Goal: Task Accomplishment & Management: Use online tool/utility

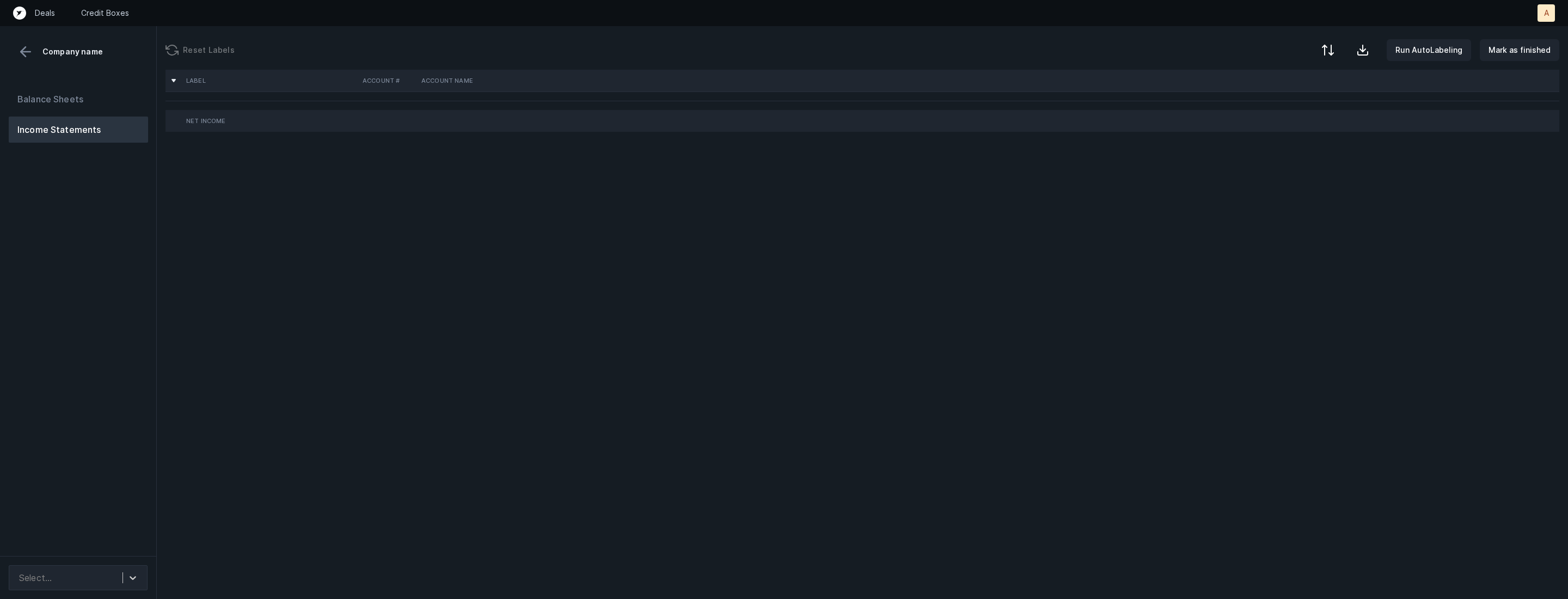
click at [81, 474] on div "Balance Sheets Income Statements" at bounding box center [79, 316] width 157 height 479
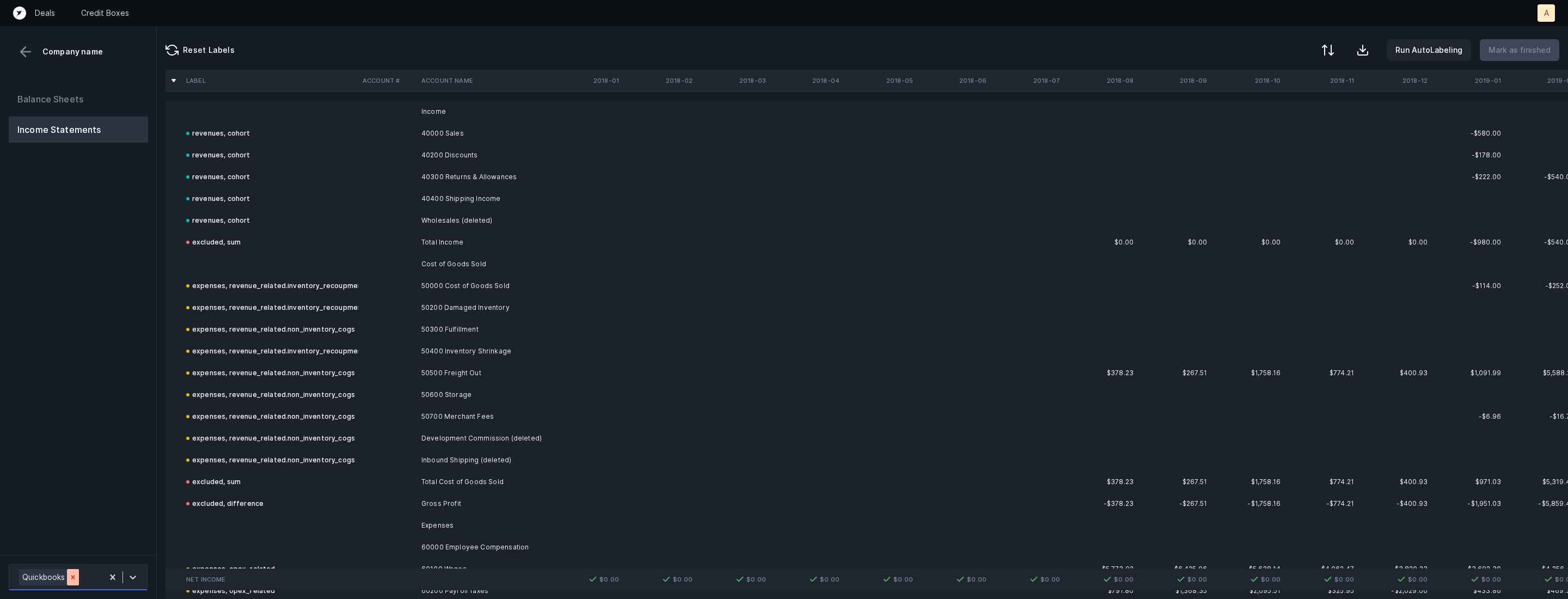
click at [67, 574] on div at bounding box center [73, 577] width 12 height 16
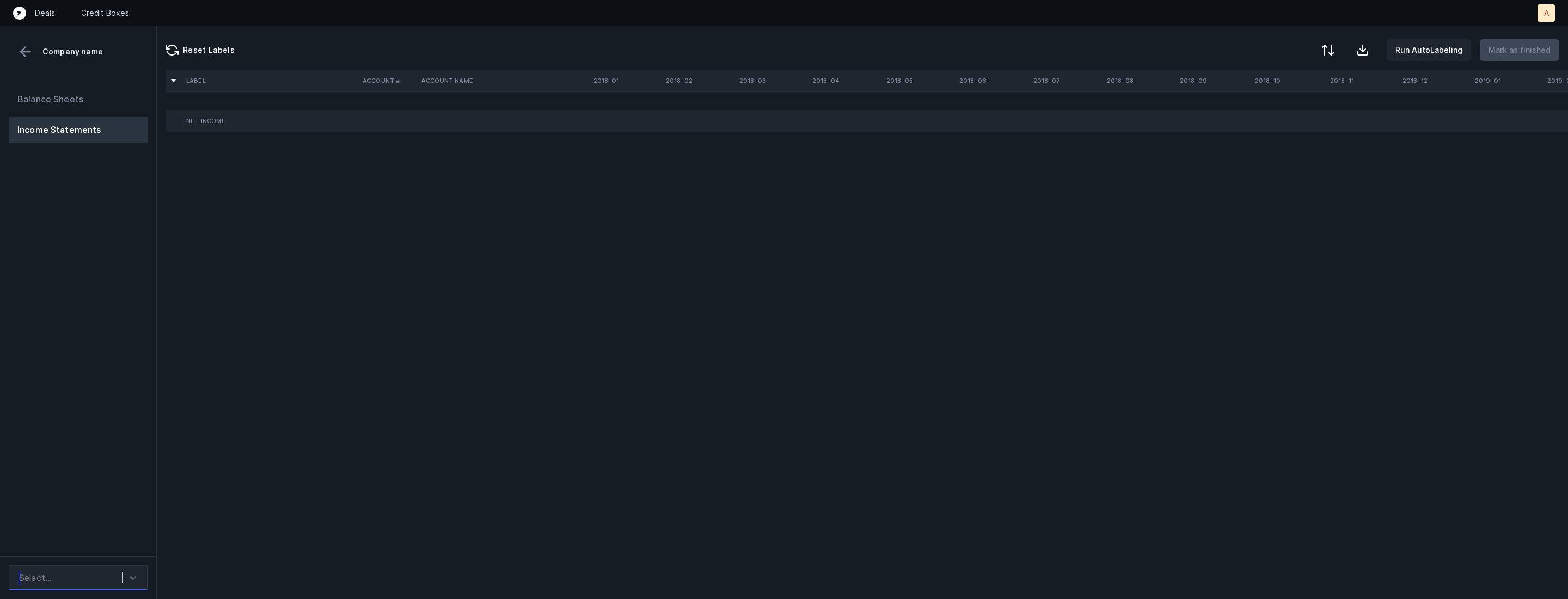
click at [114, 572] on div "Select..." at bounding box center [67, 578] width 109 height 20
click at [116, 535] on div "PashionFootwear_P&L([DATE]-[DATE])_Cleaned.csv" at bounding box center [78, 541] width 139 height 35
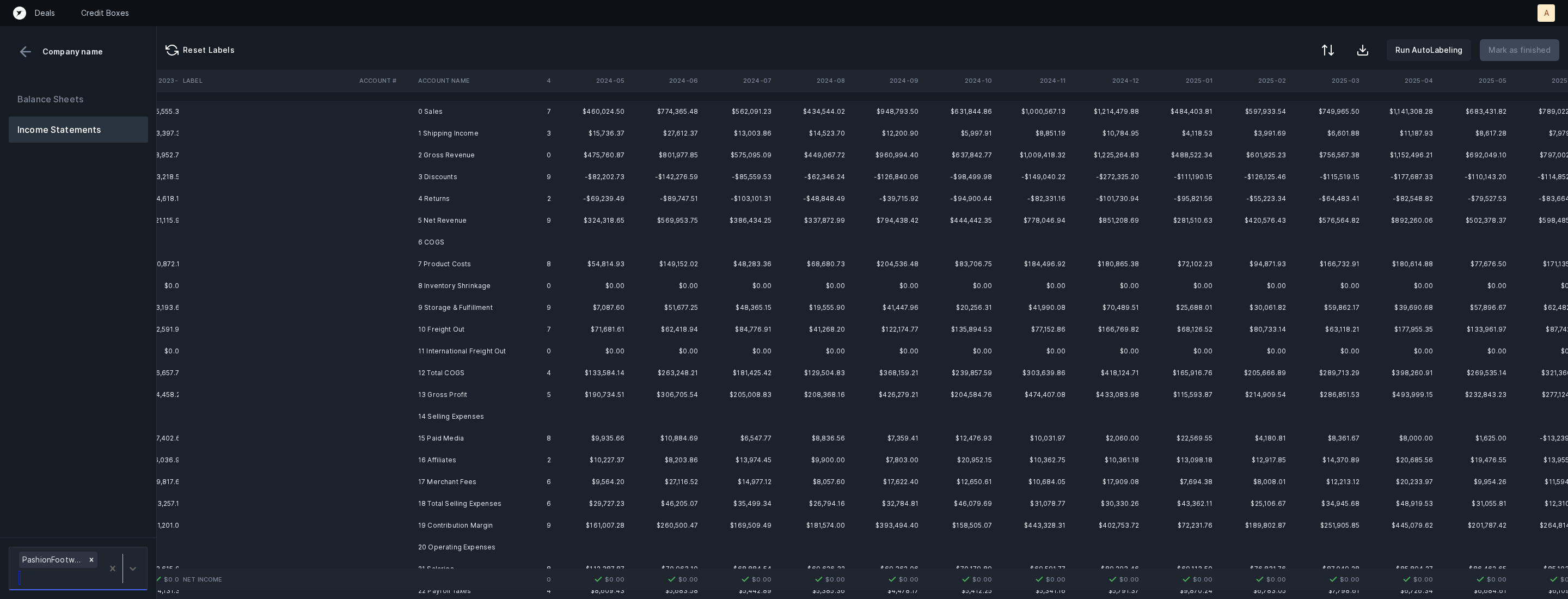
scroll to position [0, 5671]
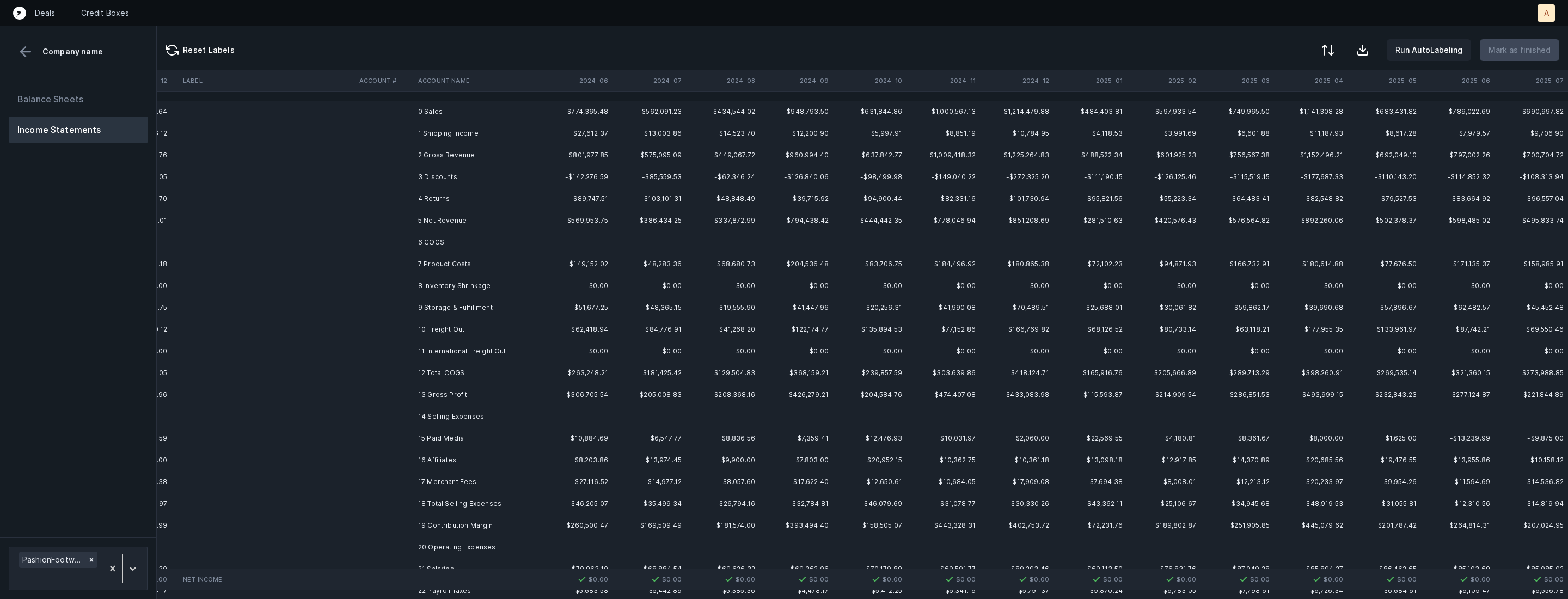
click at [489, 114] on td "0 Sales" at bounding box center [480, 112] width 133 height 22
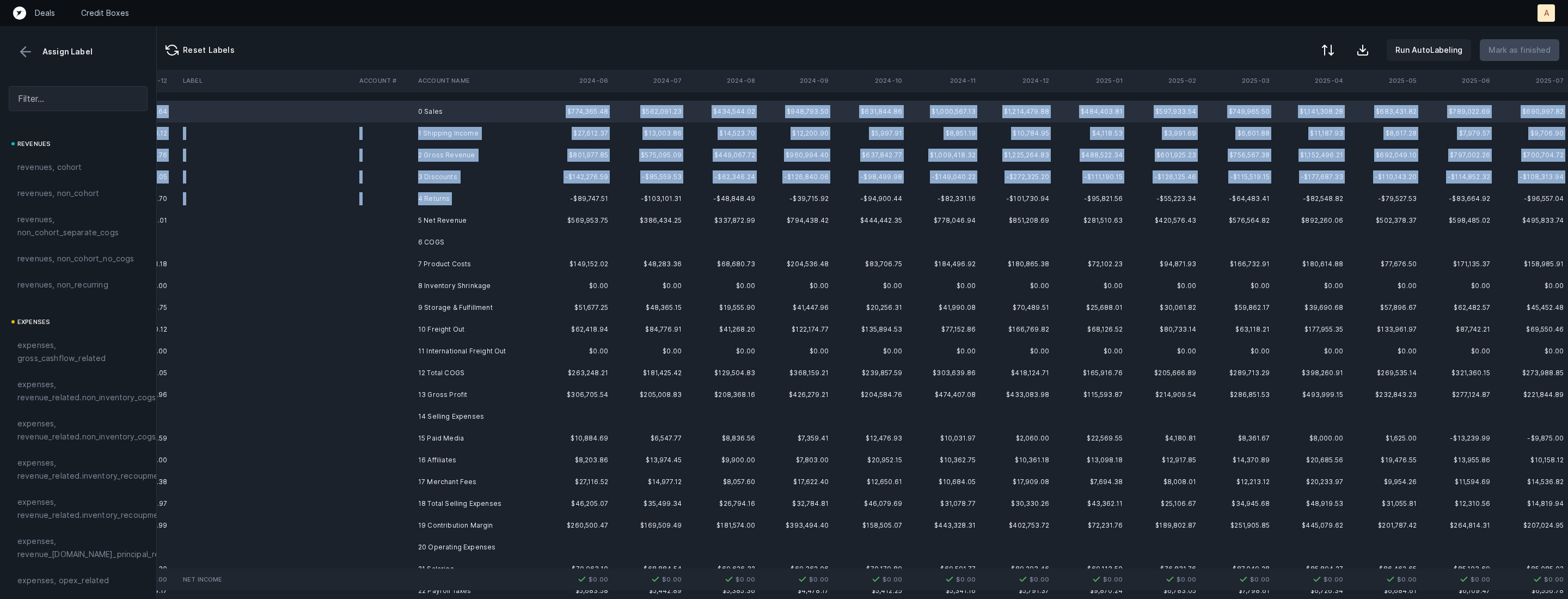
click at [454, 197] on td "4 Returns" at bounding box center [480, 198] width 133 height 22
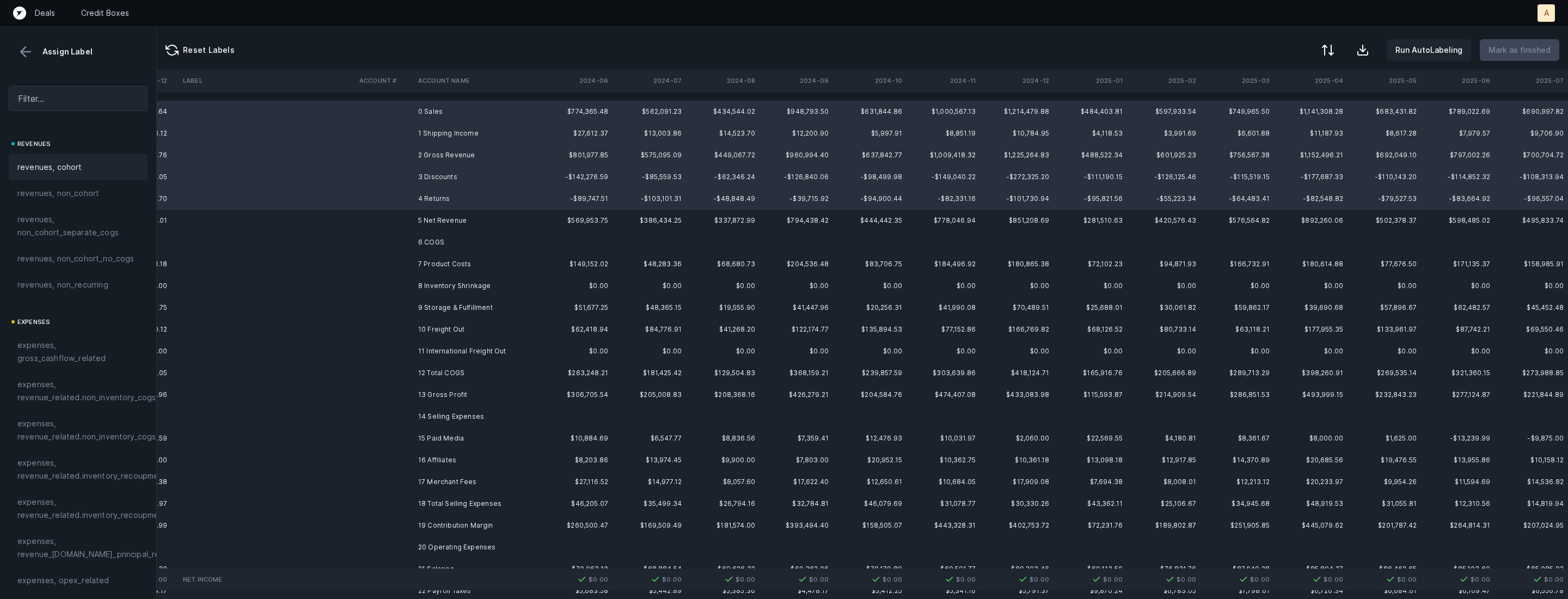
click at [96, 160] on div "revenues, cohort" at bounding box center [78, 167] width 139 height 26
click at [477, 267] on td "7 Product Costs" at bounding box center [480, 264] width 133 height 22
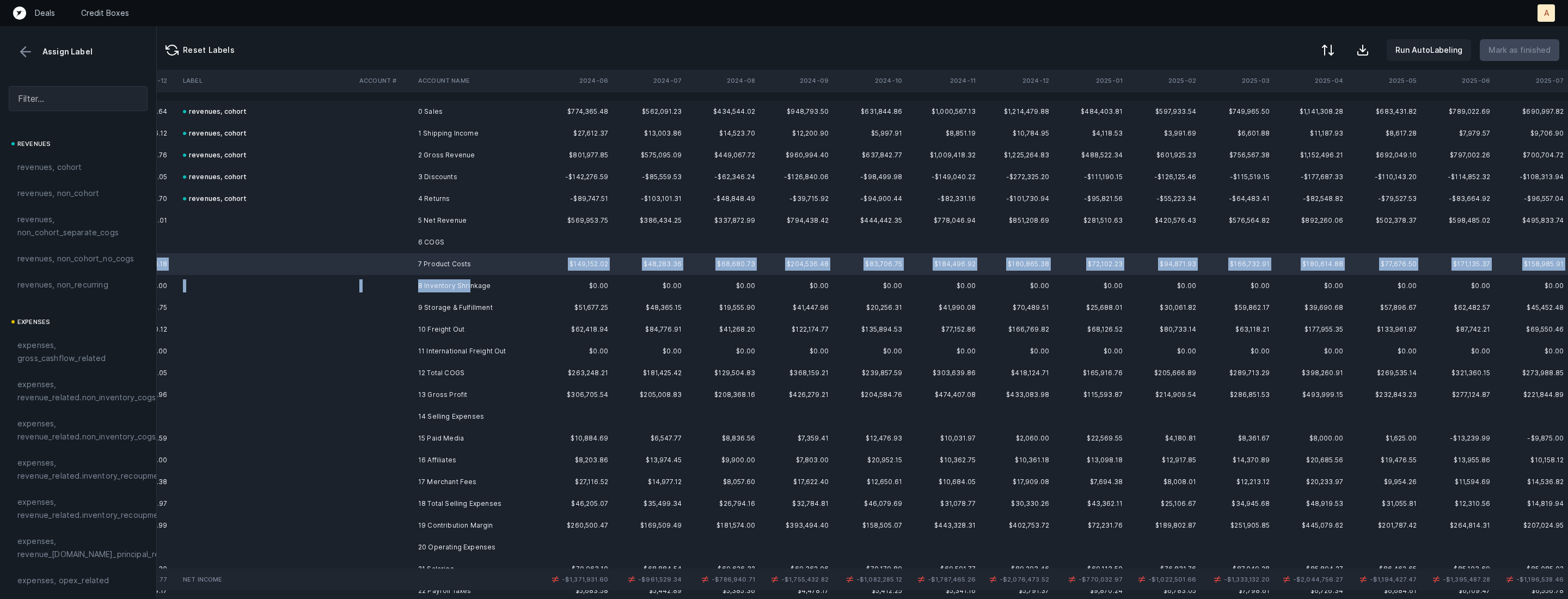
click at [468, 282] on td "8 Inventory Shrinkage" at bounding box center [480, 285] width 133 height 22
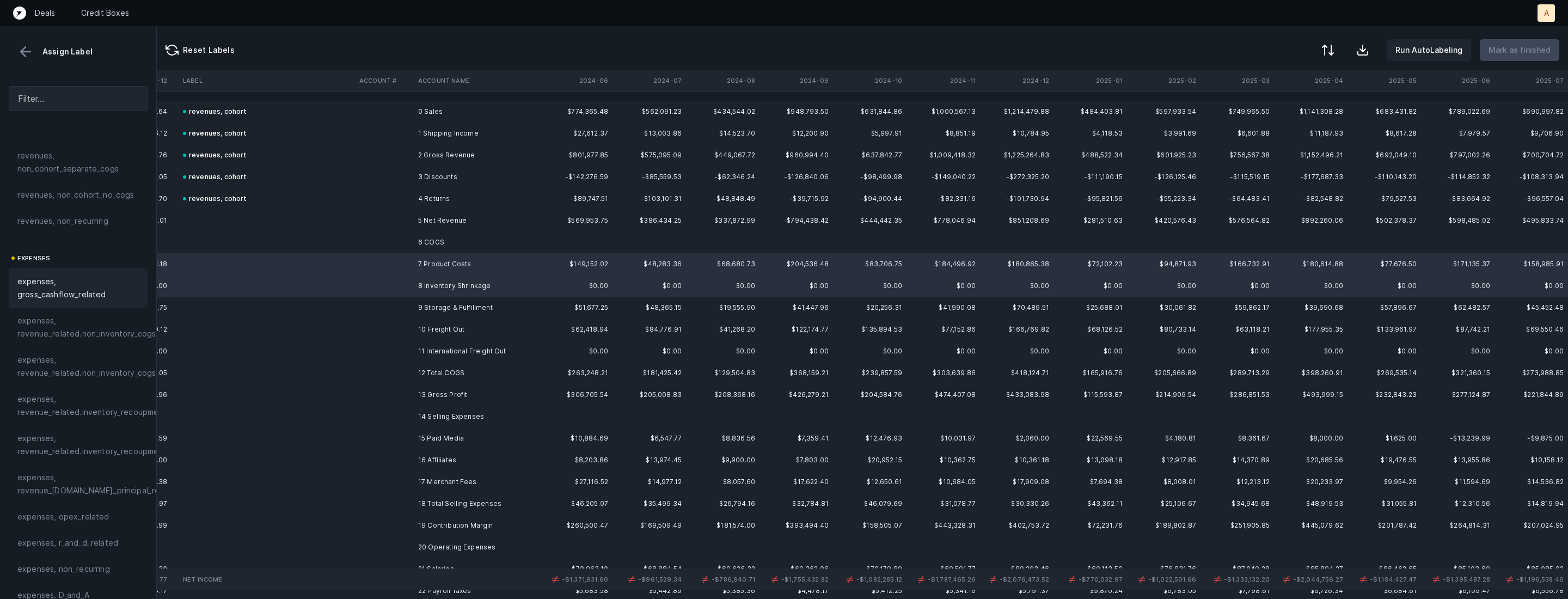
scroll to position [99, 0]
click at [97, 377] on span "expenses, revenue_related.inventory_recoupment" at bounding box center [92, 370] width 149 height 26
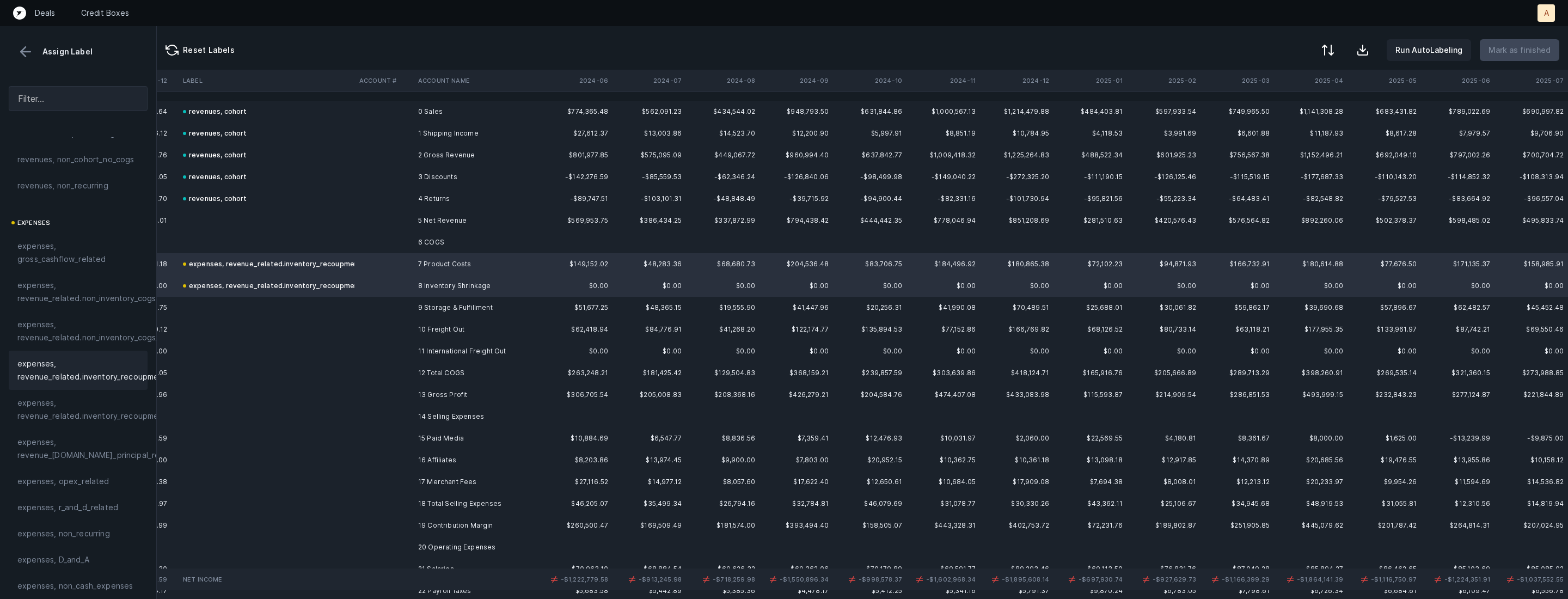
click at [396, 305] on td at bounding box center [384, 307] width 59 height 22
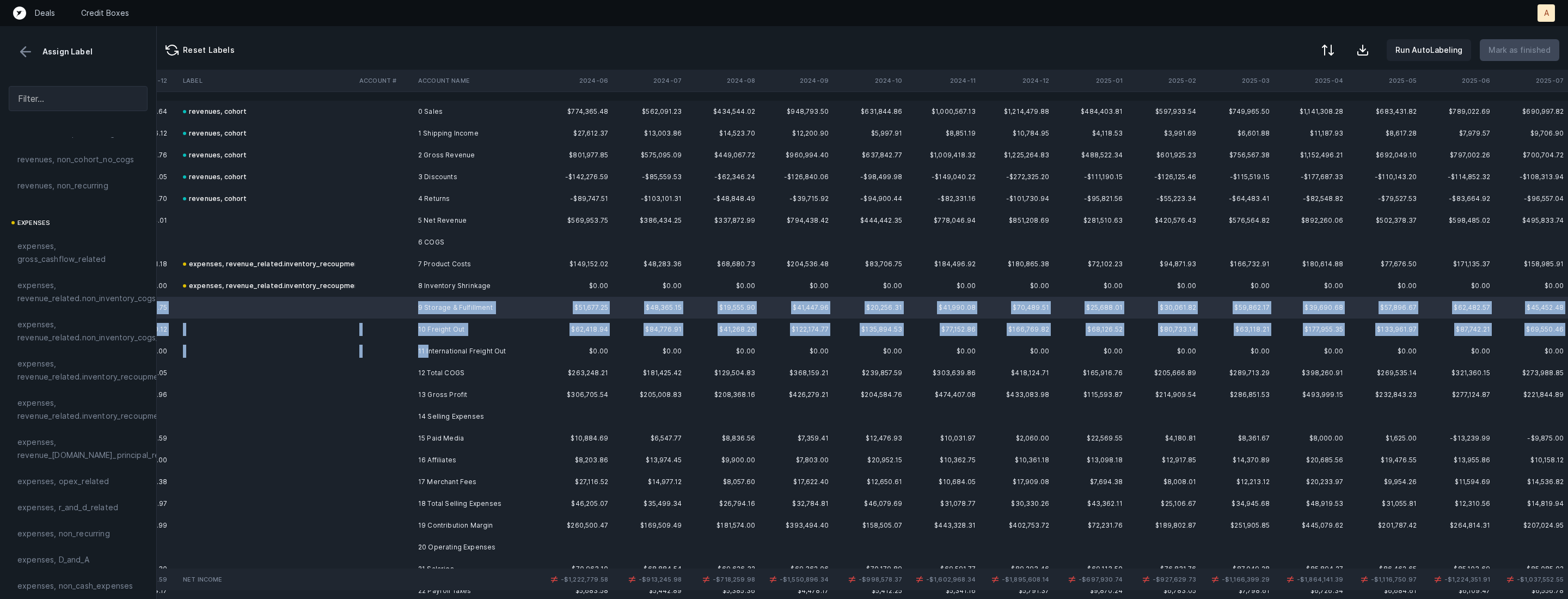
click at [429, 349] on td "11 International Freight Out" at bounding box center [480, 351] width 133 height 22
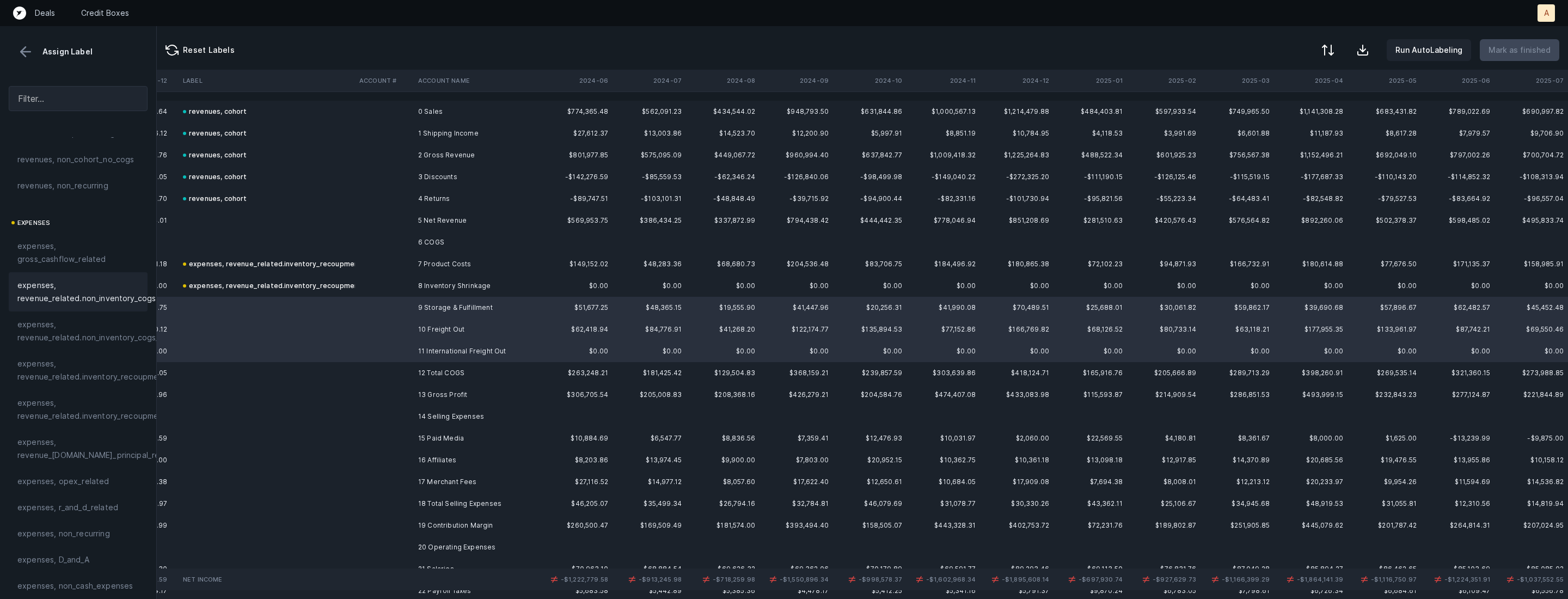
click at [65, 292] on span "expenses, revenue_related.non_inventory_cogs" at bounding box center [86, 292] width 138 height 26
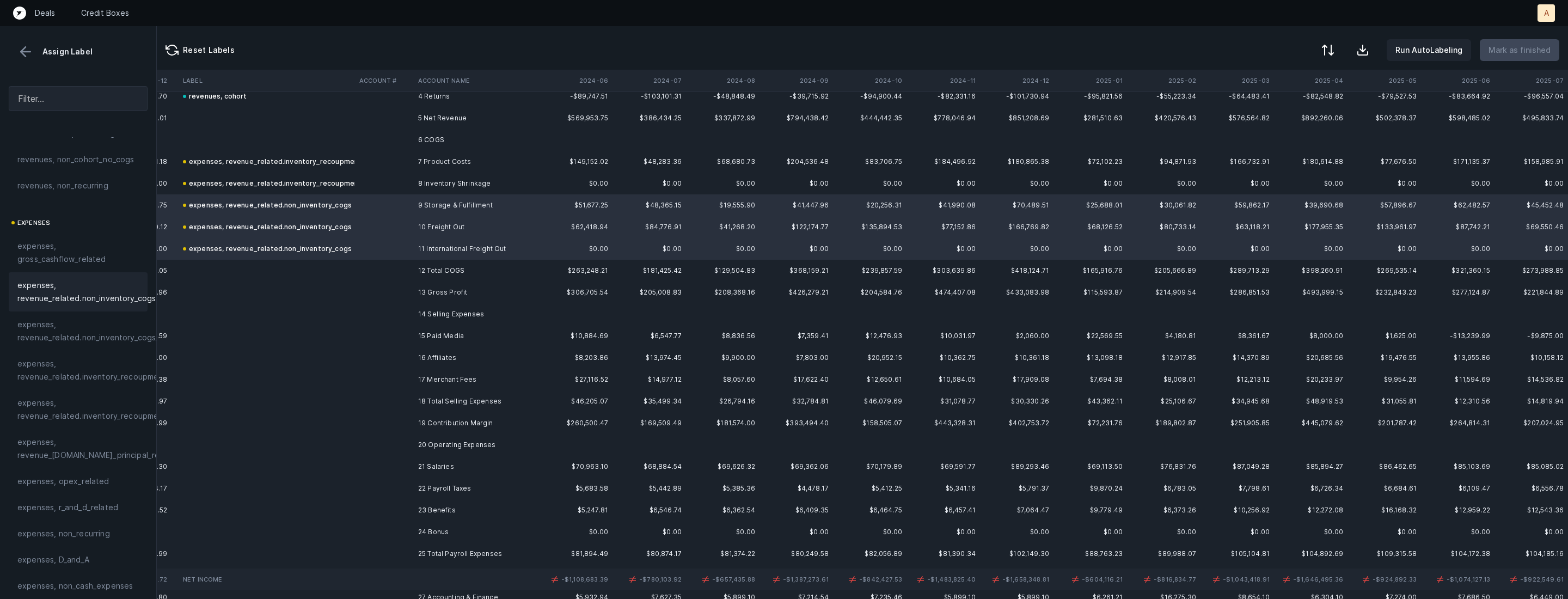
scroll to position [127, 5671]
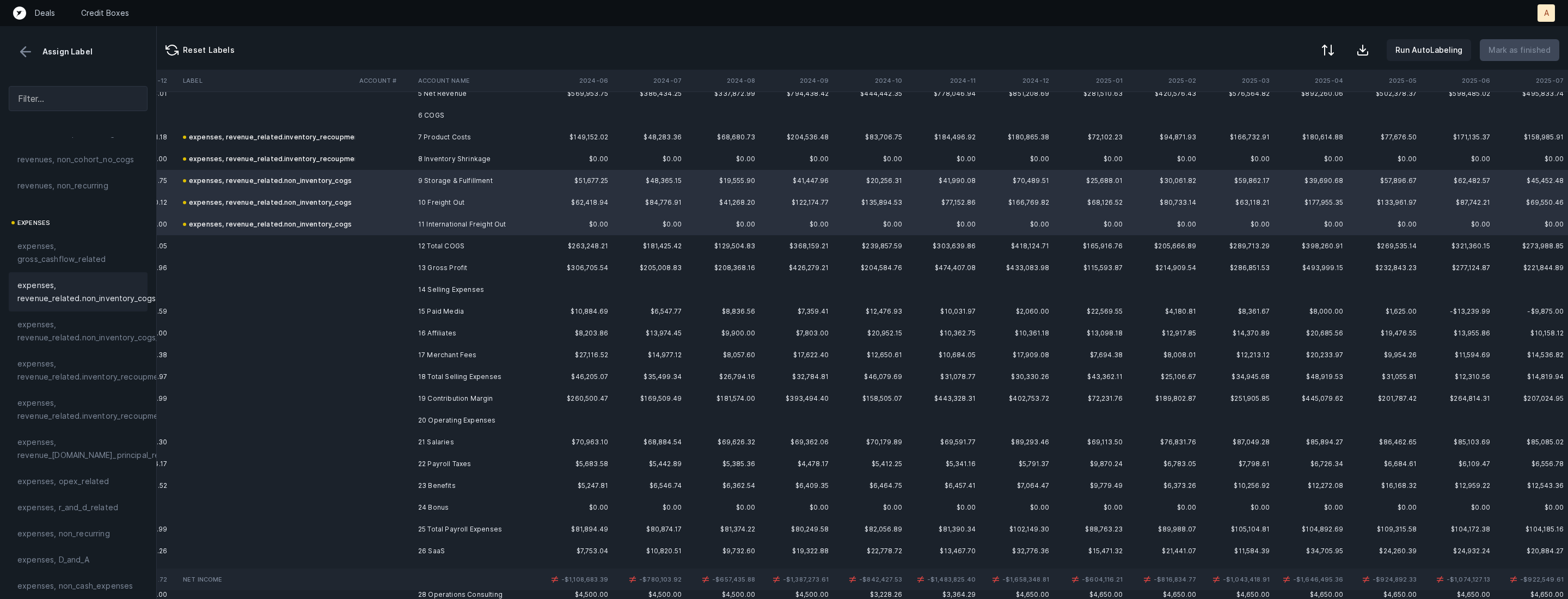
click at [464, 308] on td "15 Paid Media" at bounding box center [480, 311] width 133 height 22
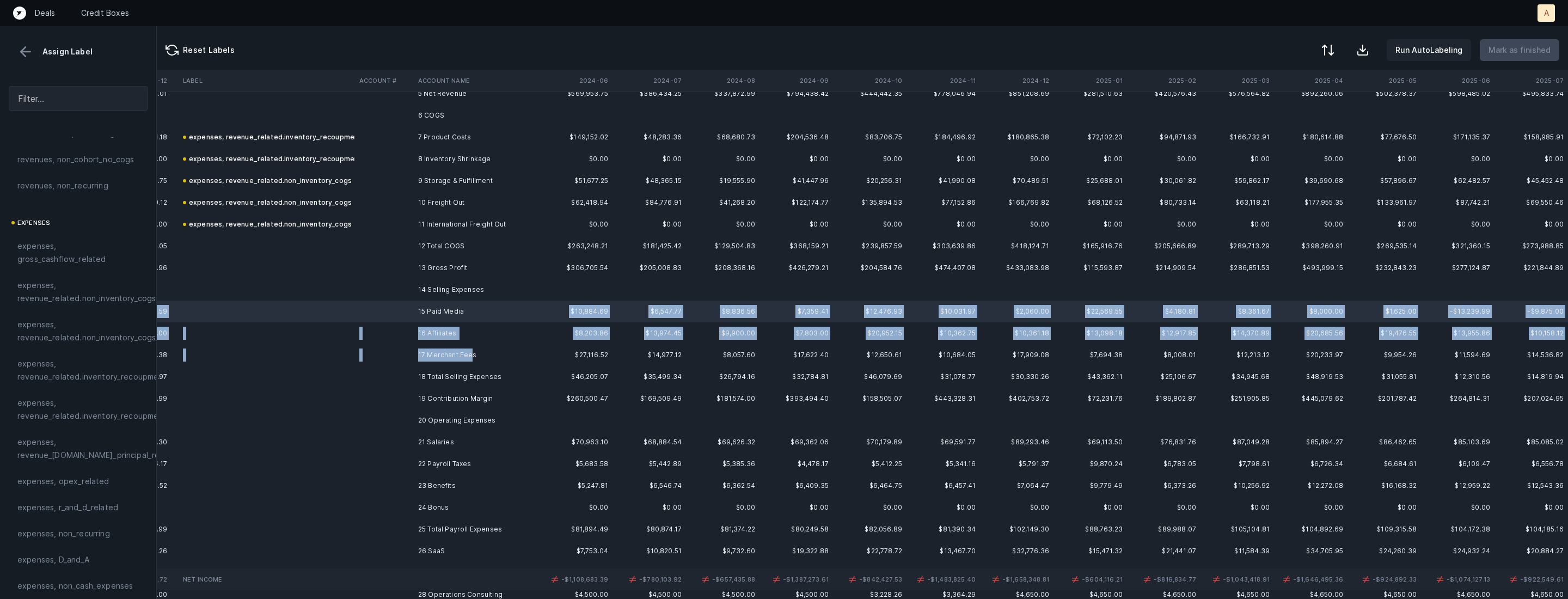
click at [471, 361] on td "17 Merchant Fees" at bounding box center [480, 355] width 133 height 22
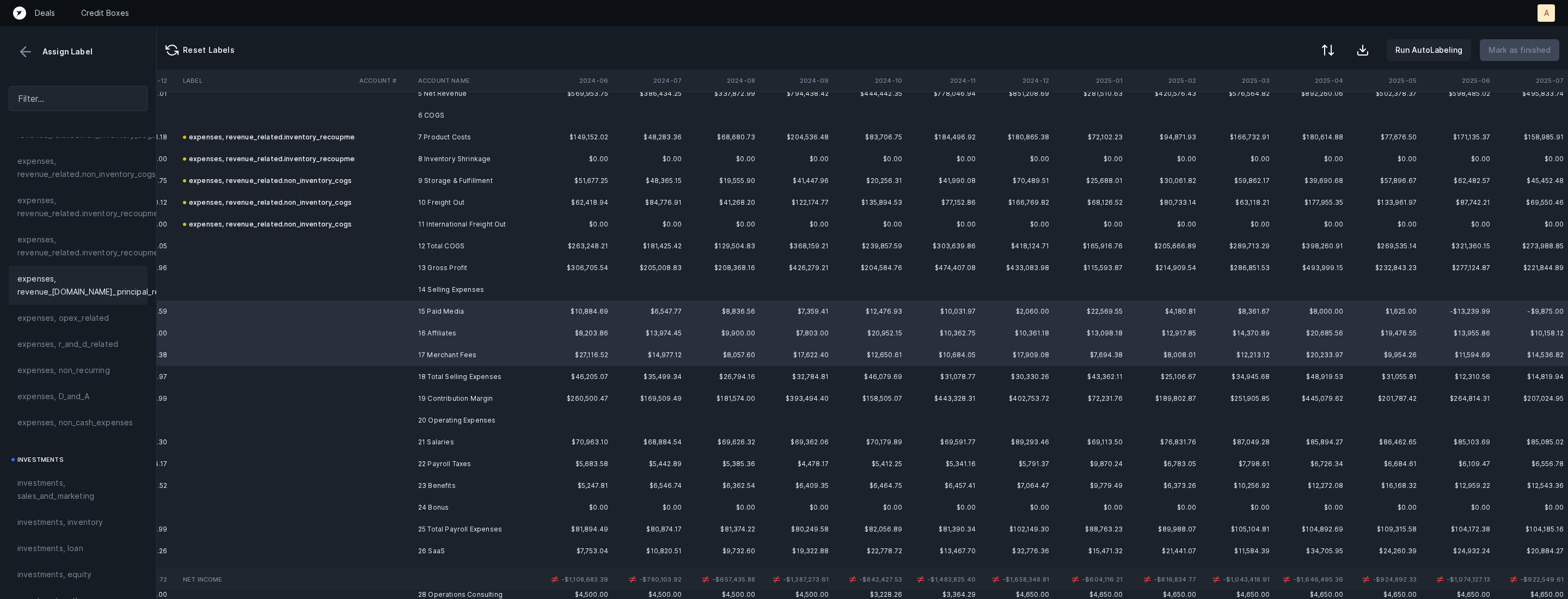
scroll to position [311, 0]
click at [79, 444] on span "investments, sales_and_marketing" at bounding box center [78, 440] width 121 height 26
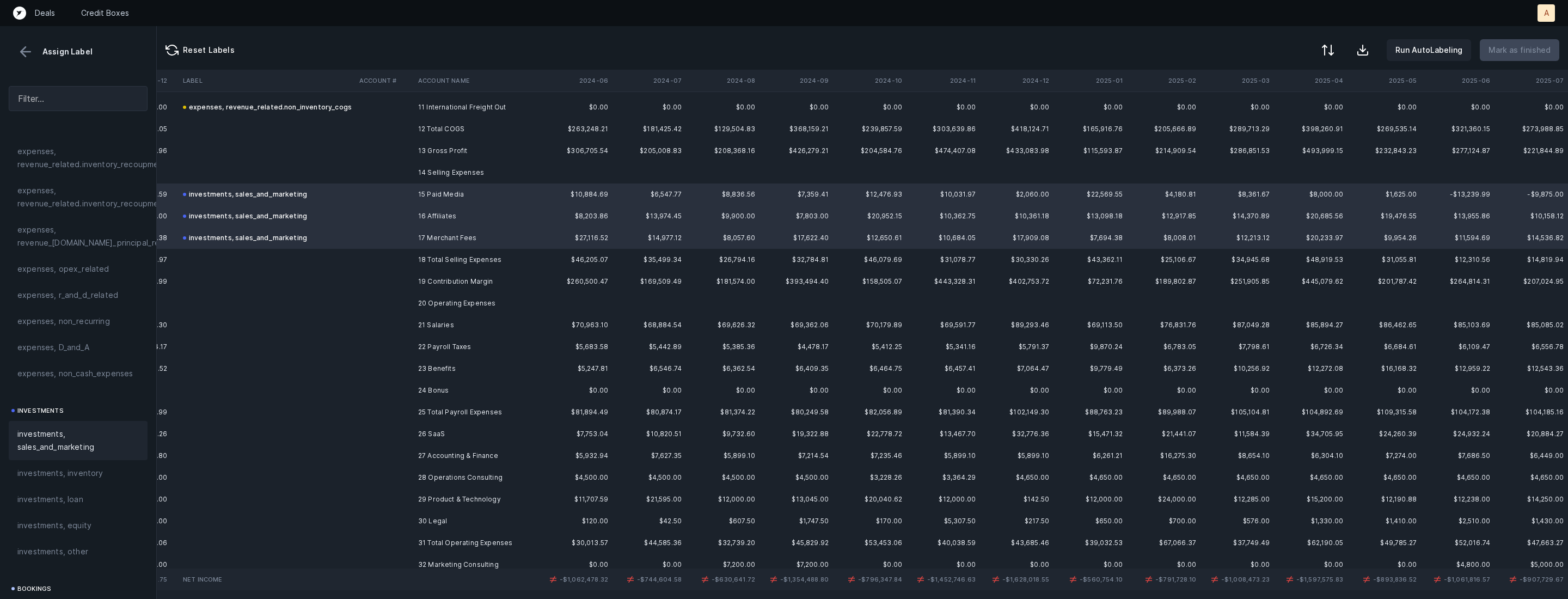
scroll to position [248, 5671]
click at [487, 318] on td "21 Salaries" at bounding box center [480, 321] width 133 height 22
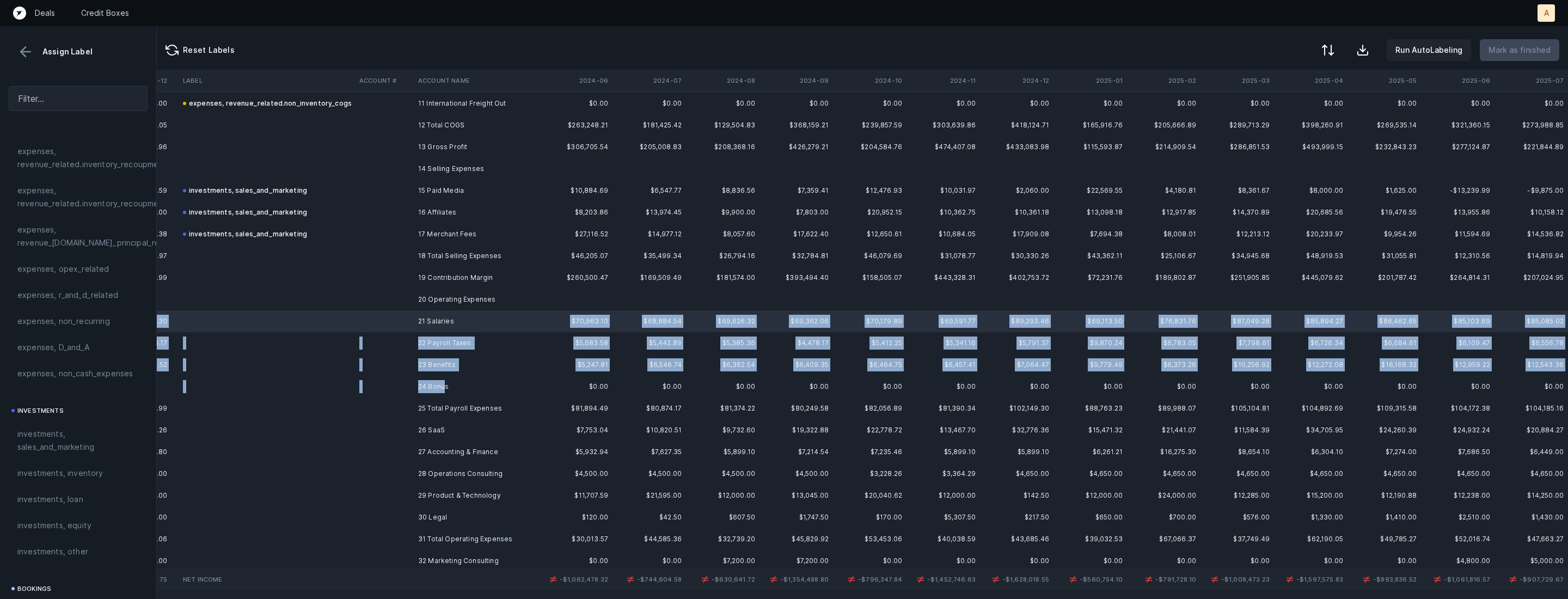
click at [443, 386] on td "24 Bonus" at bounding box center [480, 386] width 133 height 22
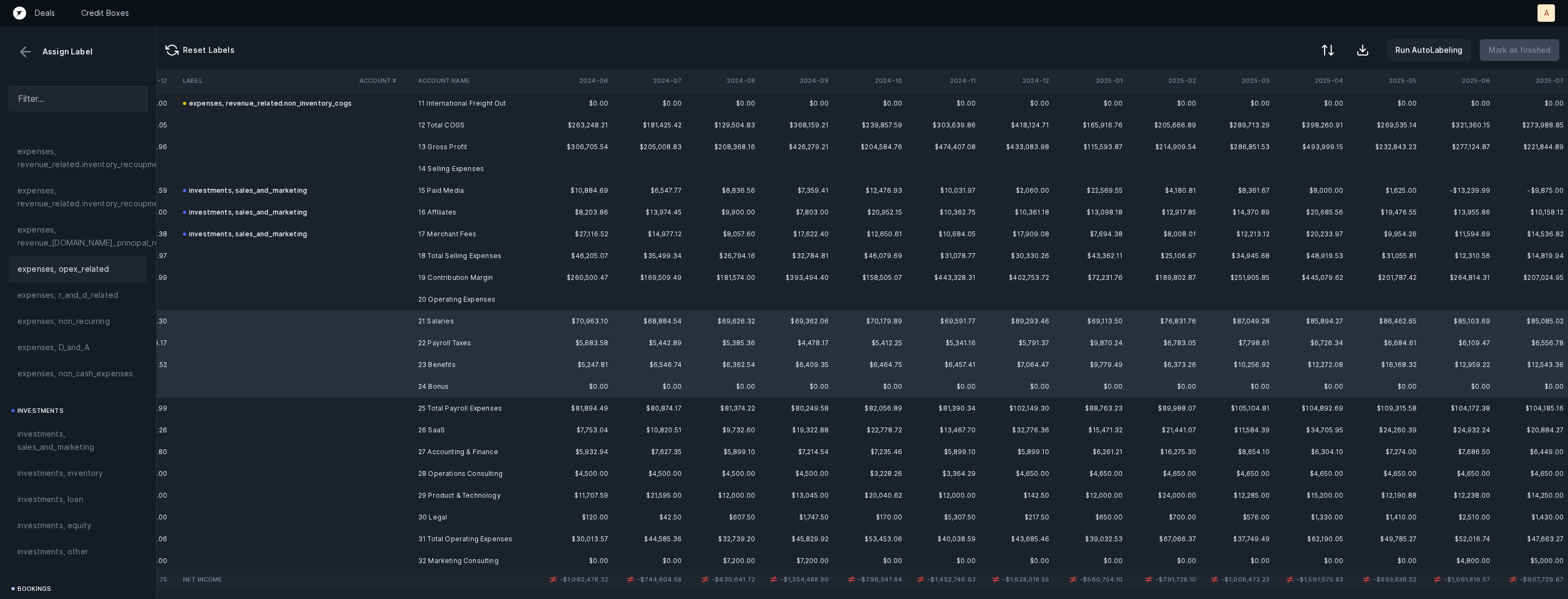
click at [96, 272] on span "expenses, opex_related" at bounding box center [63, 269] width 92 height 13
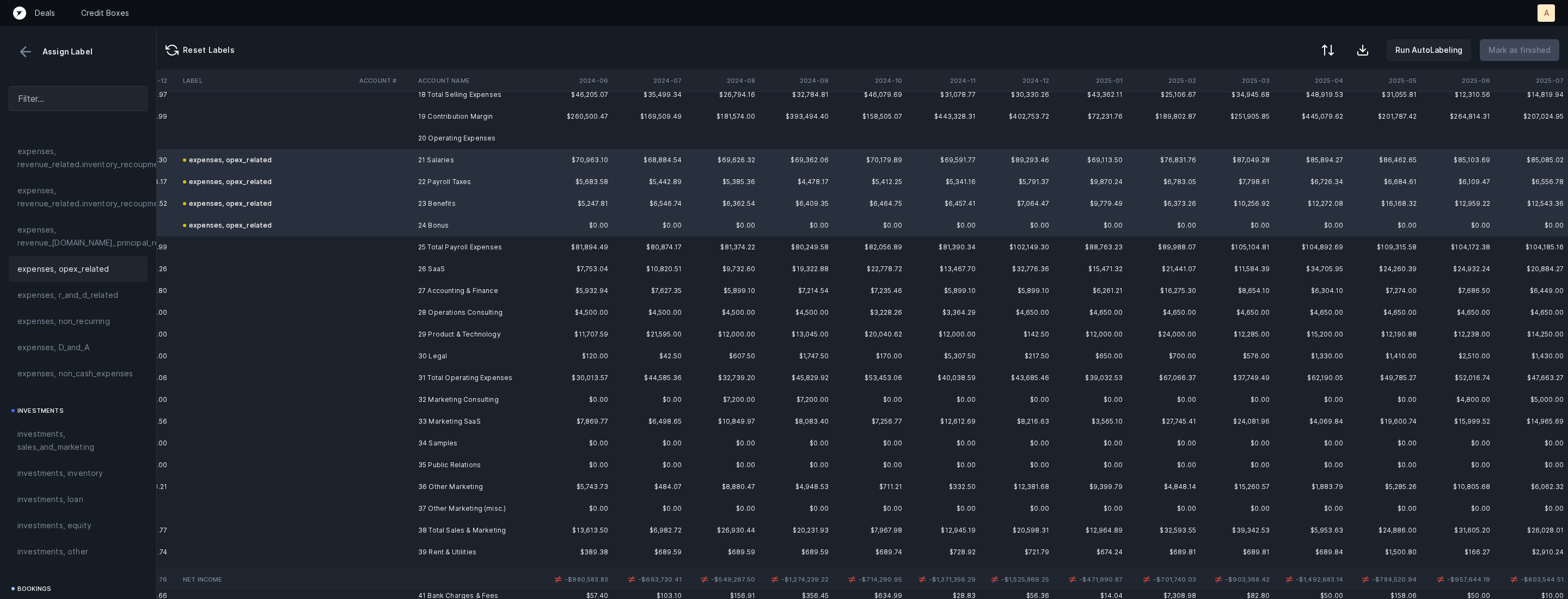
scroll to position [433, 5671]
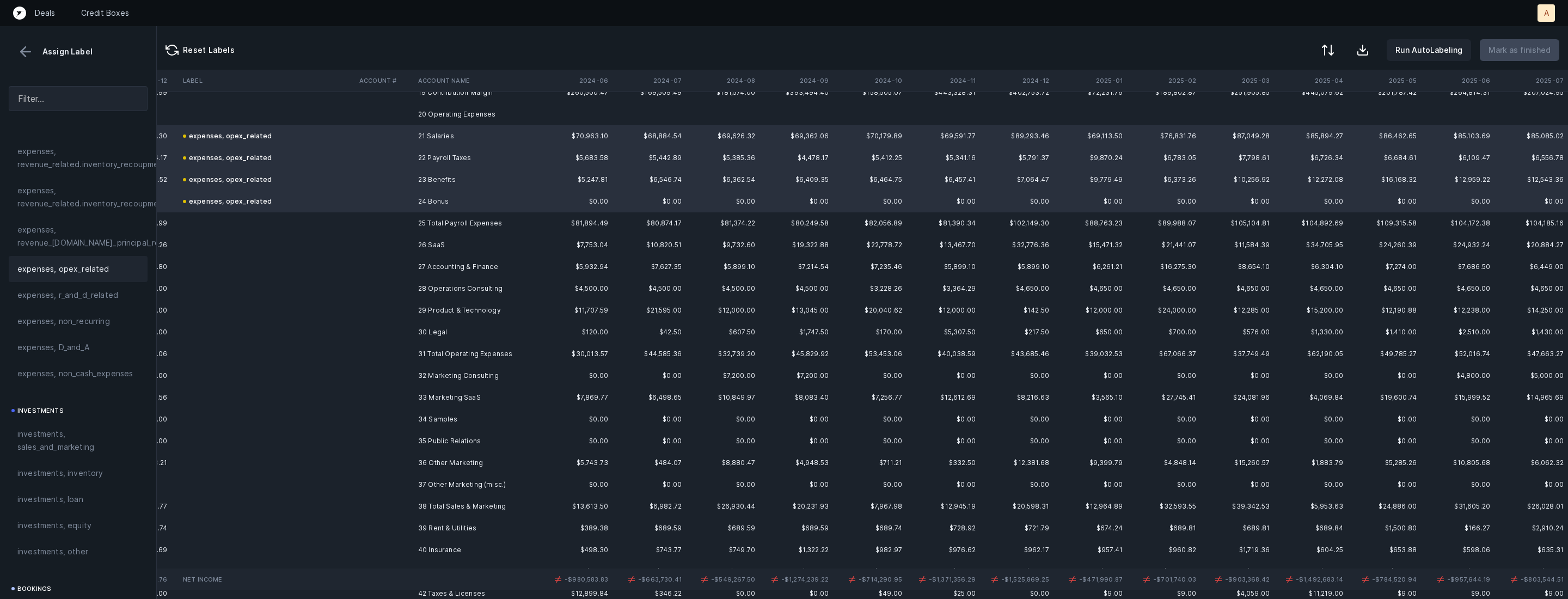
click at [434, 252] on td "26 SaaS" at bounding box center [480, 245] width 133 height 22
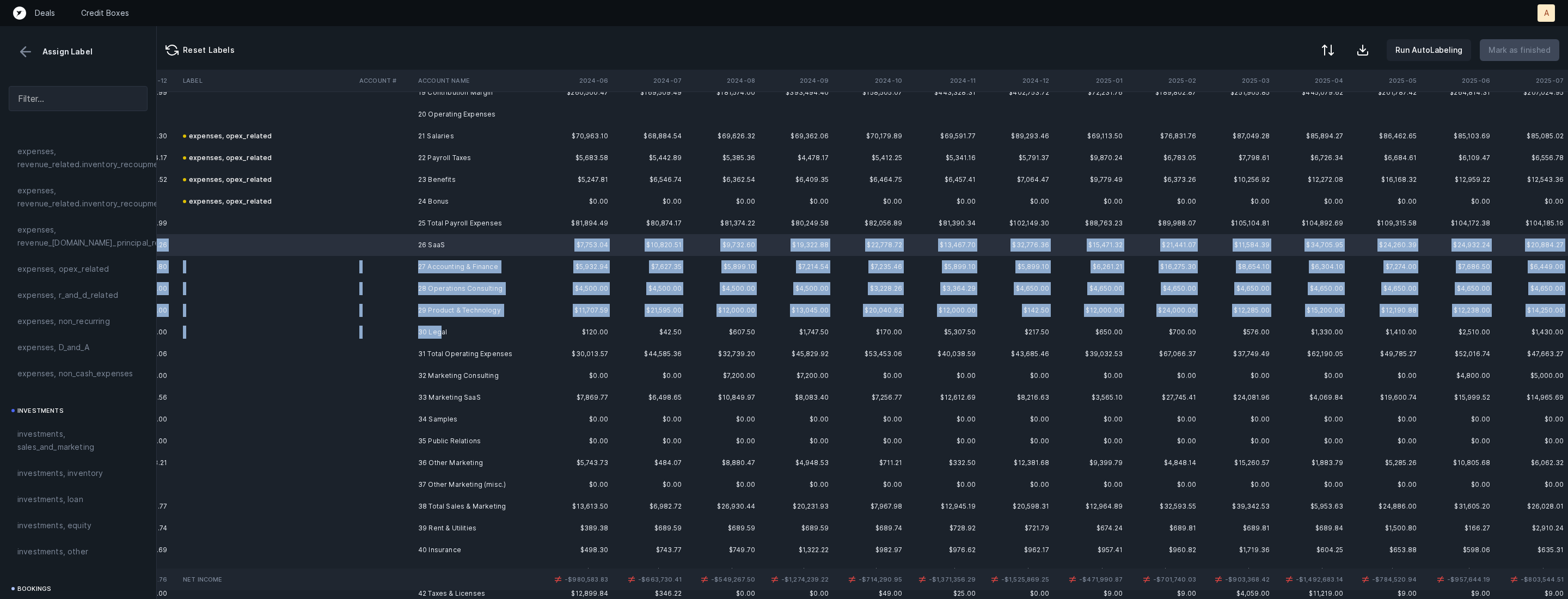
click at [440, 335] on td "30 Legal" at bounding box center [480, 332] width 133 height 22
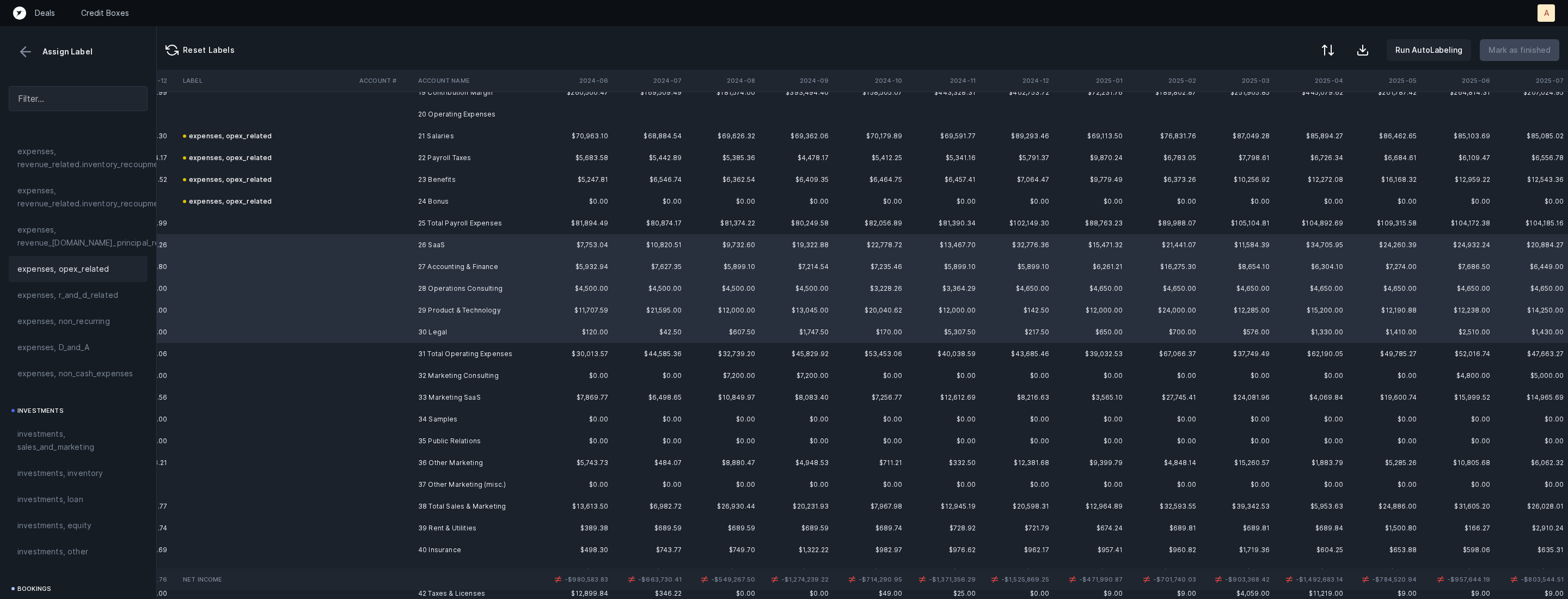
click at [69, 275] on span "expenses, opex_related" at bounding box center [63, 269] width 92 height 13
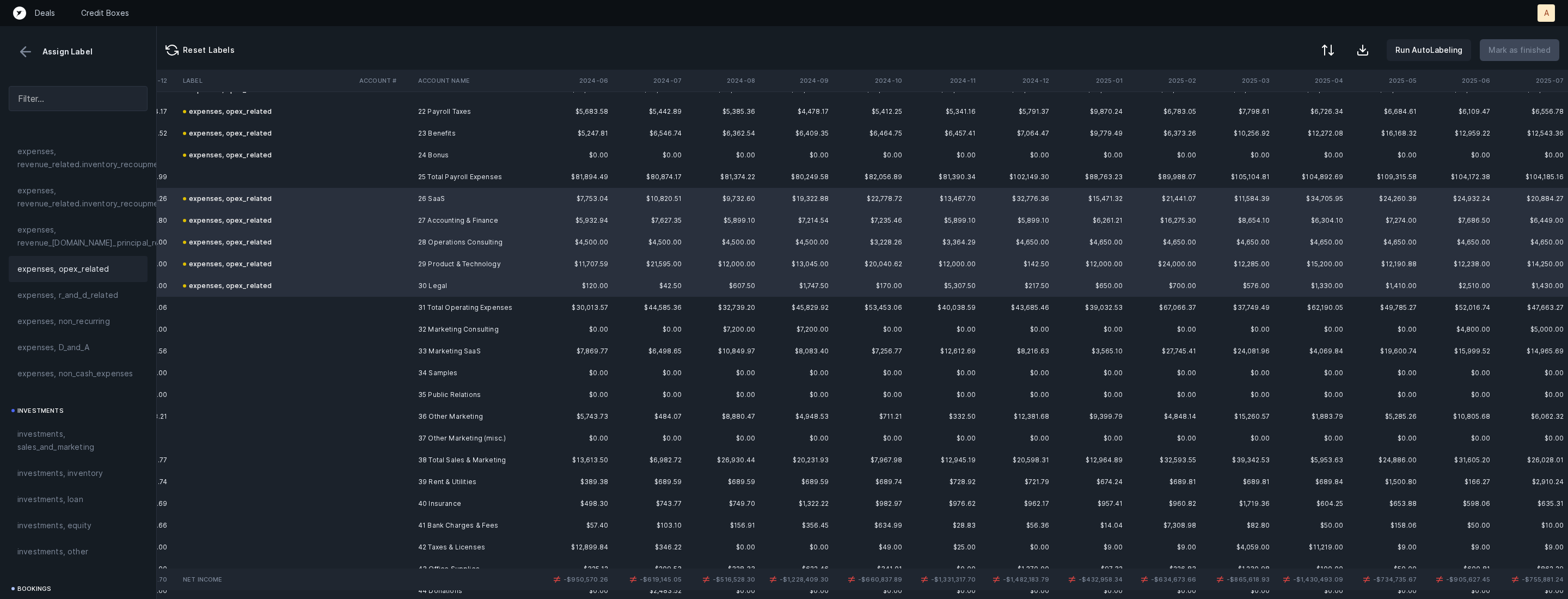
scroll to position [516, 5671]
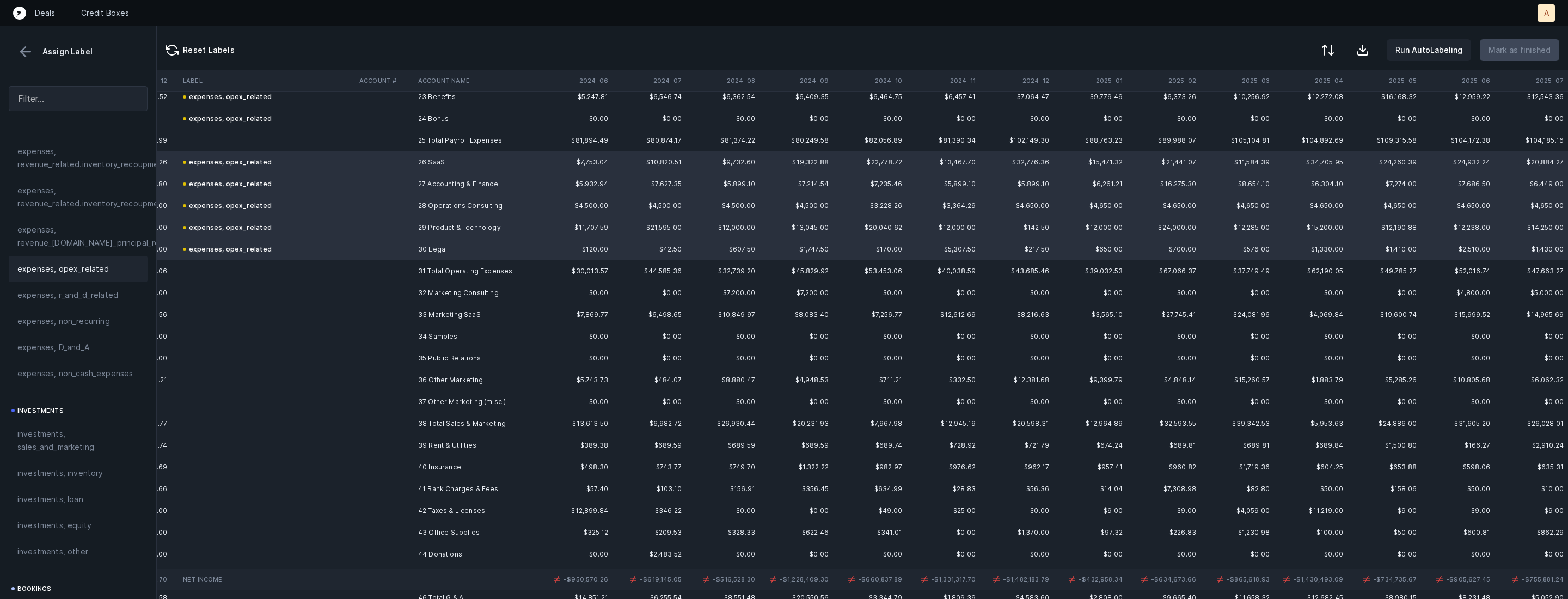
click at [465, 315] on td "33 Marketing SaaS" at bounding box center [480, 314] width 133 height 22
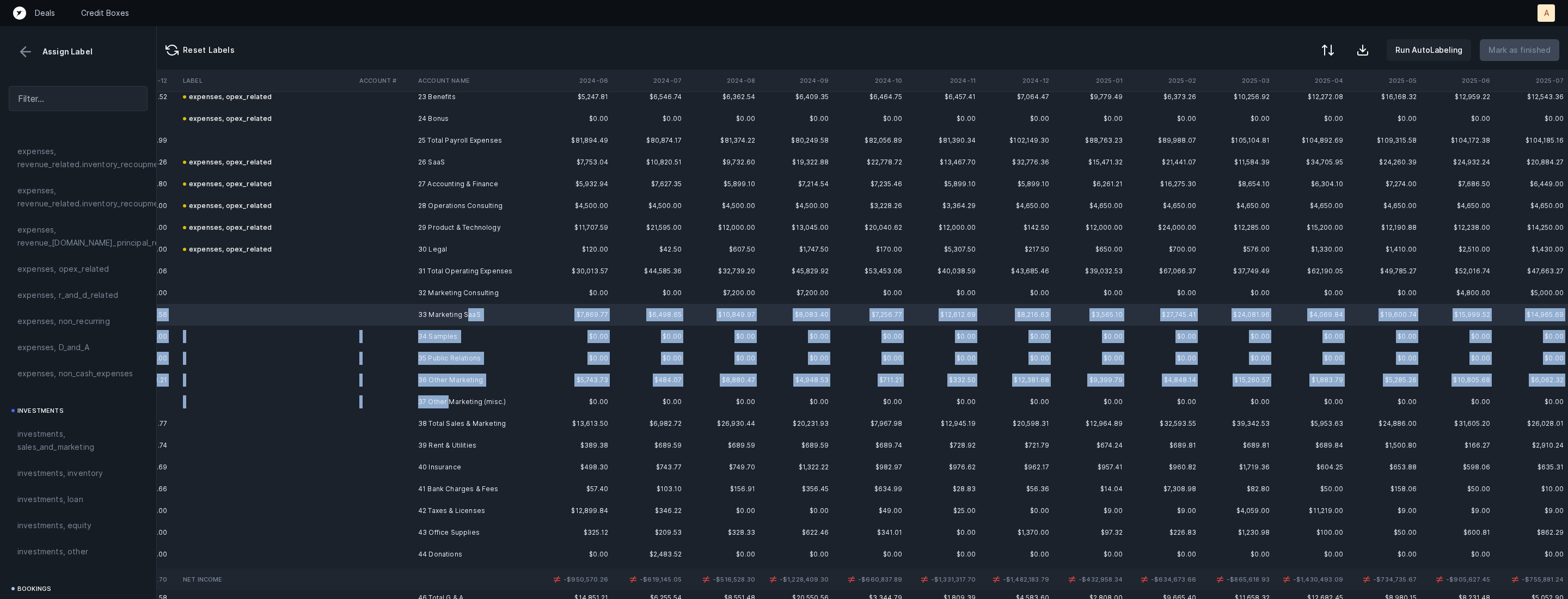
click at [450, 401] on td "37 Other Marketing (misc.)" at bounding box center [480, 402] width 133 height 22
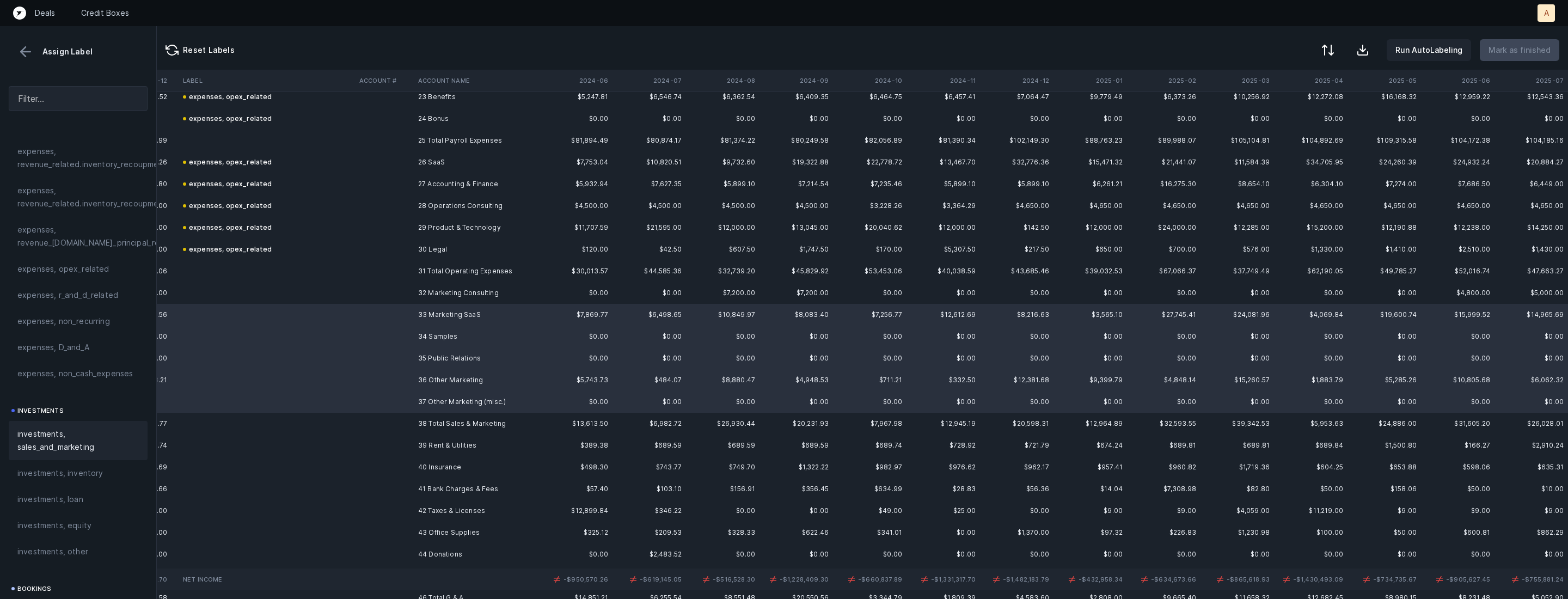
click at [83, 440] on span "investments, sales_and_marketing" at bounding box center [78, 440] width 121 height 26
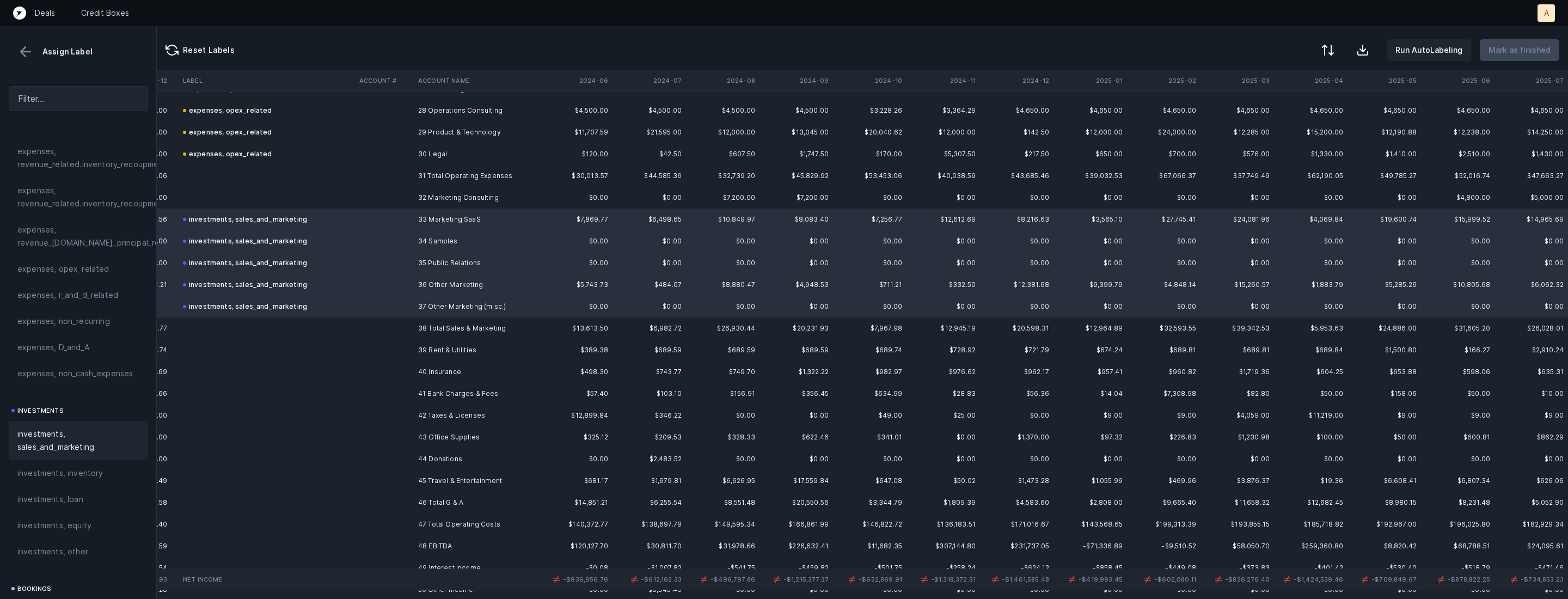
scroll to position [664, 5671]
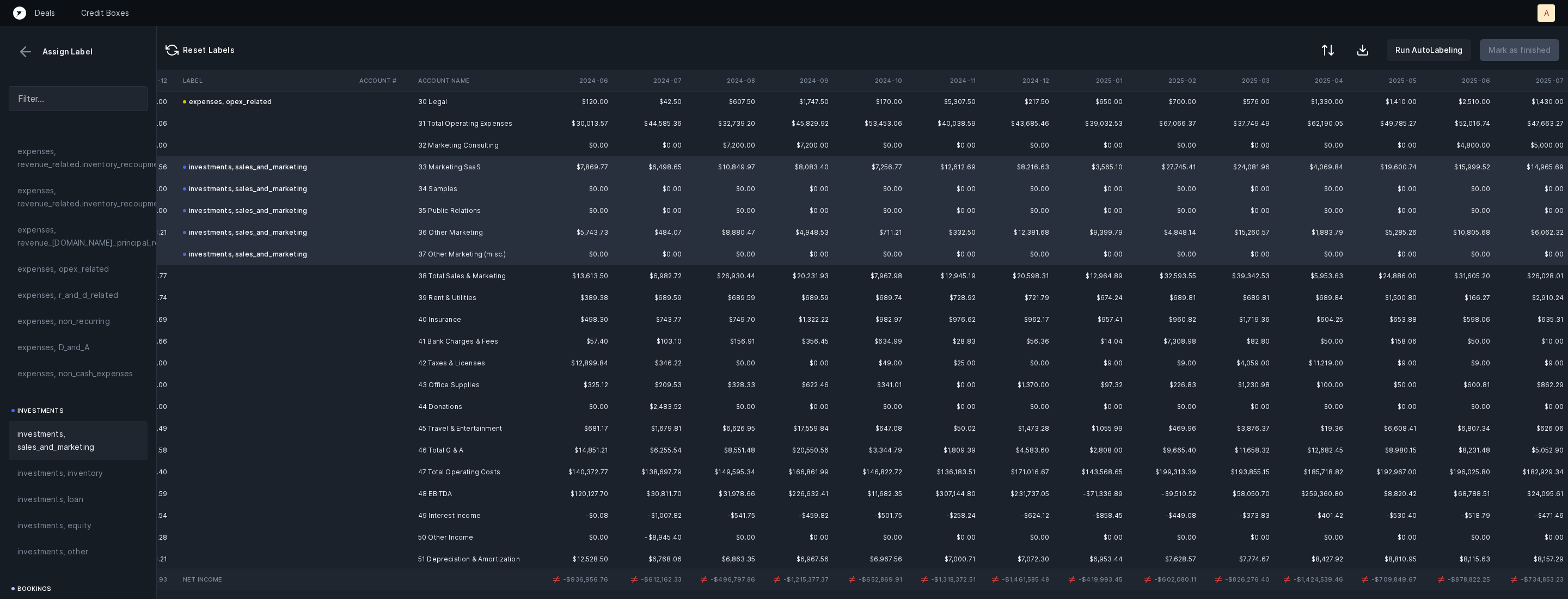
click at [467, 301] on td "39 Rent & Utilities" at bounding box center [480, 297] width 133 height 22
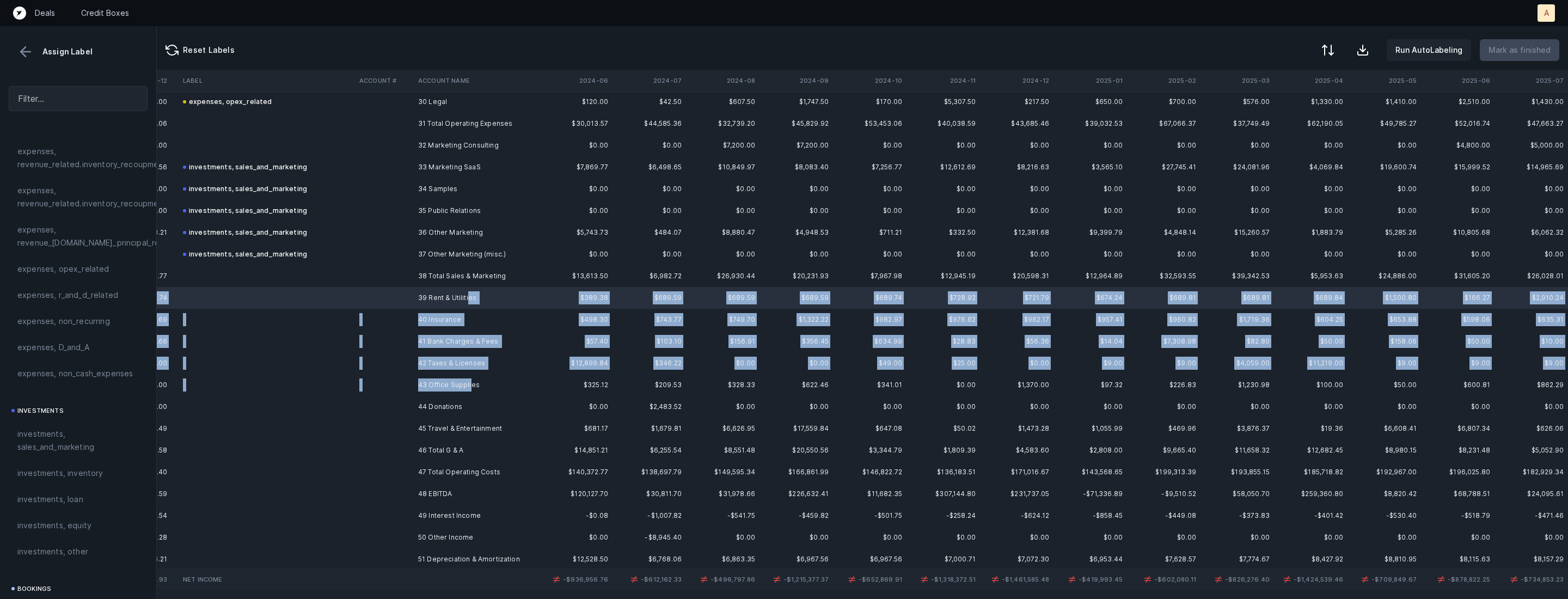
click at [470, 386] on td "43 Office Supplies" at bounding box center [480, 384] width 133 height 22
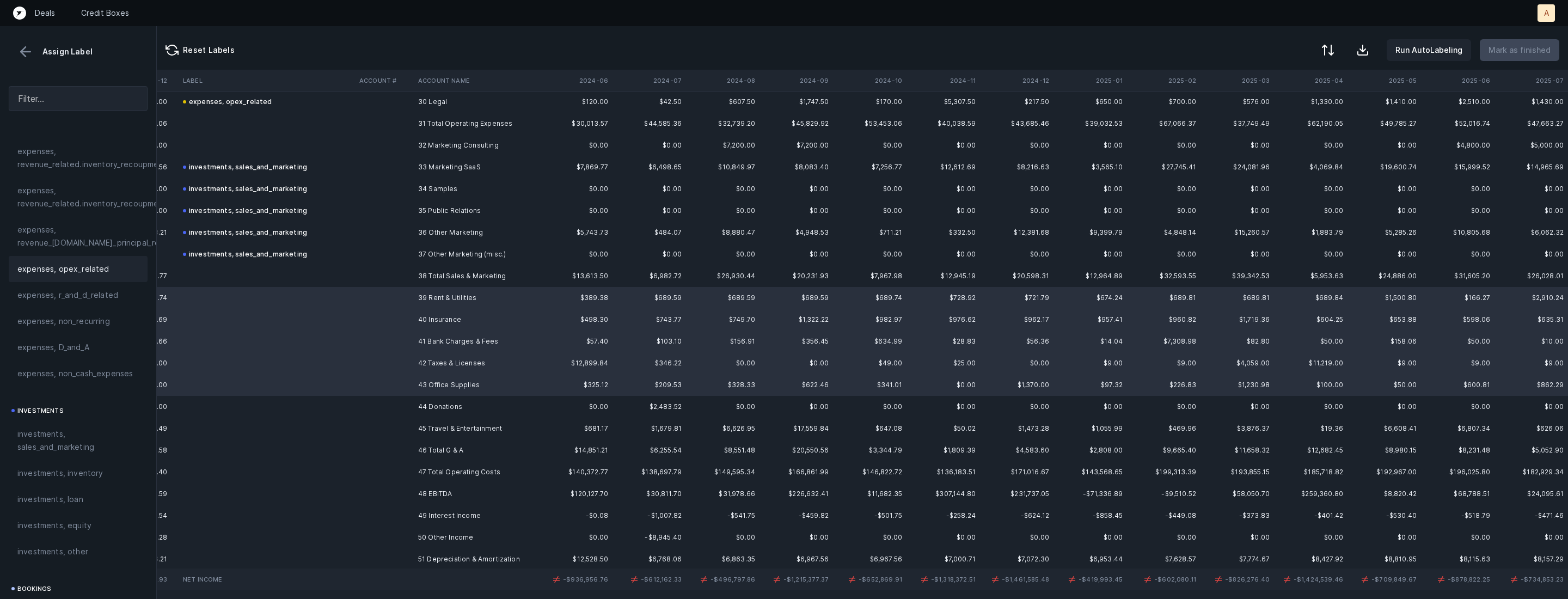
click at [101, 275] on span "expenses, opex_related" at bounding box center [63, 269] width 92 height 13
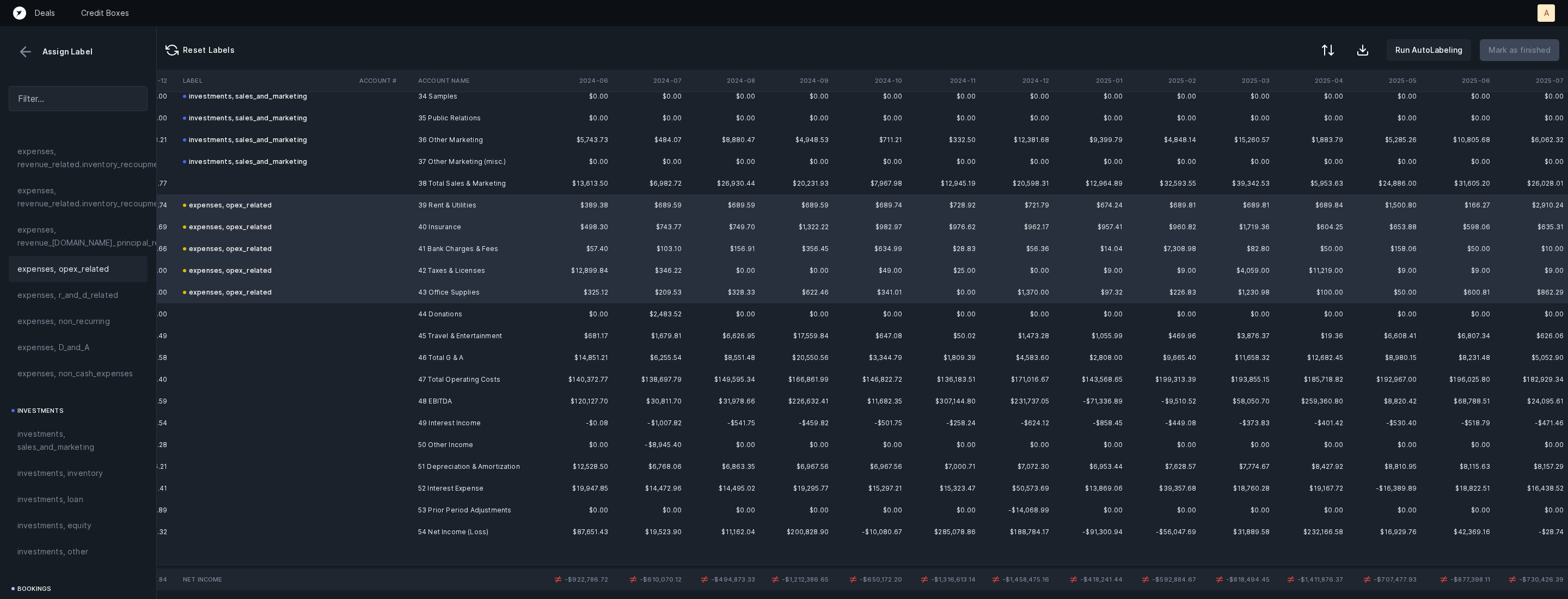
scroll to position [760, 5671]
click at [418, 304] on td "44 Donations" at bounding box center [480, 309] width 133 height 22
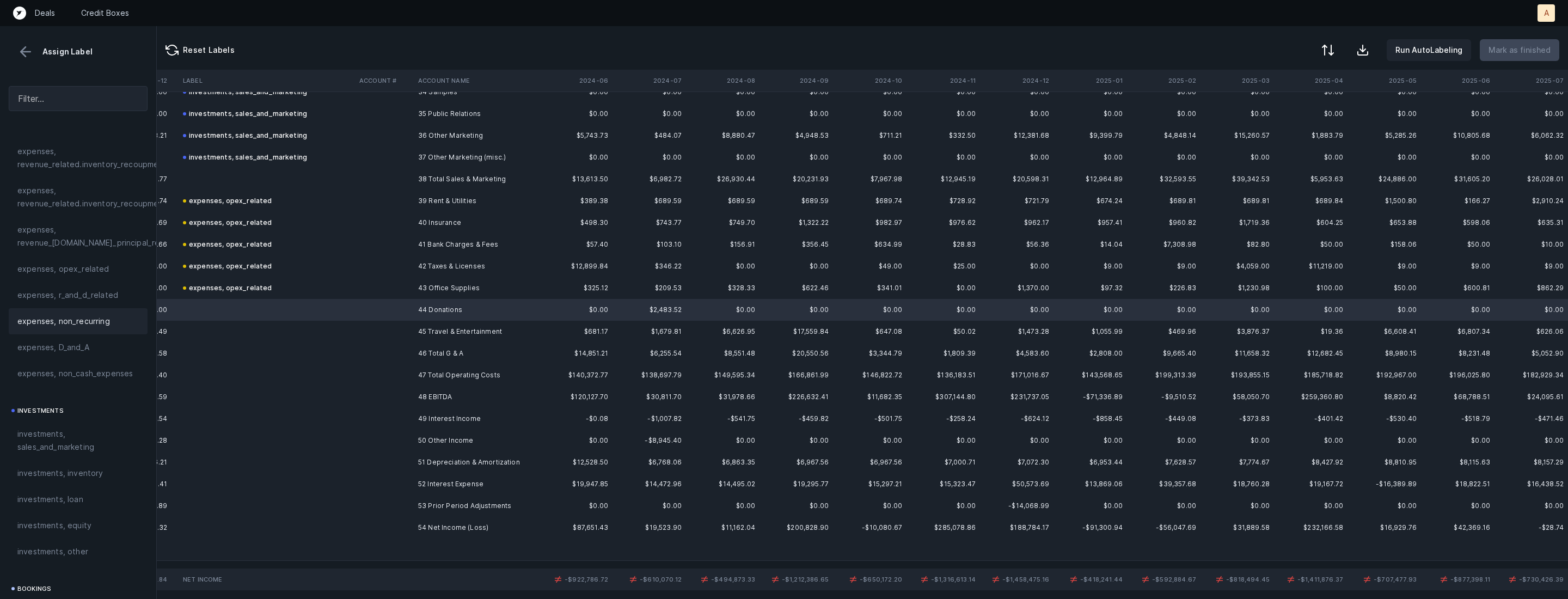
click at [91, 310] on div "expenses, non_recurring" at bounding box center [78, 321] width 139 height 26
click at [468, 332] on td "45 Travel & Entertainment" at bounding box center [480, 331] width 133 height 22
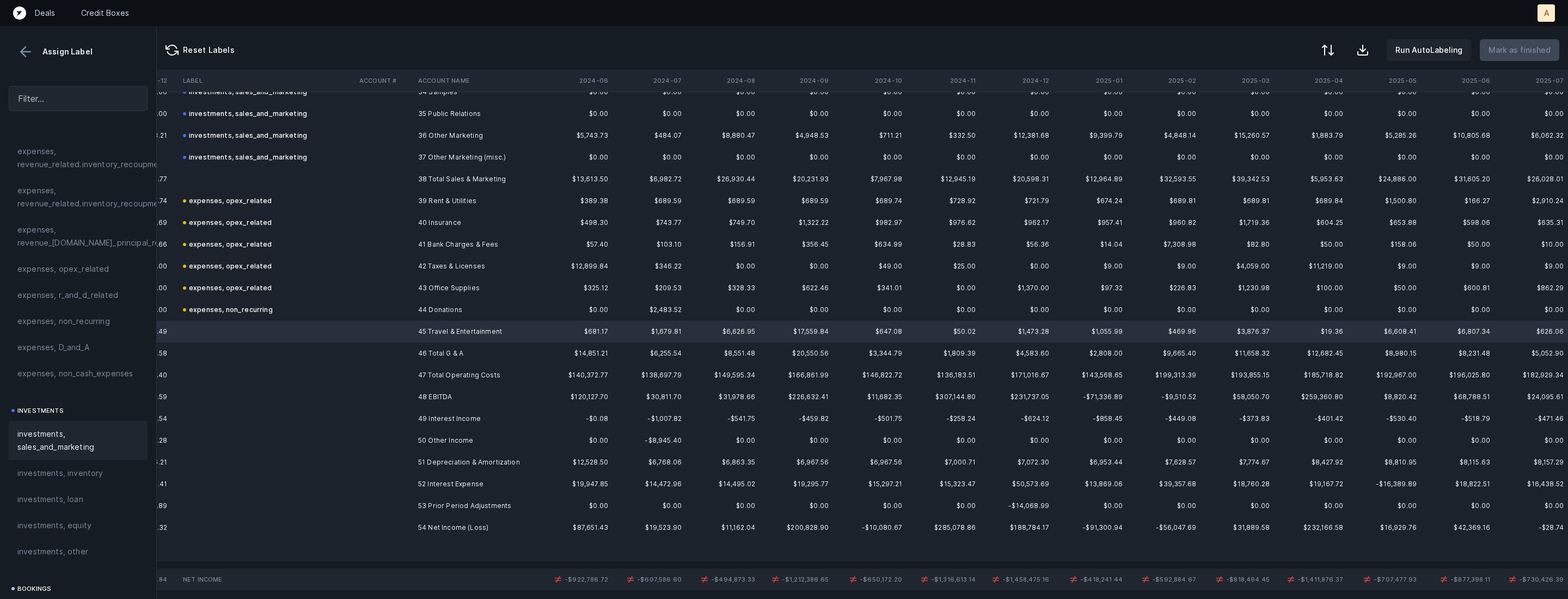
click at [65, 438] on span "investments, sales_and_marketing" at bounding box center [78, 440] width 121 height 26
click at [440, 435] on td "50 Other Income" at bounding box center [480, 440] width 133 height 22
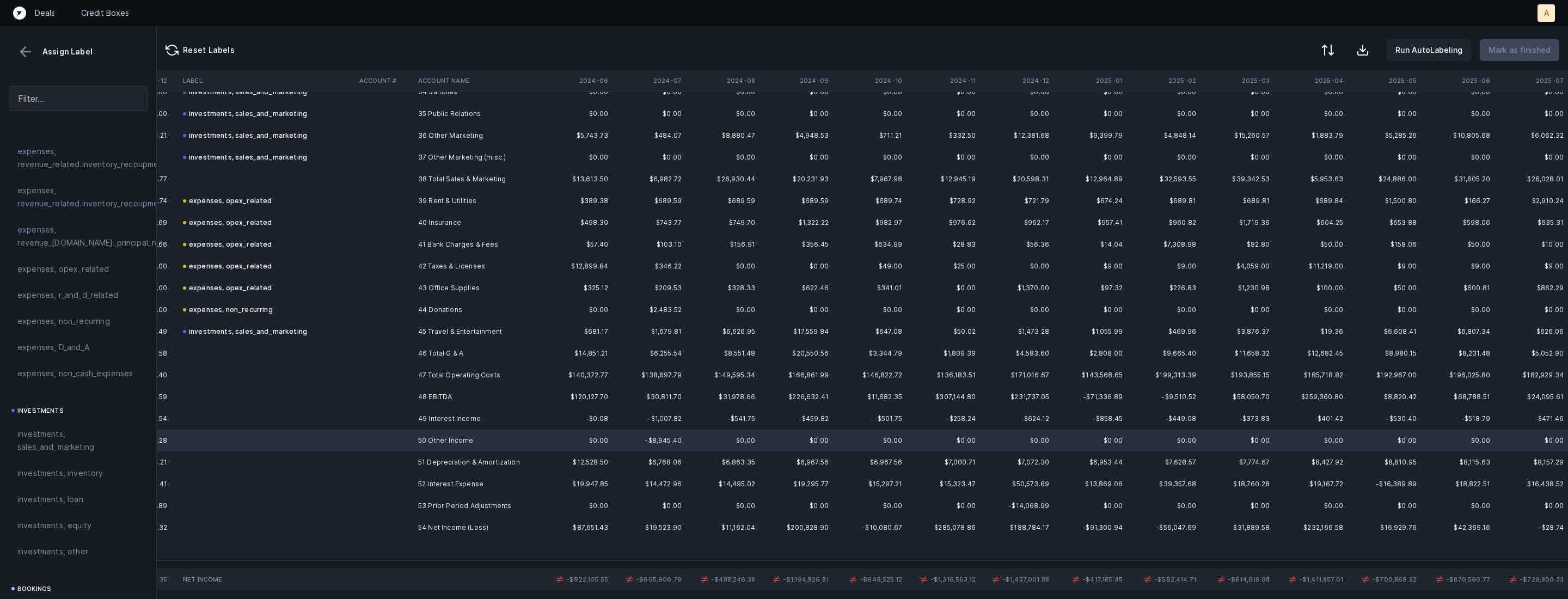
click at [428, 459] on td "51 Depreciation & Amortization" at bounding box center [480, 462] width 133 height 22
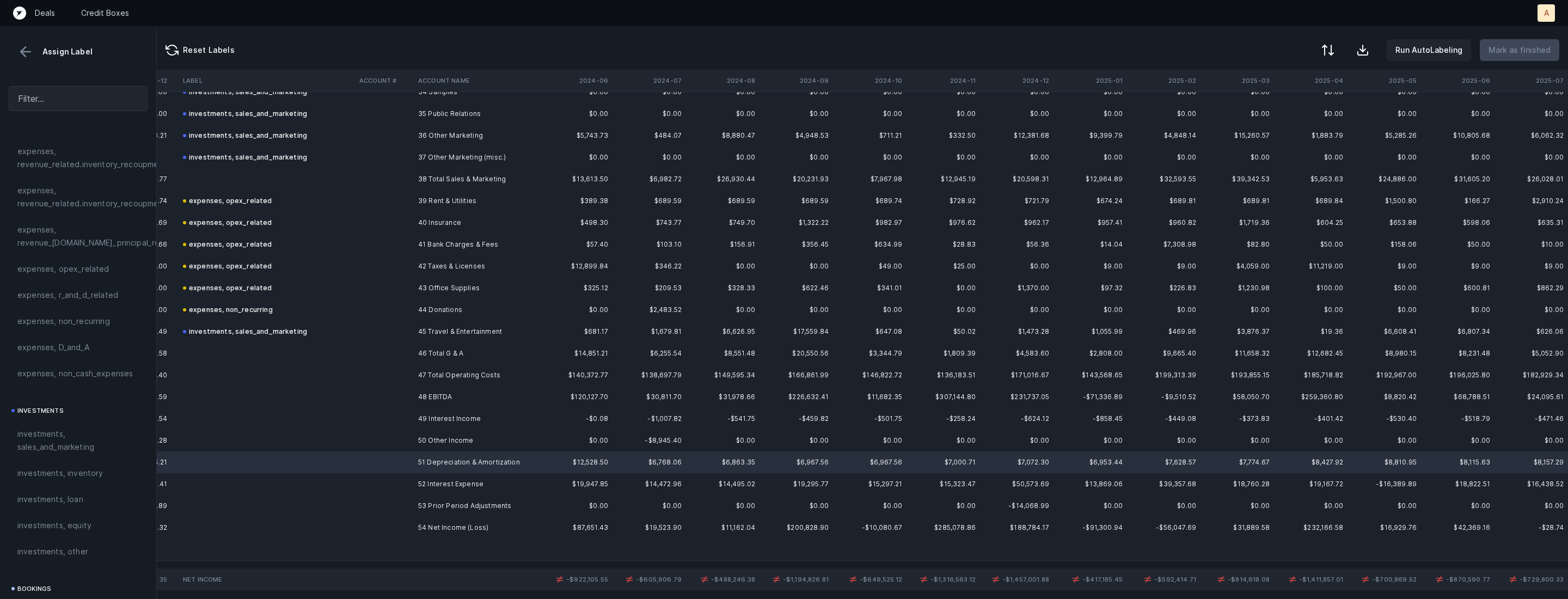
click at [431, 452] on td "51 Depreciation & Amortization" at bounding box center [480, 462] width 133 height 22
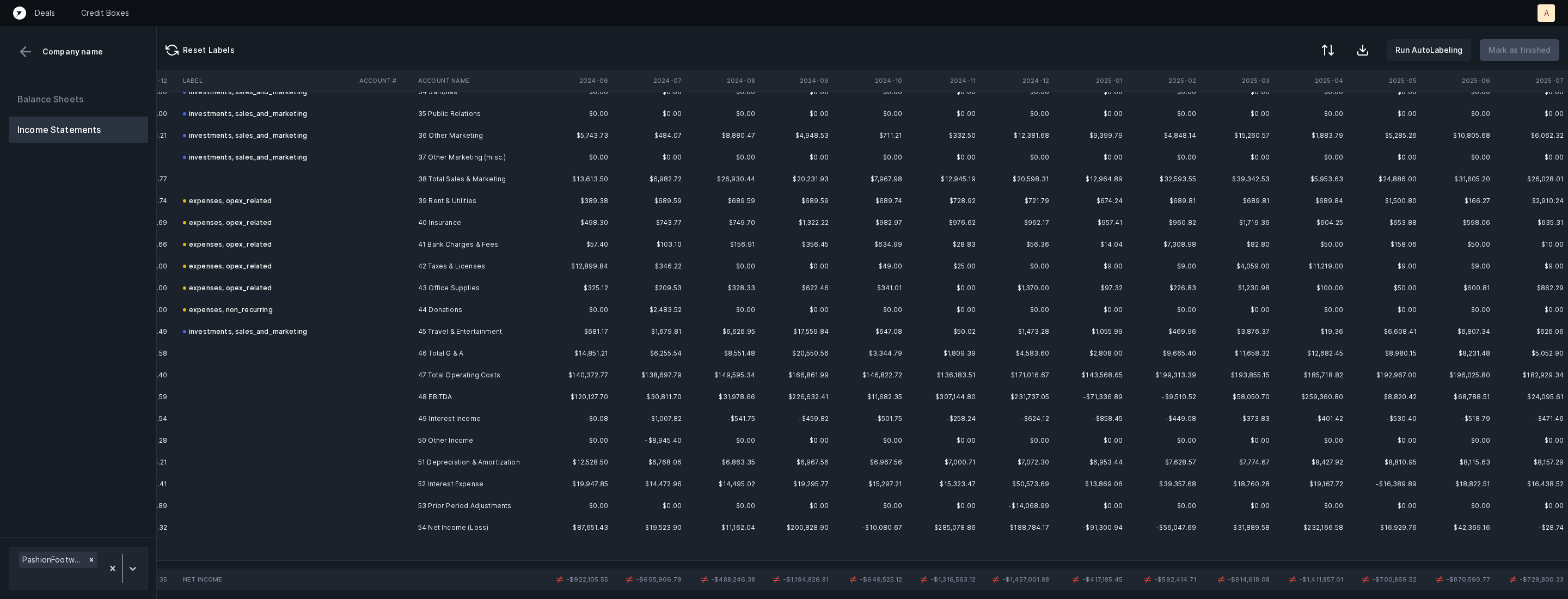
click at [397, 447] on td at bounding box center [384, 440] width 59 height 22
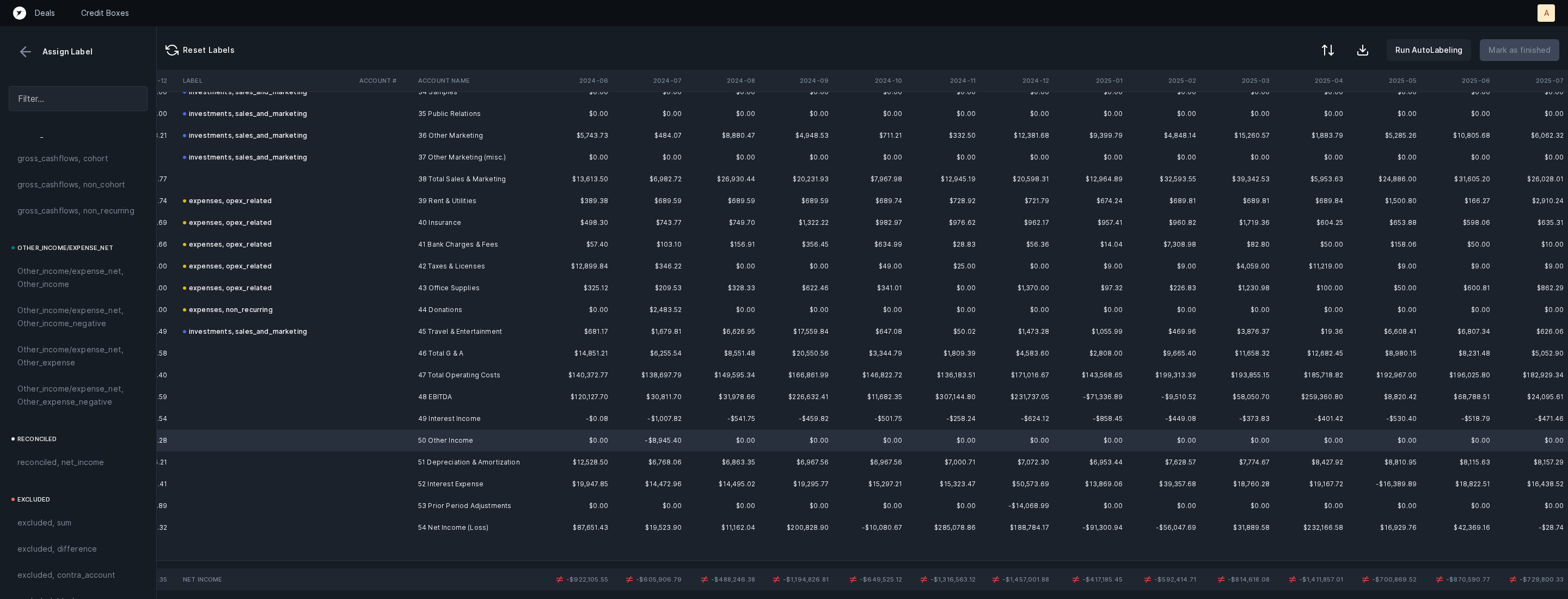
scroll to position [1201, 0]
click at [67, 257] on span "Other_income/expense_net, Other_income" at bounding box center [78, 253] width 121 height 26
click at [489, 469] on td "51 Depreciation & Amortization" at bounding box center [480, 462] width 133 height 22
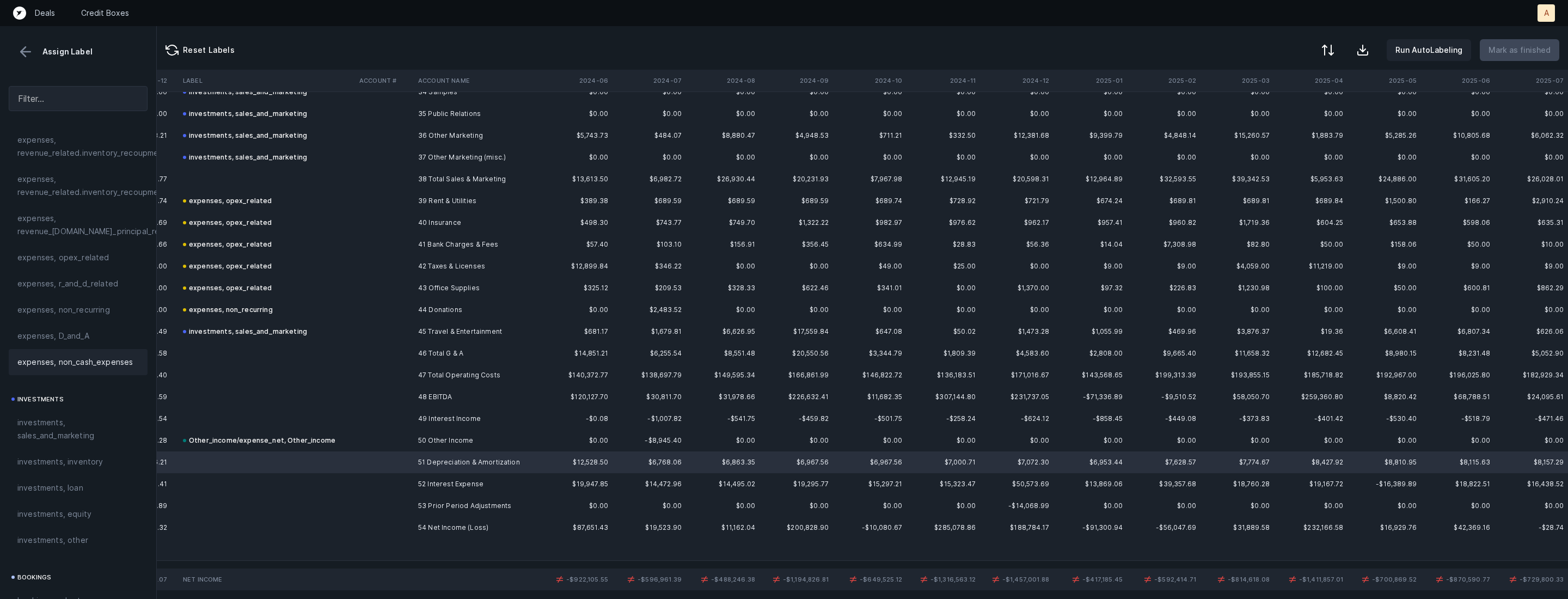
scroll to position [317, 0]
click at [74, 346] on span "expenses, D_and_A" at bounding box center [53, 342] width 72 height 13
click at [462, 481] on td "52 Interest Expense" at bounding box center [480, 484] width 133 height 22
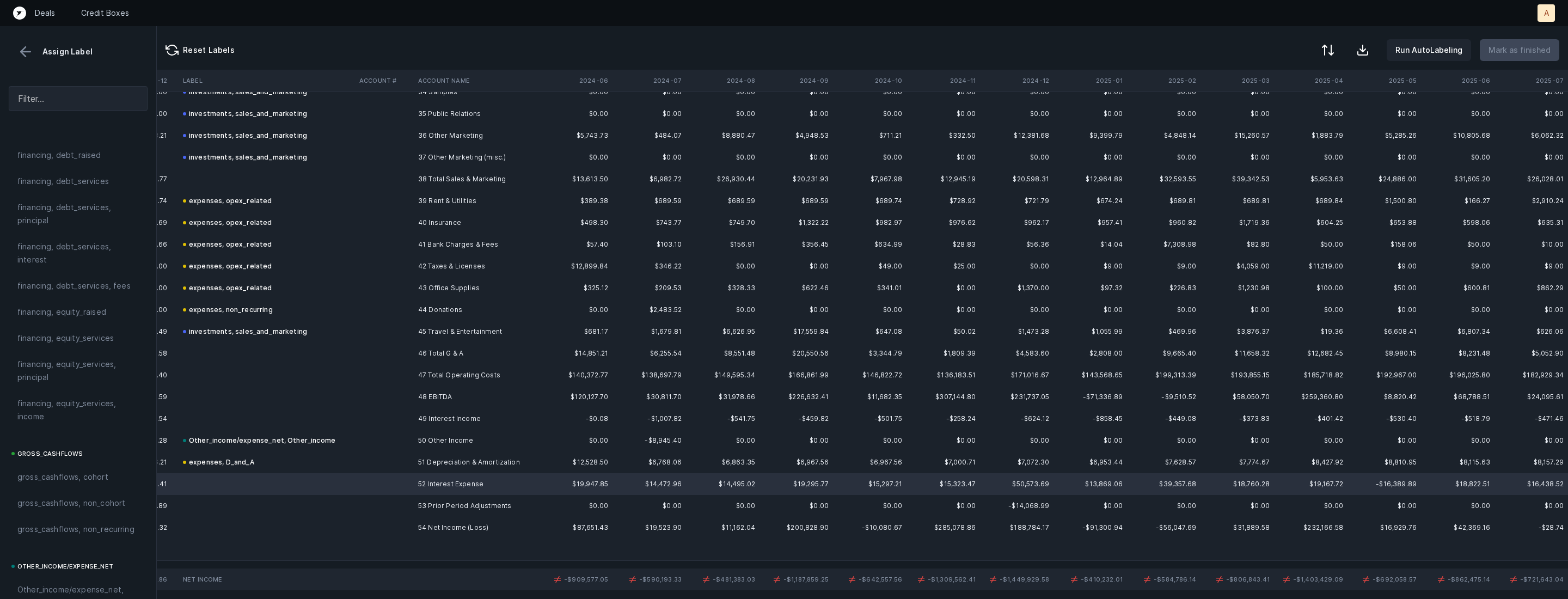
scroll to position [815, 0]
click at [74, 301] on span "financing, debt_services, interest" at bounding box center [78, 292] width 121 height 26
click at [440, 523] on td "54 Net Income (Loss)" at bounding box center [480, 527] width 133 height 22
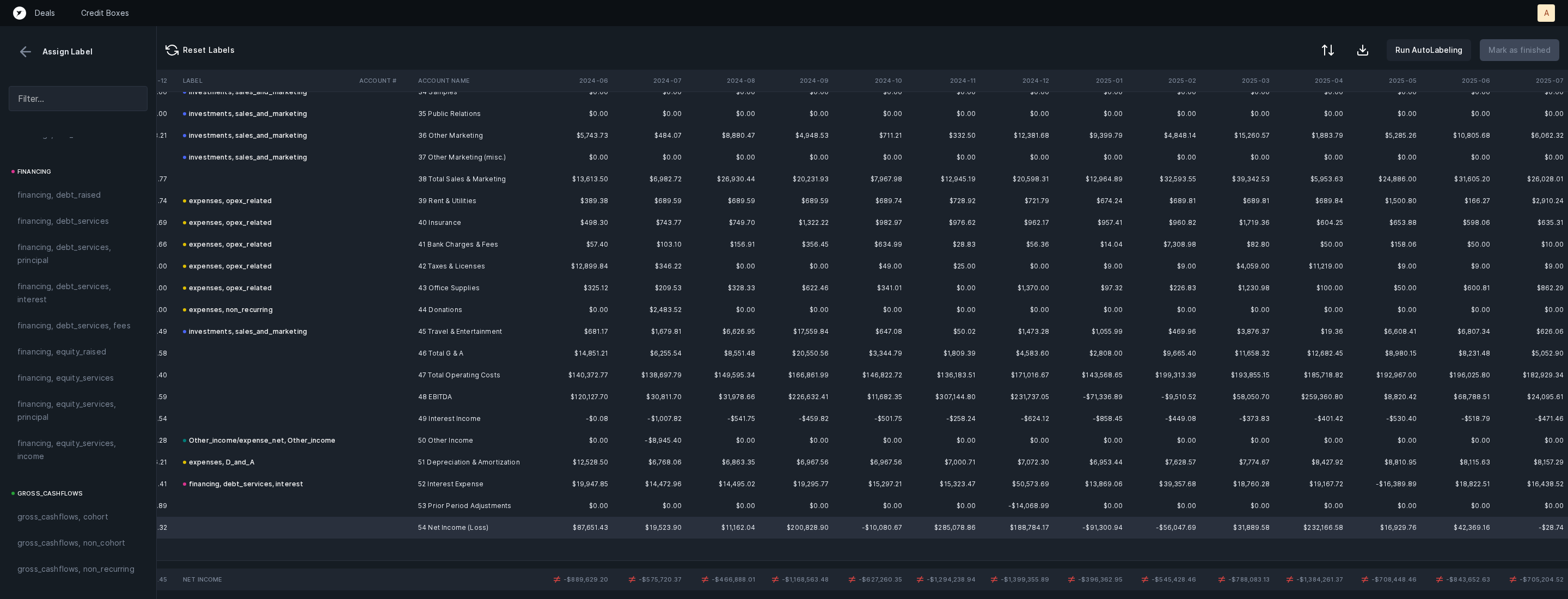
scroll to position [1201, 0]
click at [91, 436] on span "reconciled, net_income" at bounding box center [61, 438] width 87 height 13
click at [606, 79] on th "2024-06" at bounding box center [576, 80] width 74 height 22
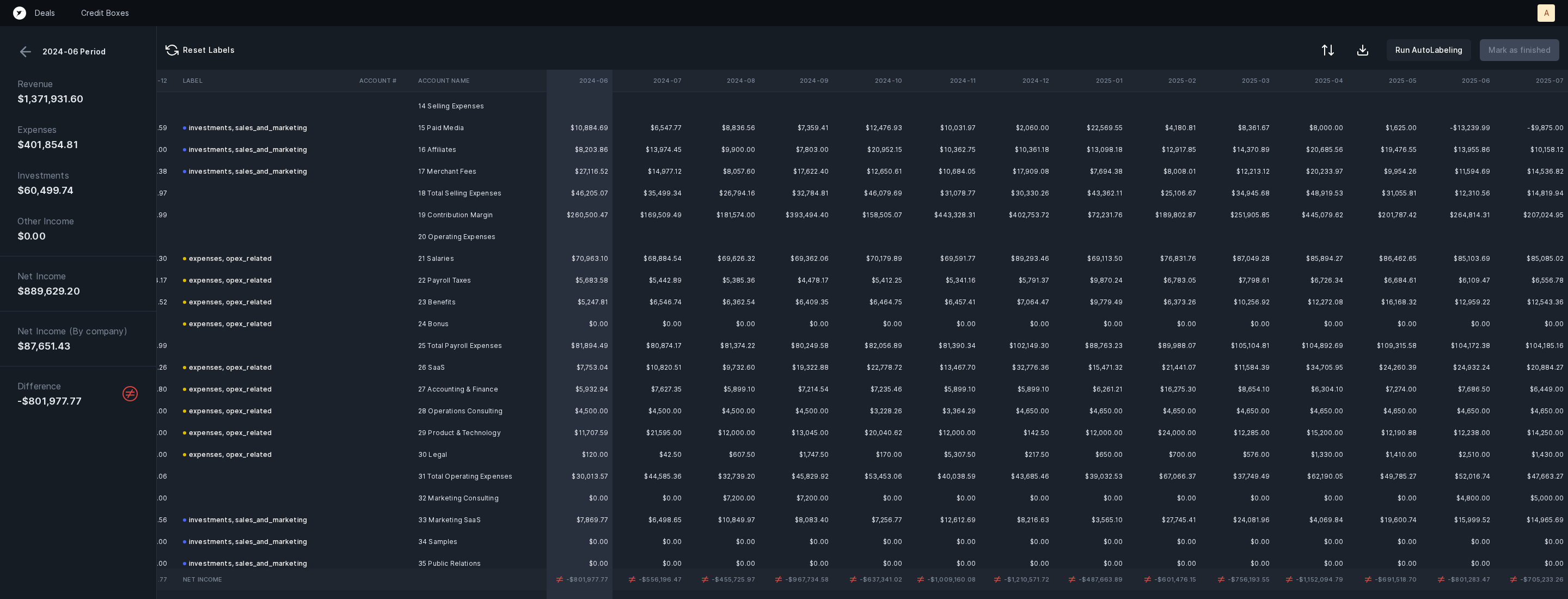
scroll to position [0, 5671]
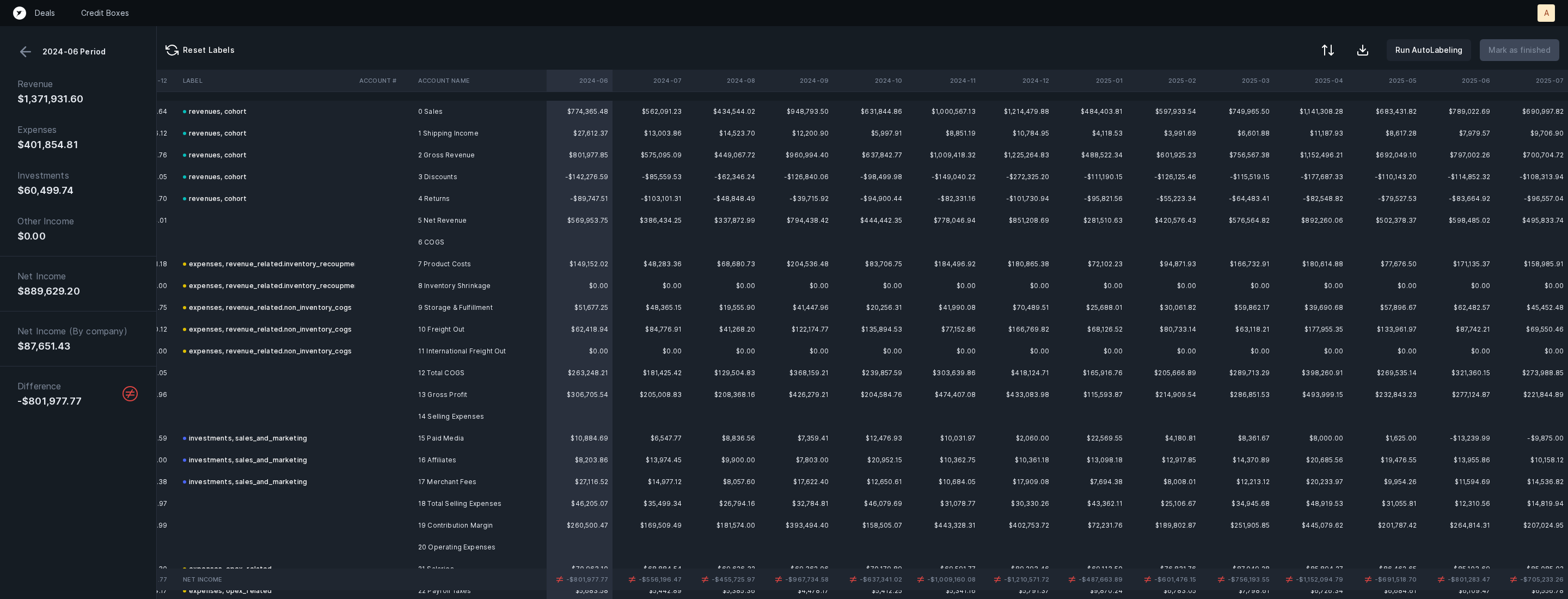
click at [503, 110] on td "0 Sales" at bounding box center [480, 112] width 133 height 22
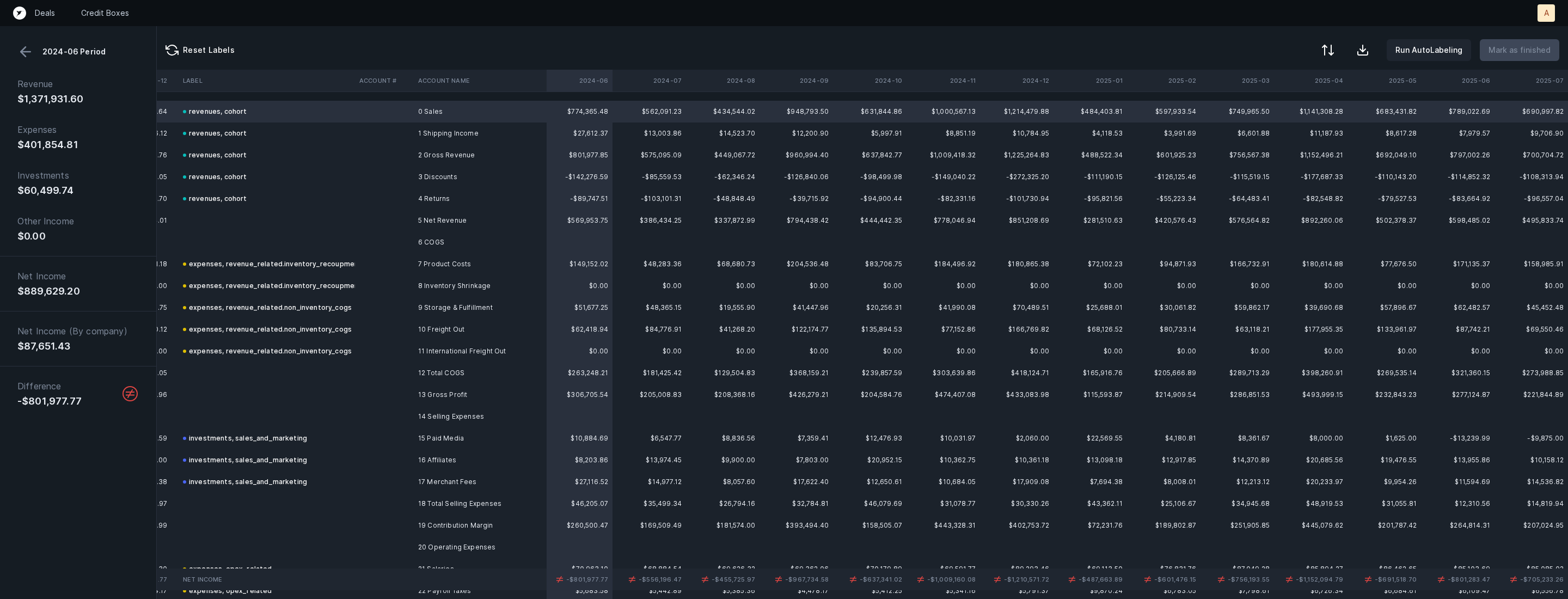
click at [322, 154] on td "revenues, cohort" at bounding box center [267, 155] width 177 height 22
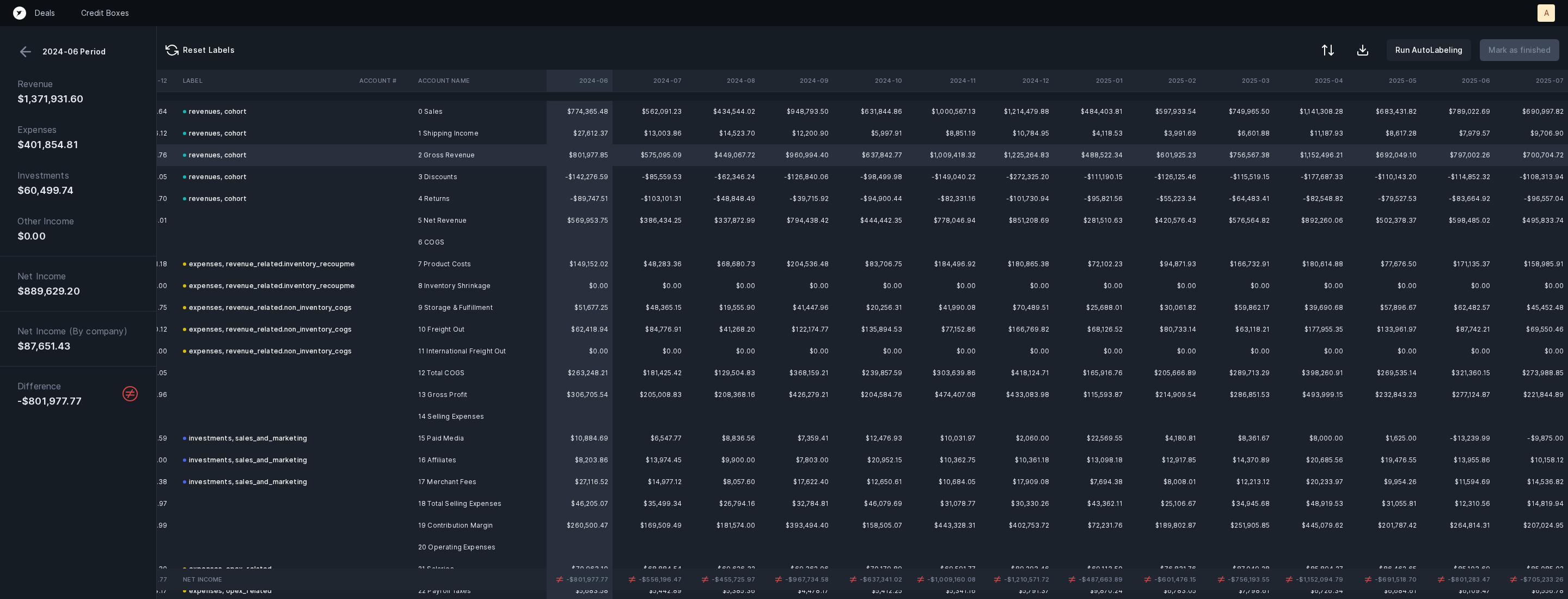
click at [30, 58] on button at bounding box center [25, 51] width 16 height 16
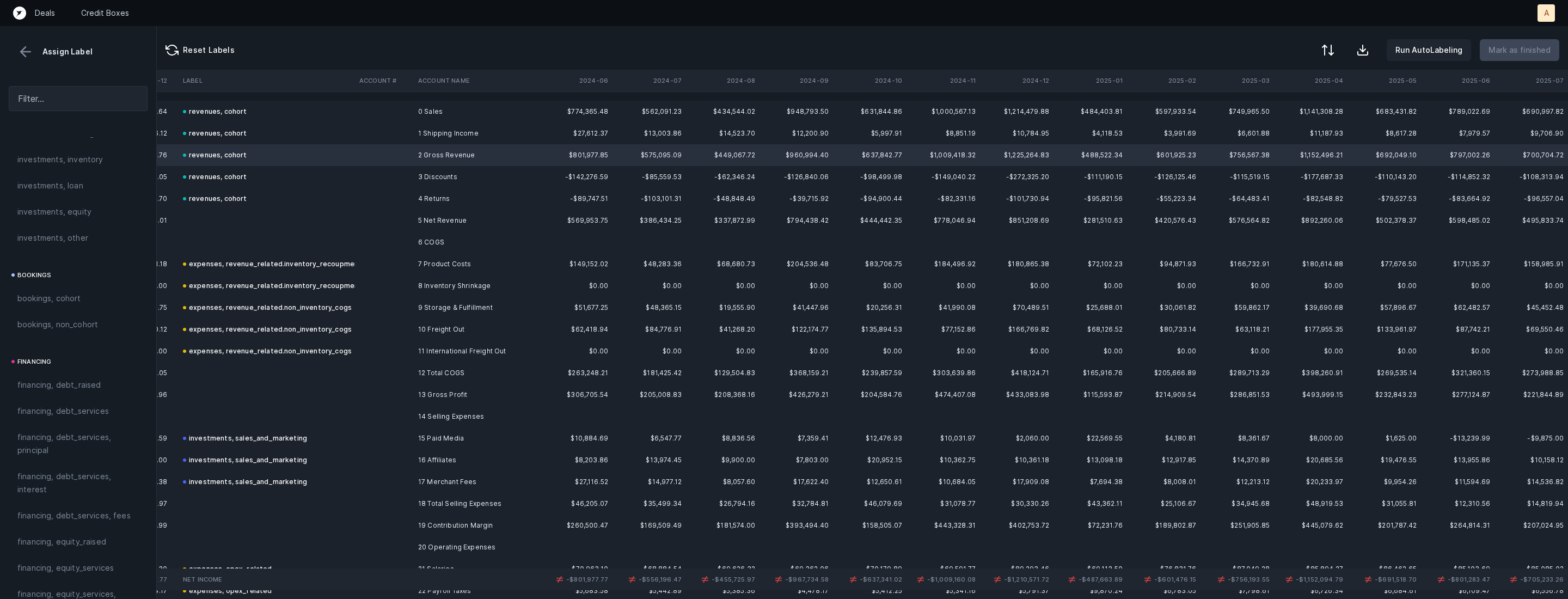
scroll to position [1201, 0]
click at [75, 503] on div "excluded, sum" at bounding box center [78, 499] width 121 height 13
click at [677, 89] on th "2024-07" at bounding box center [649, 80] width 74 height 22
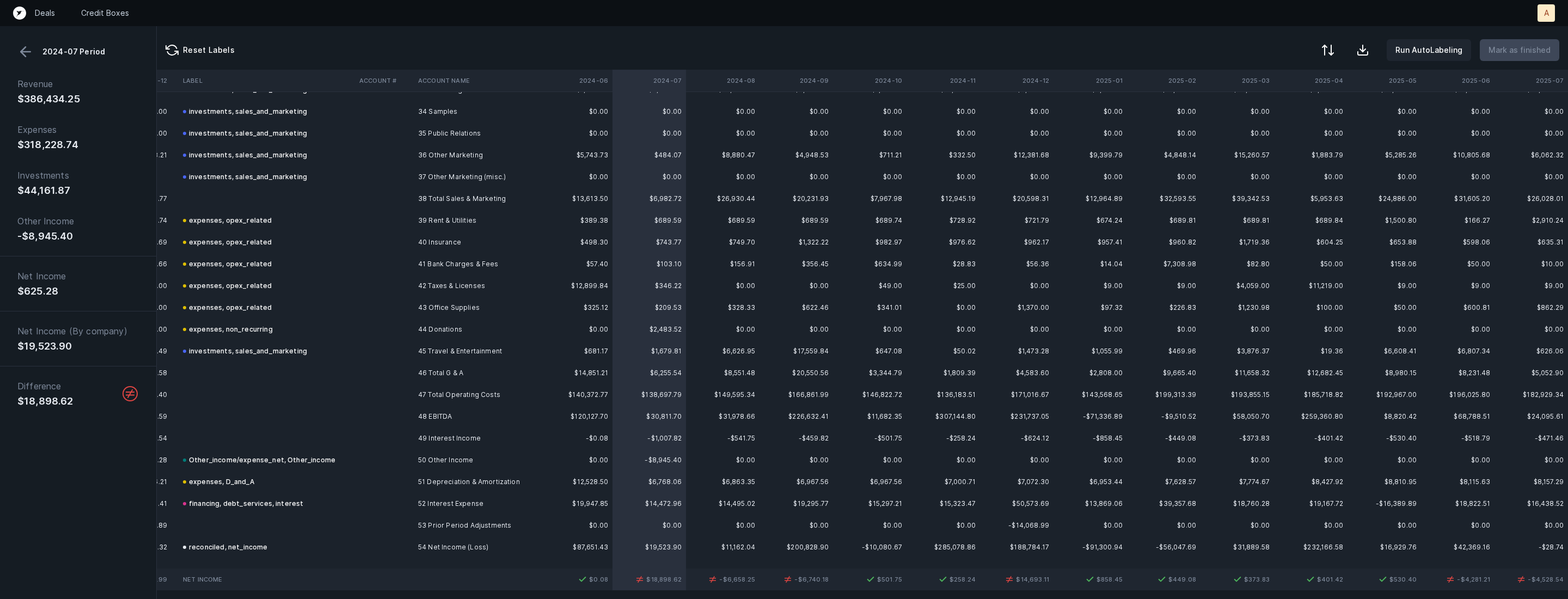
scroll to position [760, 5671]
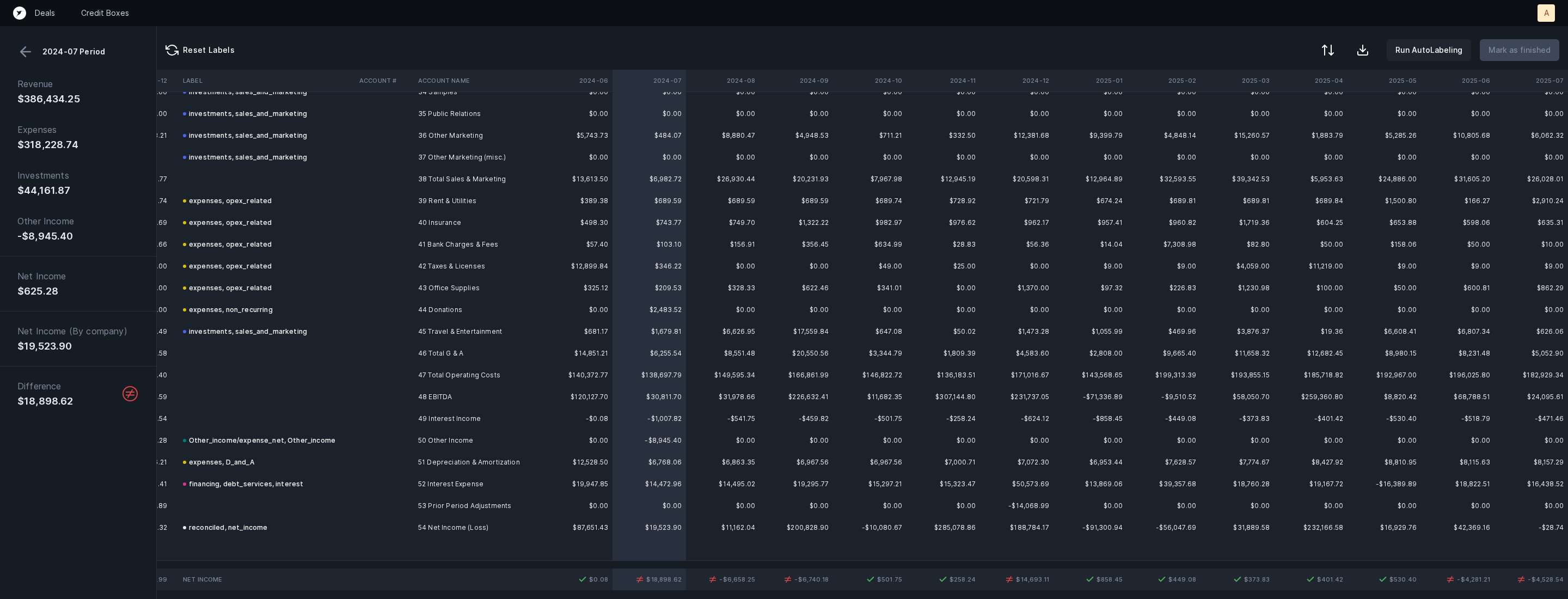
click at [535, 440] on td "50 Other Income" at bounding box center [480, 440] width 133 height 22
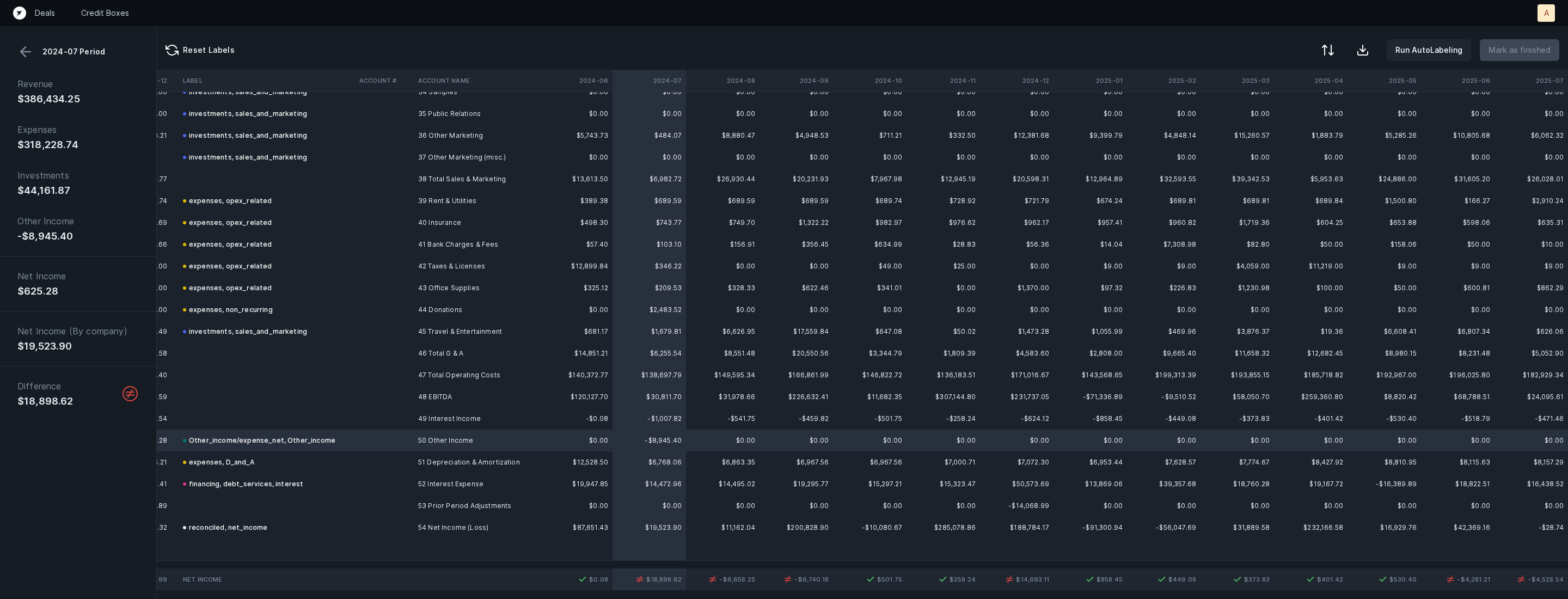
click at [519, 440] on td "50 Other Income" at bounding box center [480, 440] width 133 height 22
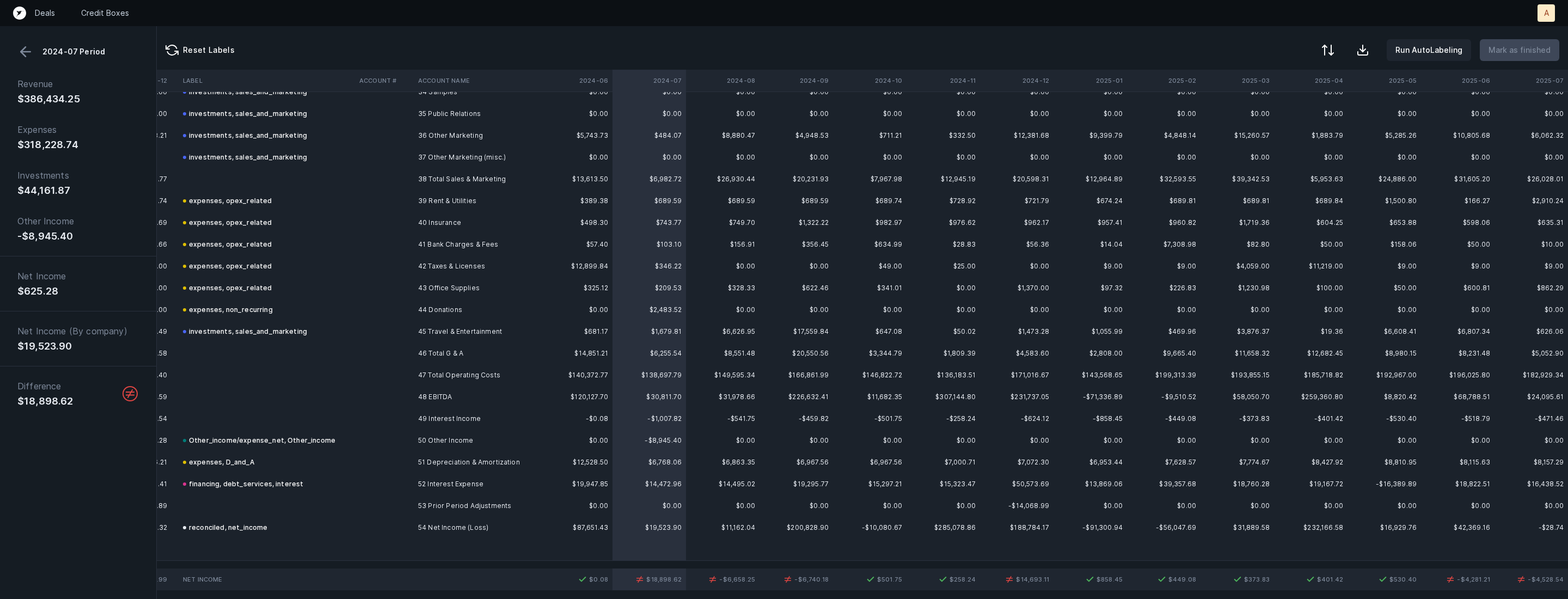
click at [519, 440] on td "50 Other Income" at bounding box center [480, 440] width 133 height 22
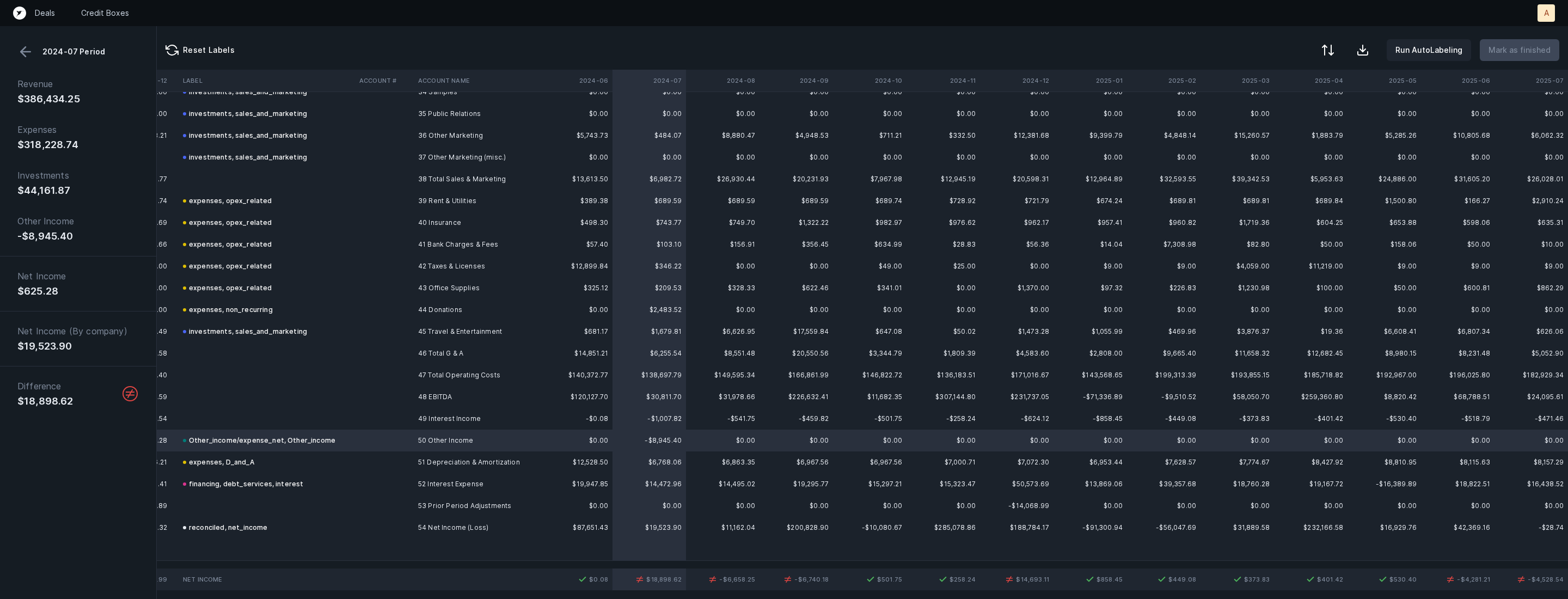
click at [508, 440] on div at bounding box center [784, 300] width 1568 height 599
click at [508, 450] on span "Sign flip" at bounding box center [511, 453] width 29 height 12
click at [482, 418] on td "49 Interest Income" at bounding box center [480, 419] width 133 height 22
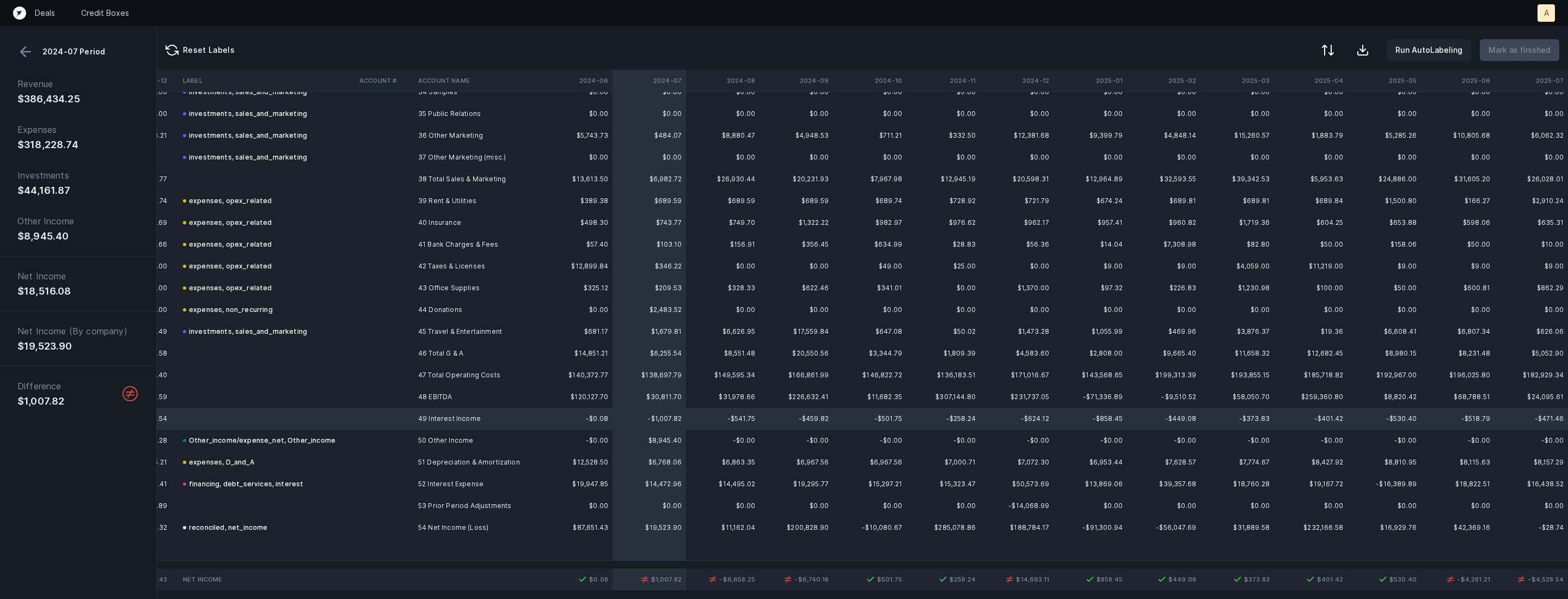
click at [27, 53] on button at bounding box center [25, 51] width 16 height 16
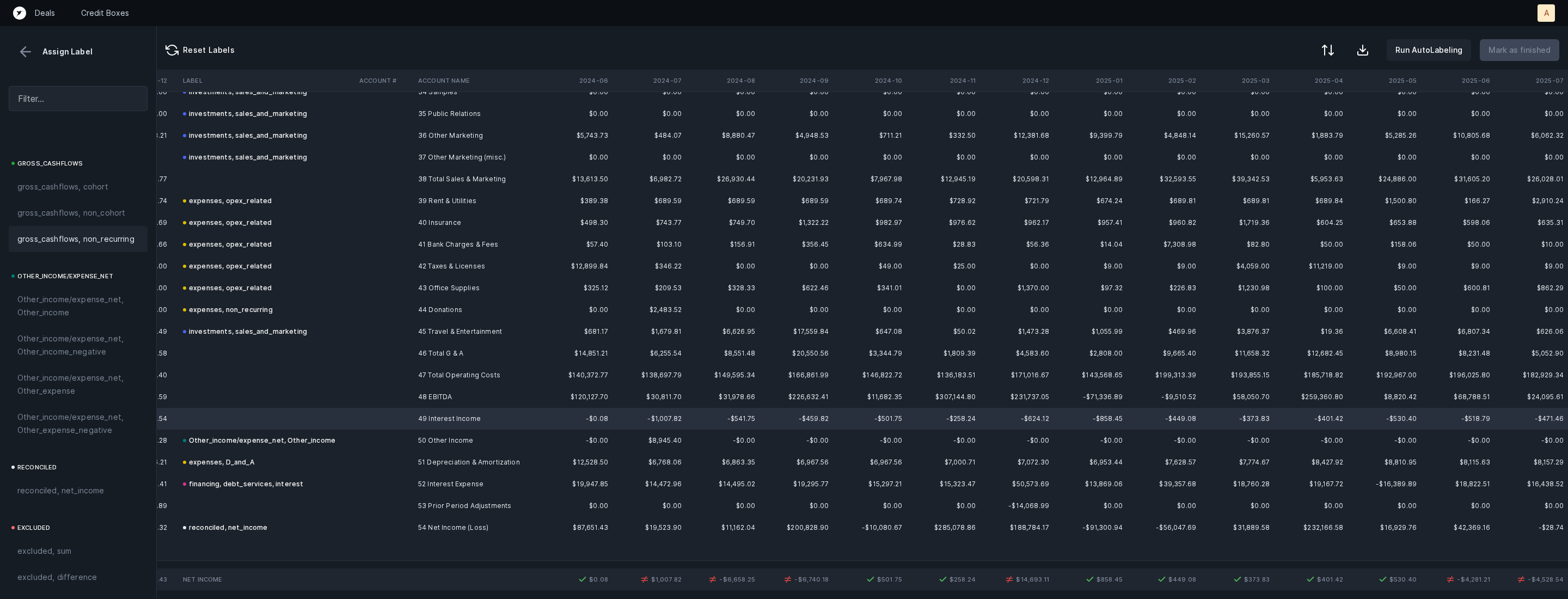
scroll to position [1180, 0]
click at [66, 259] on div "Other_income/expense_net, Other_income" at bounding box center [78, 272] width 139 height 39
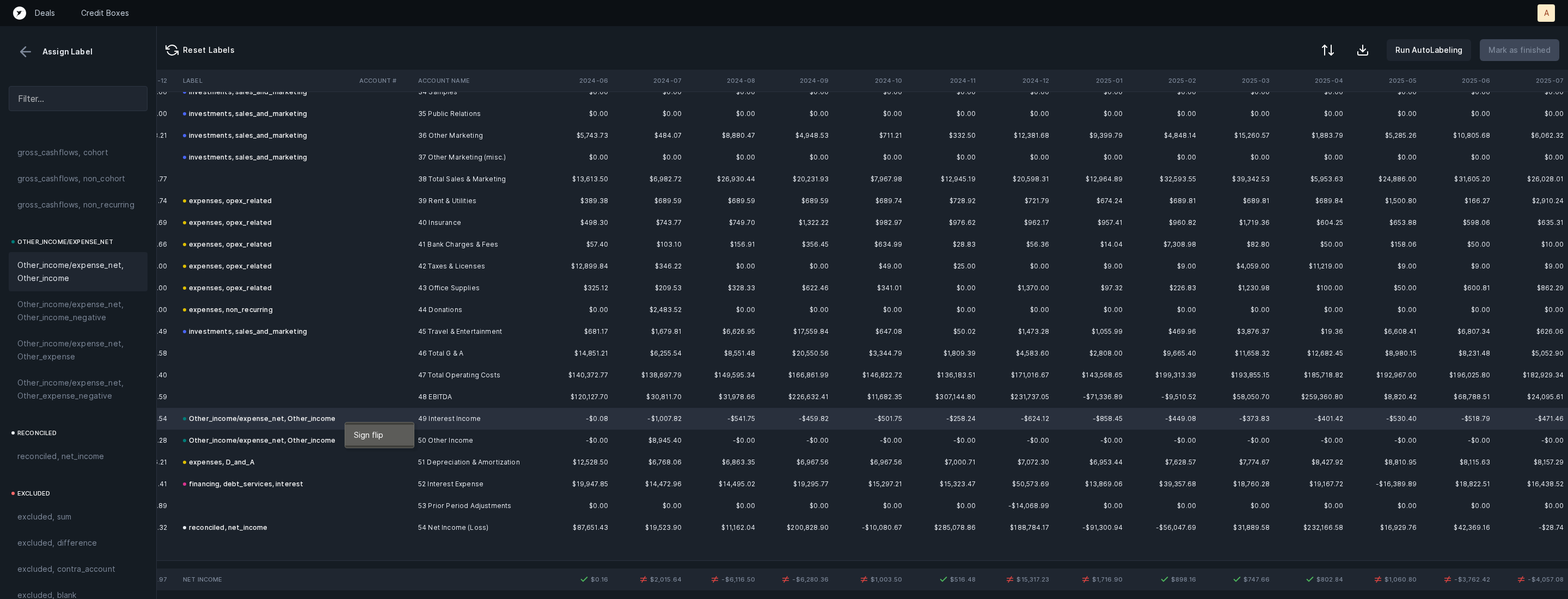
click at [370, 439] on span "Sign flip" at bounding box center [369, 435] width 29 height 12
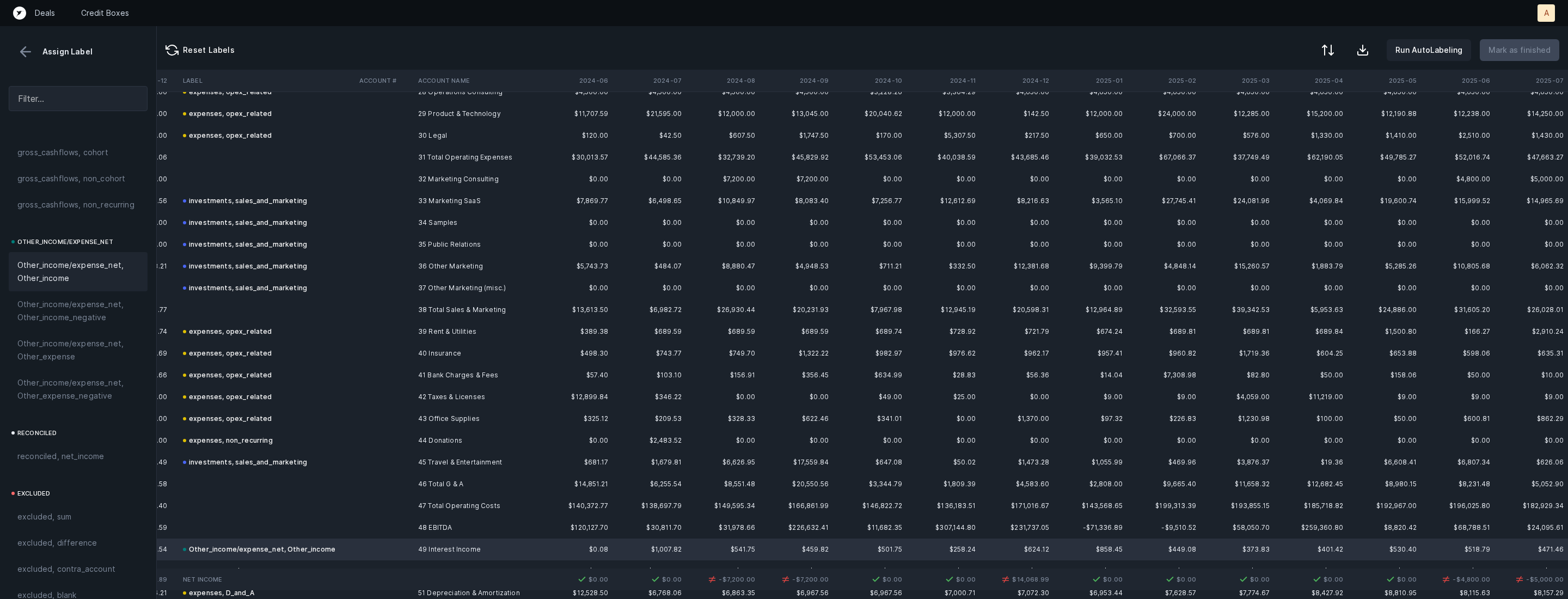
scroll to position [625, 5671]
click at [442, 170] on td "31 Total Operating Expenses" at bounding box center [480, 161] width 133 height 22
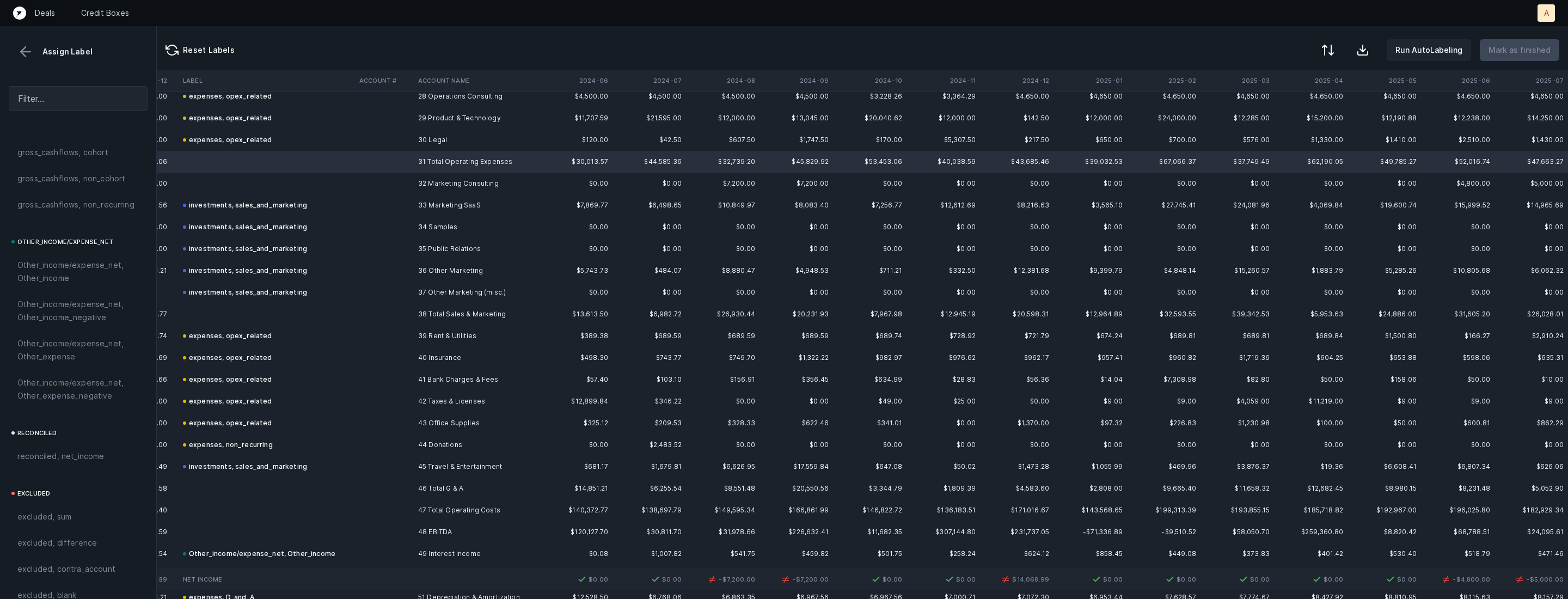
click at [334, 184] on td at bounding box center [267, 183] width 177 height 22
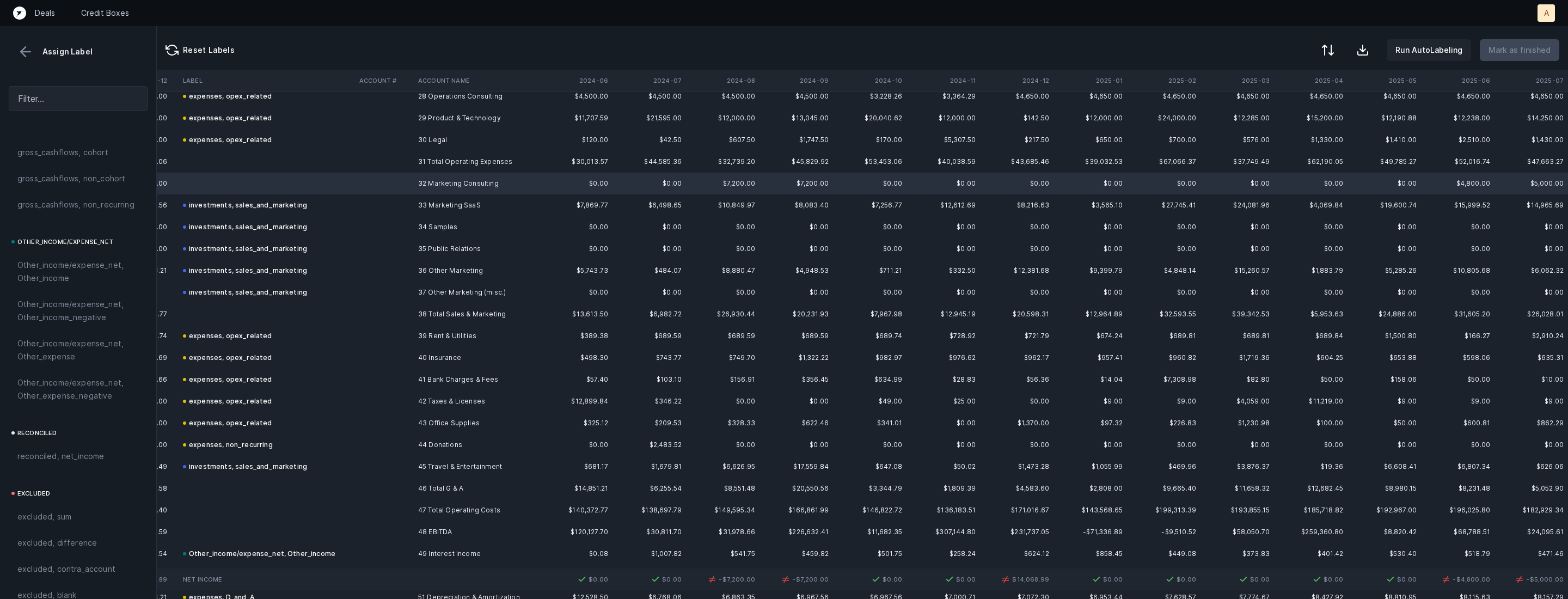
click at [24, 43] on button at bounding box center [25, 51] width 16 height 16
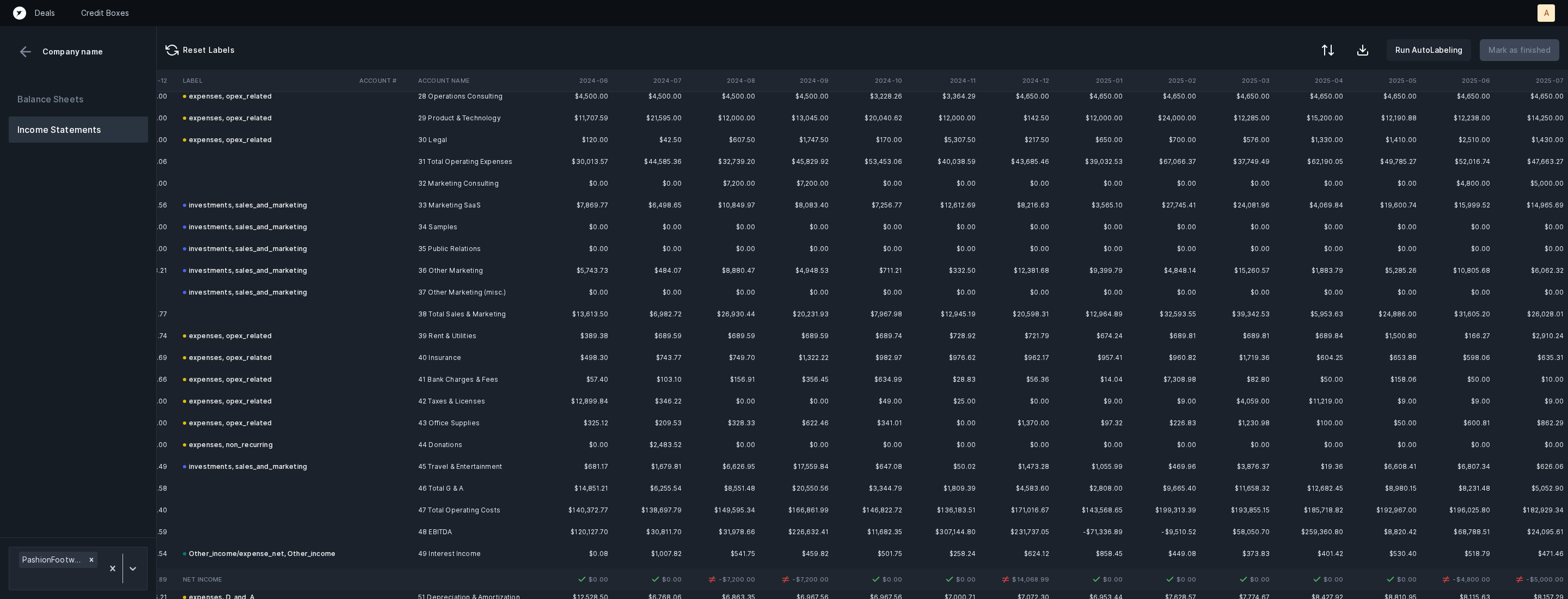
click at [264, 184] on td at bounding box center [267, 183] width 177 height 22
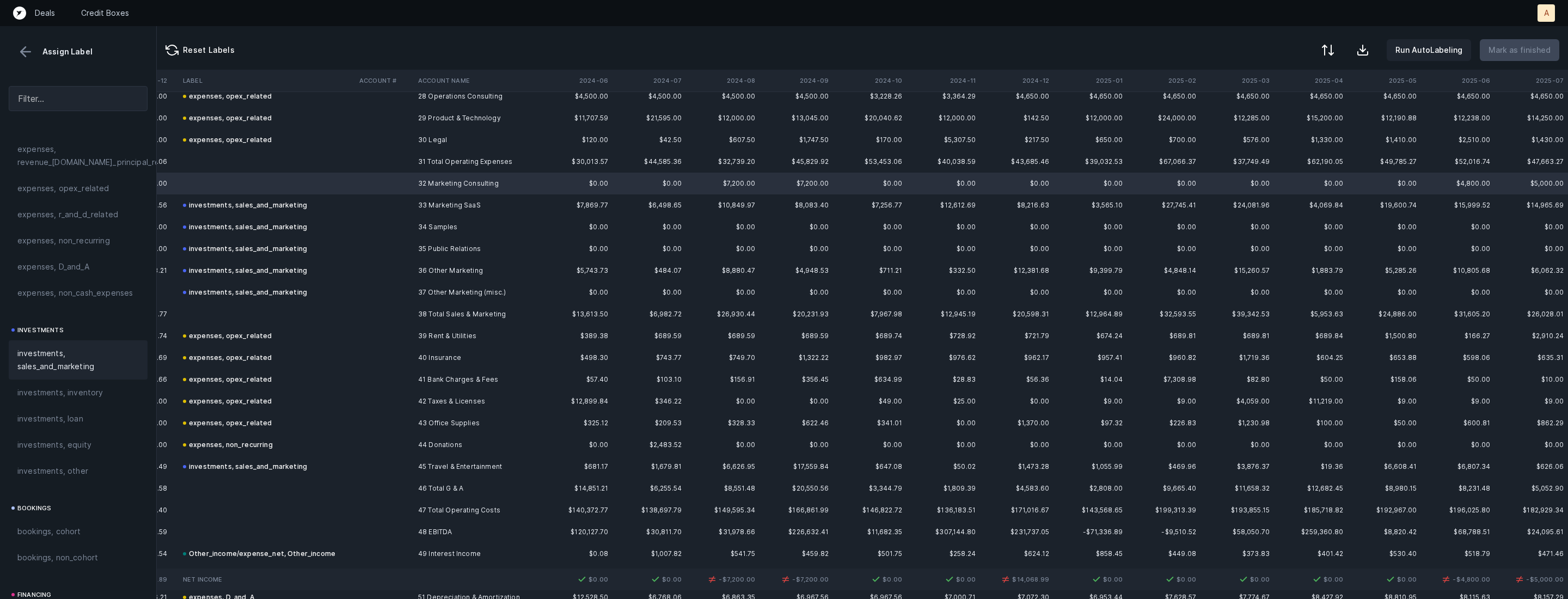
scroll to position [415, 0]
click at [75, 335] on span "investments, sales_and_marketing" at bounding box center [78, 337] width 121 height 26
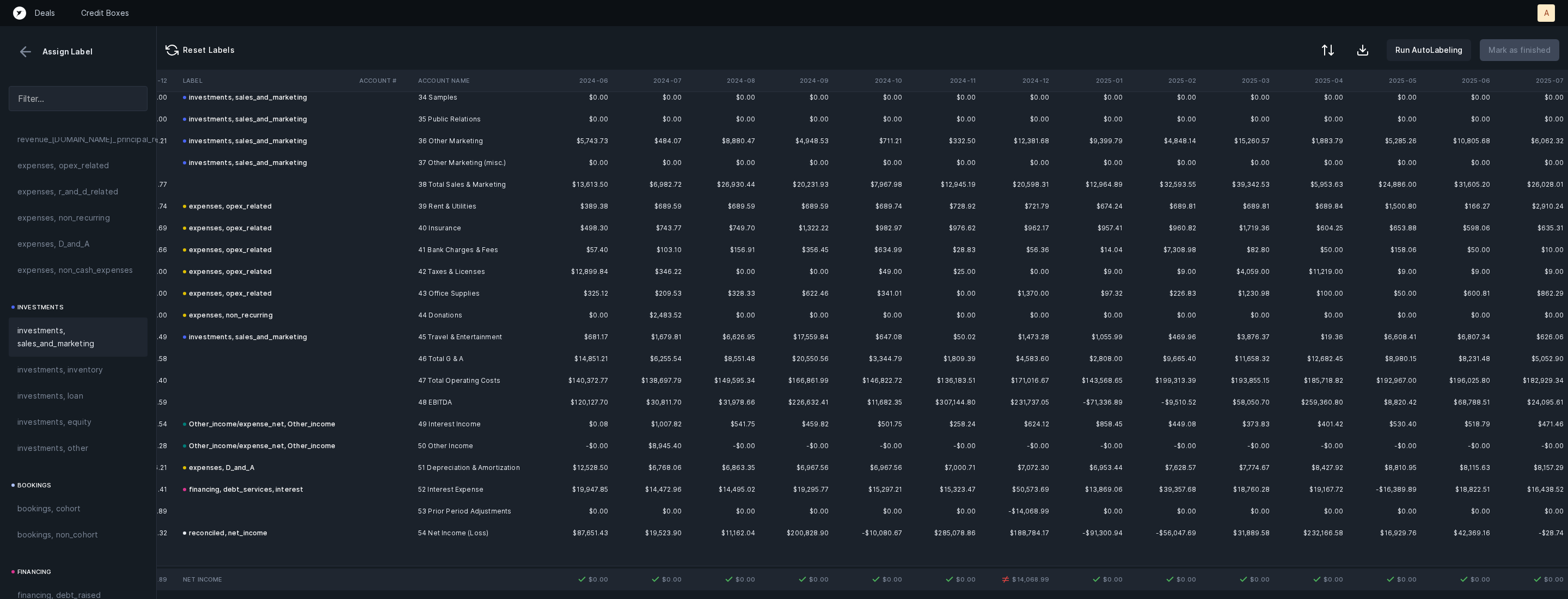
scroll to position [760, 5671]
click at [579, 511] on td "$0.00" at bounding box center [576, 506] width 74 height 22
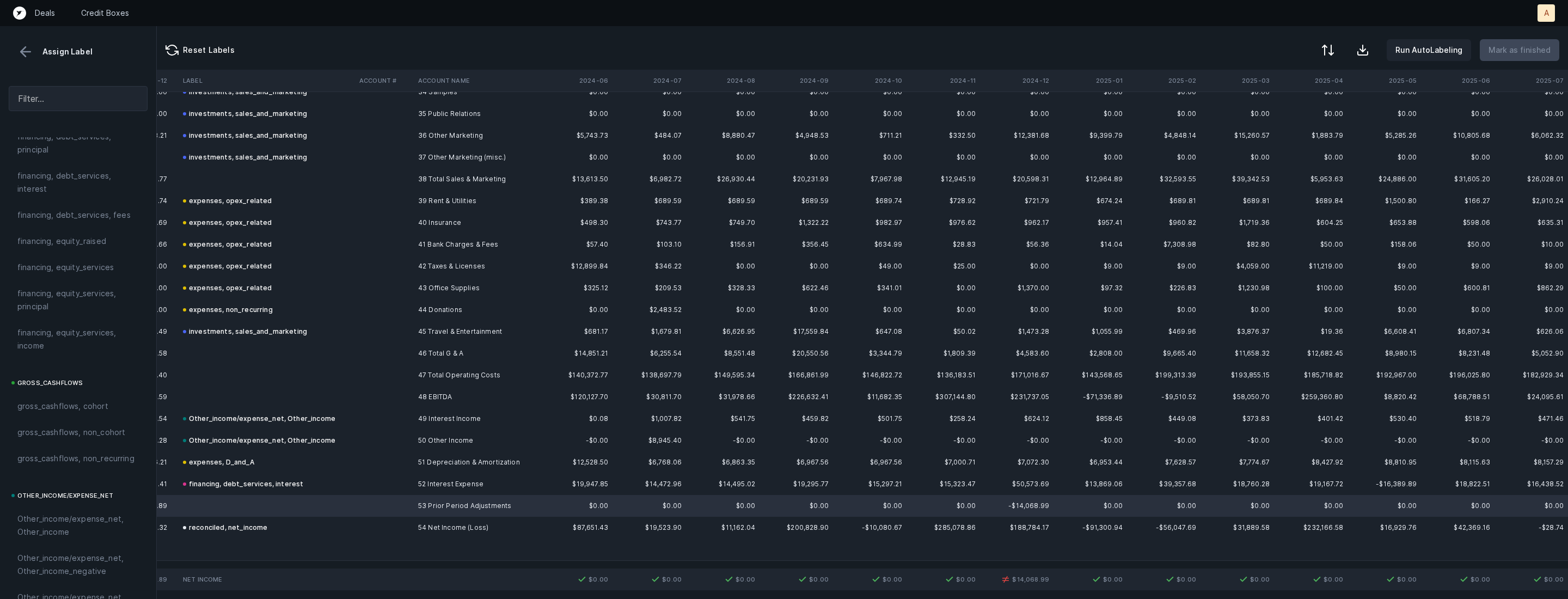
scroll to position [1201, 0]
click at [70, 339] on span "Other_income/expense_net, Other_expense" at bounding box center [78, 332] width 121 height 26
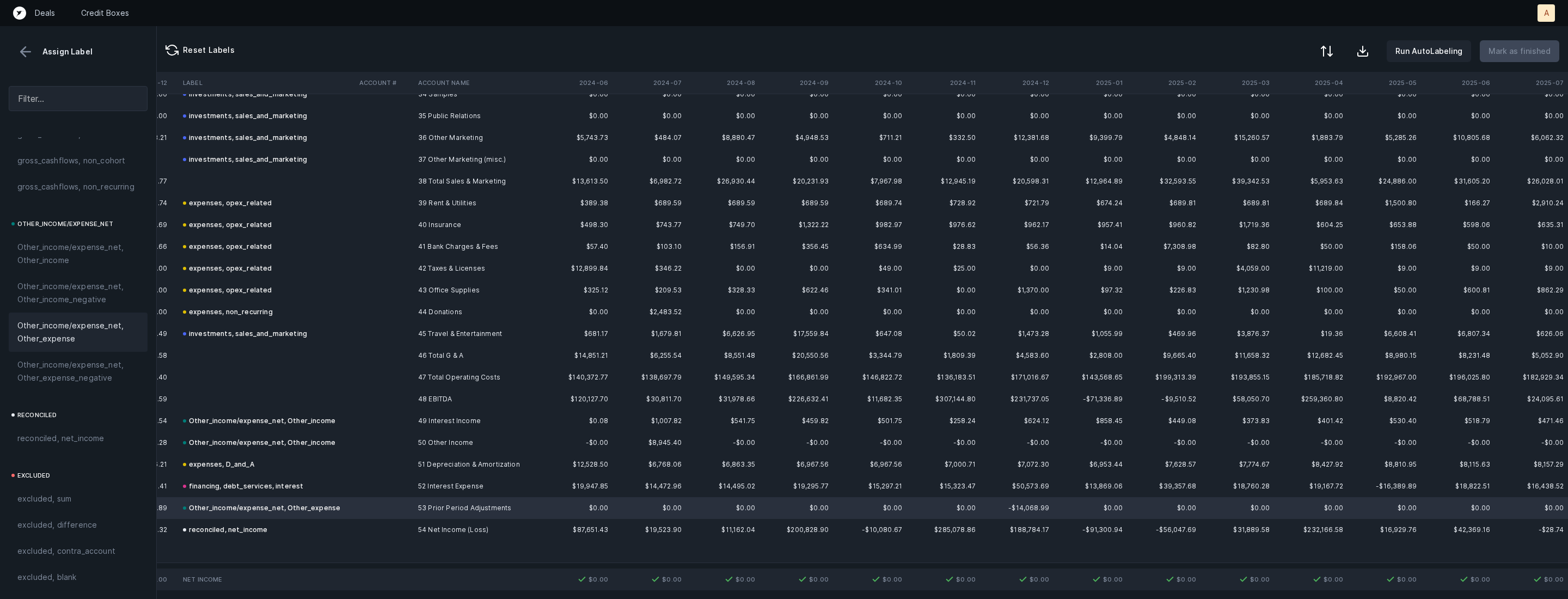
click at [1327, 58] on button at bounding box center [1327, 51] width 24 height 24
click at [1271, 110] on div "By Hum label" at bounding box center [1258, 115] width 48 height 13
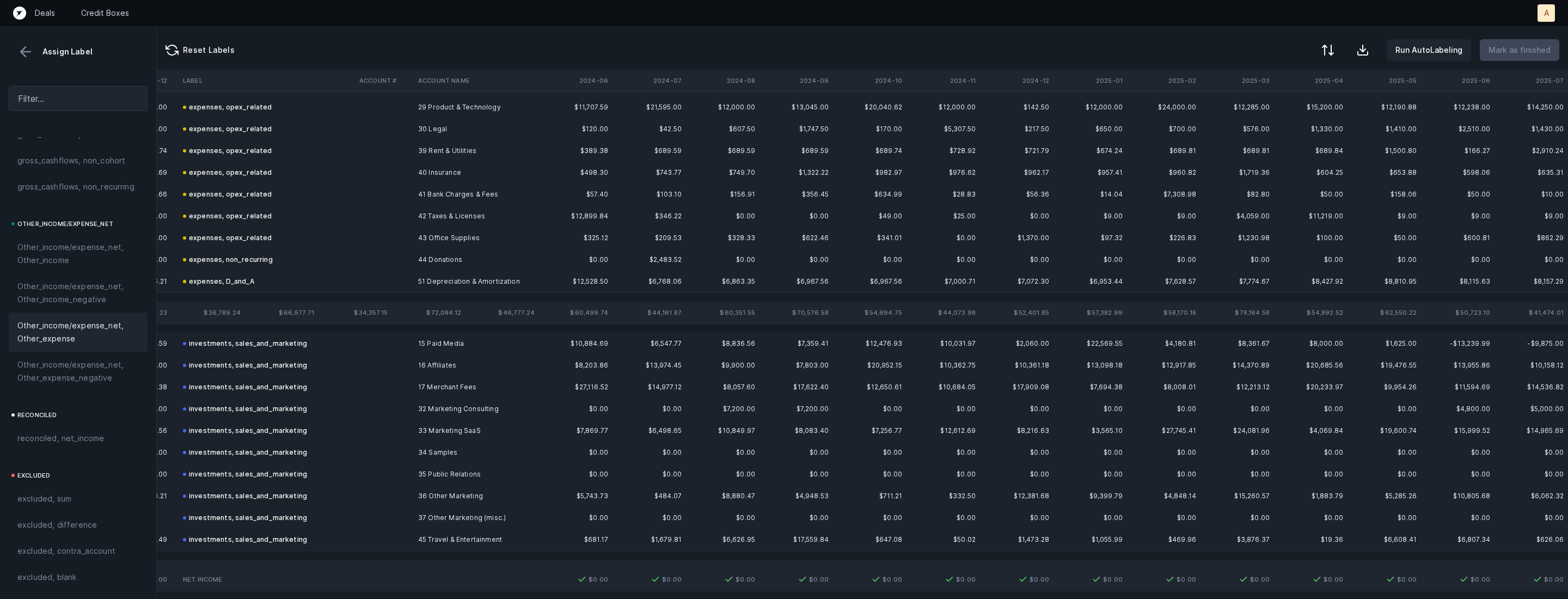
scroll to position [0, 5671]
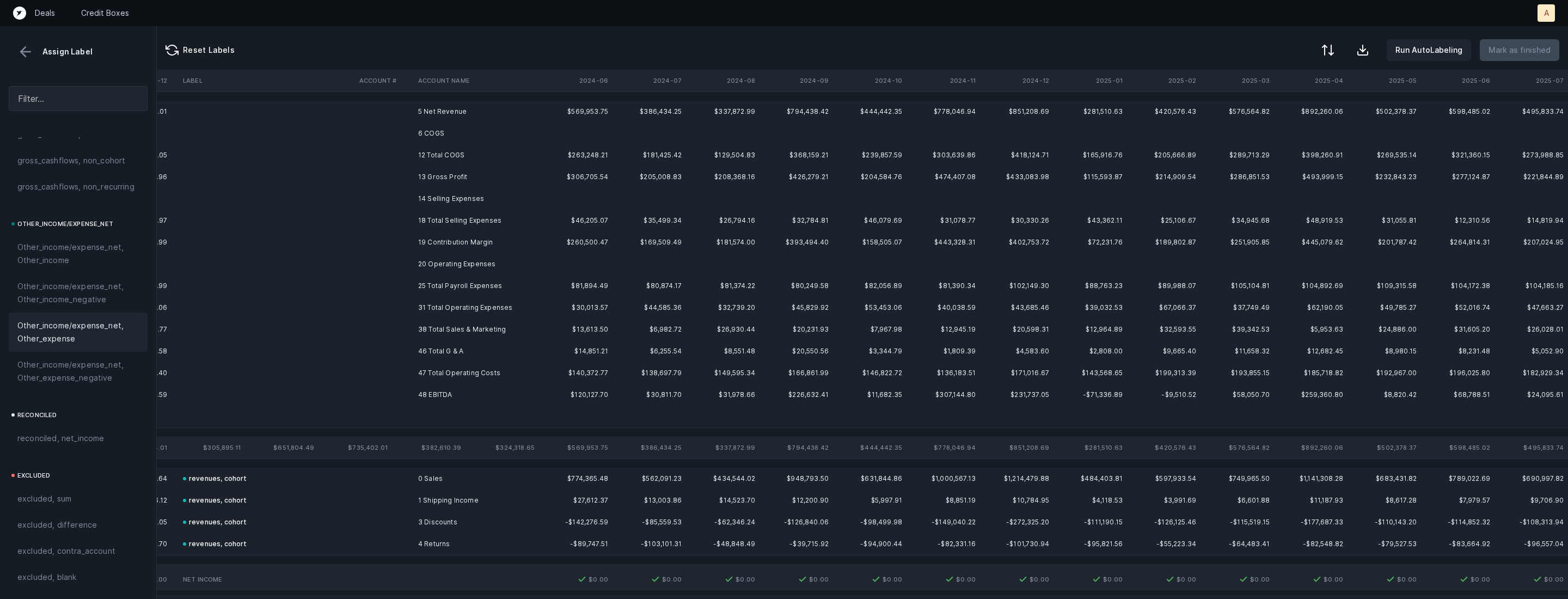
click at [534, 128] on td "6 COGS" at bounding box center [480, 133] width 133 height 22
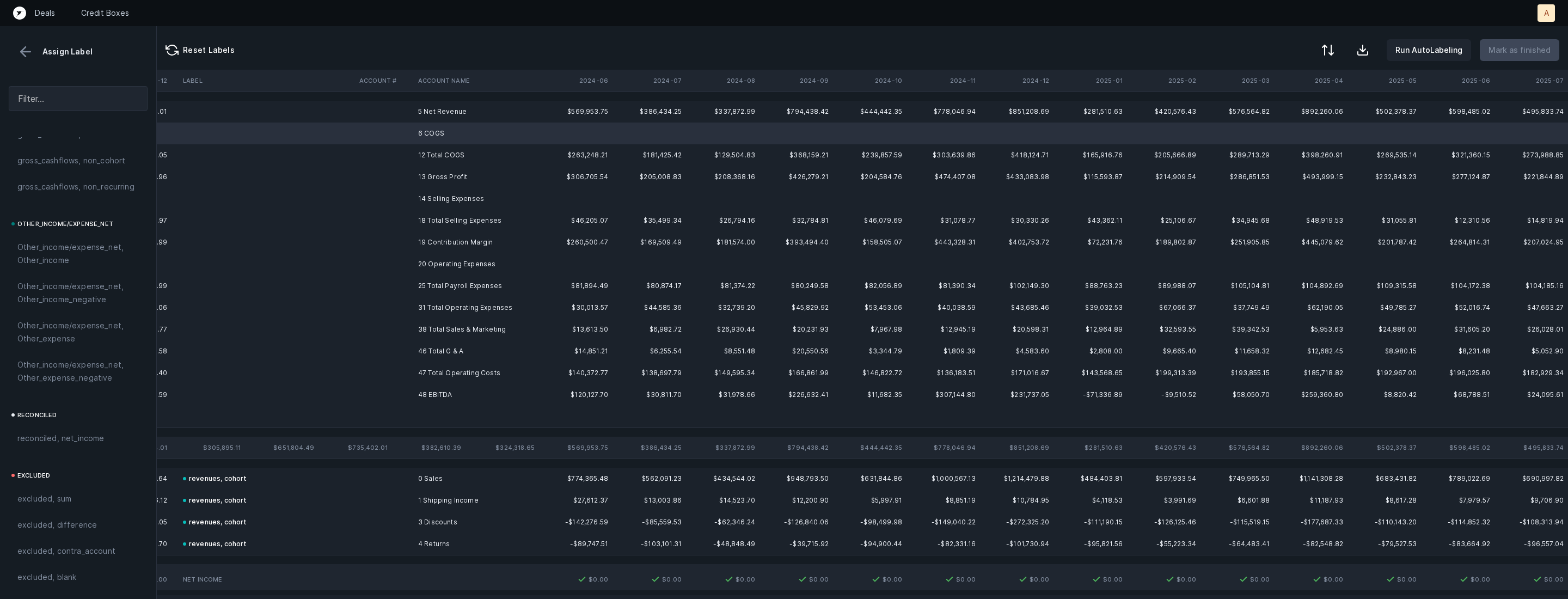
click at [452, 196] on td "14 Selling Expenses" at bounding box center [480, 198] width 133 height 22
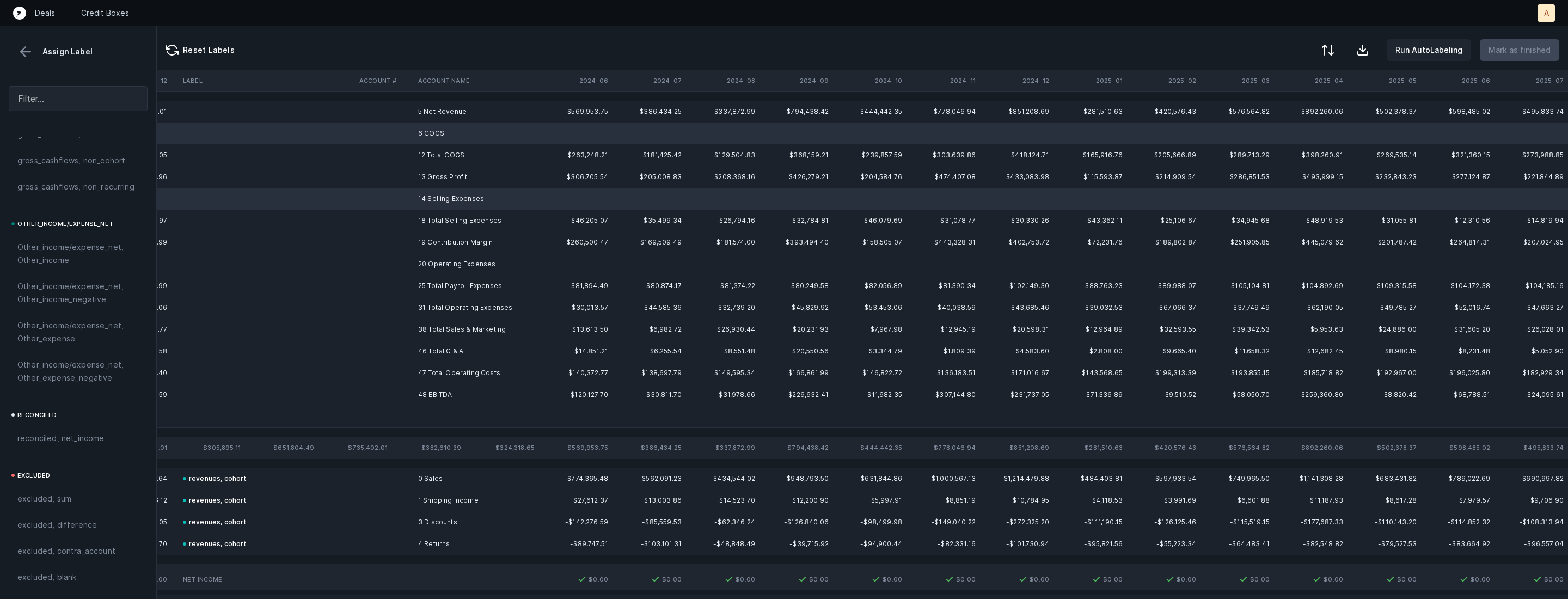
click at [455, 262] on td "20 Operating Expenses" at bounding box center [480, 264] width 133 height 22
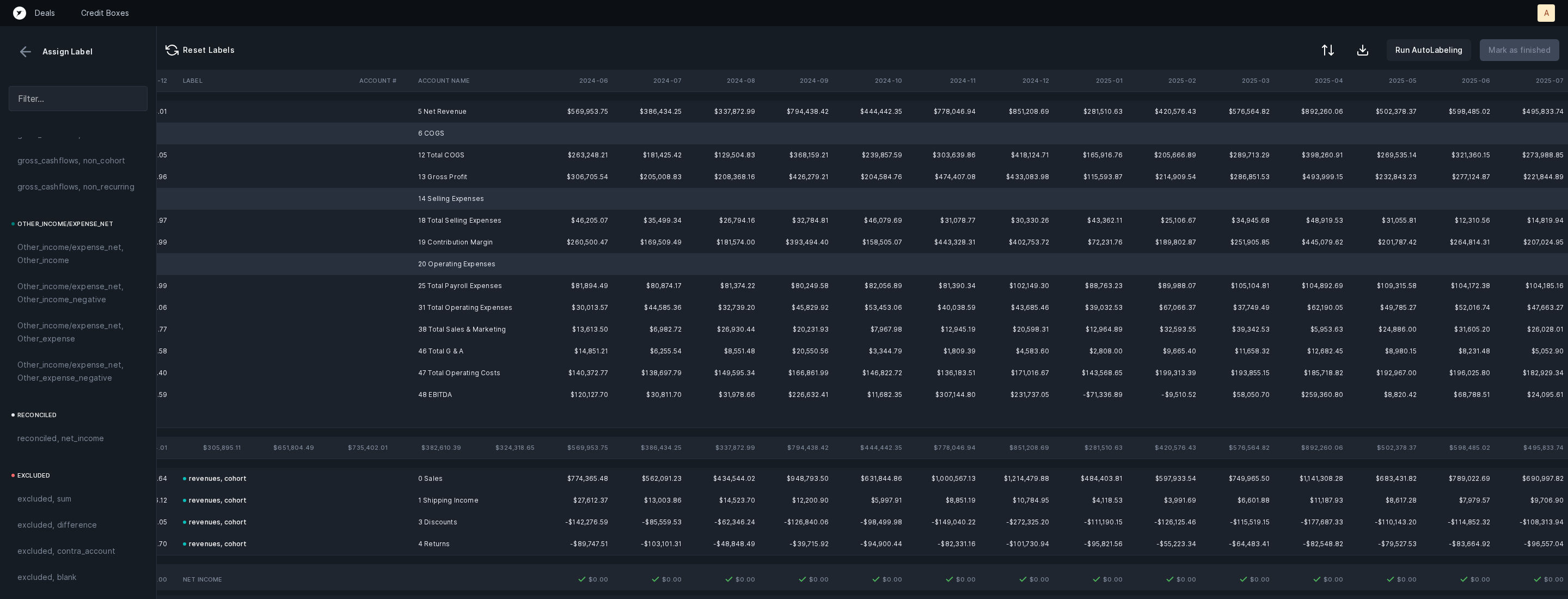
click at [414, 415] on td at bounding box center [480, 416] width 133 height 22
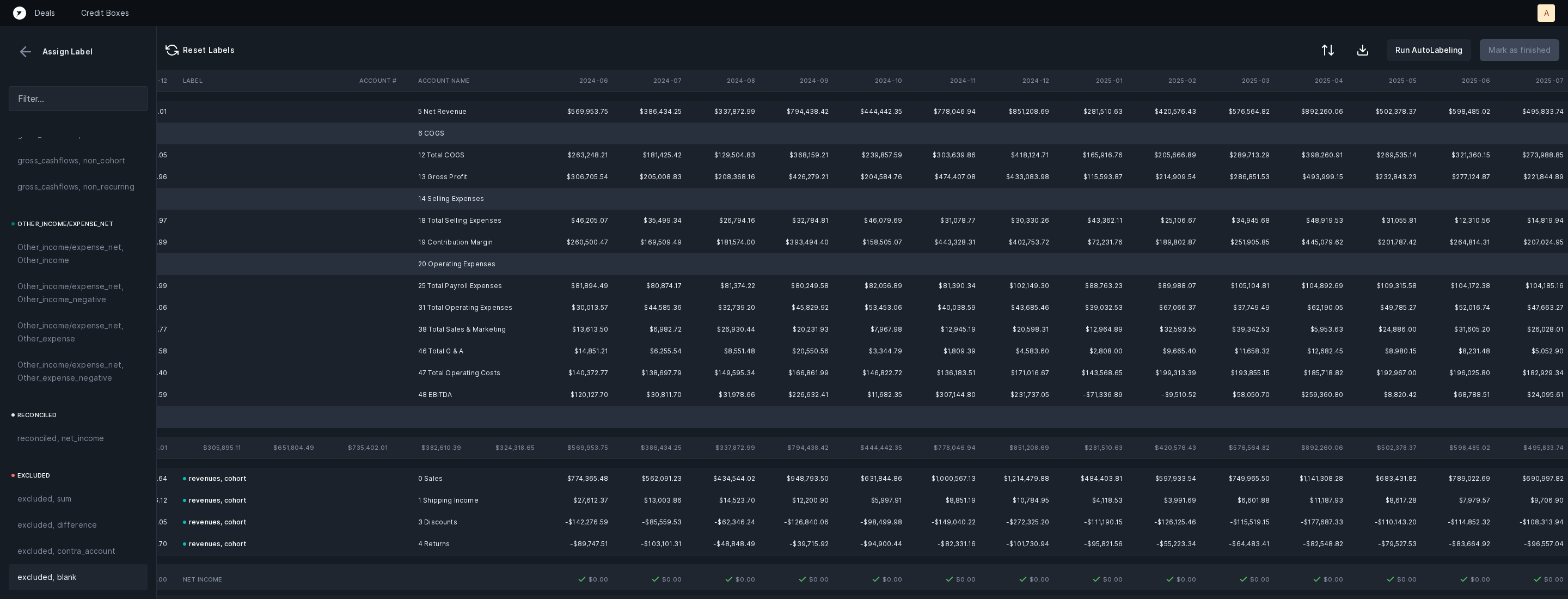
click at [107, 571] on div "excluded, blank" at bounding box center [78, 577] width 121 height 13
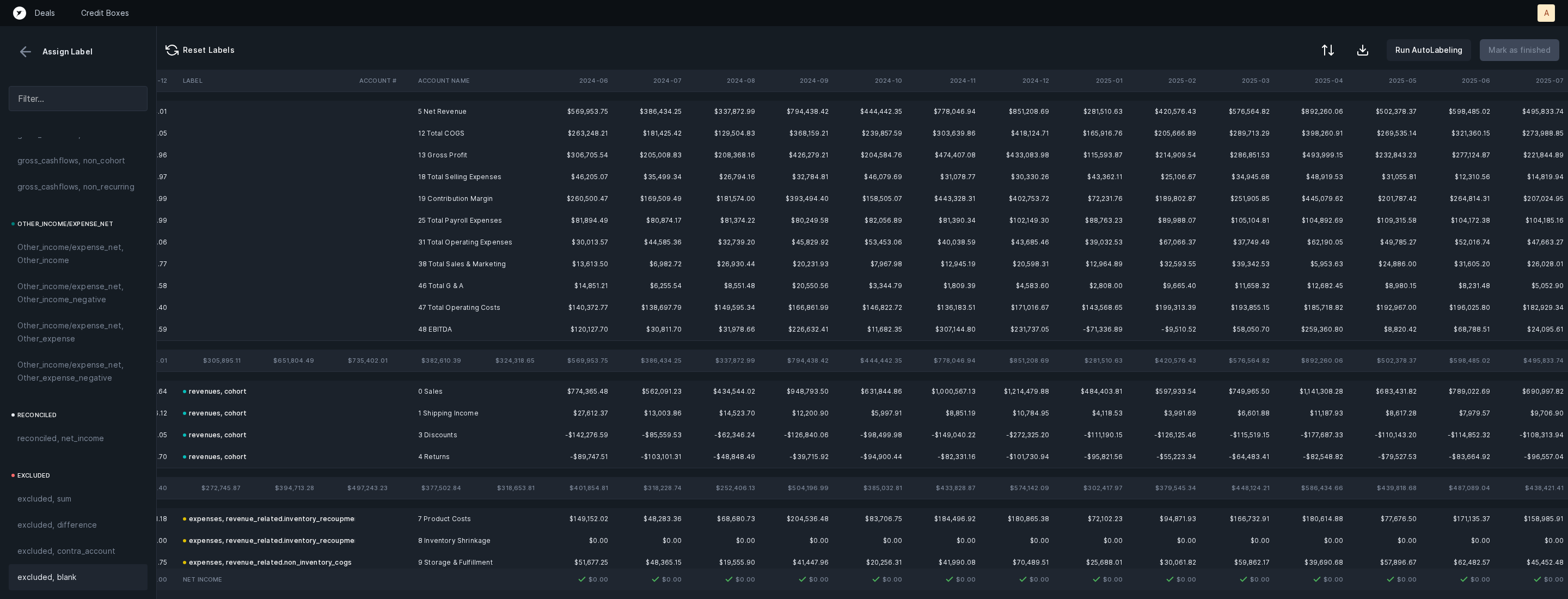
click at [471, 154] on td "13 Gross Profit" at bounding box center [480, 155] width 133 height 22
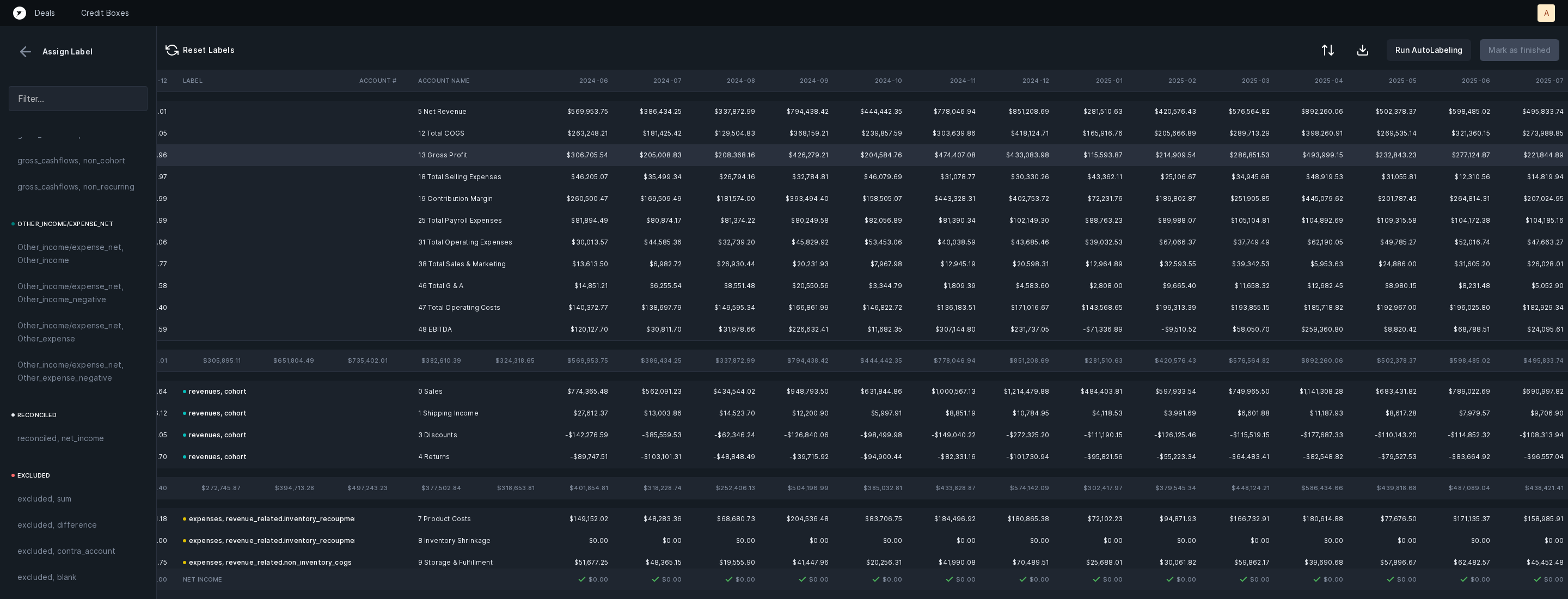
click at [464, 191] on td "19 Contribution Margin" at bounding box center [480, 198] width 133 height 22
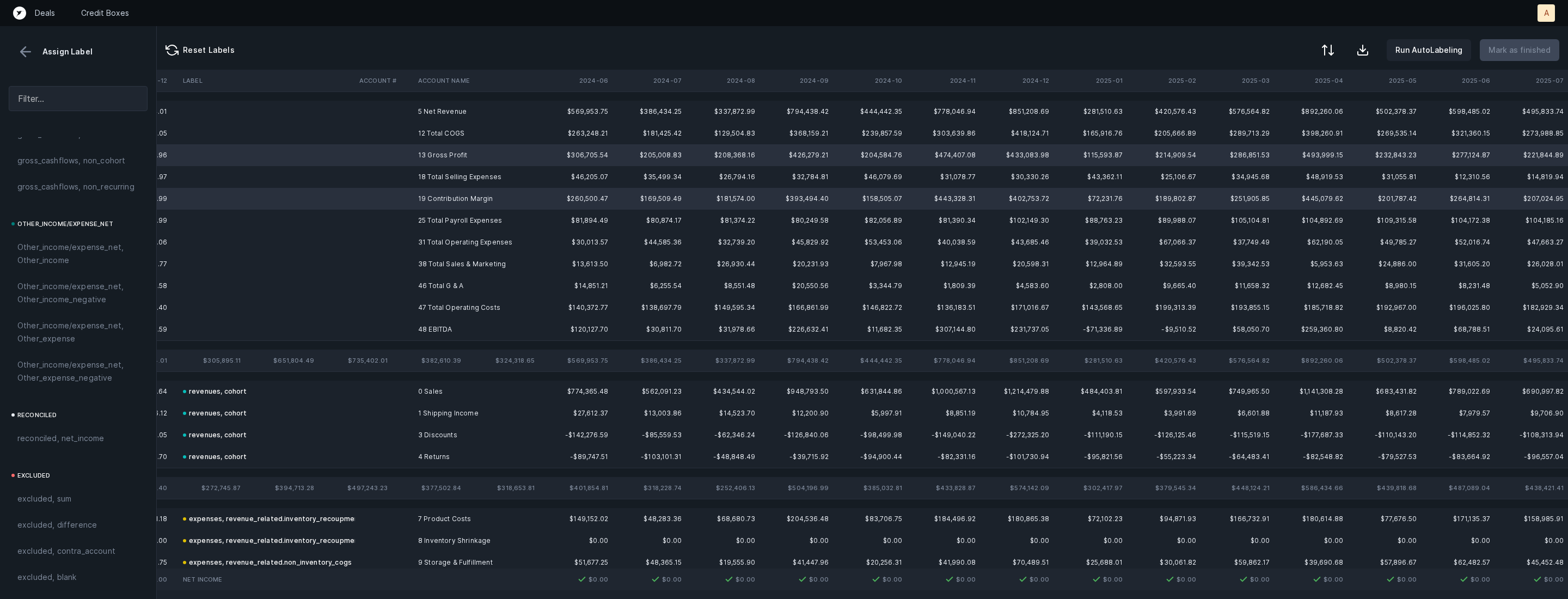
click at [421, 328] on td "48 EBITDA" at bounding box center [480, 329] width 133 height 22
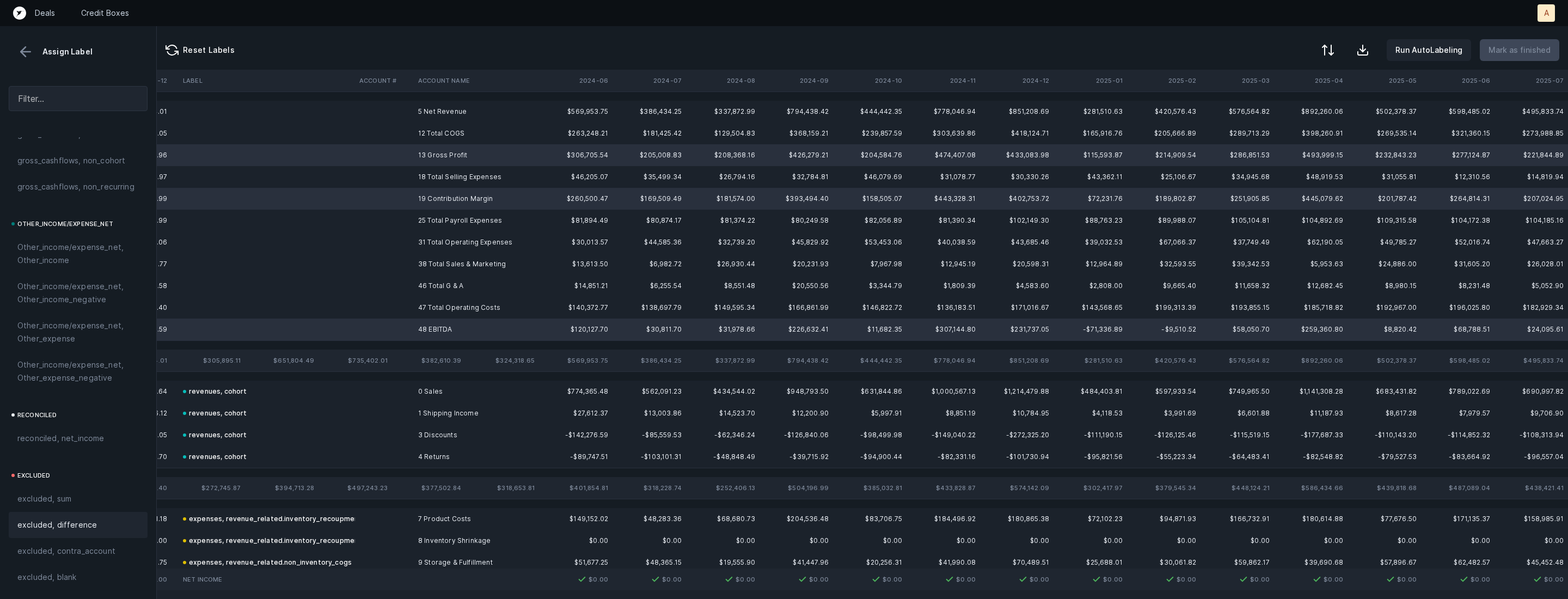
click at [40, 518] on span "excluded, difference" at bounding box center [57, 525] width 79 height 13
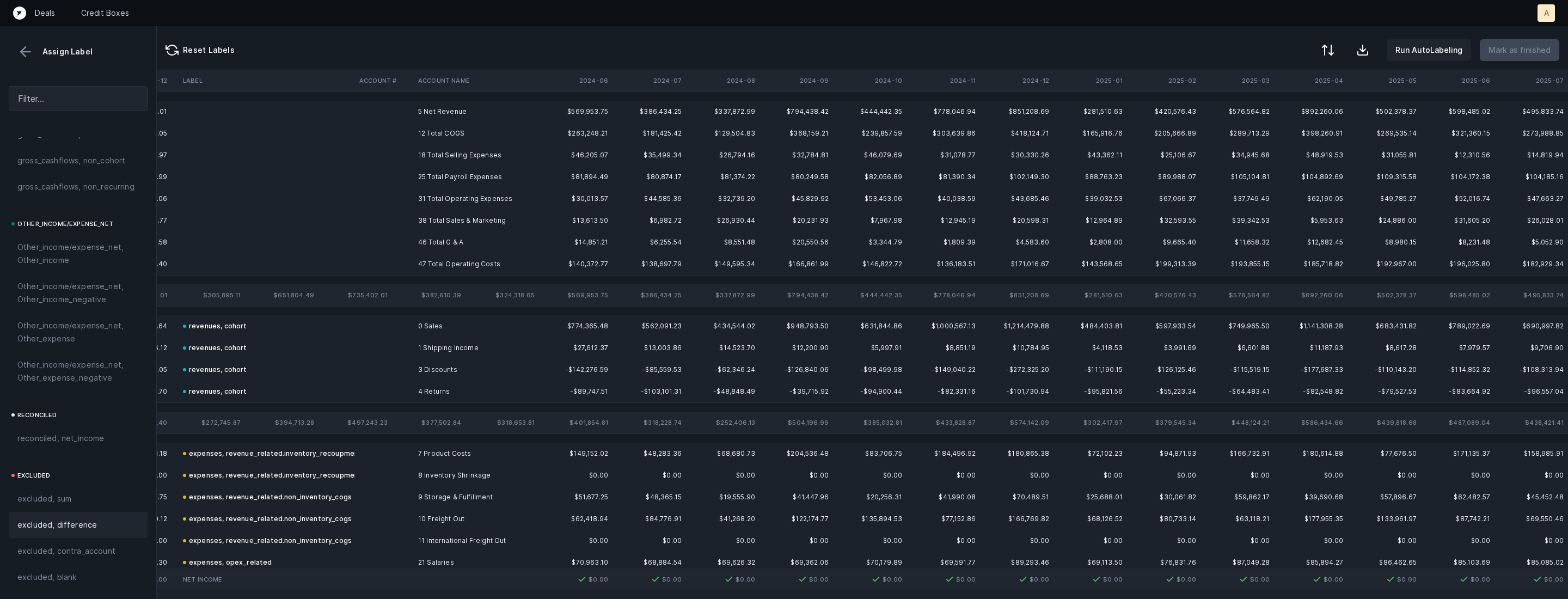
click at [463, 107] on td "5 Net Revenue" at bounding box center [480, 112] width 133 height 22
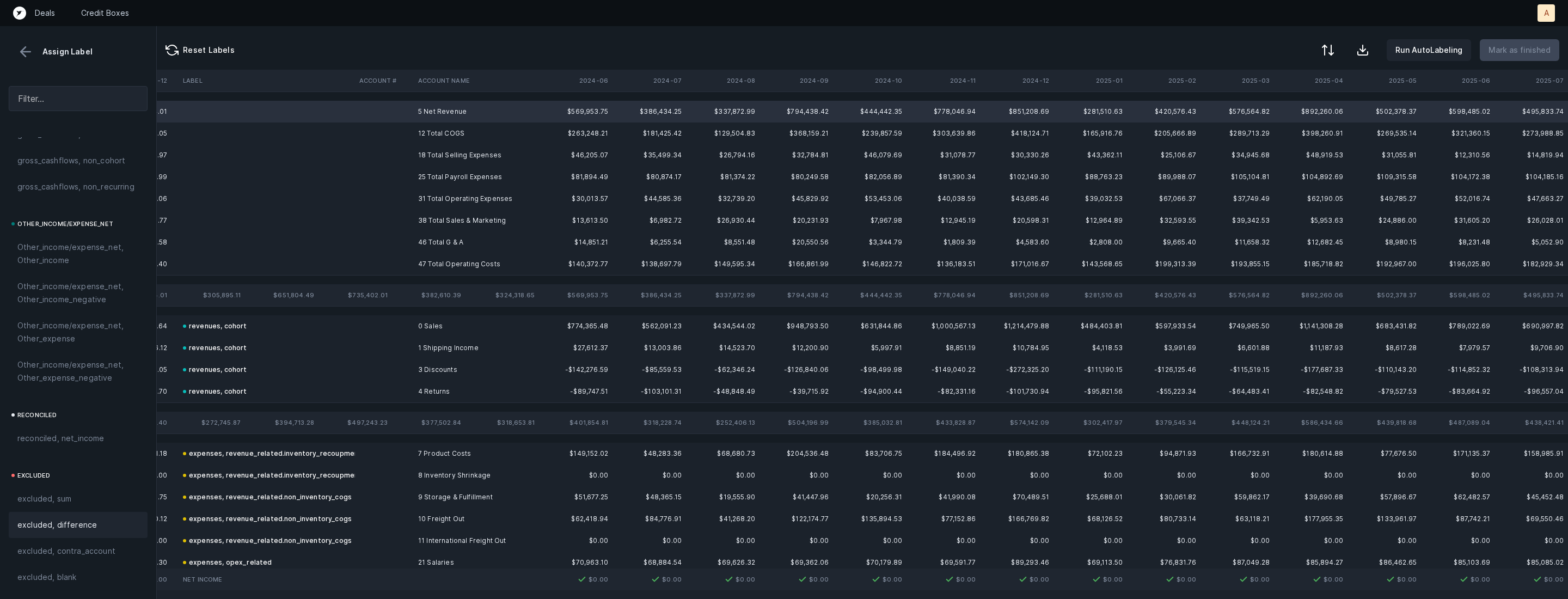
click at [84, 517] on div "excluded, difference" at bounding box center [78, 525] width 139 height 26
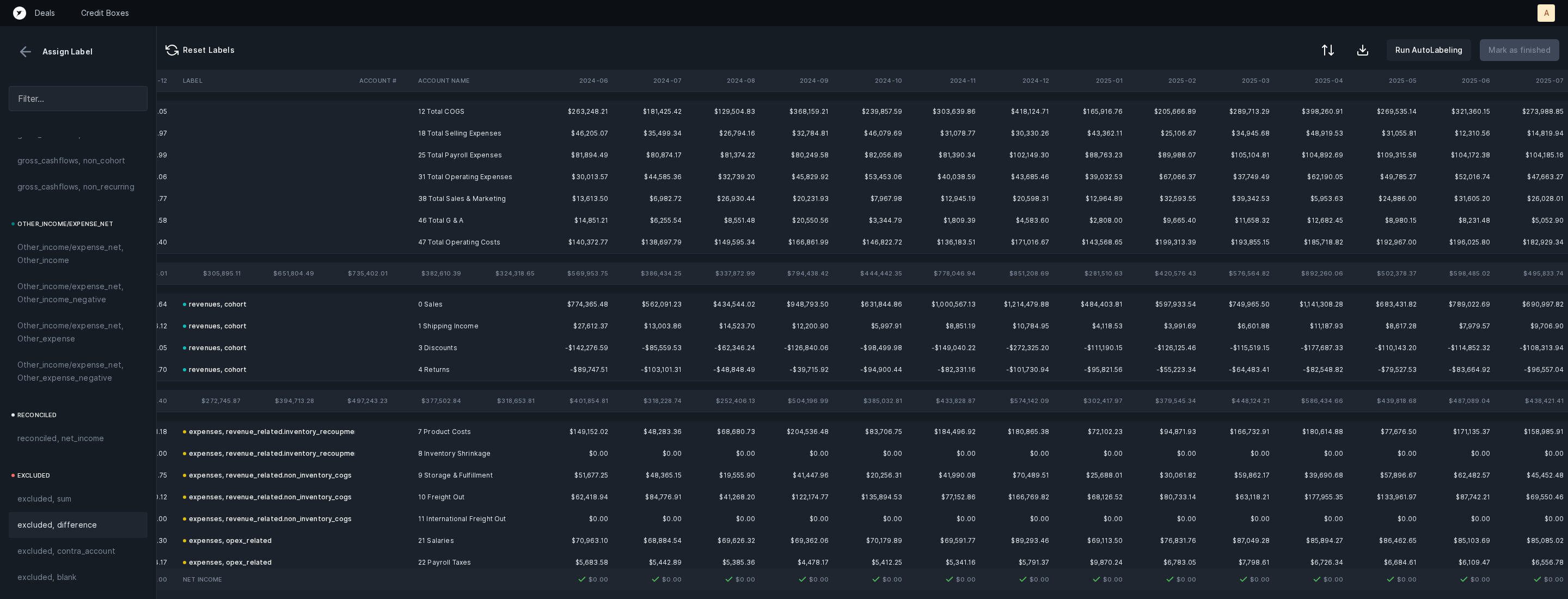
click at [445, 112] on td "12 Total COGS" at bounding box center [480, 112] width 133 height 22
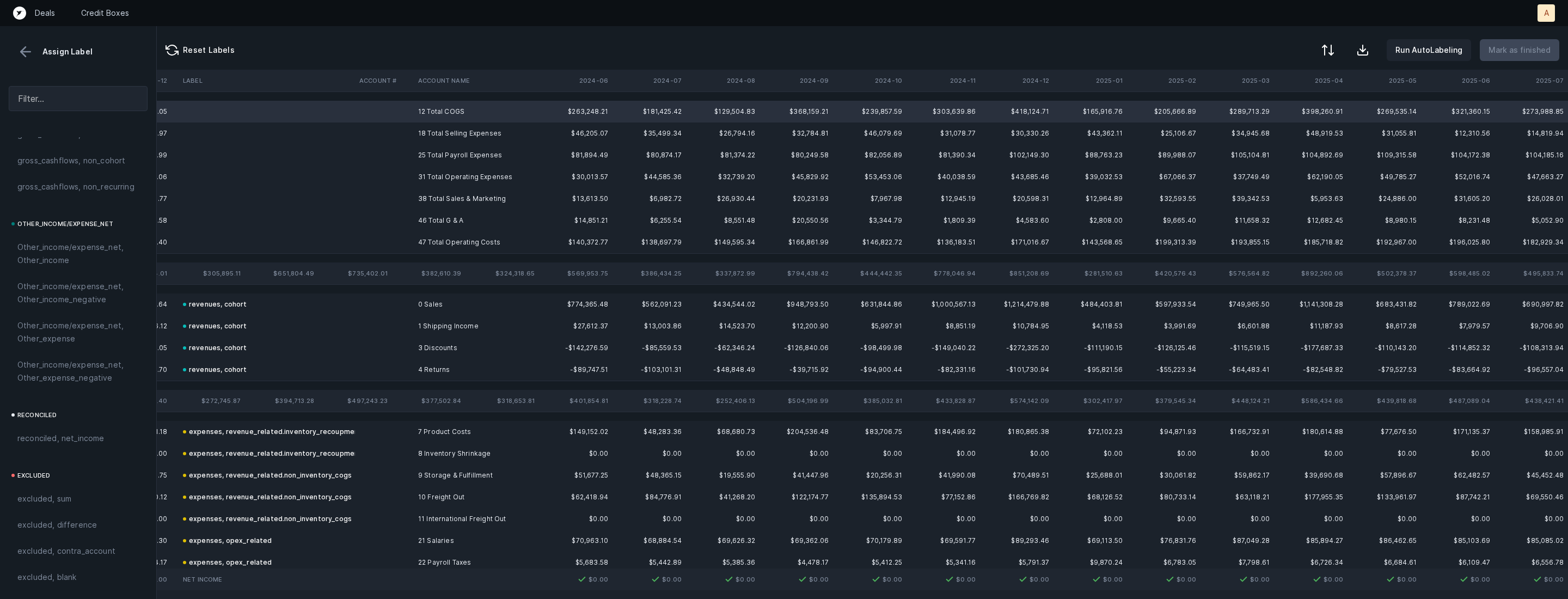
click at [426, 240] on td "47 Total Operating Costs" at bounding box center [480, 242] width 133 height 22
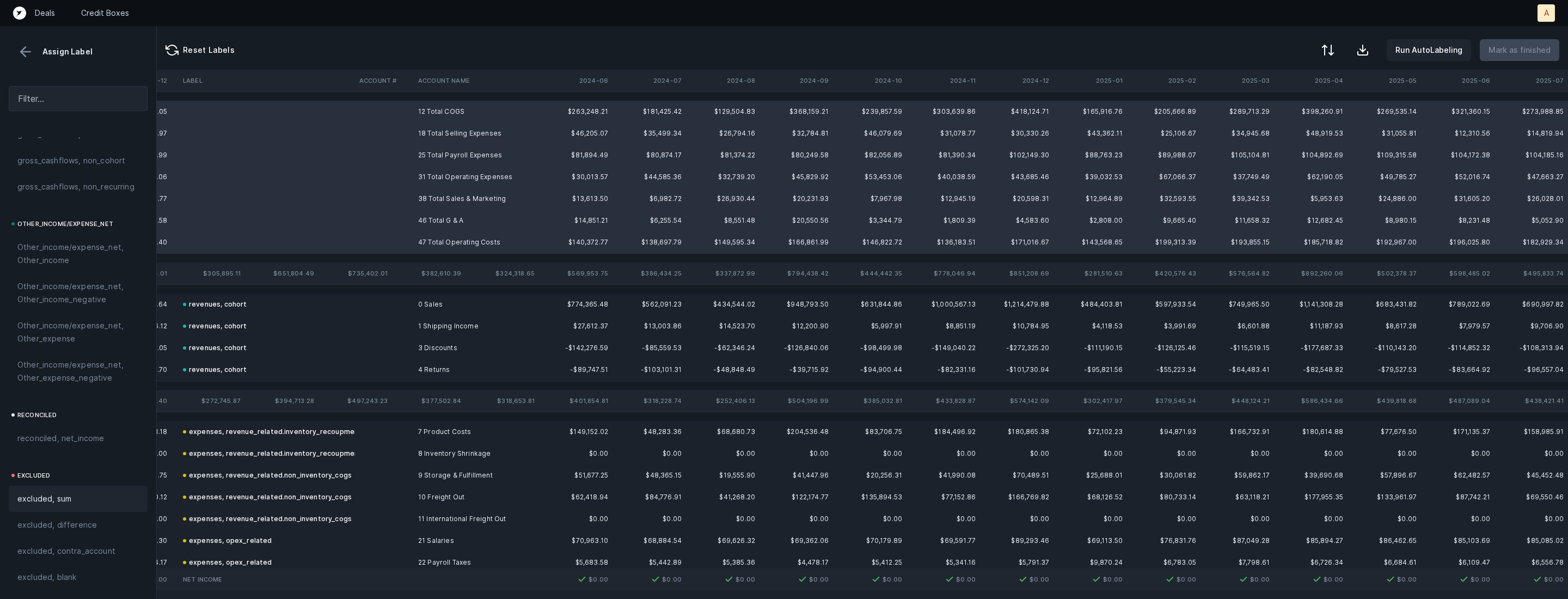
click at [36, 498] on span "excluded, sum" at bounding box center [44, 499] width 54 height 13
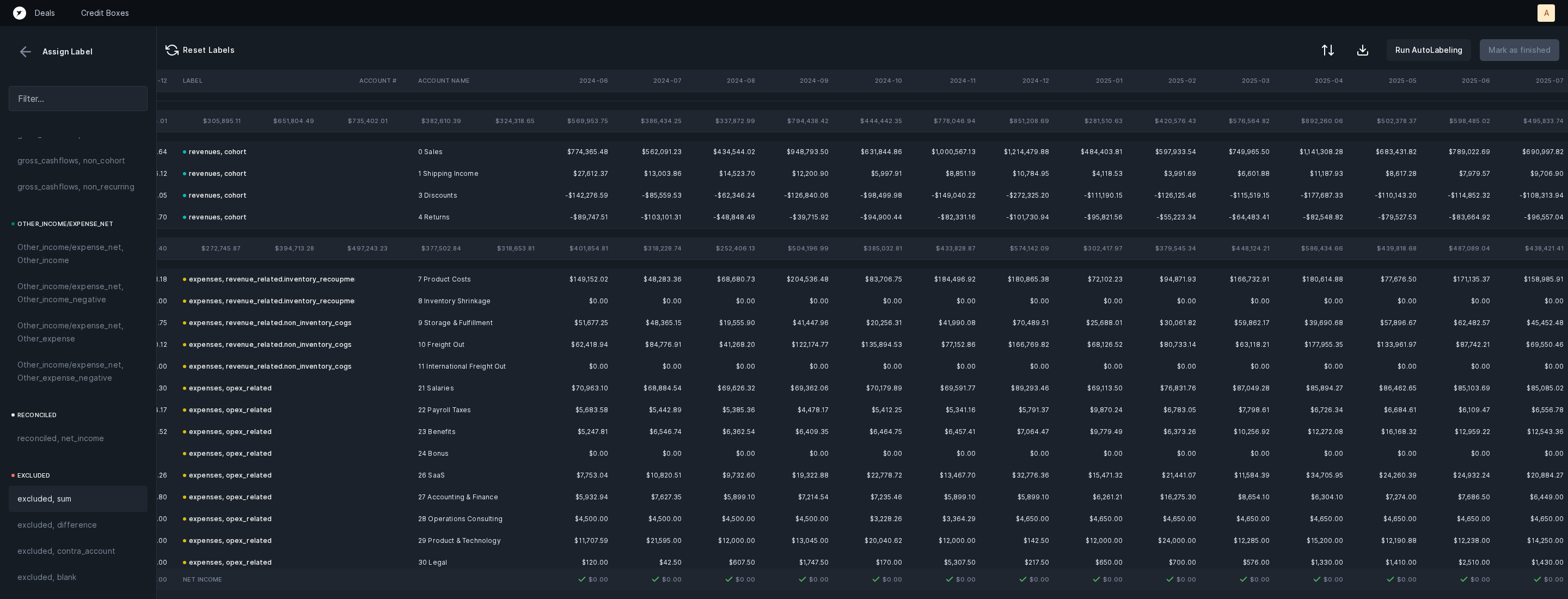
click at [28, 52] on button at bounding box center [25, 51] width 16 height 16
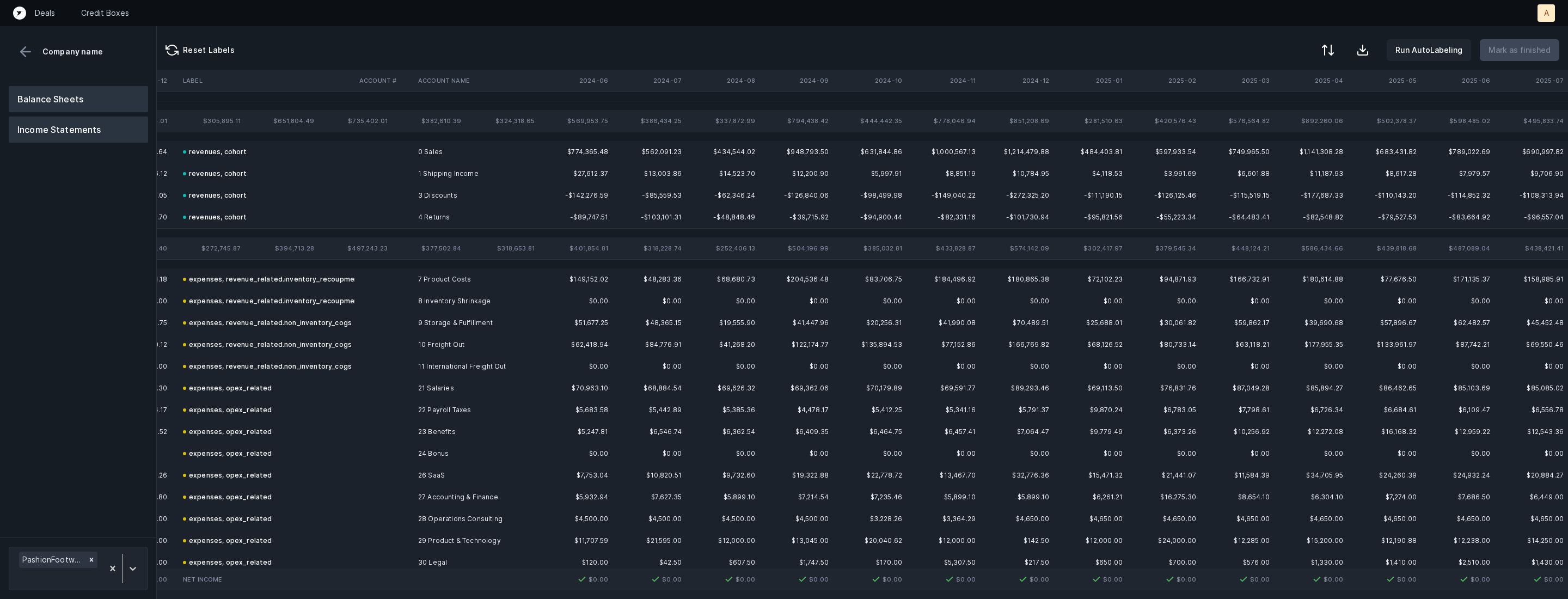
click at [45, 101] on button "Balance Sheets" at bounding box center [78, 99] width 140 height 26
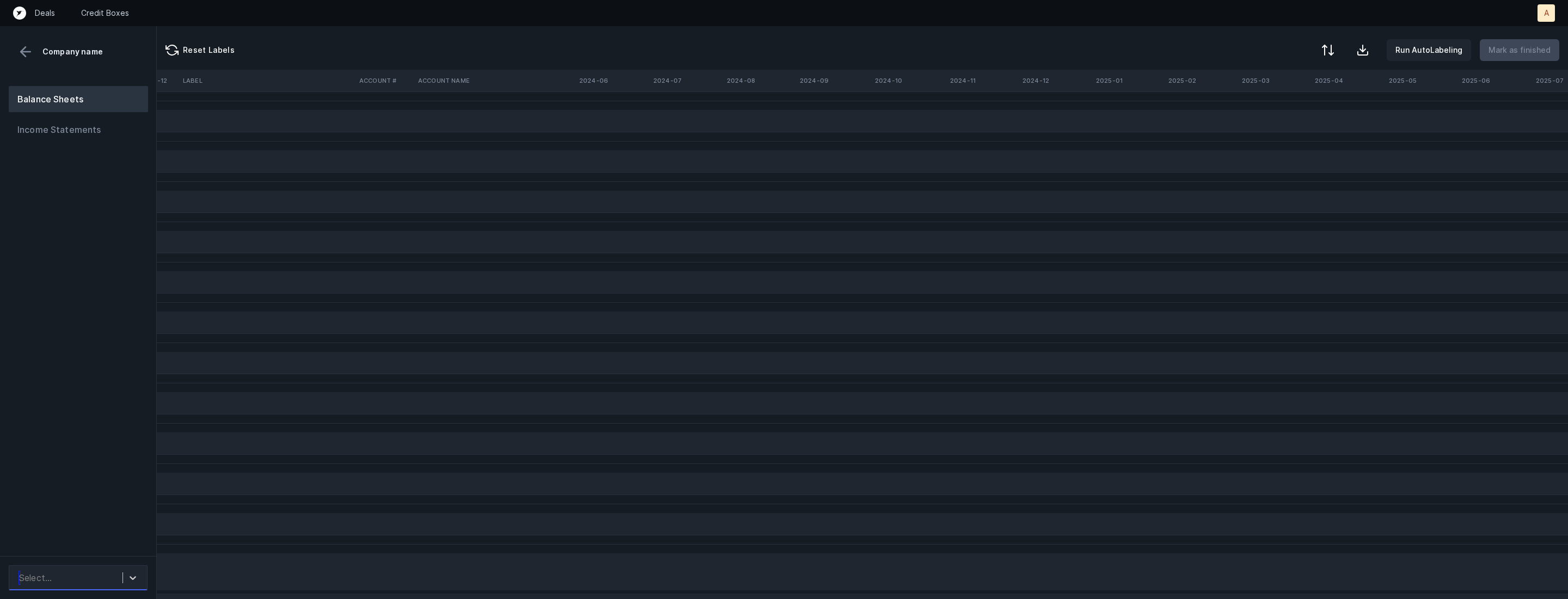
click at [60, 570] on div "Select..." at bounding box center [67, 578] width 109 height 20
click at [76, 542] on div "PashionFootwear_BS([DATE]-[DATE])_Cleaned.csv" at bounding box center [78, 541] width 139 height 35
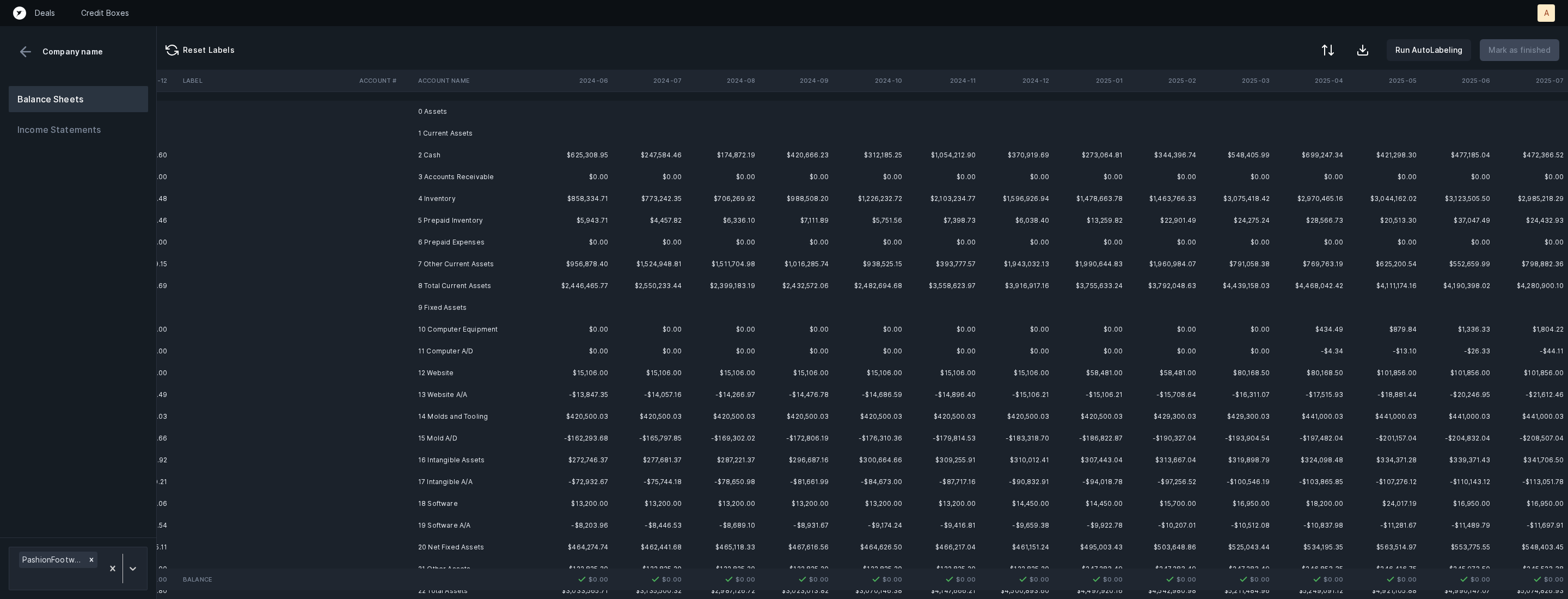
click at [531, 152] on td "2 Cash" at bounding box center [480, 155] width 133 height 22
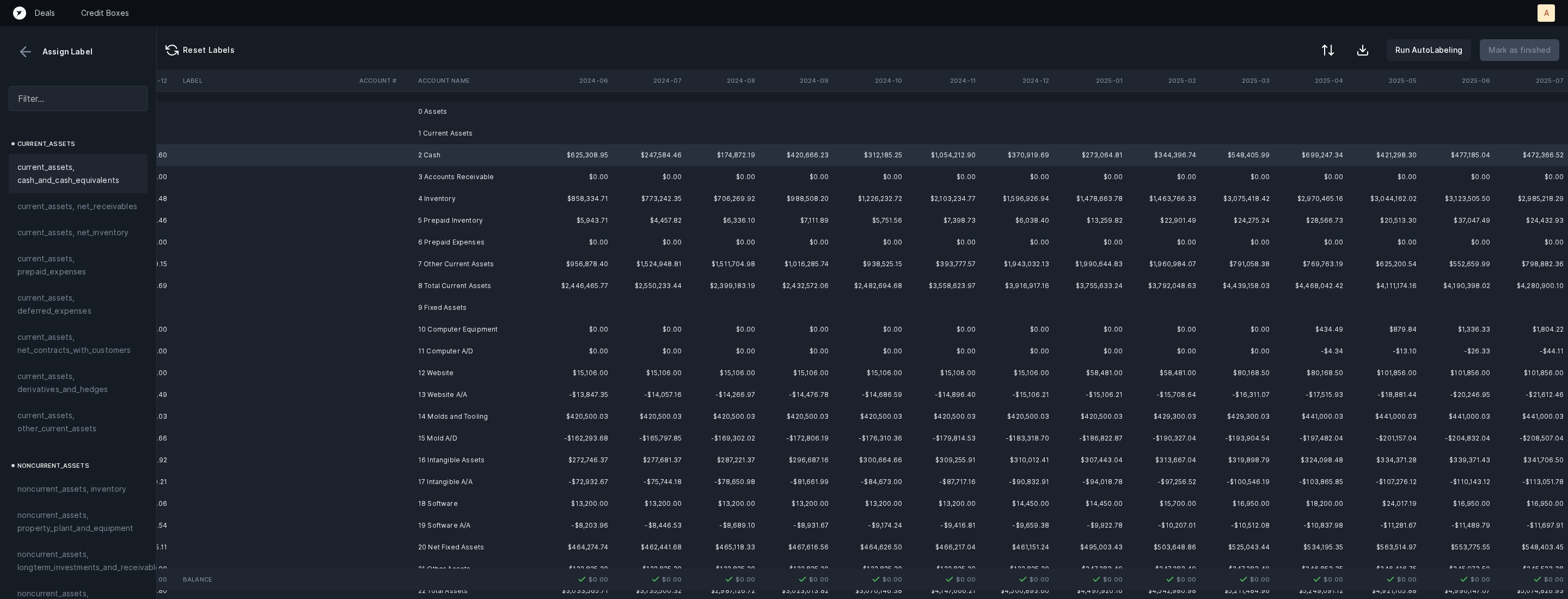
click at [102, 159] on div "current_assets, cash_and_cash_equivalents" at bounding box center [78, 174] width 139 height 39
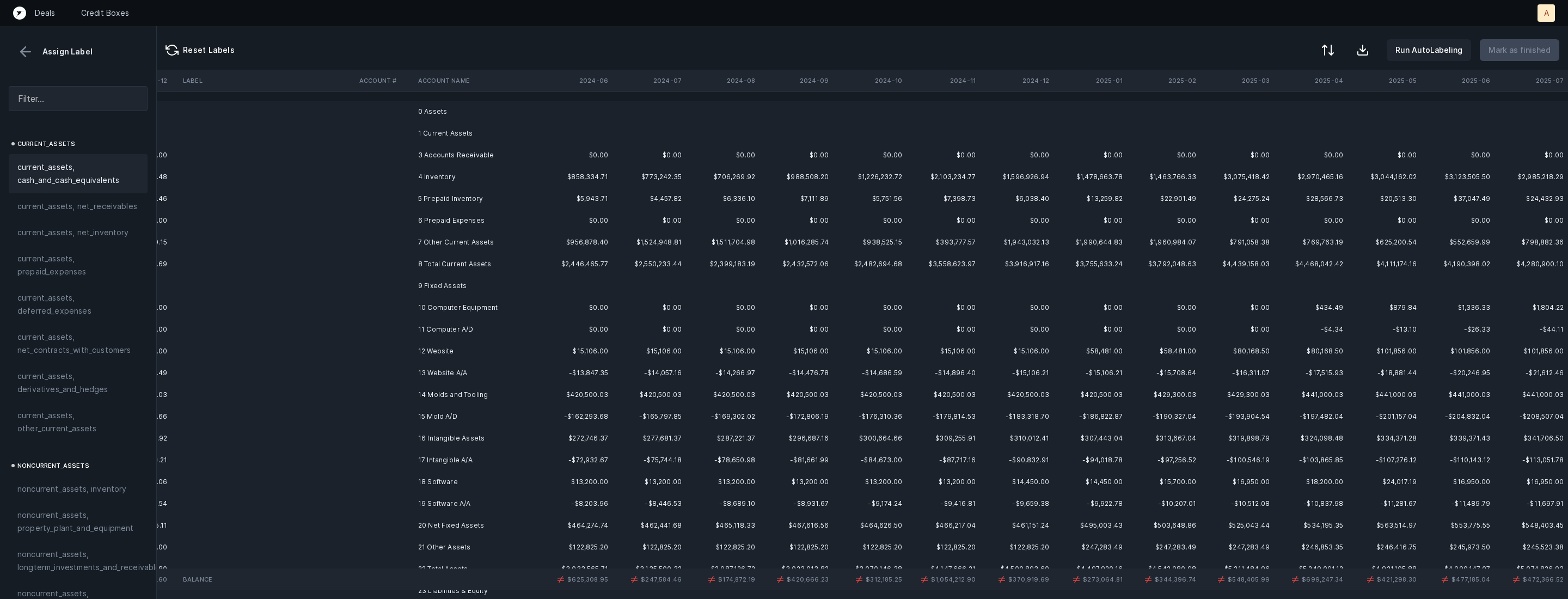
click at [470, 161] on td "3 Accounts Receivable" at bounding box center [480, 155] width 133 height 22
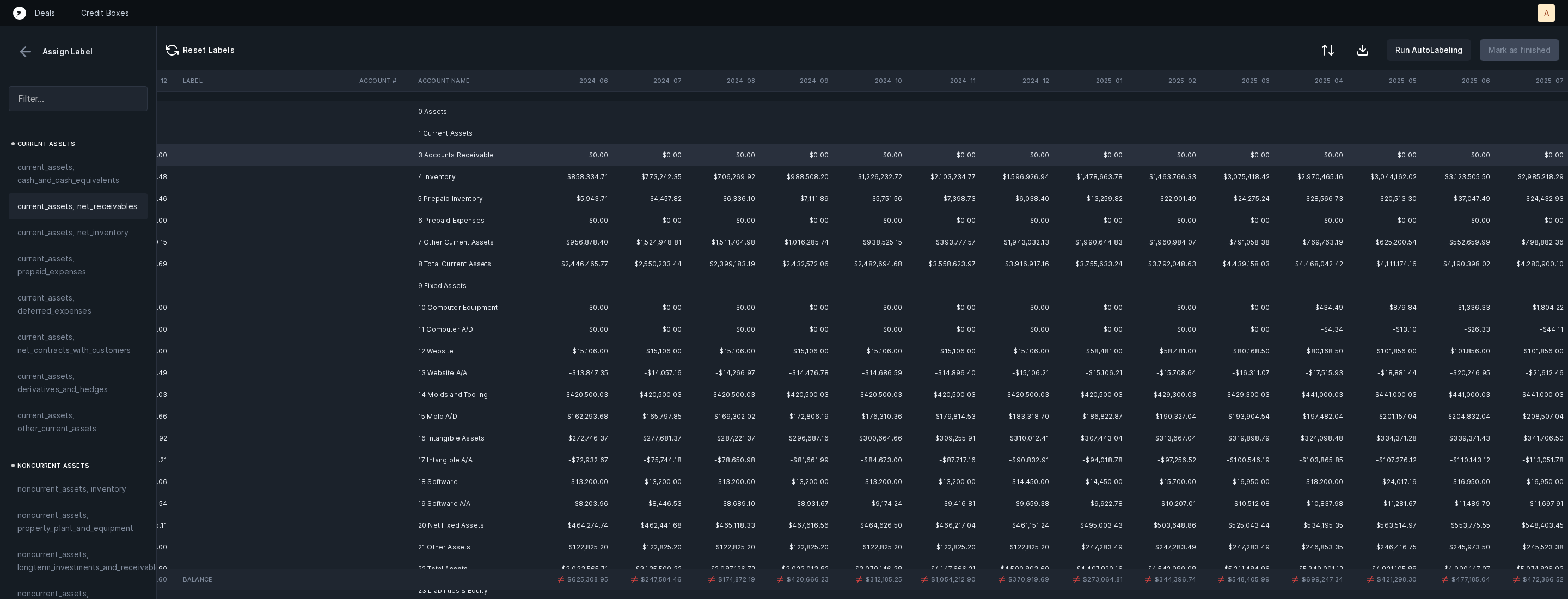
click at [84, 200] on span "current_assets, net_receivables" at bounding box center [77, 206] width 120 height 13
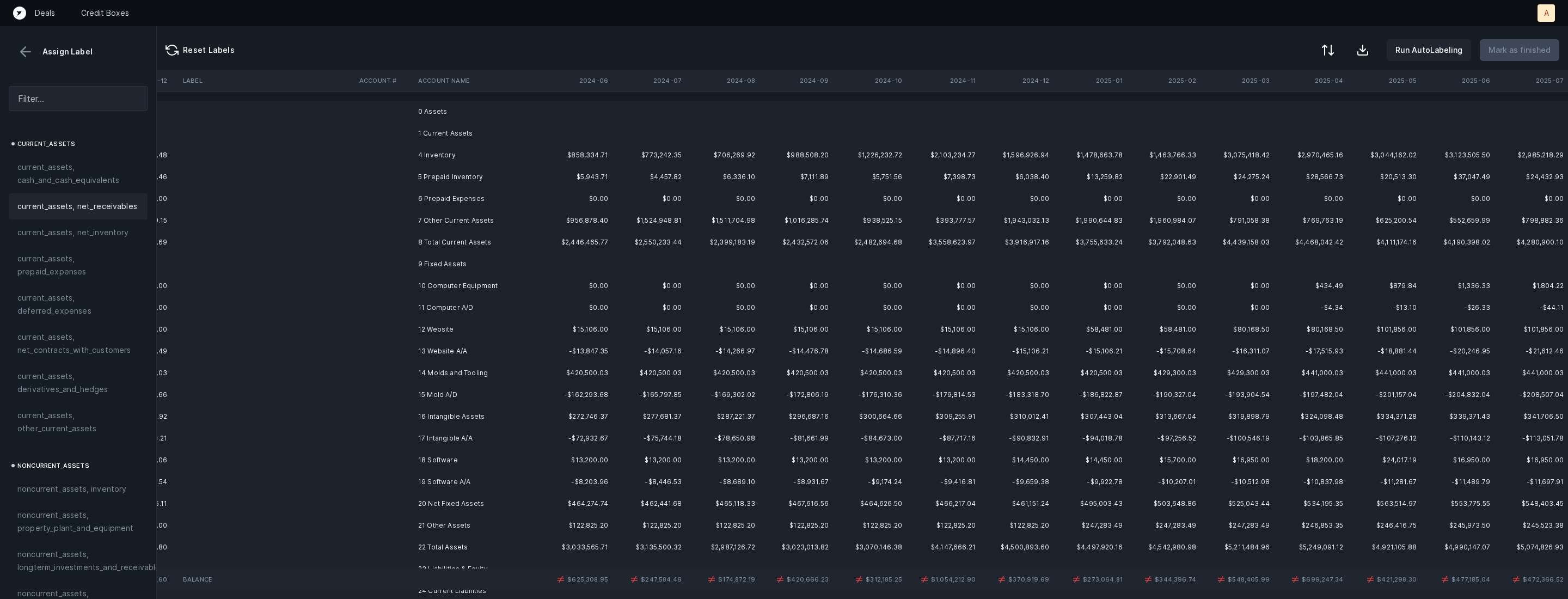
click at [99, 215] on div "current_assets, net_receivables" at bounding box center [78, 206] width 139 height 26
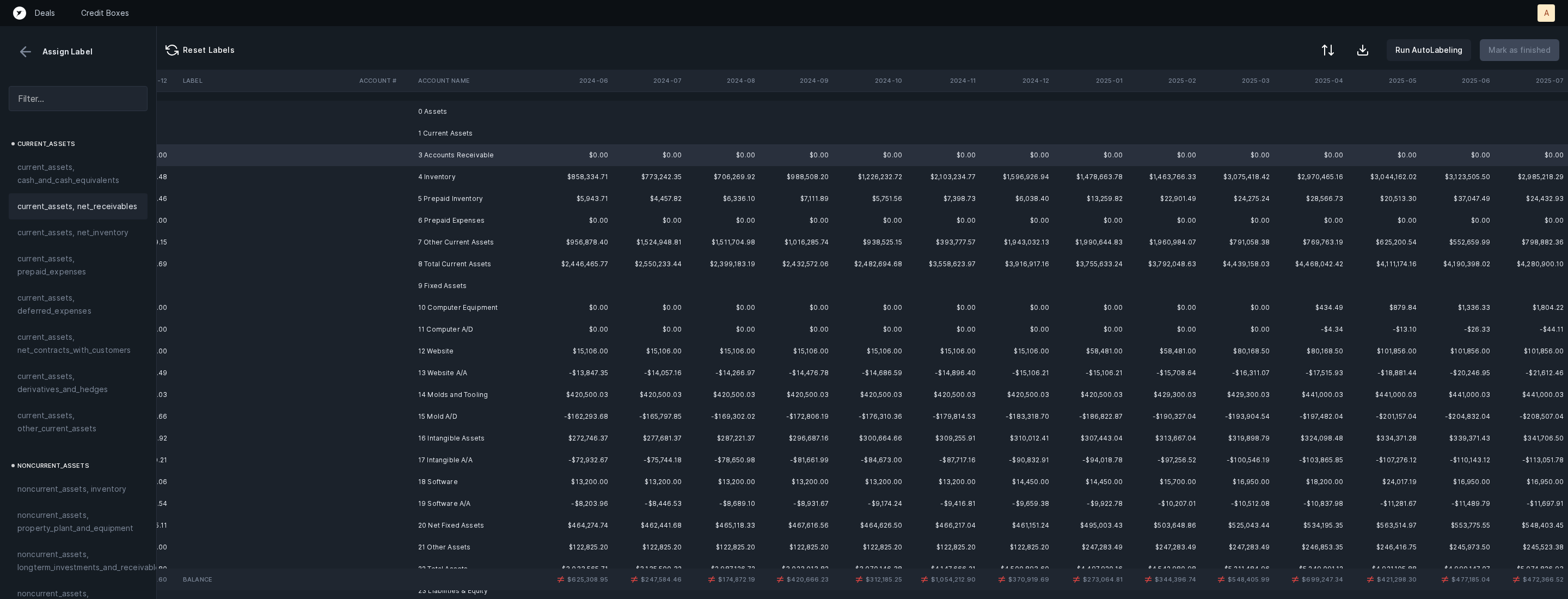
click at [58, 203] on span "current_assets, net_receivables" at bounding box center [77, 206] width 120 height 13
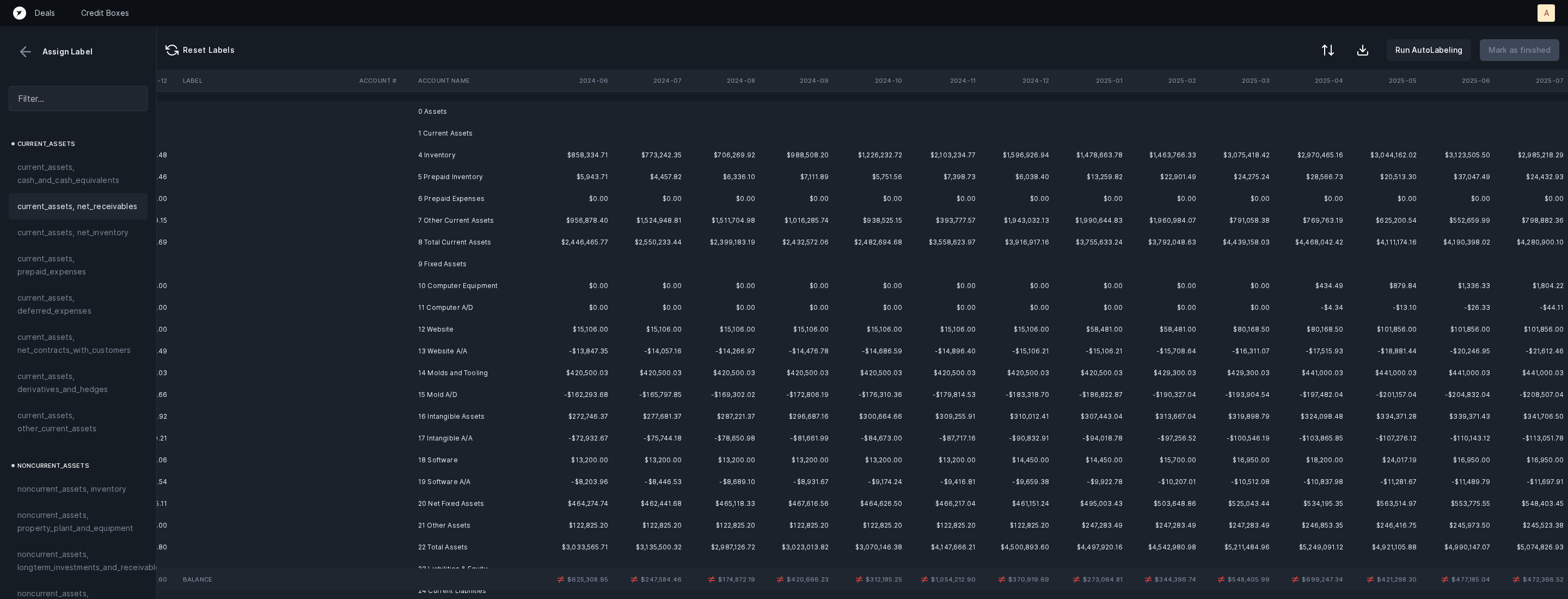
click at [442, 159] on td "4 Inventory" at bounding box center [480, 155] width 133 height 22
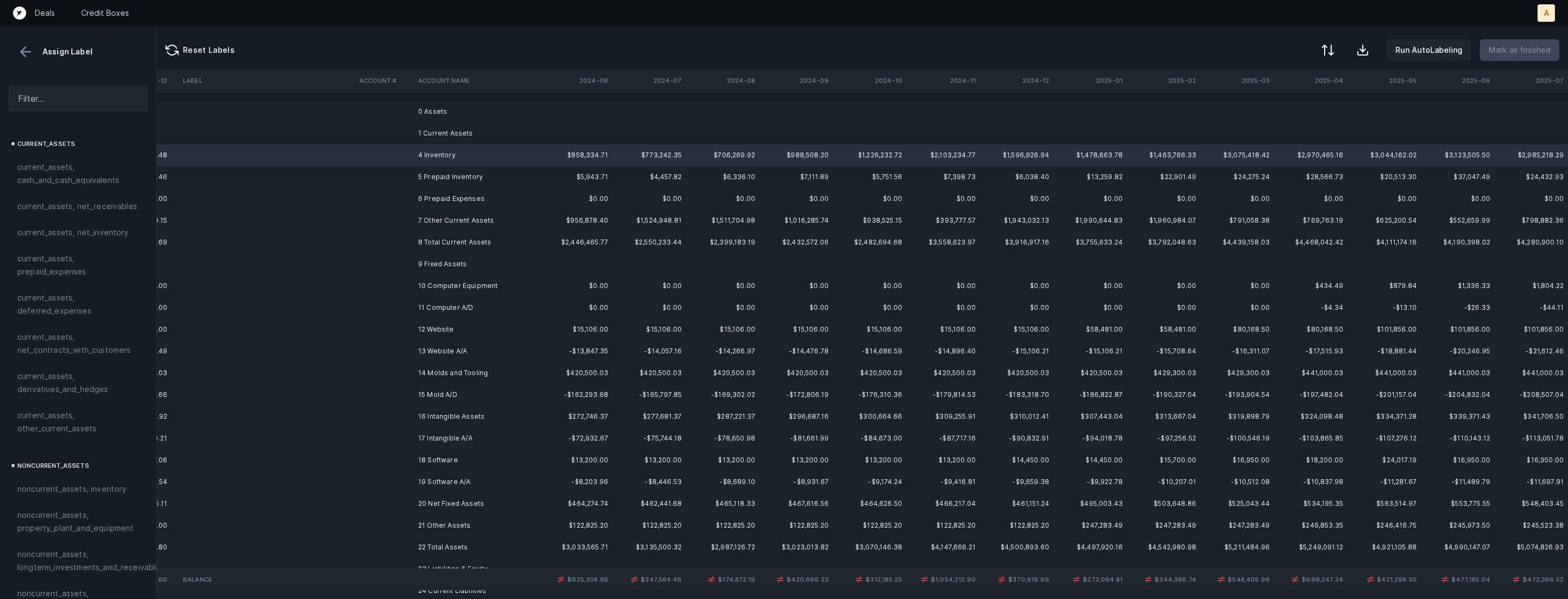
click at [442, 174] on td "5 Prepaid Inventory" at bounding box center [480, 177] width 133 height 22
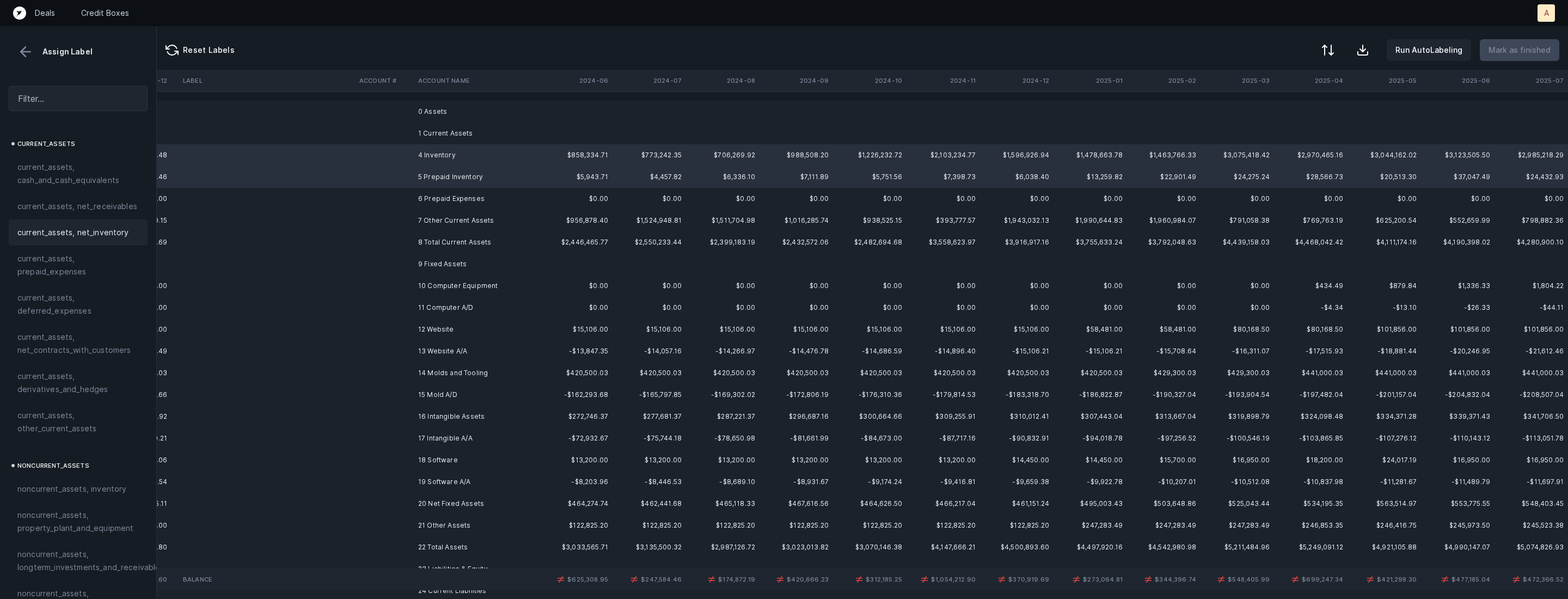
click at [105, 229] on span "current_assets, net_inventory" at bounding box center [73, 232] width 111 height 13
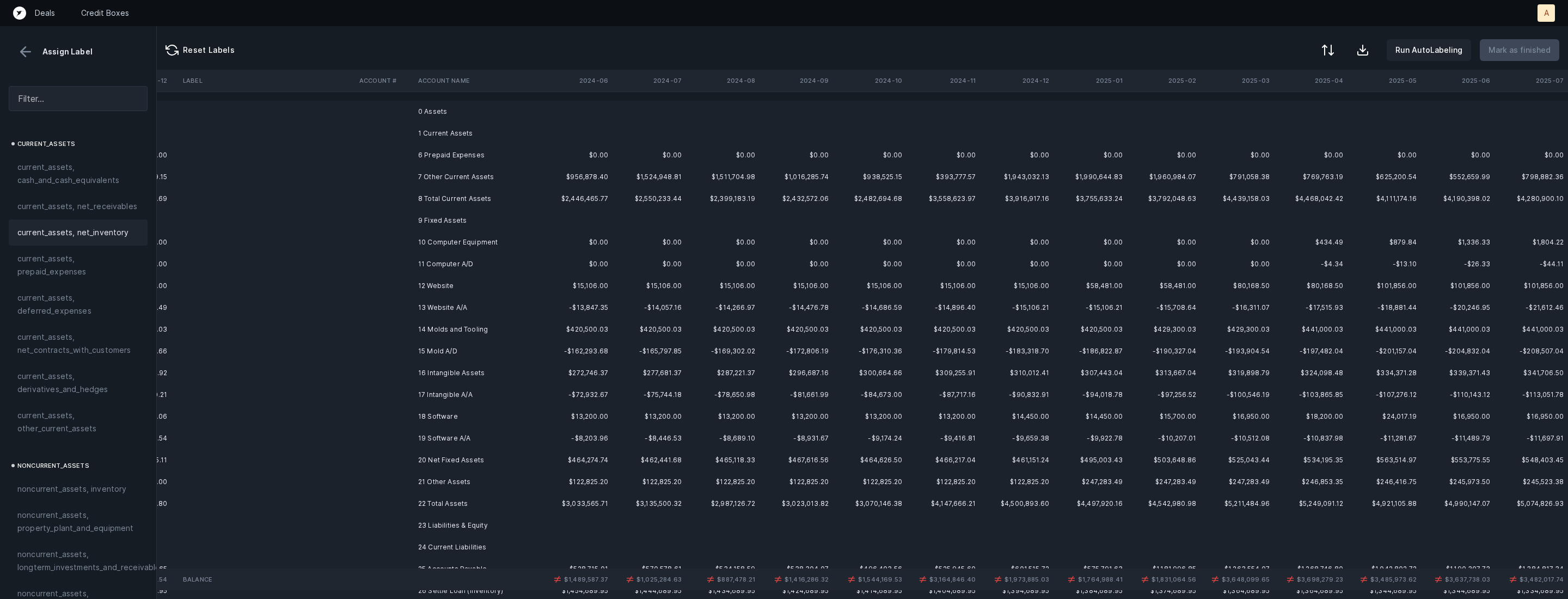
click at [450, 156] on td "6 Prepaid Expenses" at bounding box center [480, 155] width 133 height 22
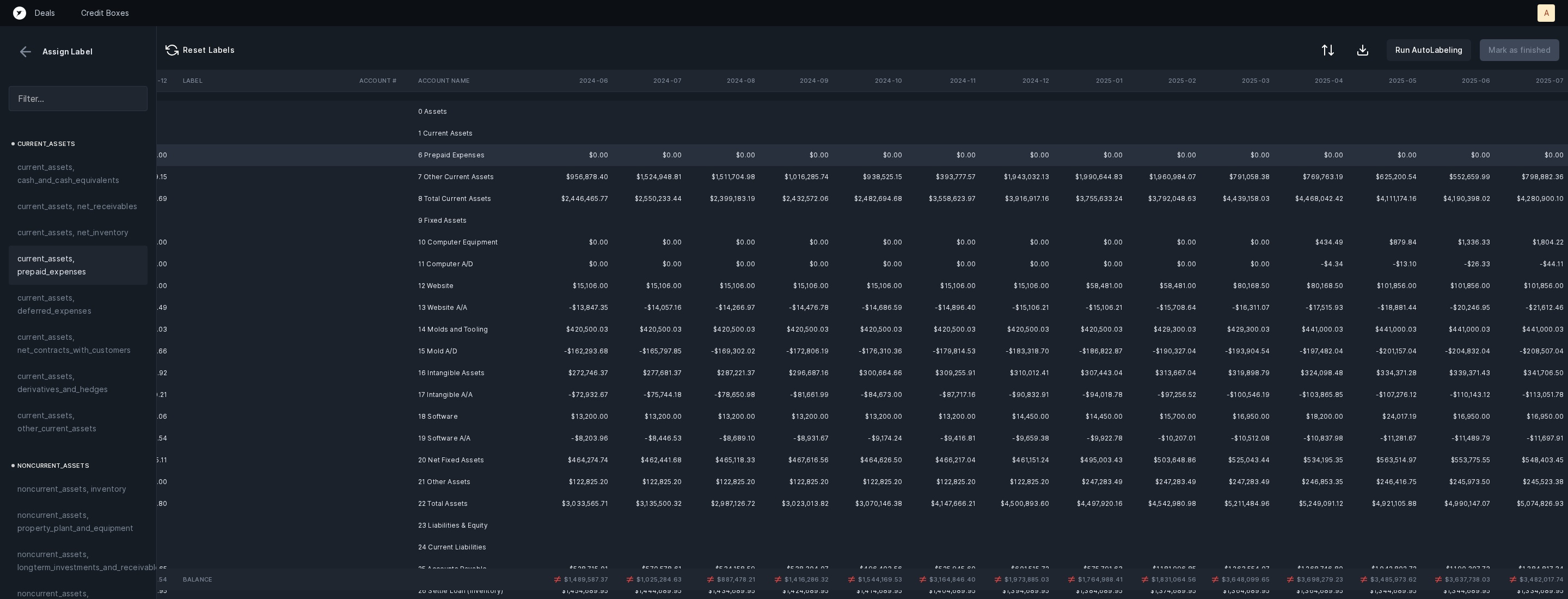
click at [66, 256] on span "current_assets, prepaid_expenses" at bounding box center [78, 265] width 121 height 26
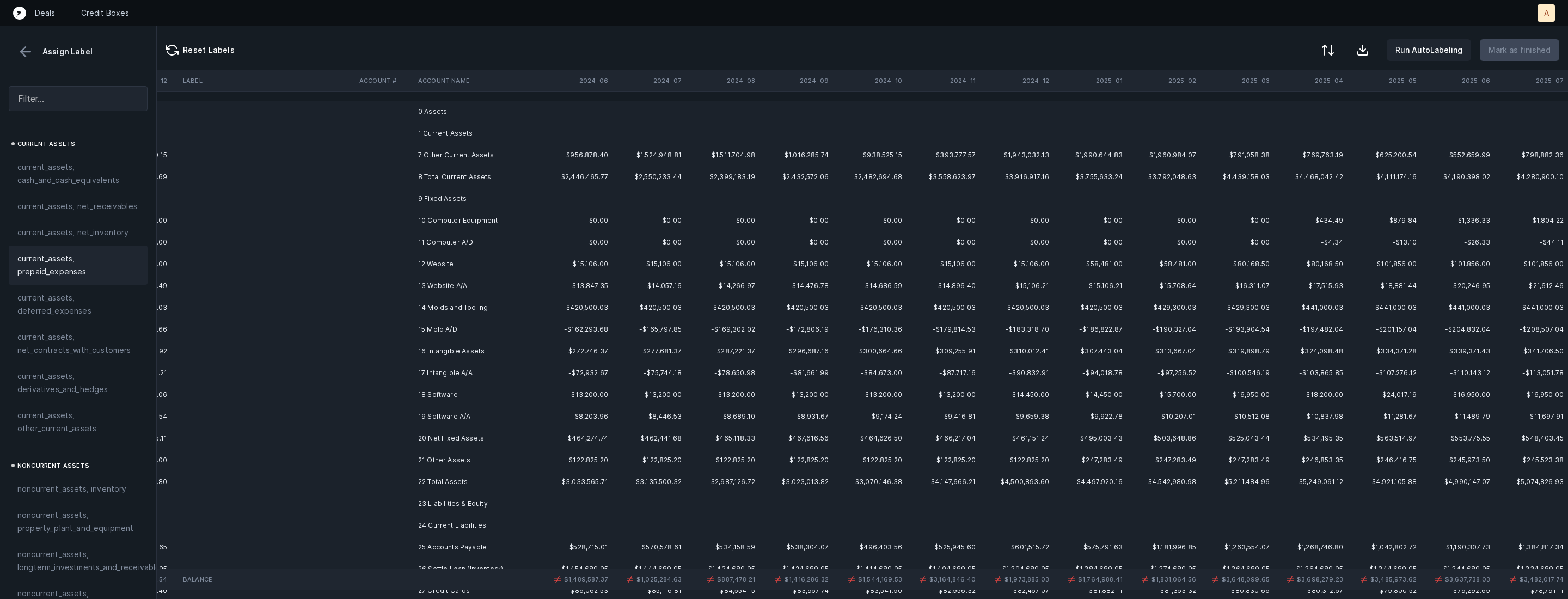
click at [483, 220] on td "10 Computer Equipment" at bounding box center [480, 220] width 133 height 22
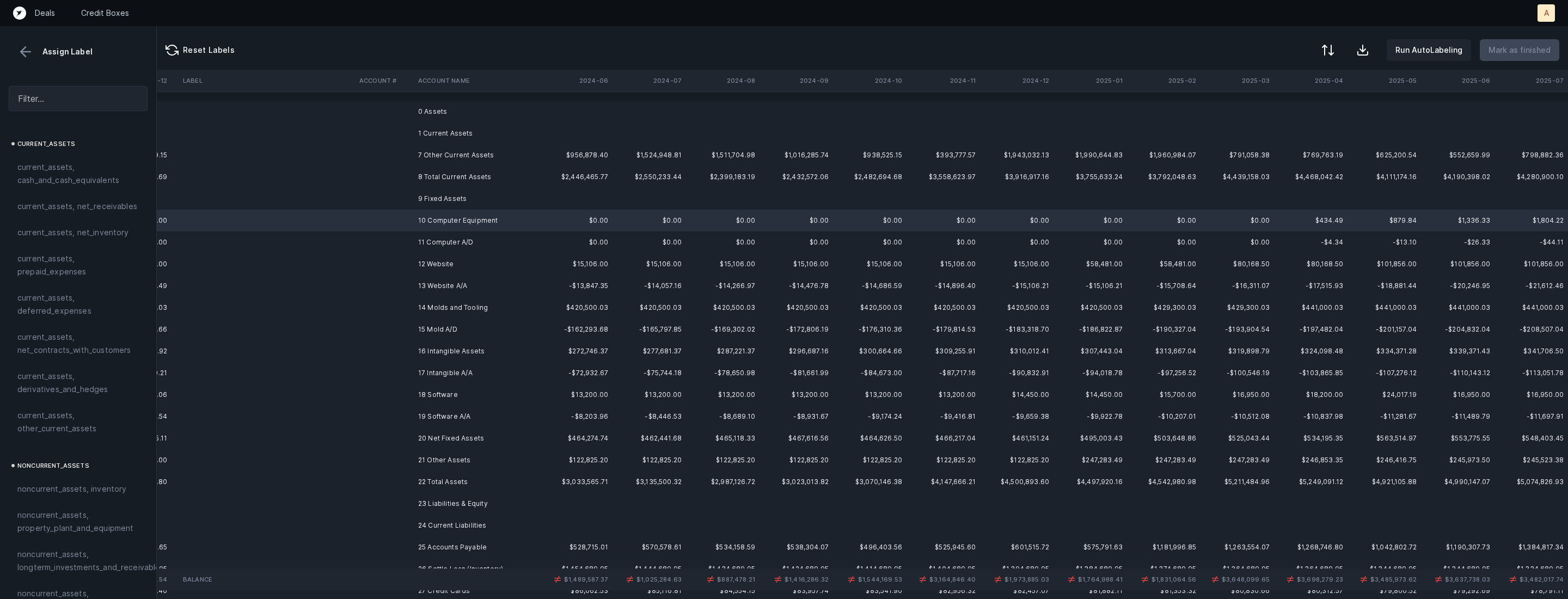
click at [474, 235] on td "11 Computer A/D" at bounding box center [480, 242] width 133 height 22
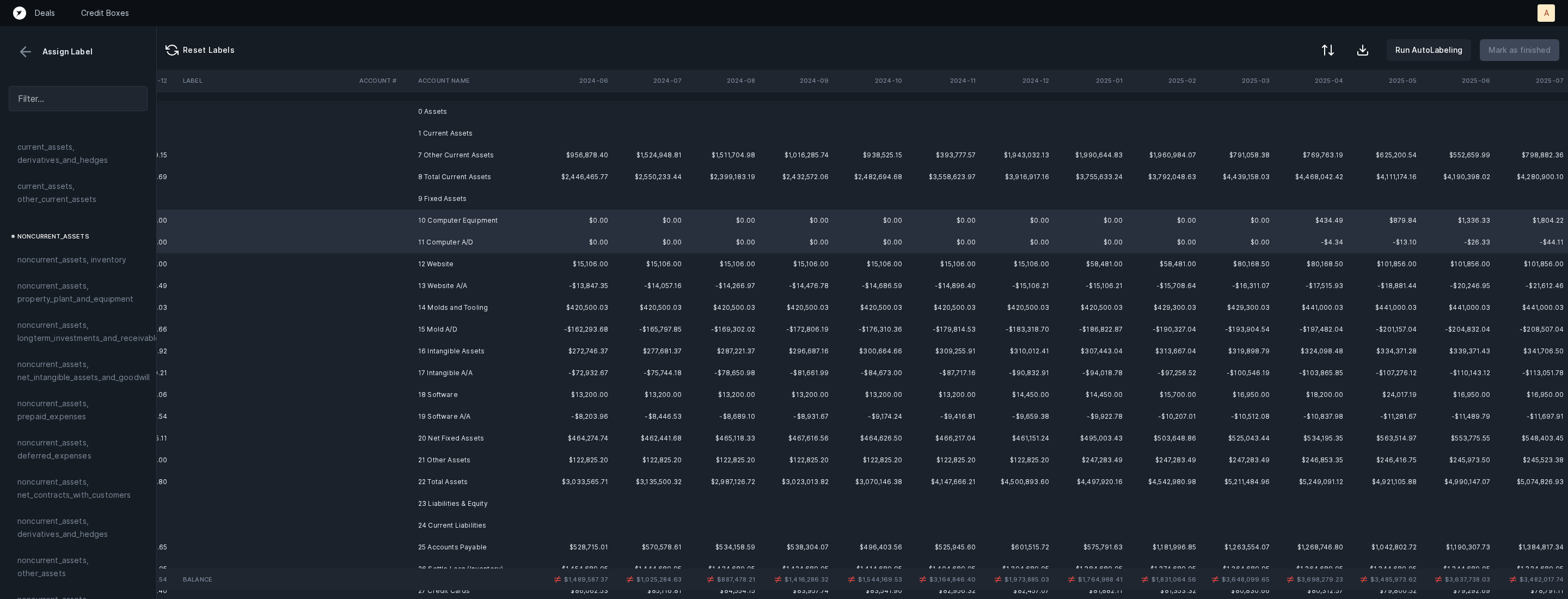
scroll to position [243, 0]
click at [45, 287] on span "noncurrent_assets, property_plant_and_equipment" at bounding box center [78, 278] width 121 height 26
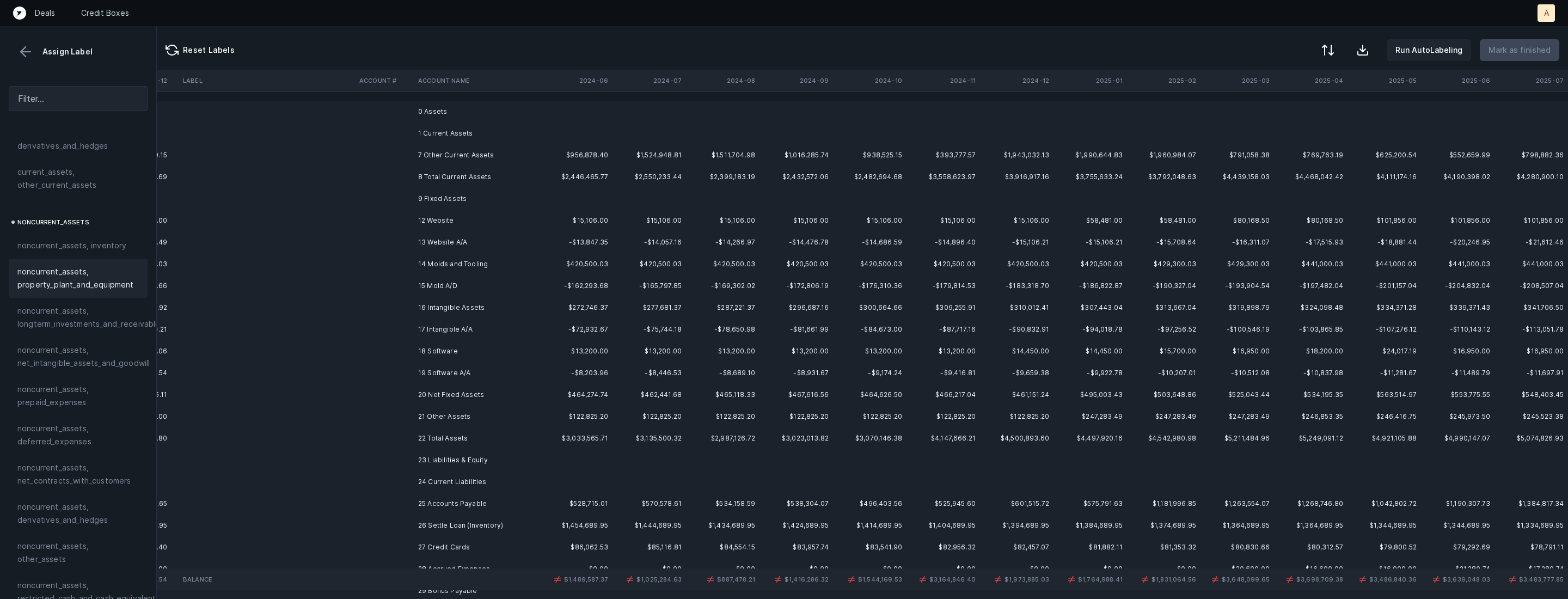
click at [446, 215] on td "12 Website" at bounding box center [480, 220] width 133 height 22
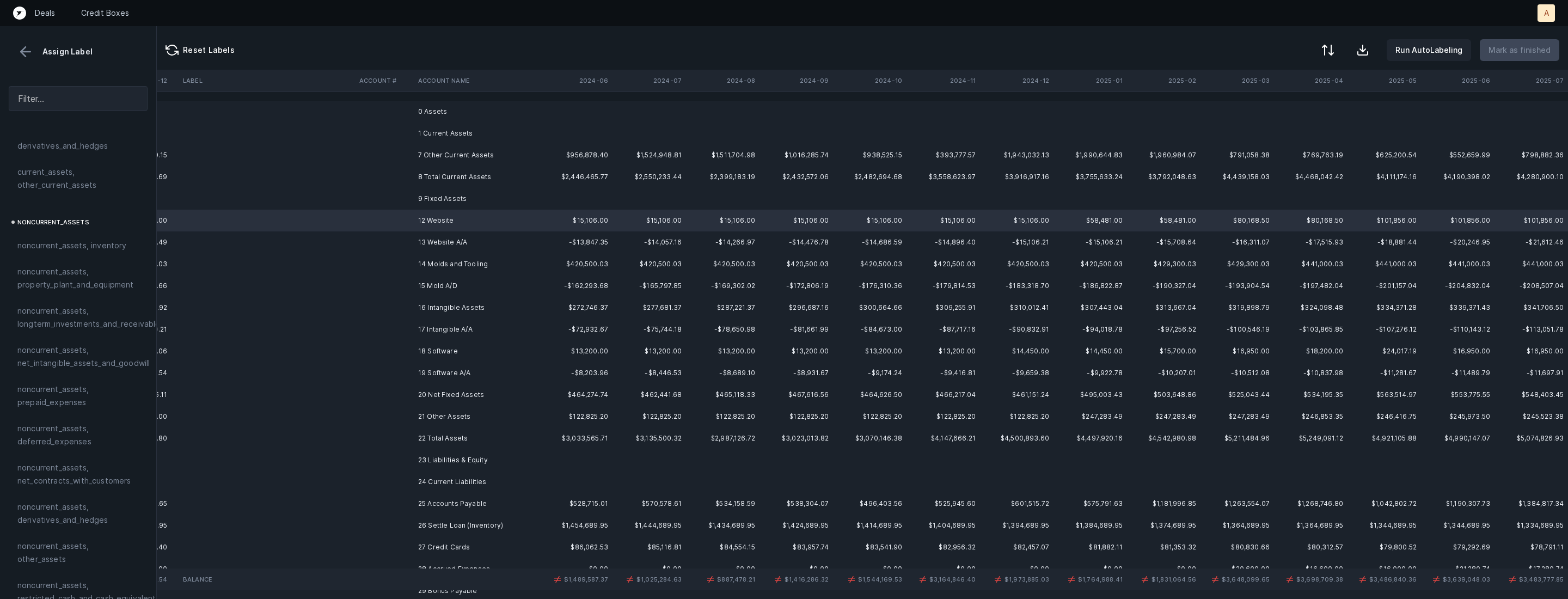
click at [445, 240] on td "13 Website A/A" at bounding box center [480, 242] width 133 height 22
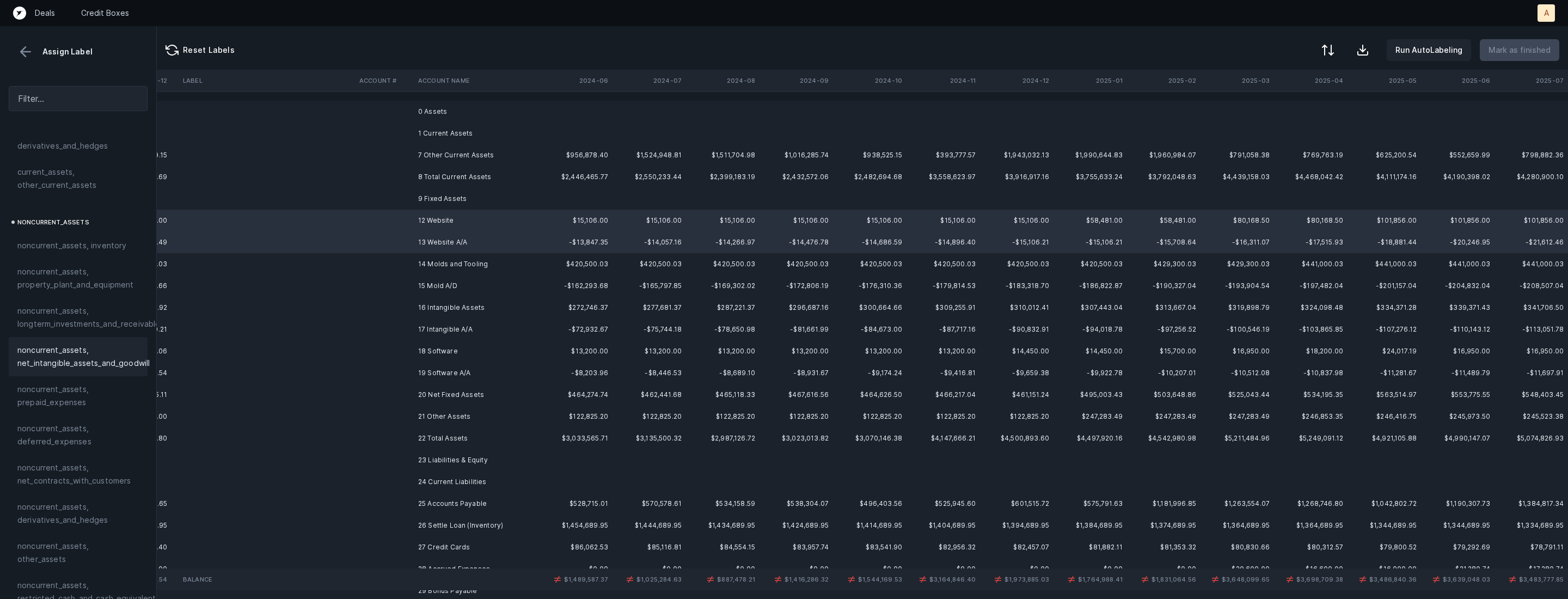
click at [67, 349] on span "noncurrent_assets, net_intangible_assets_and_goodwill" at bounding box center [83, 356] width 133 height 26
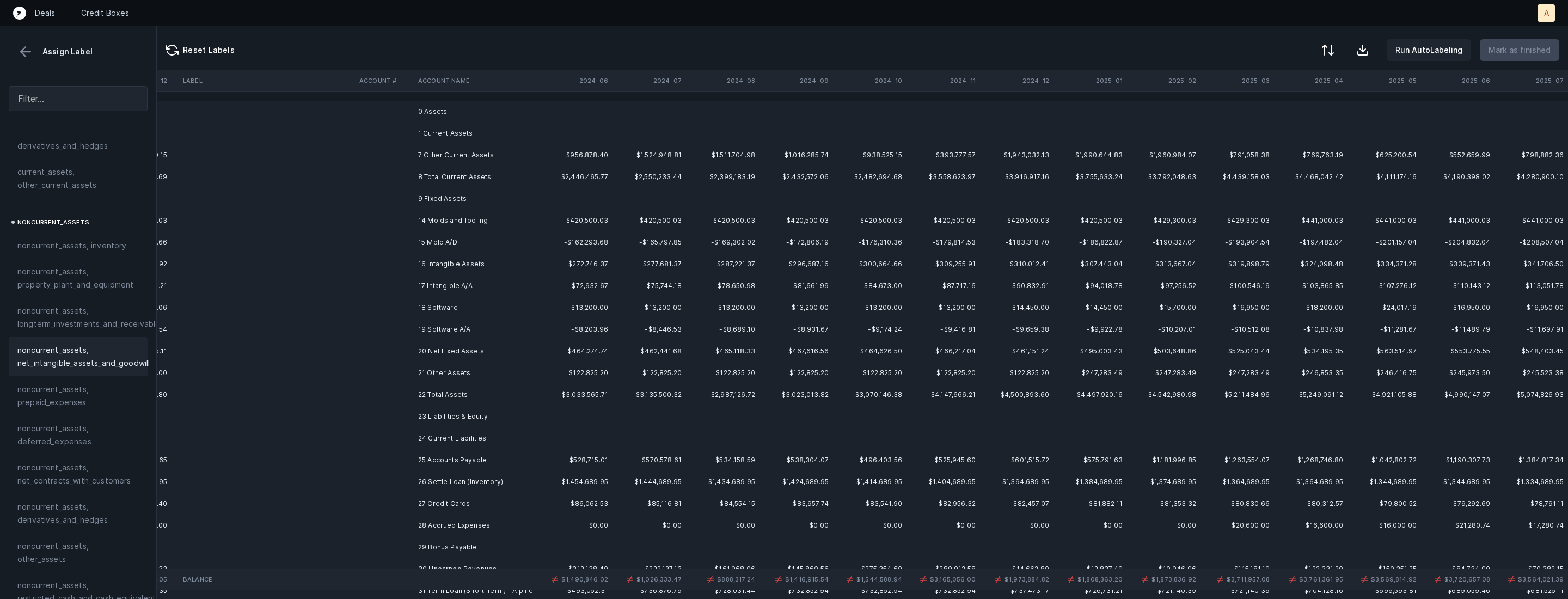
click at [459, 226] on td "14 Molds and Tooling" at bounding box center [480, 220] width 133 height 22
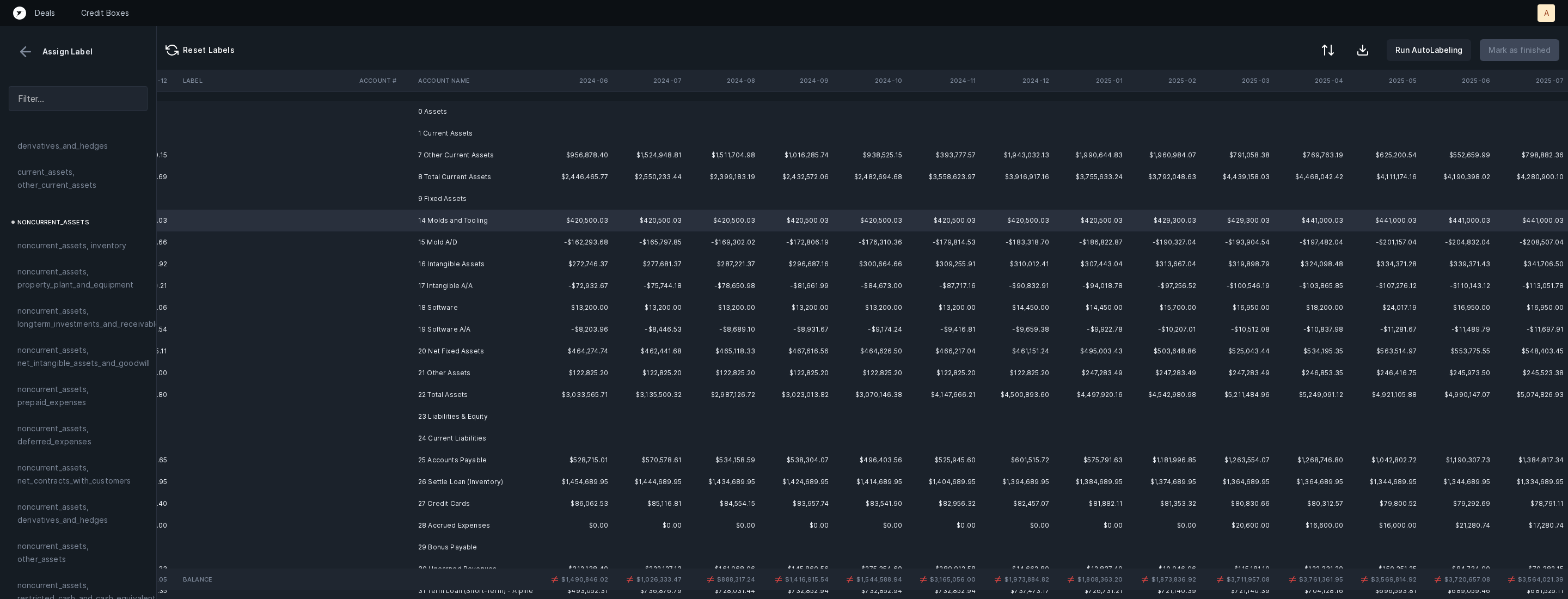
click at [452, 242] on td "15 Mold A/D" at bounding box center [480, 242] width 133 height 22
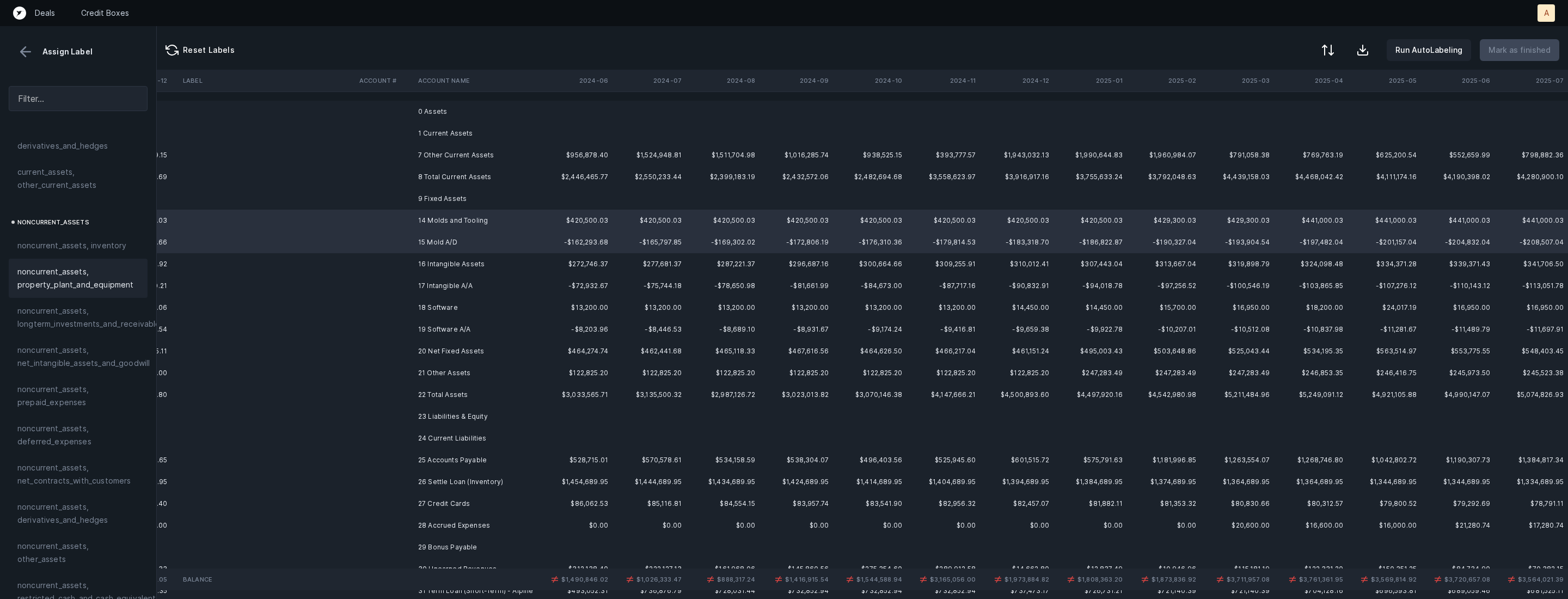
click at [83, 274] on span "noncurrent_assets, property_plant_and_equipment" at bounding box center [78, 278] width 121 height 26
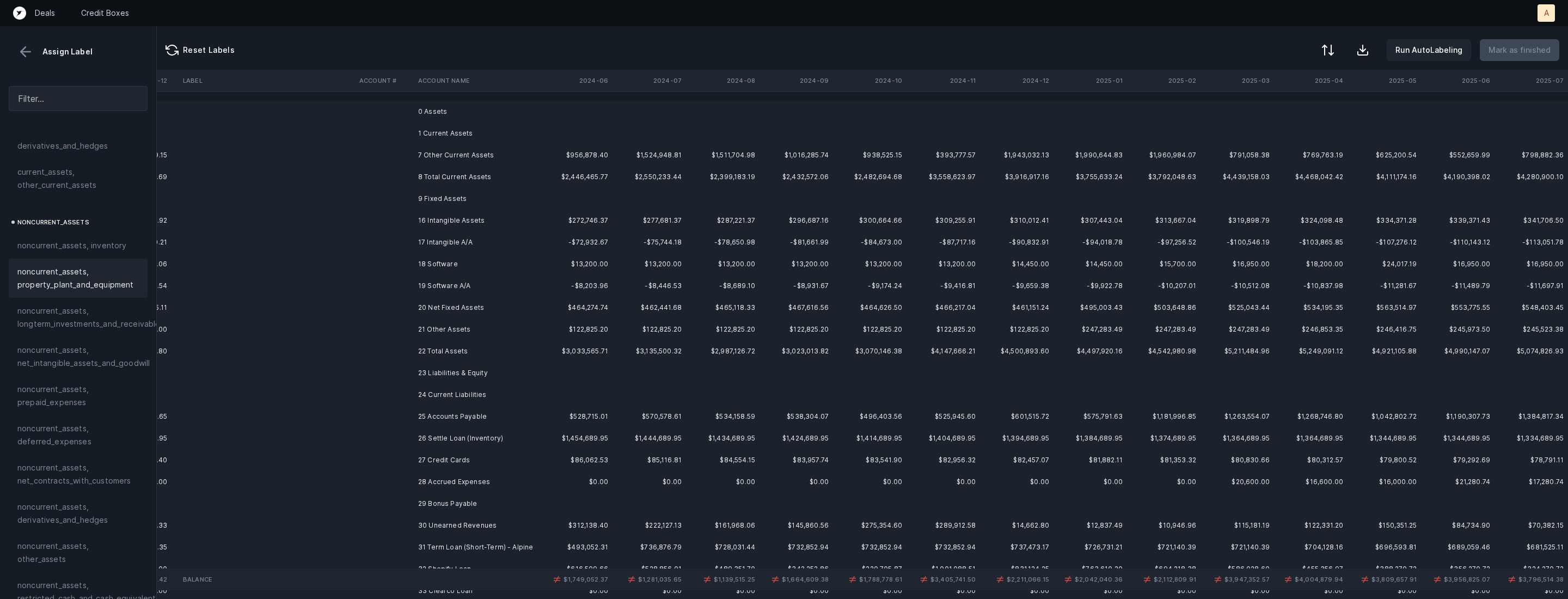
click at [405, 220] on td at bounding box center [384, 220] width 59 height 22
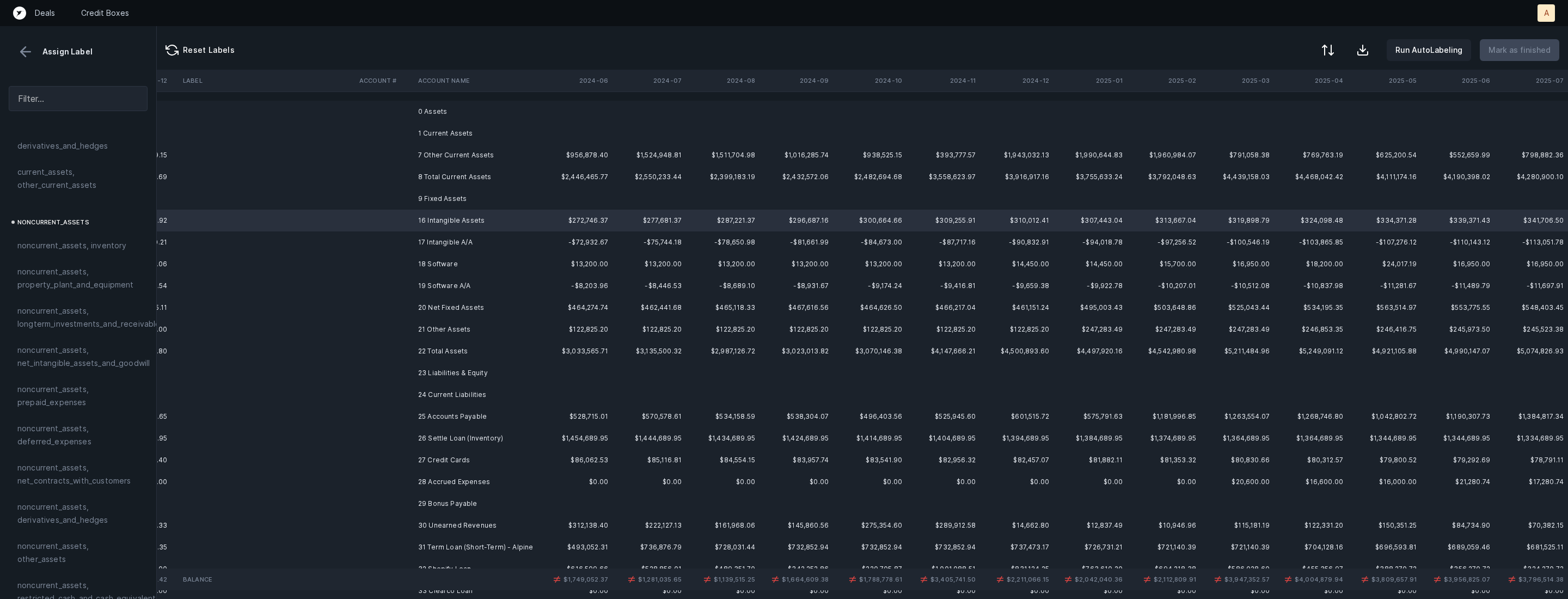
click at [433, 241] on td "17 Intangible A/A" at bounding box center [480, 242] width 133 height 22
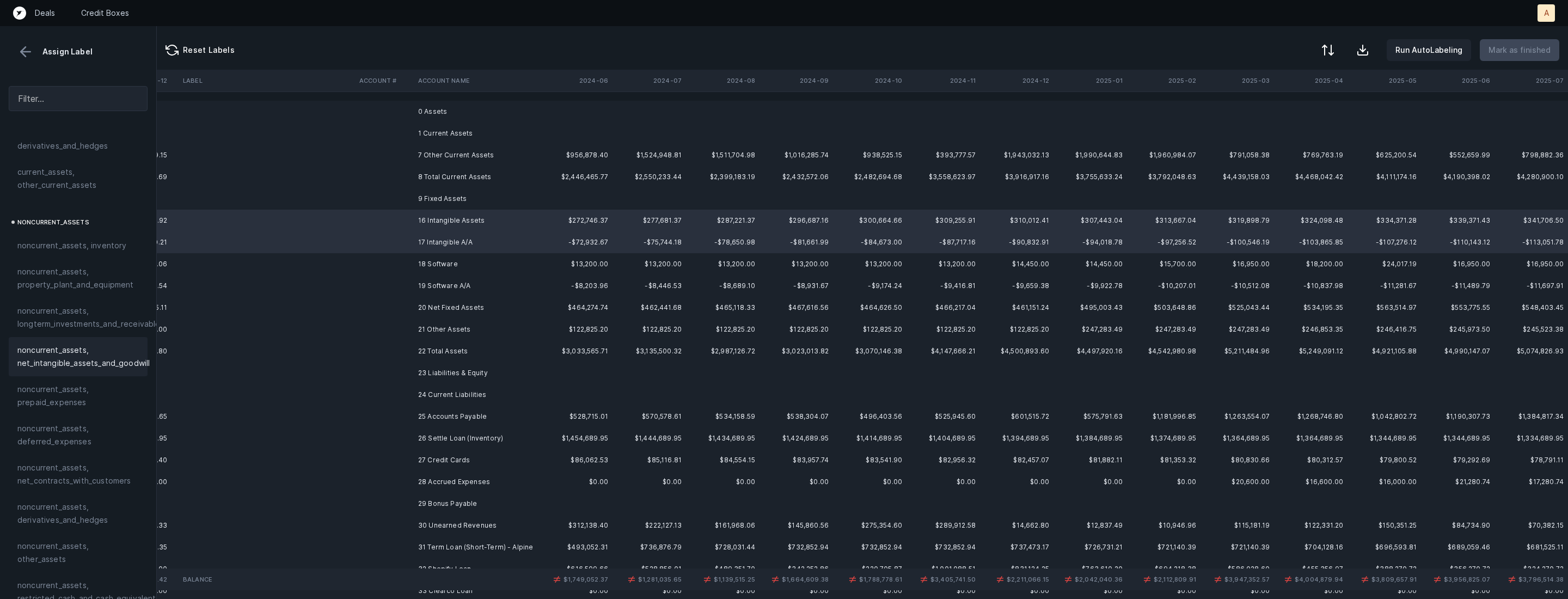
click at [77, 344] on span "noncurrent_assets, net_intangible_assets_and_goodwill" at bounding box center [83, 356] width 133 height 26
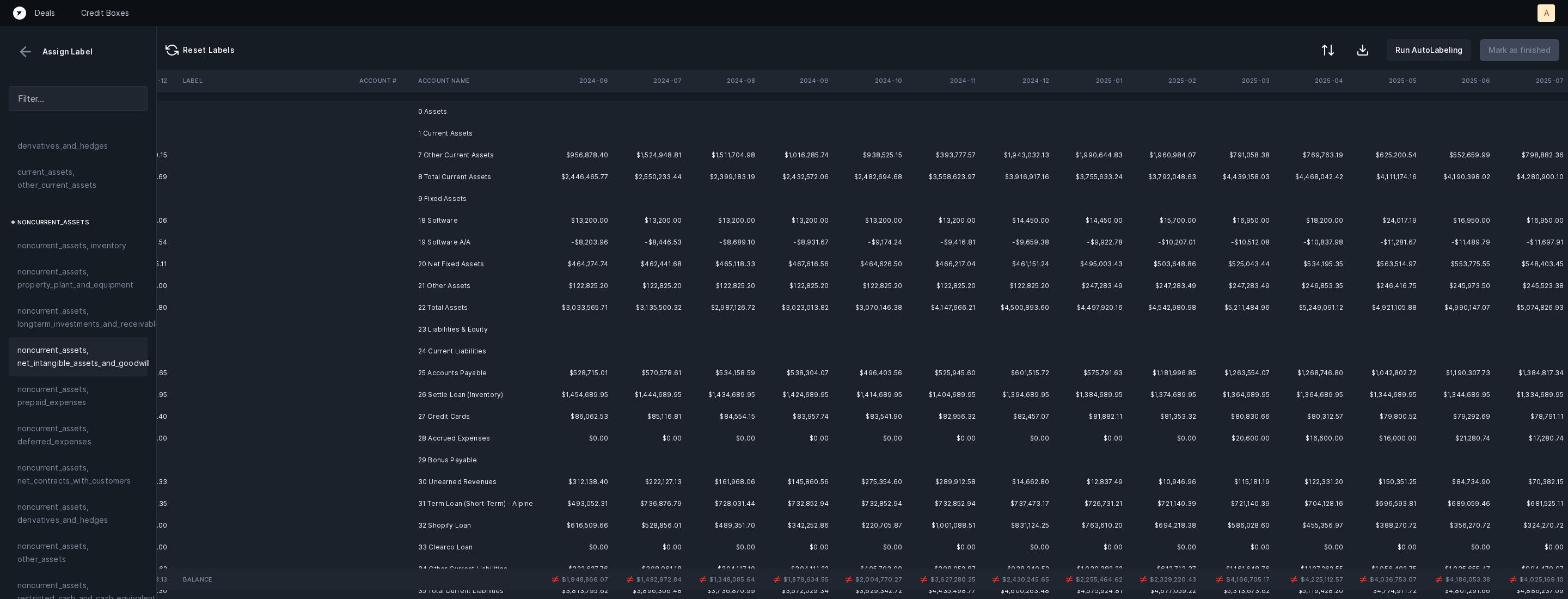
click at [452, 226] on td "18 Software" at bounding box center [480, 220] width 133 height 22
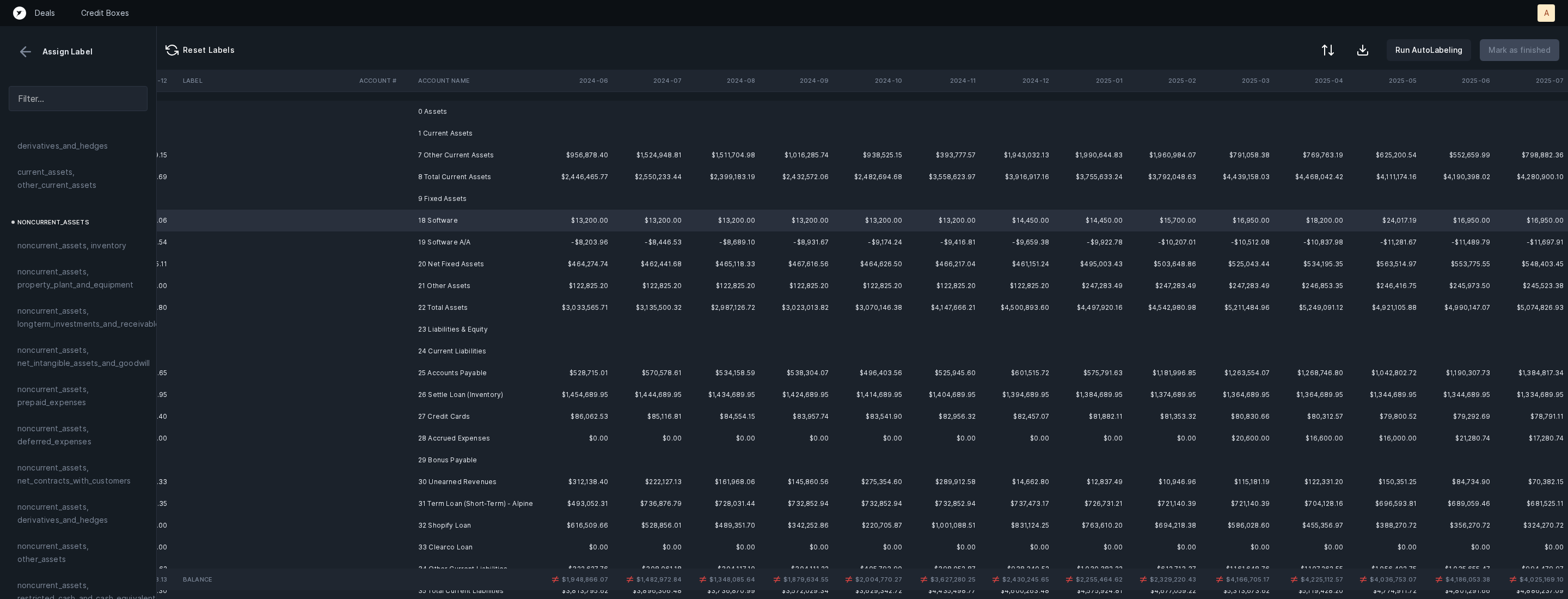
click at [472, 245] on td "19 Software A/A" at bounding box center [480, 242] width 133 height 22
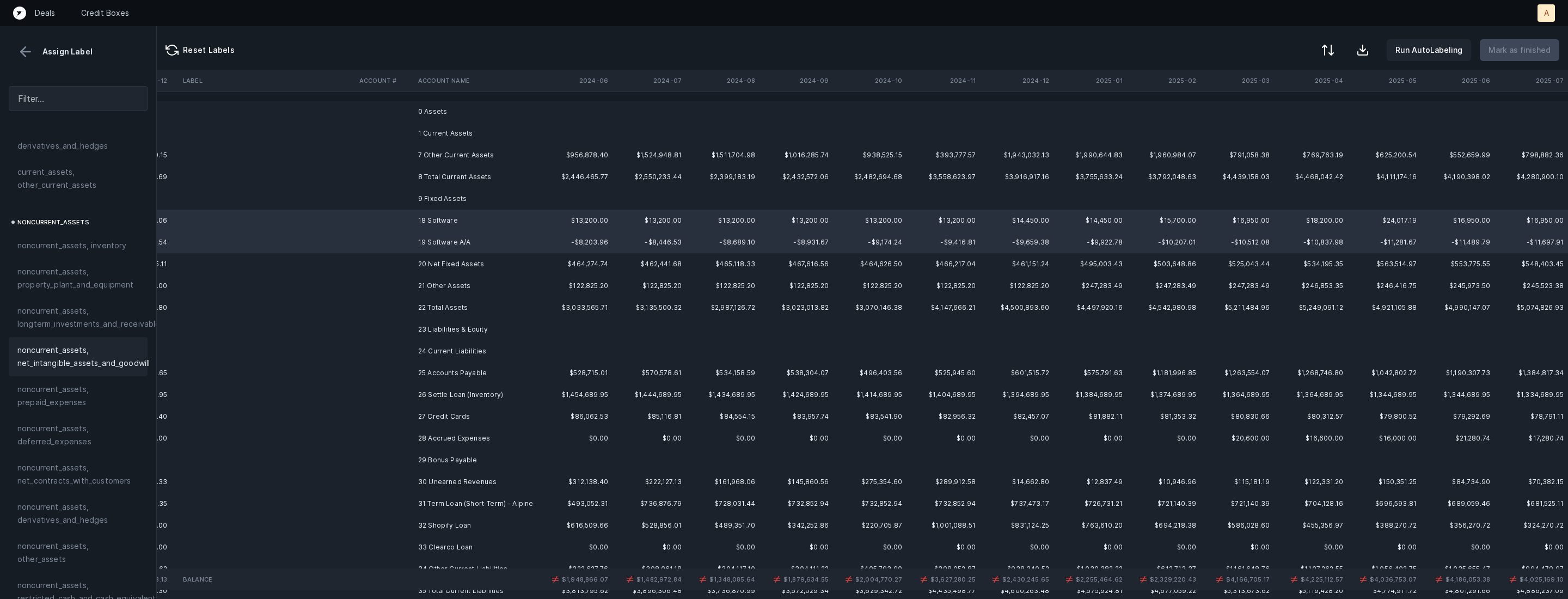
click at [83, 348] on span "noncurrent_assets, net_intangible_assets_and_goodwill" at bounding box center [83, 356] width 133 height 26
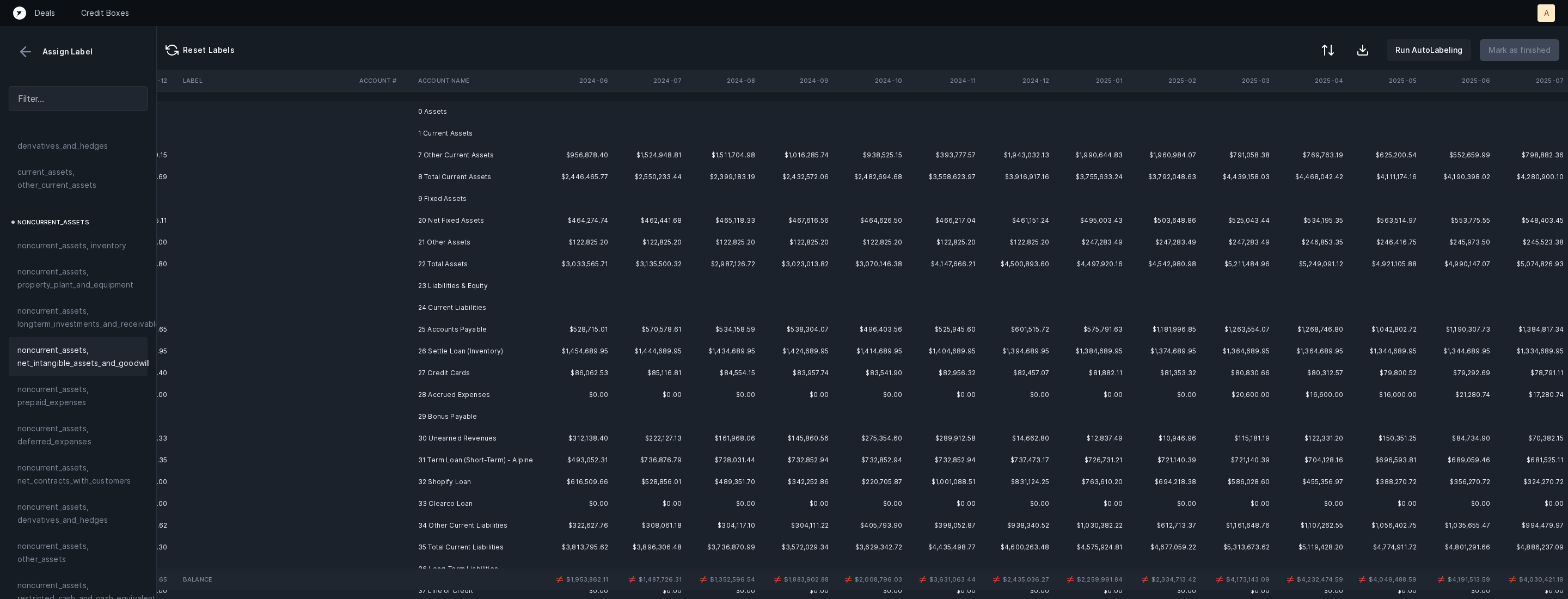
click at [444, 237] on td "21 Other Assets" at bounding box center [480, 242] width 133 height 22
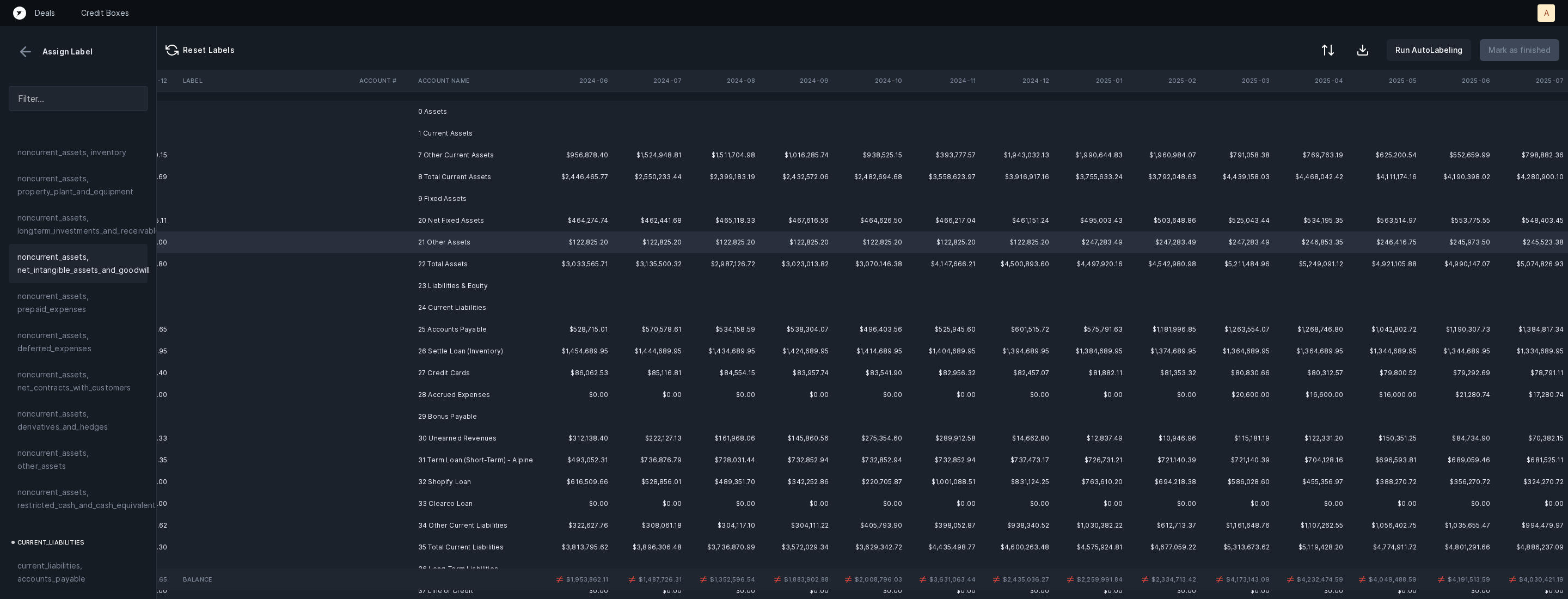
scroll to position [361, 0]
click at [75, 425] on span "noncurrent_assets, other_assets" at bounding box center [78, 435] width 121 height 26
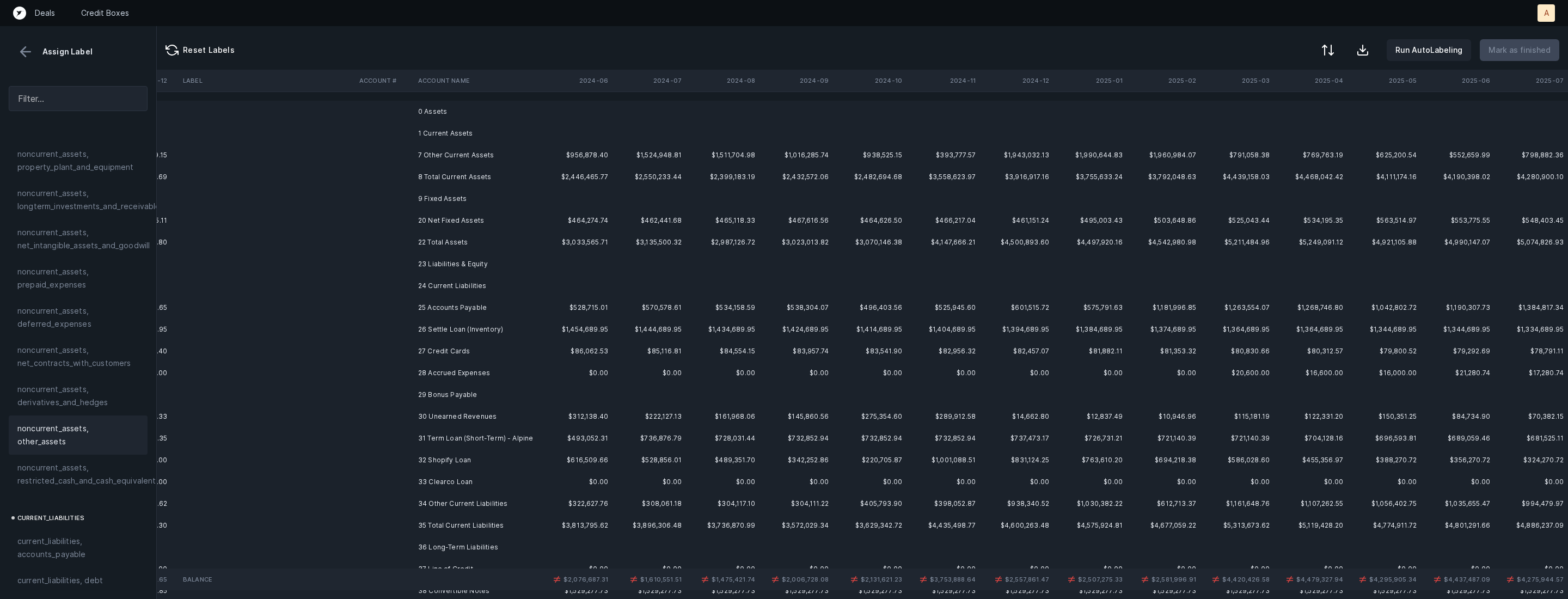
click at [484, 300] on td "25 Accounts Payable" at bounding box center [480, 307] width 133 height 22
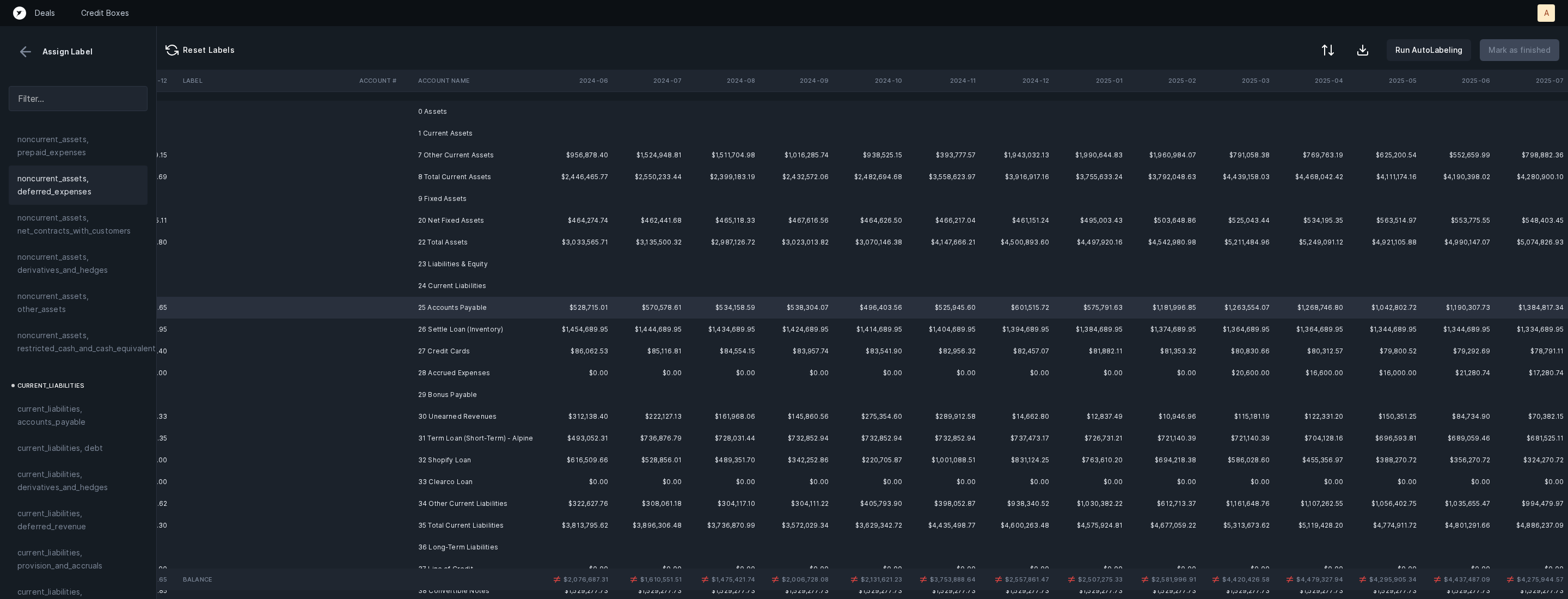
scroll to position [557, 0]
click at [65, 339] on span "current_liabilities, accounts_payable" at bounding box center [78, 352] width 121 height 26
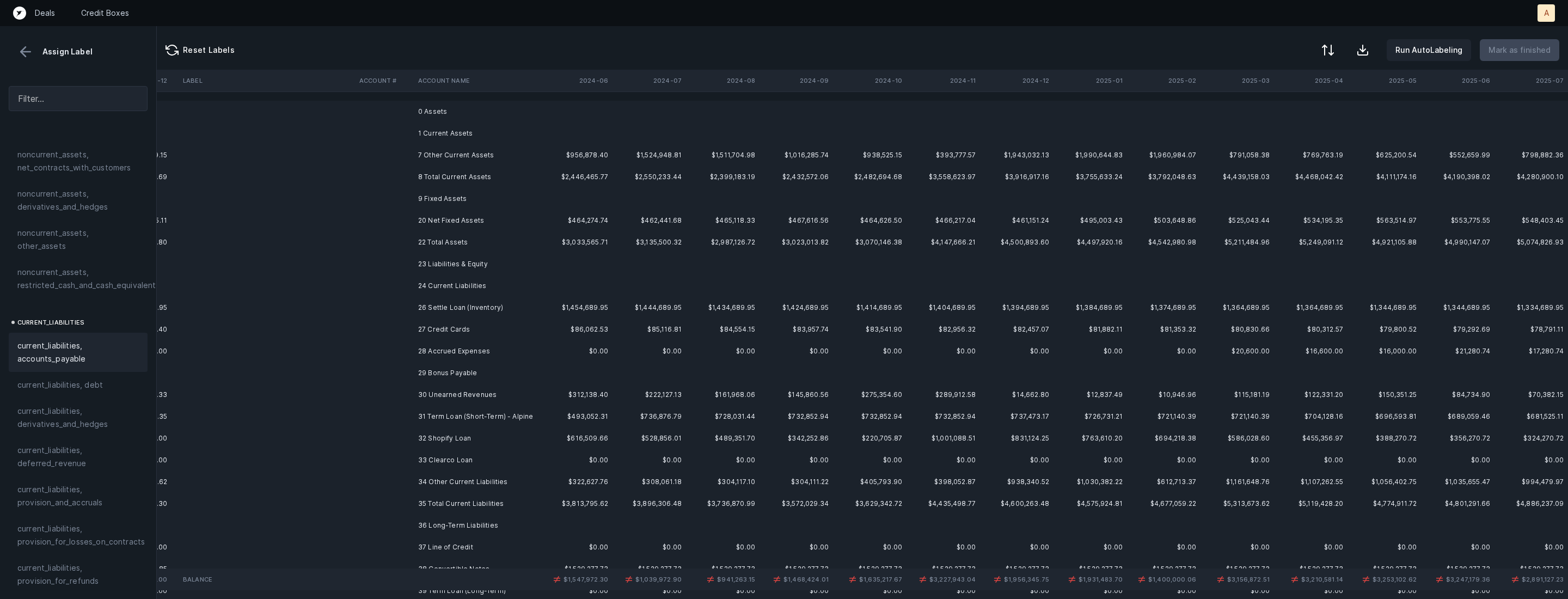
click at [478, 317] on td "26 Settle Loan (Inventory)" at bounding box center [480, 307] width 133 height 22
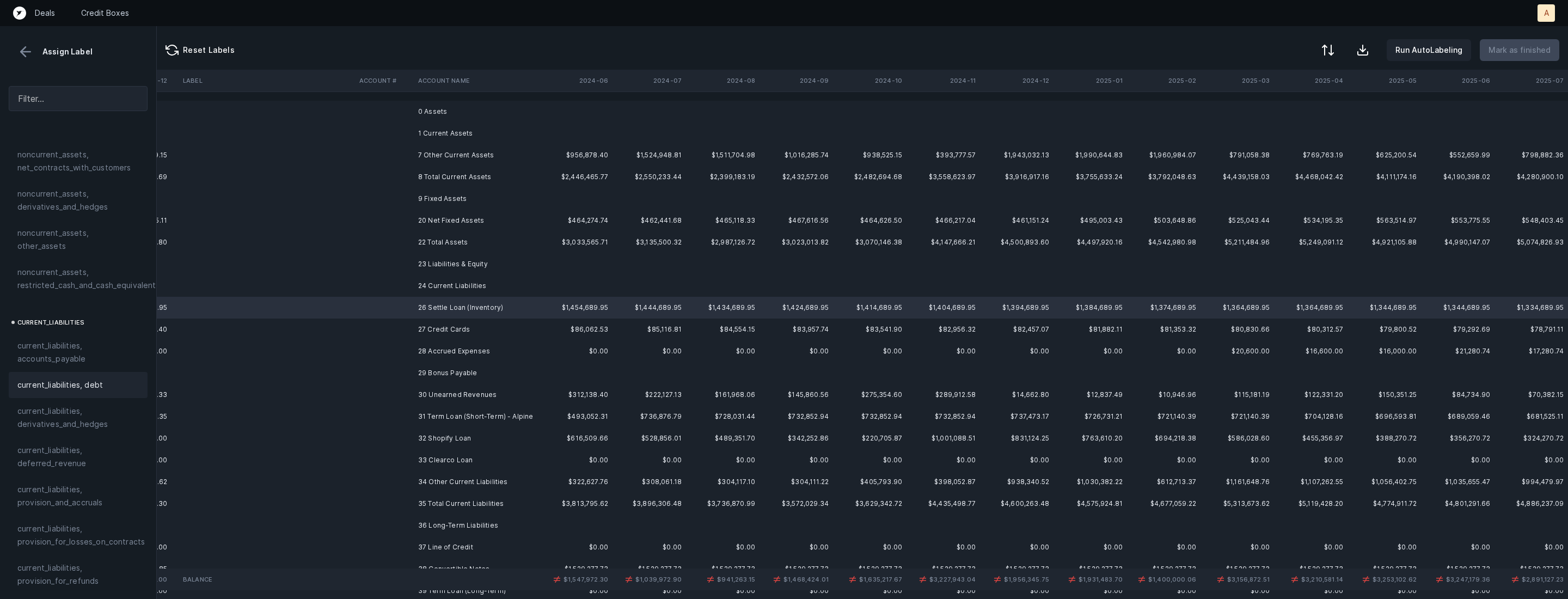
click at [102, 379] on div "current_liabilities, debt" at bounding box center [78, 385] width 121 height 13
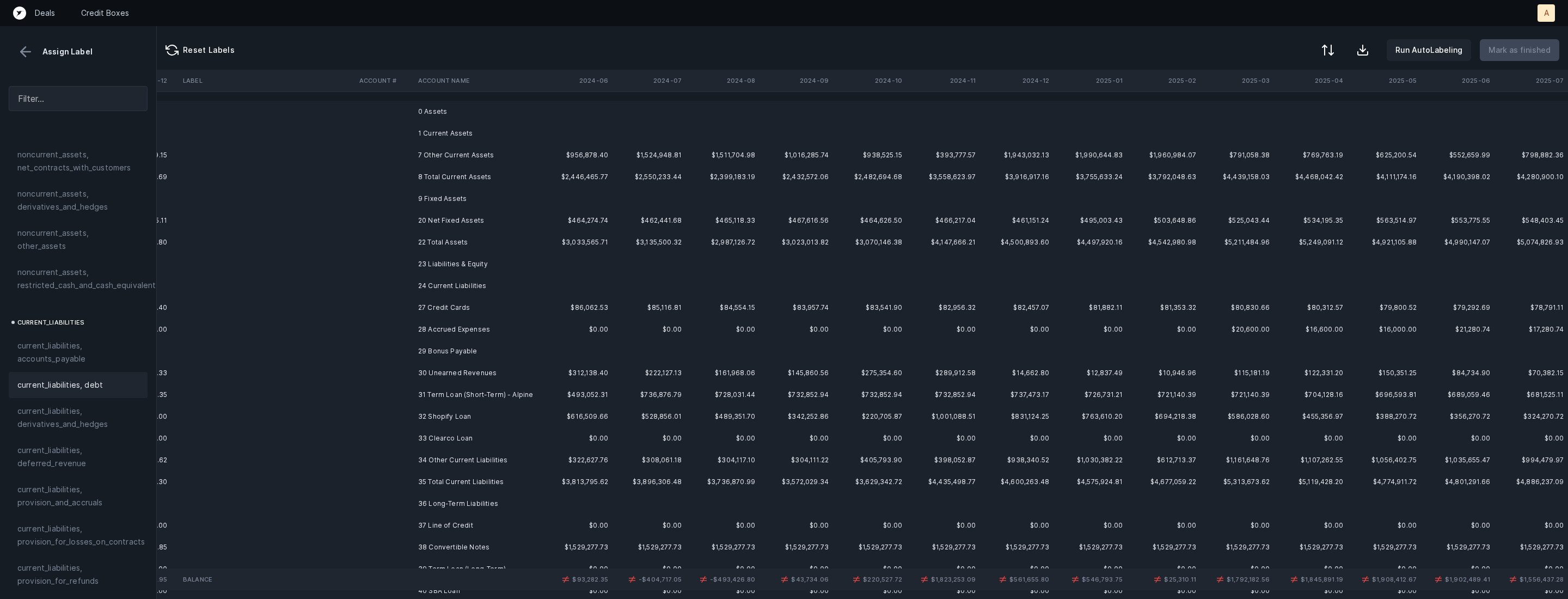
click at [410, 304] on td at bounding box center [384, 307] width 59 height 22
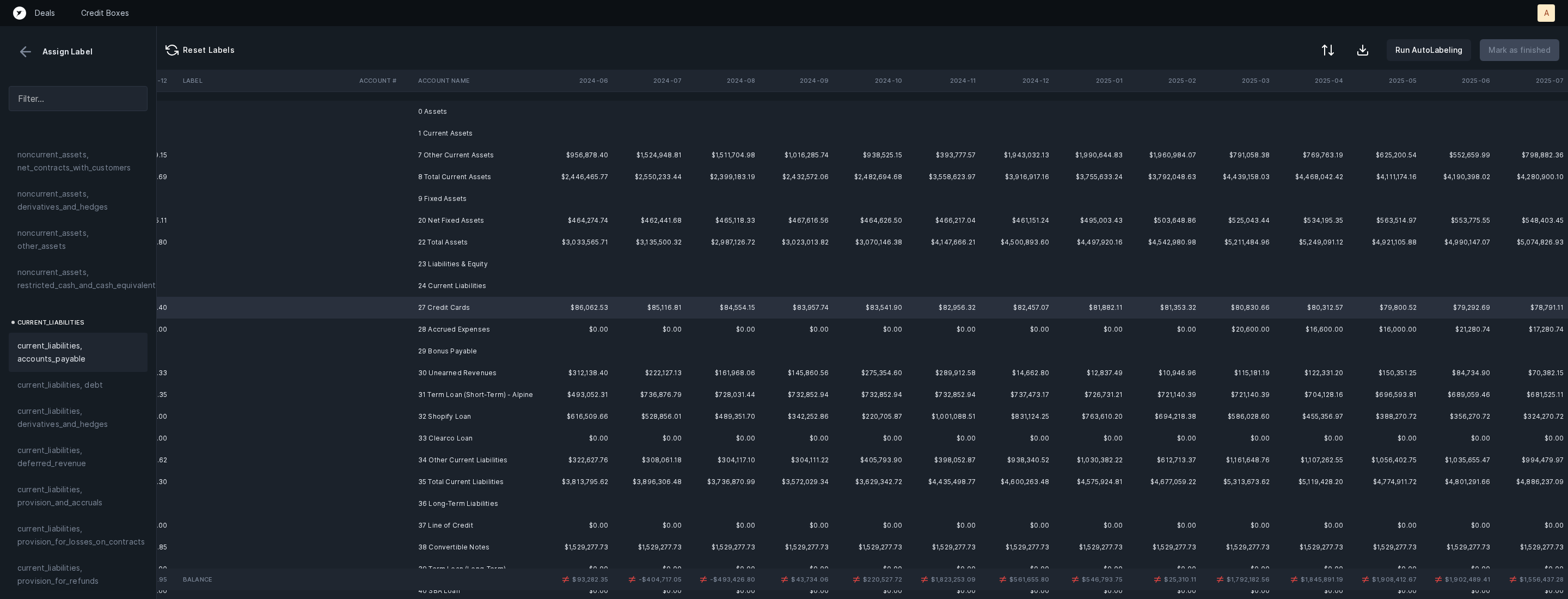
click at [80, 332] on div "current_liabilities, accounts_payable" at bounding box center [78, 352] width 139 height 39
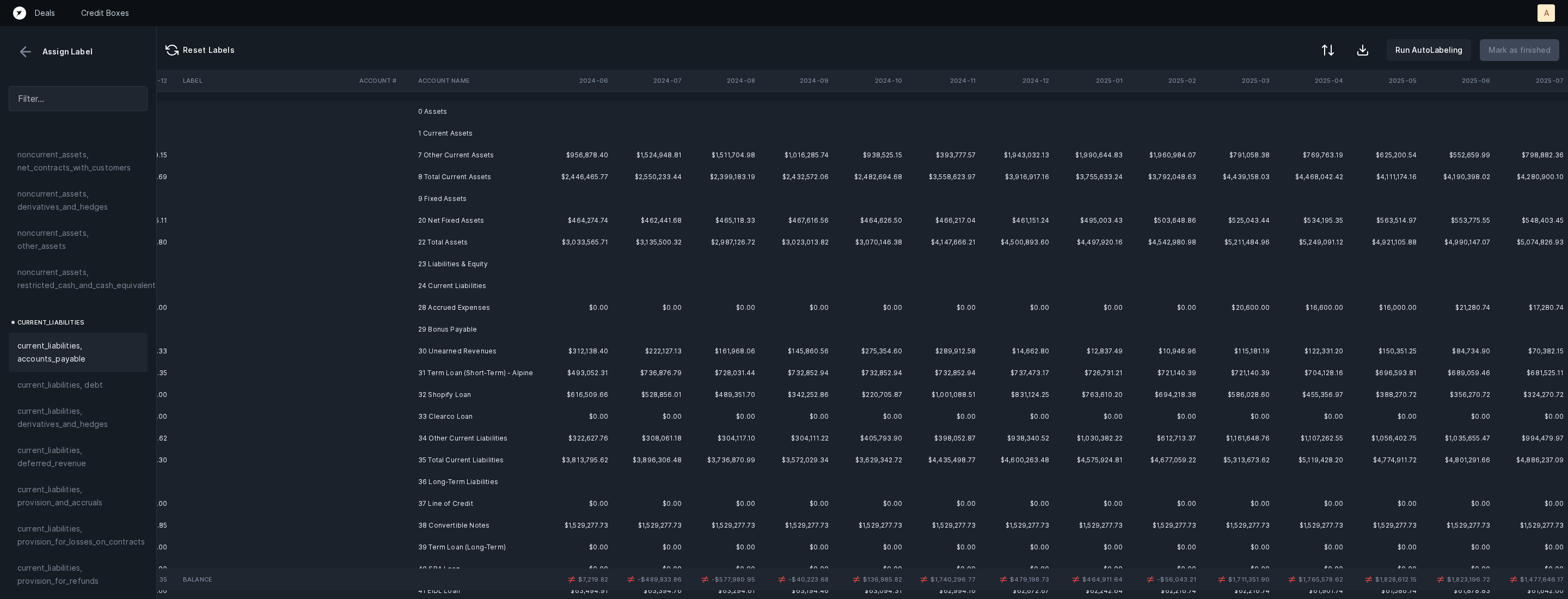
click at [468, 311] on td "28 Accrued Expenses" at bounding box center [480, 307] width 133 height 22
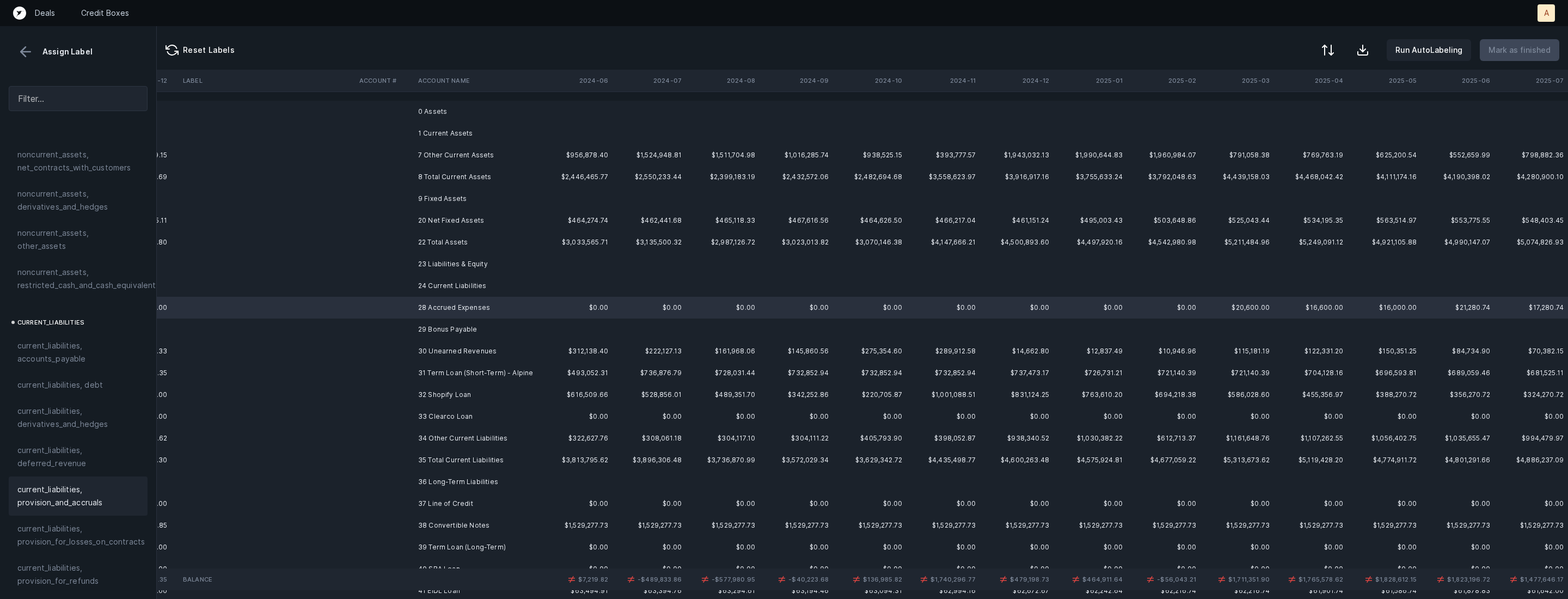
click at [79, 483] on span "current_liabilities, provision_and_accruals" at bounding box center [78, 496] width 121 height 26
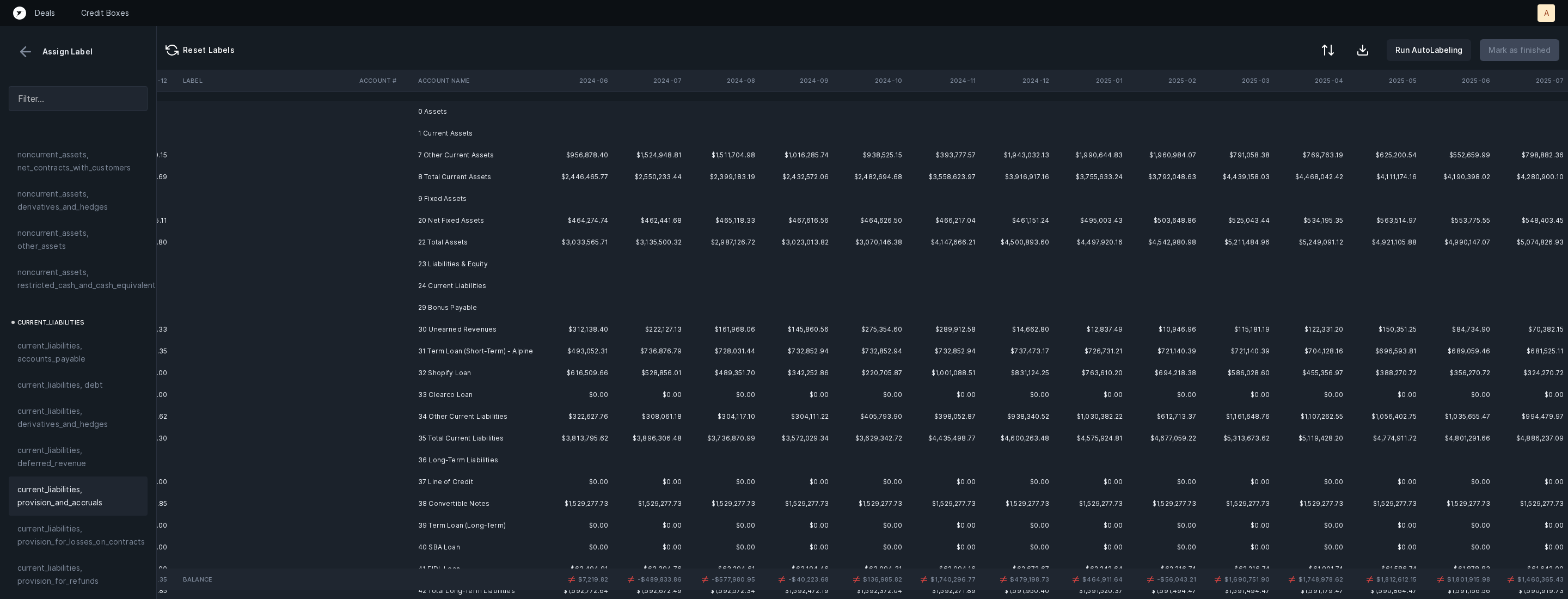
click at [454, 332] on td "30 Unearned Revenues" at bounding box center [480, 329] width 133 height 22
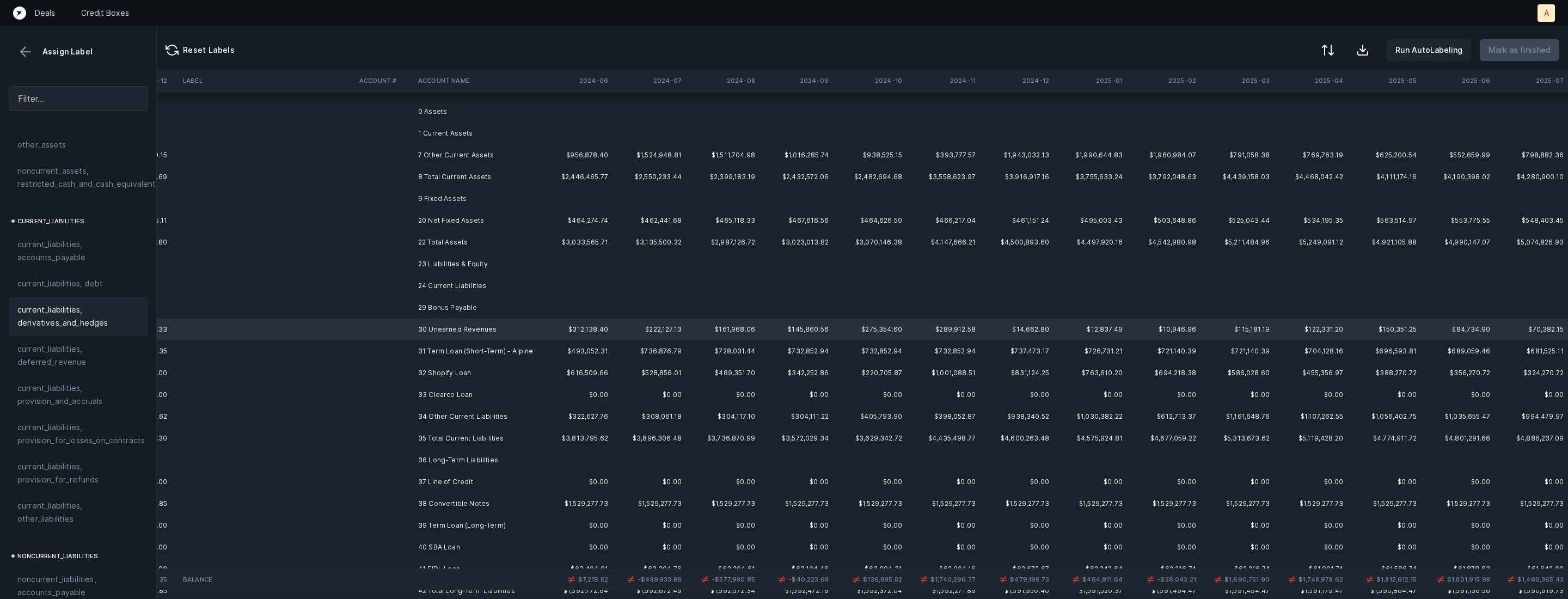
scroll to position [659, 0]
click at [95, 347] on span "current_liabilities, deferred_revenue" at bounding box center [78, 354] width 121 height 26
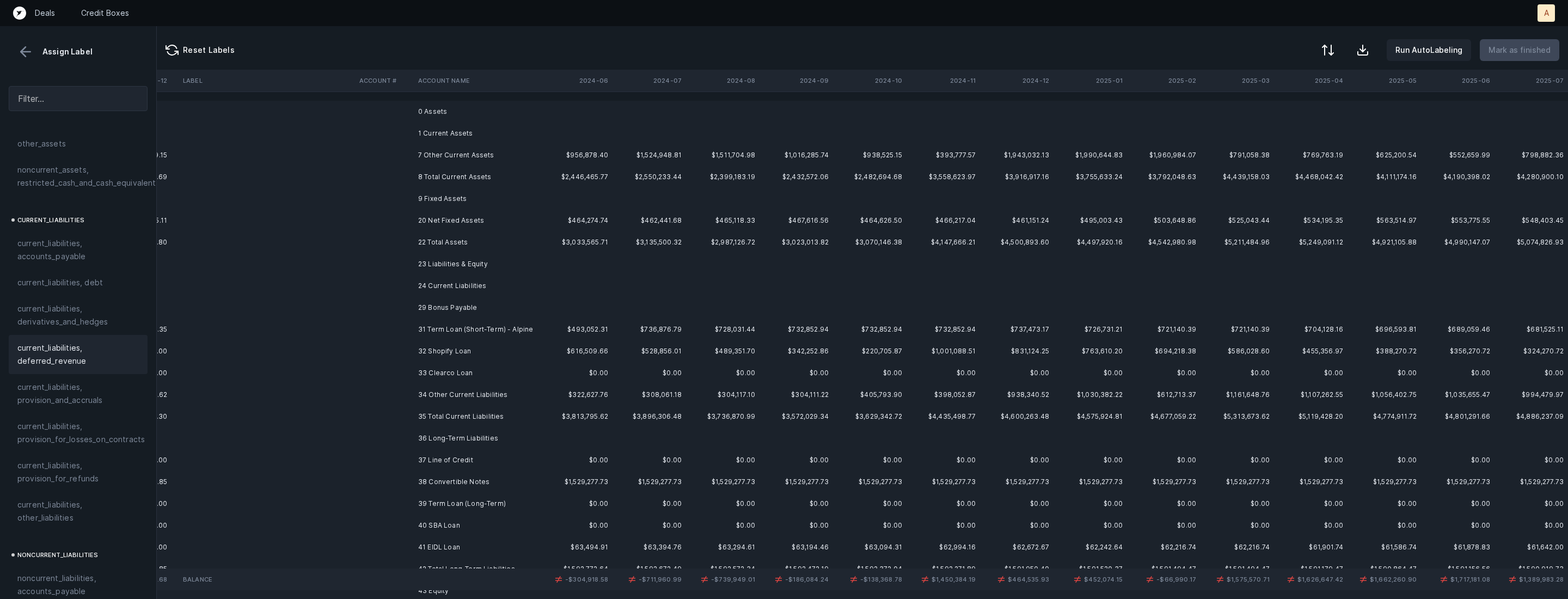
click at [471, 330] on td "31 Term Loan (Short-Term) - Alpine" at bounding box center [480, 329] width 133 height 22
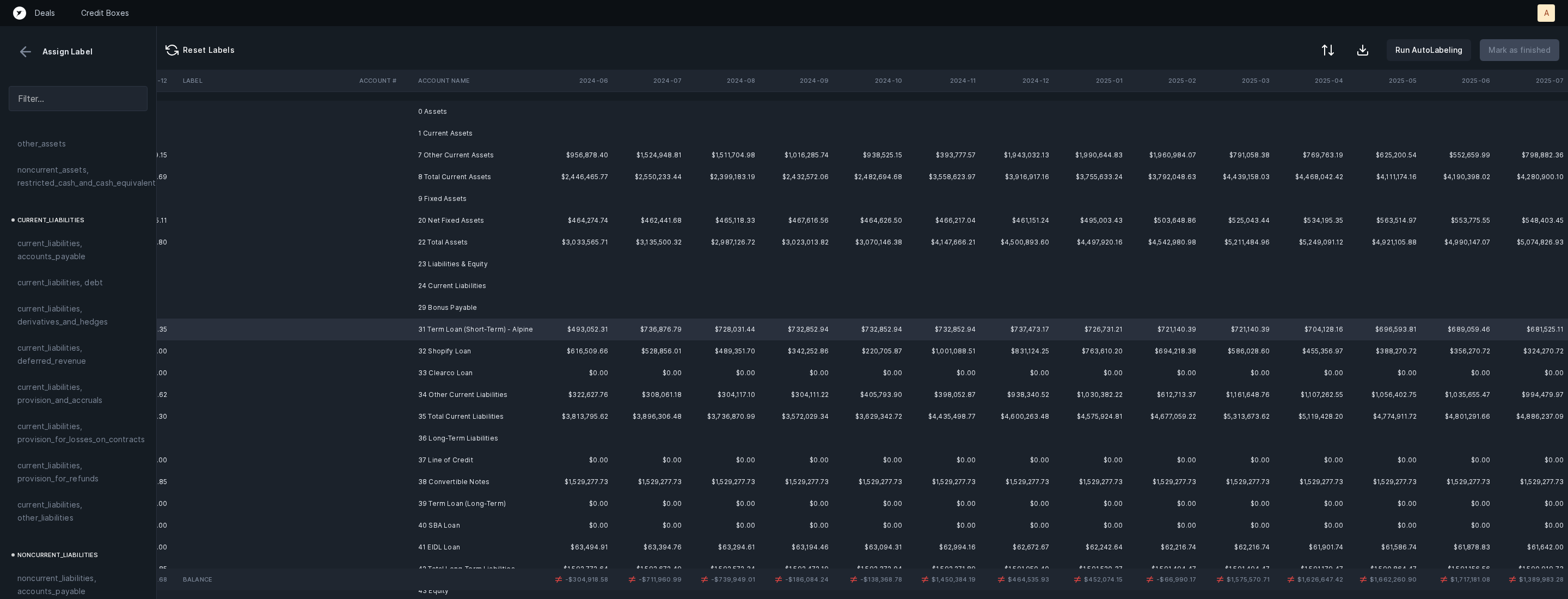
click at [468, 354] on td "32 Shopify Loan" at bounding box center [480, 351] width 133 height 22
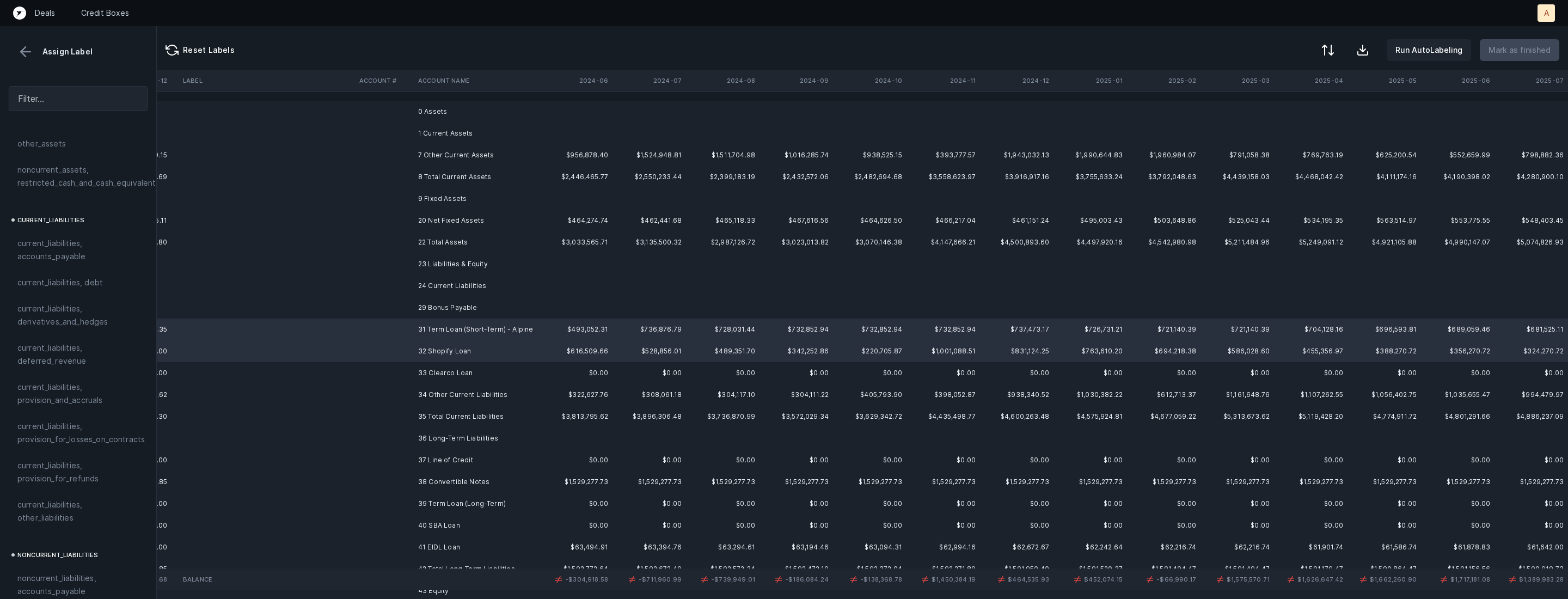
click at [452, 367] on td "33 Clearco Loan" at bounding box center [480, 372] width 133 height 22
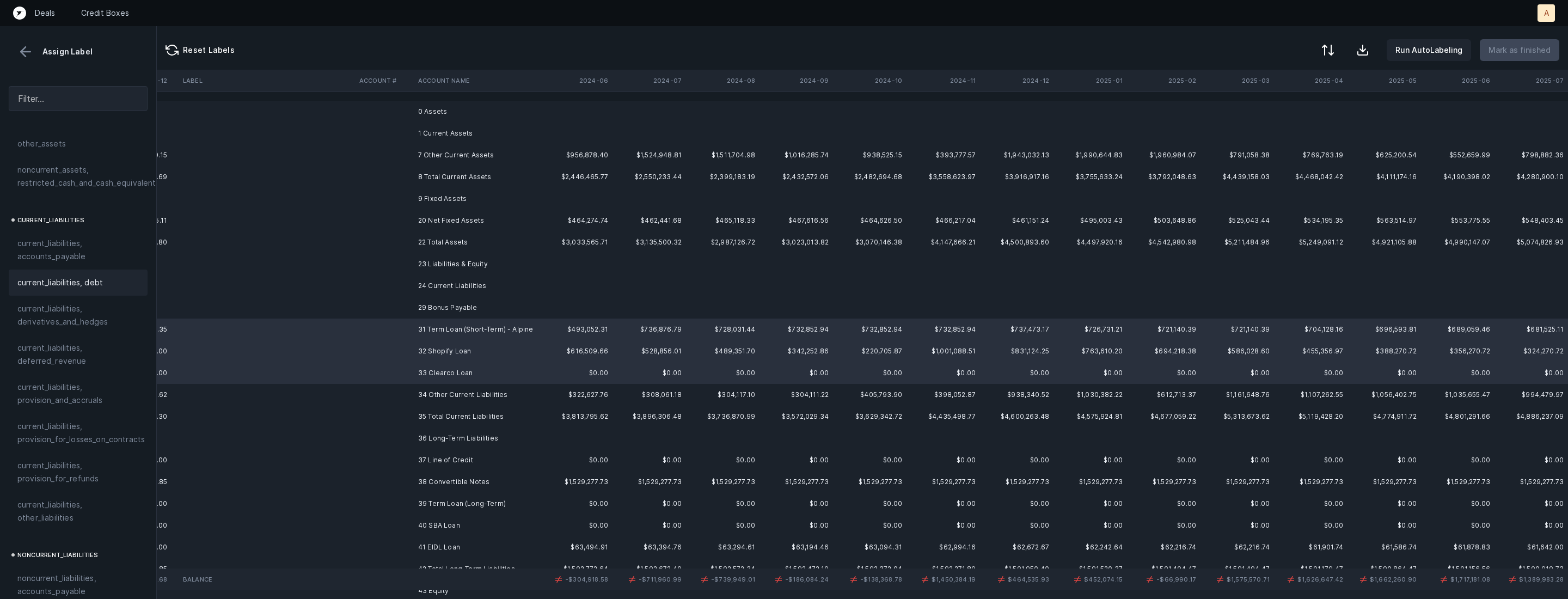
click at [67, 276] on span "current_liabilities, debt" at bounding box center [60, 283] width 86 height 13
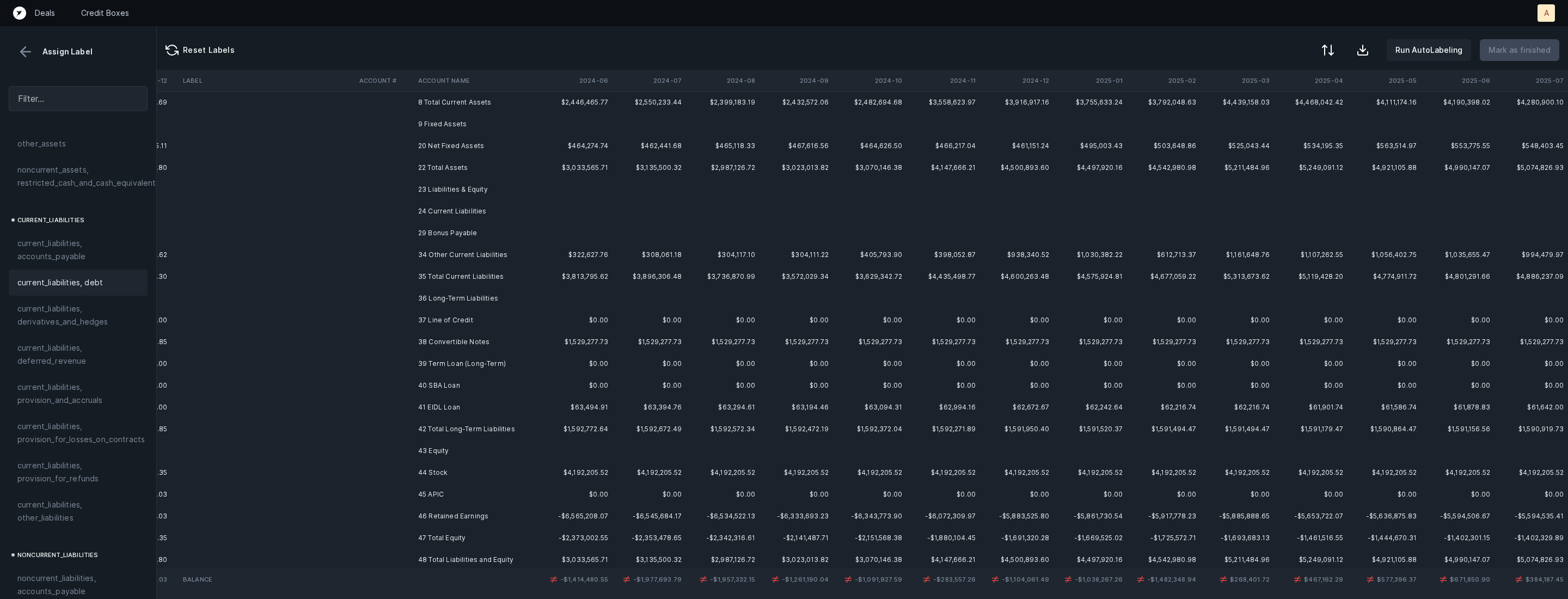
scroll to position [83, 5671]
click at [457, 310] on td "37 Line of Credit" at bounding box center [480, 311] width 133 height 22
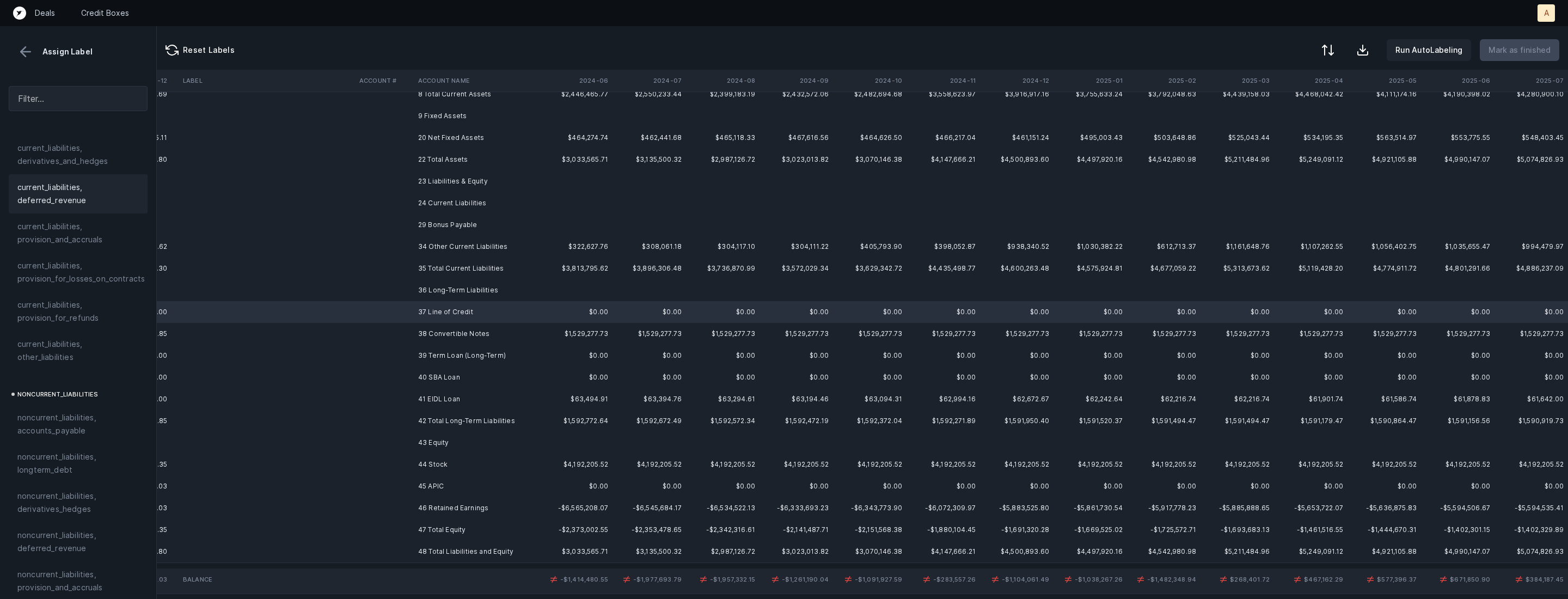
scroll to position [877, 0]
click at [57, 398] on span "noncurrent_liabilities, longterm_debt" at bounding box center [78, 405] width 121 height 26
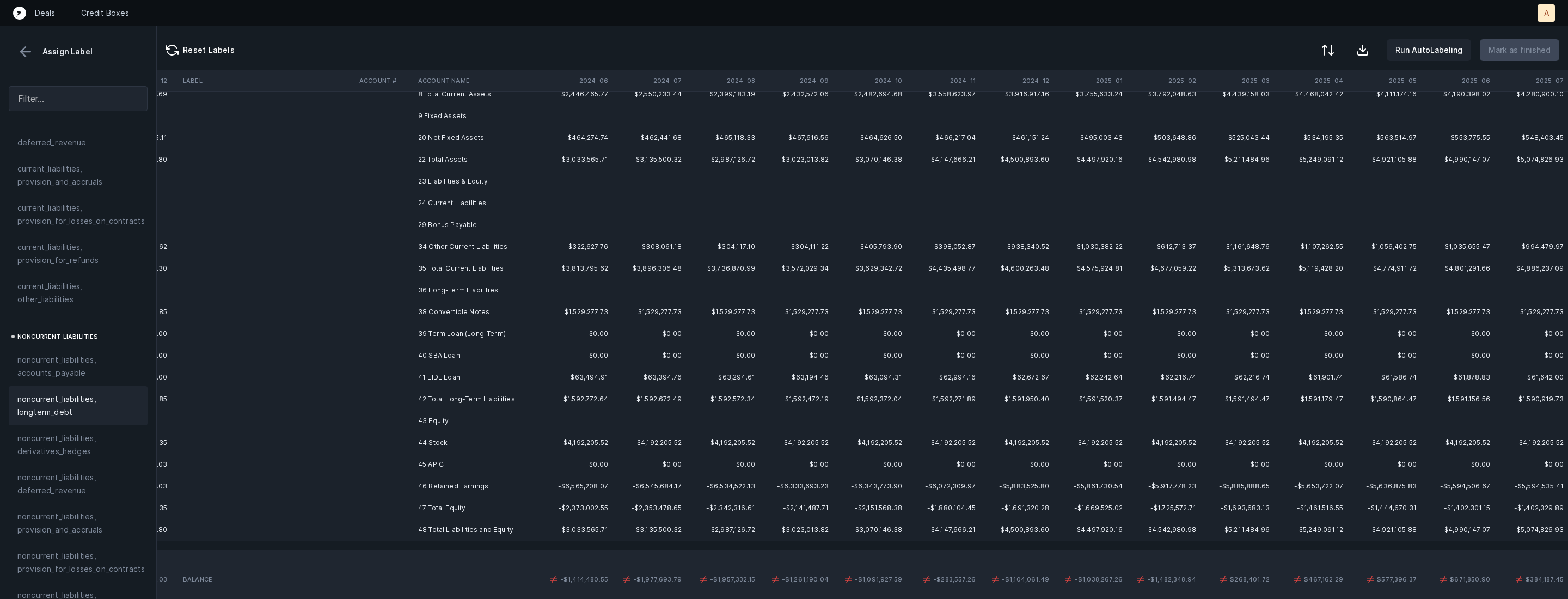
click at [466, 311] on td "38 Convertible Notes" at bounding box center [480, 311] width 133 height 22
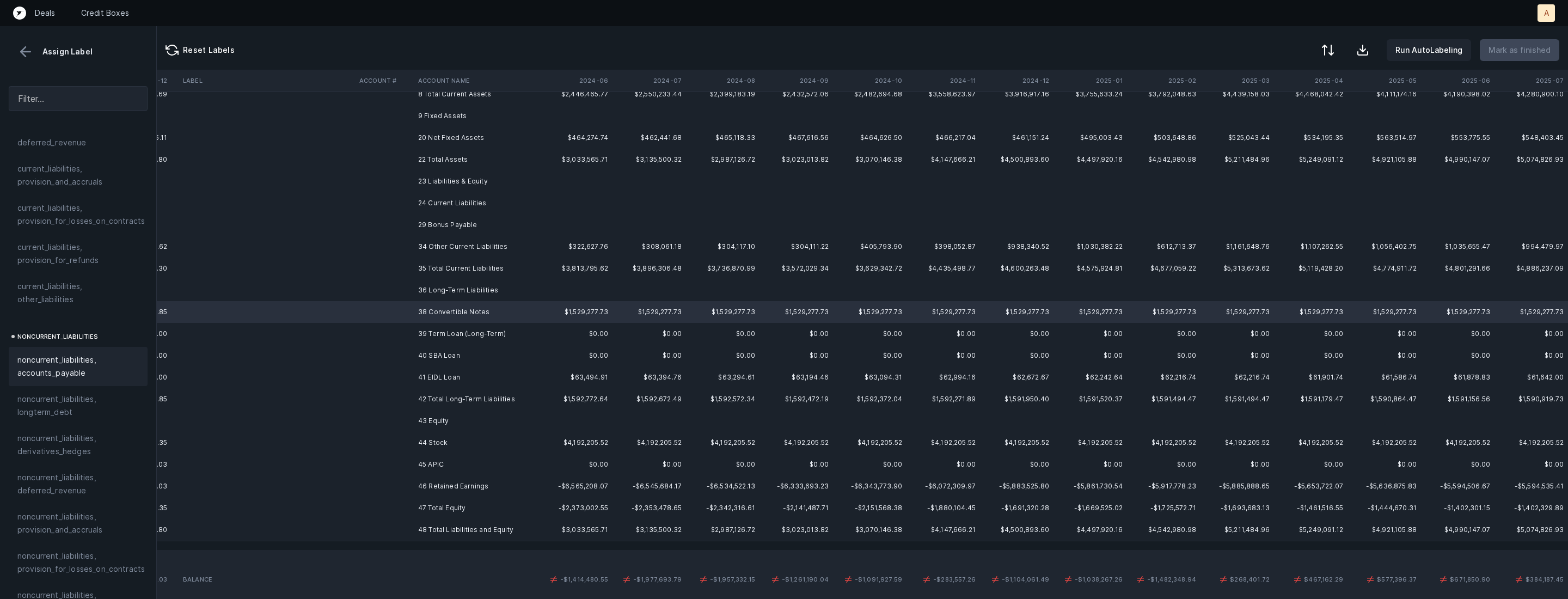
scroll to position [1162, 0]
click at [67, 417] on span "equity, paid_in_capital" at bounding box center [59, 424] width 83 height 13
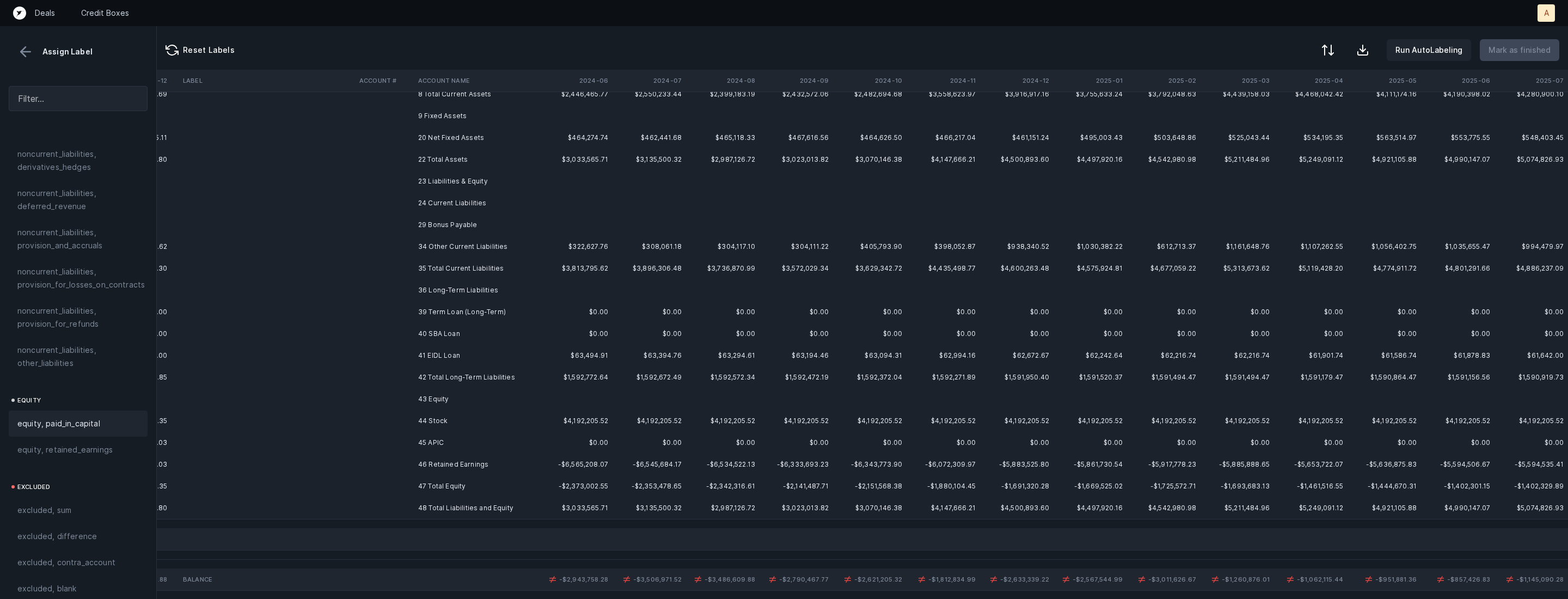
click at [459, 317] on td "39 Term Loan (Long-Term)" at bounding box center [480, 311] width 133 height 22
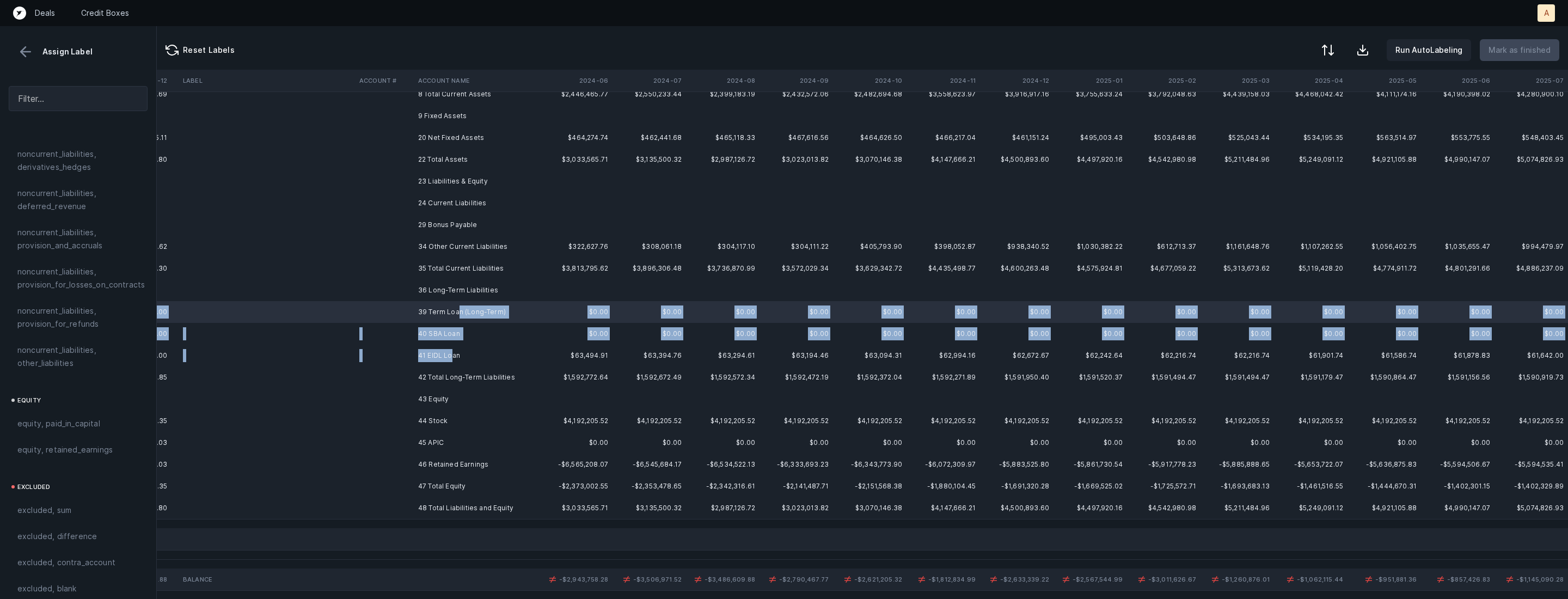
click at [450, 353] on td "41 EIDL Loan" at bounding box center [480, 356] width 133 height 22
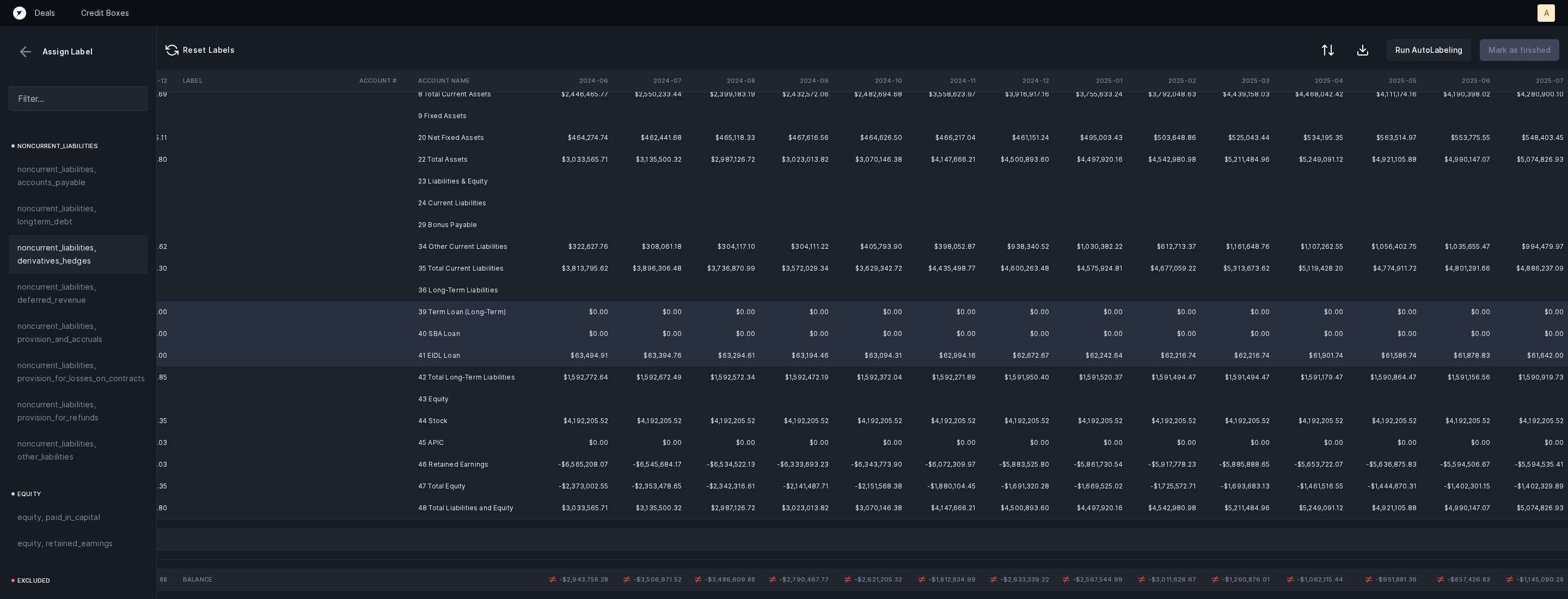
scroll to position [1052, 0]
click at [70, 223] on span "noncurrent_liabilities, longterm_debt" at bounding box center [78, 231] width 121 height 26
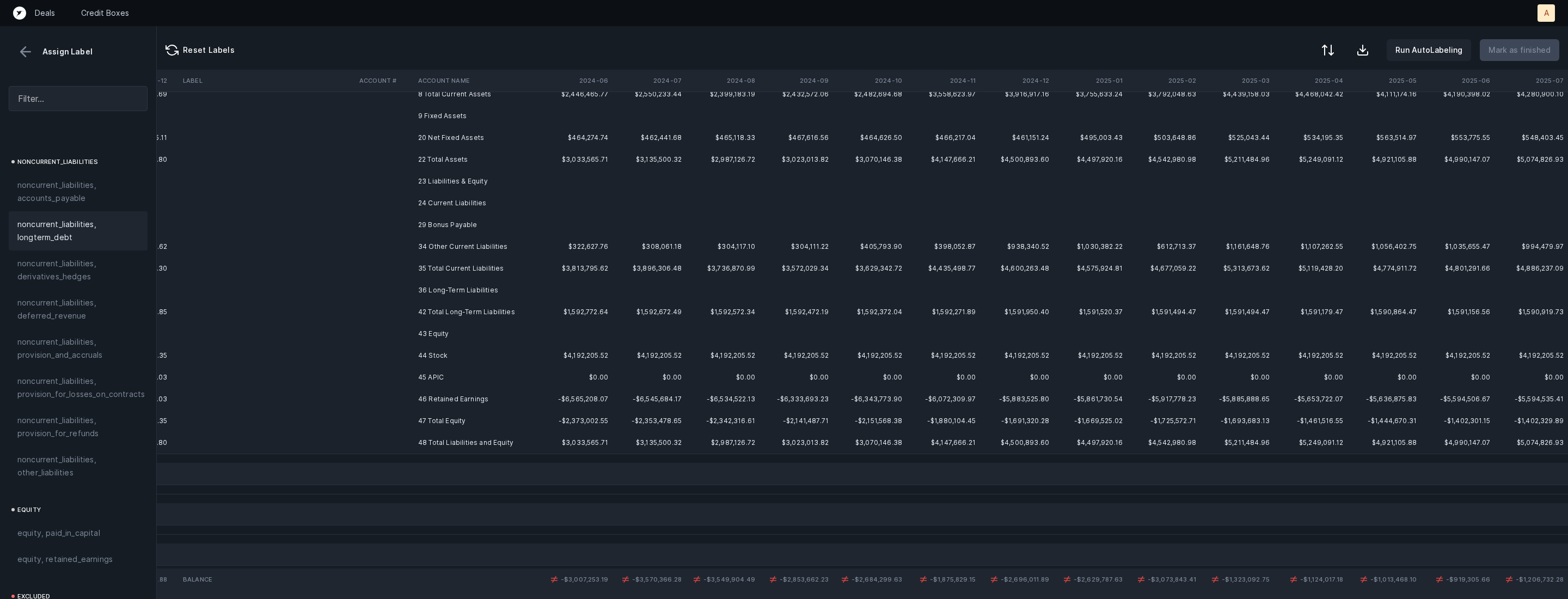
click at [444, 361] on td "44 Stock" at bounding box center [480, 356] width 133 height 22
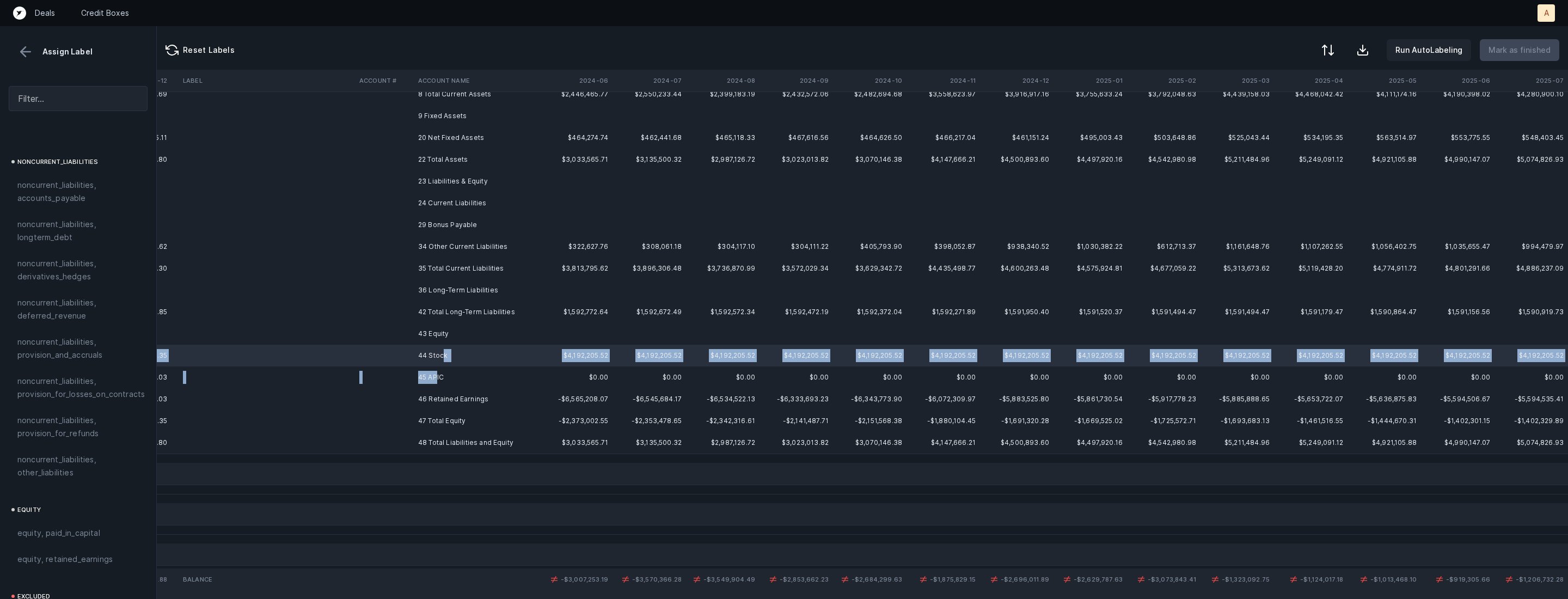
click at [436, 374] on td "45 APIC" at bounding box center [480, 377] width 133 height 22
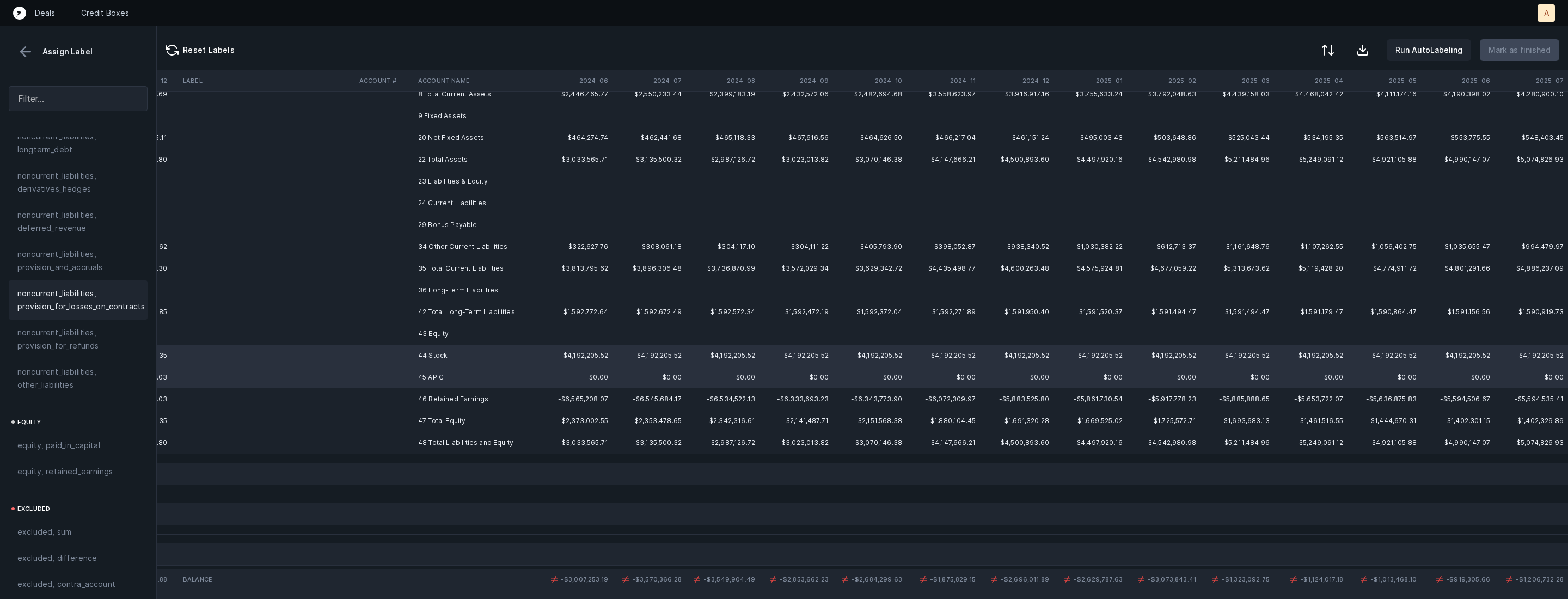
scroll to position [1162, 0]
click at [67, 417] on span "equity, paid_in_capital" at bounding box center [59, 424] width 83 height 13
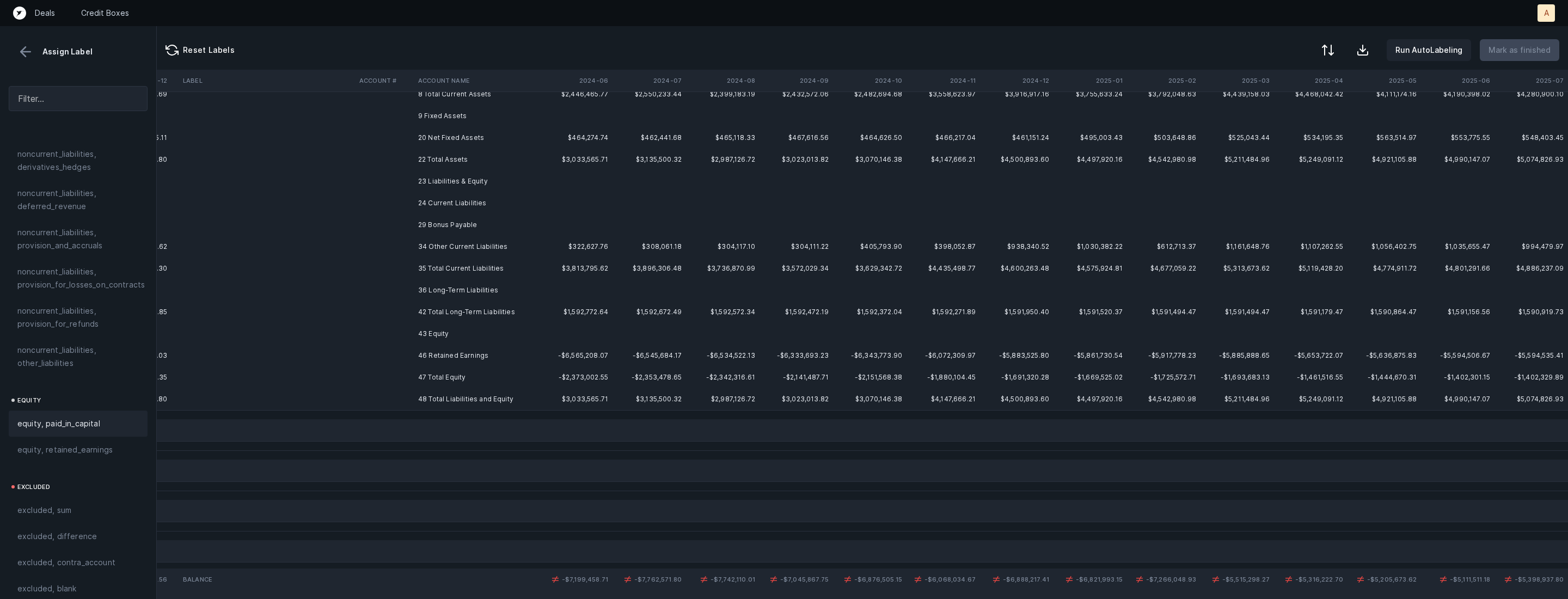
click at [418, 357] on td "46 Retained Earnings" at bounding box center [480, 356] width 133 height 22
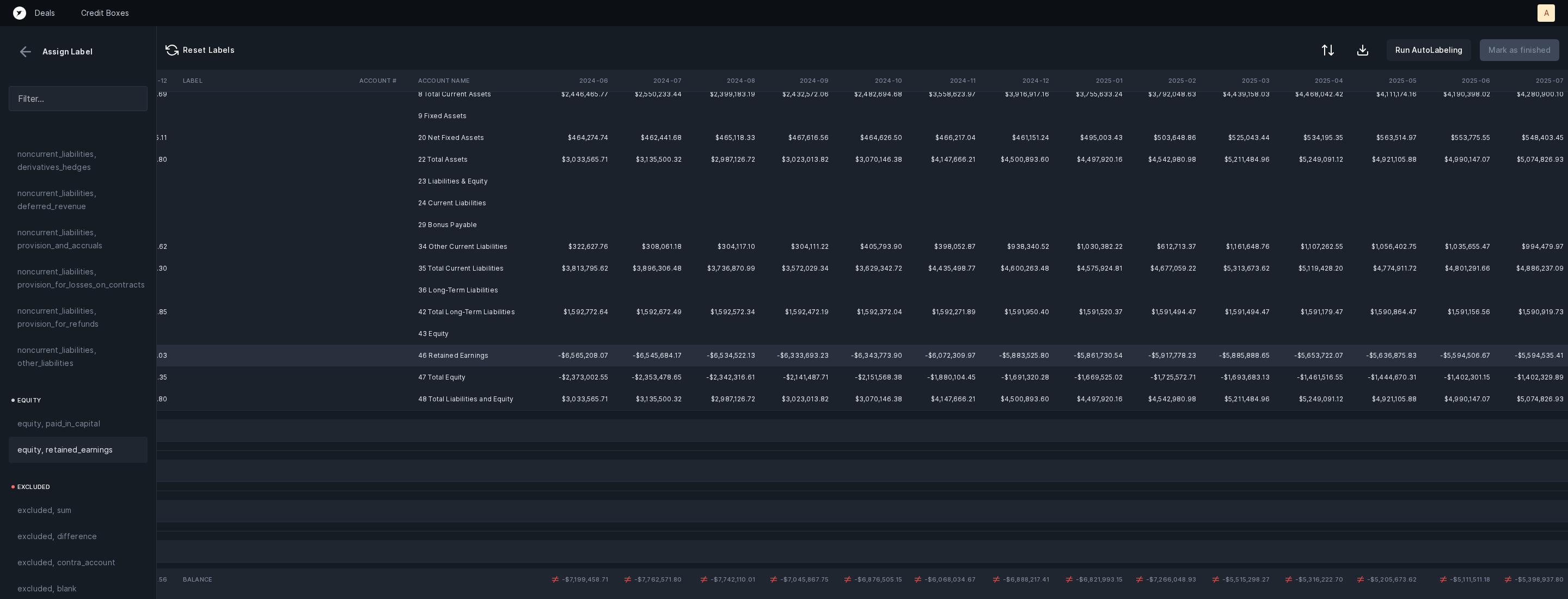
click at [102, 443] on span "equity, retained_earnings" at bounding box center [65, 450] width 95 height 13
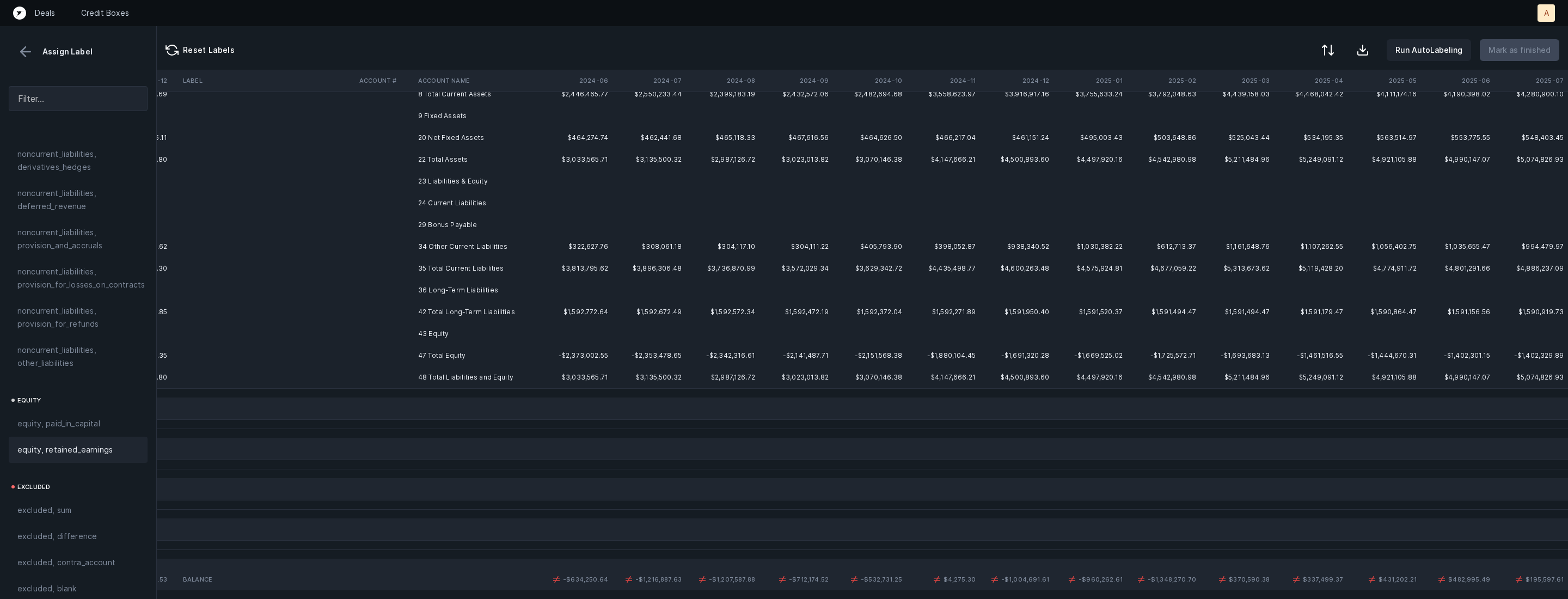
scroll to position [0, 5671]
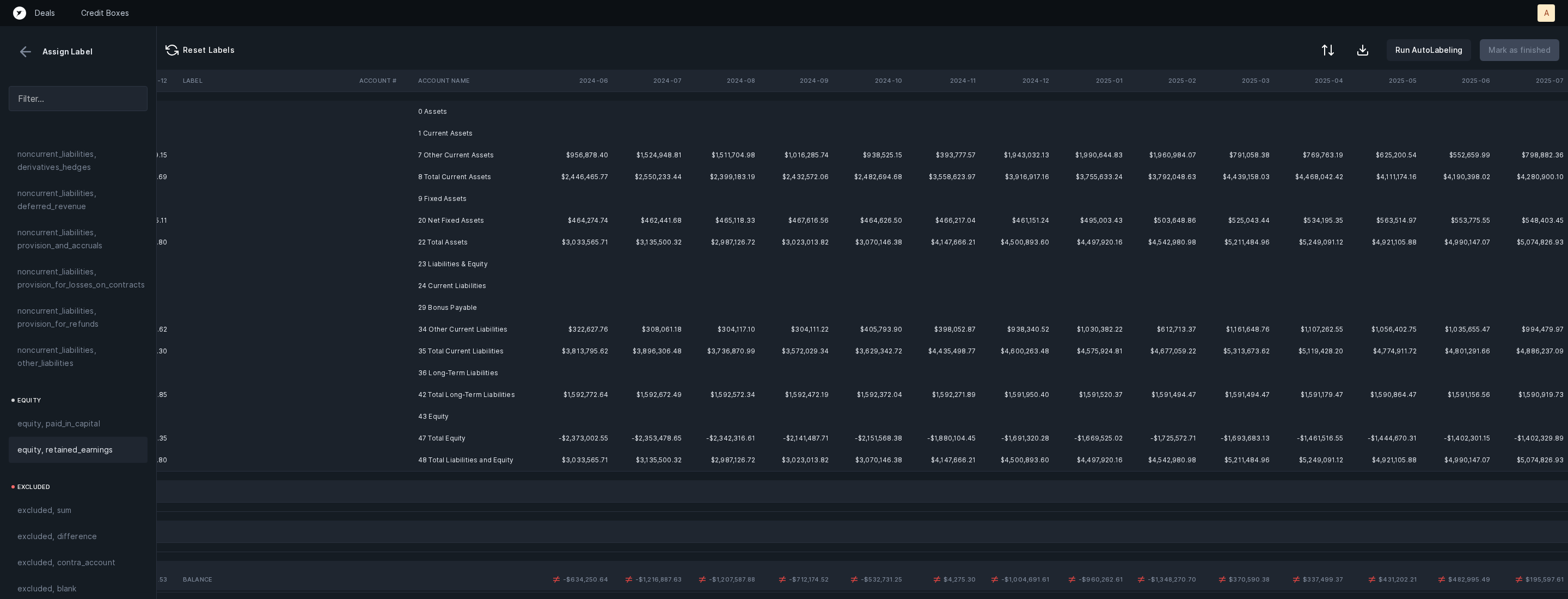
click at [457, 119] on td "0 Assets" at bounding box center [480, 112] width 133 height 22
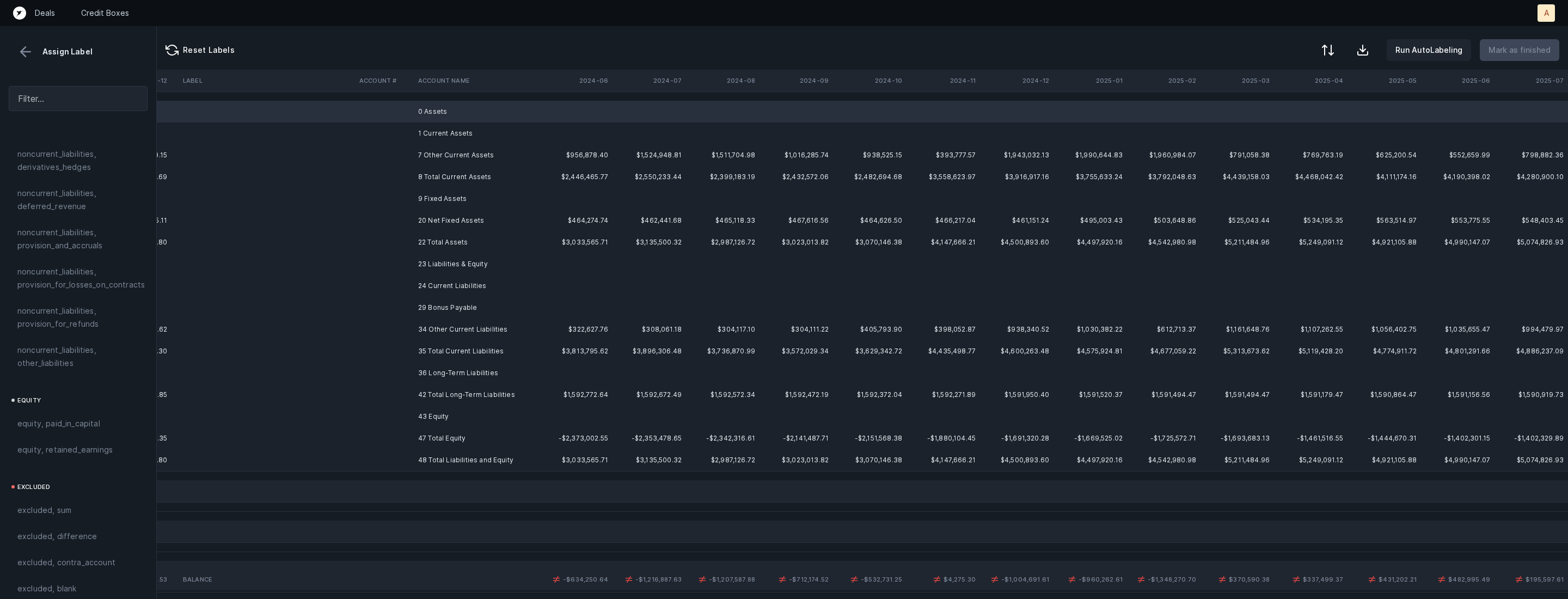
click at [438, 133] on td "1 Current Assets" at bounding box center [480, 133] width 133 height 22
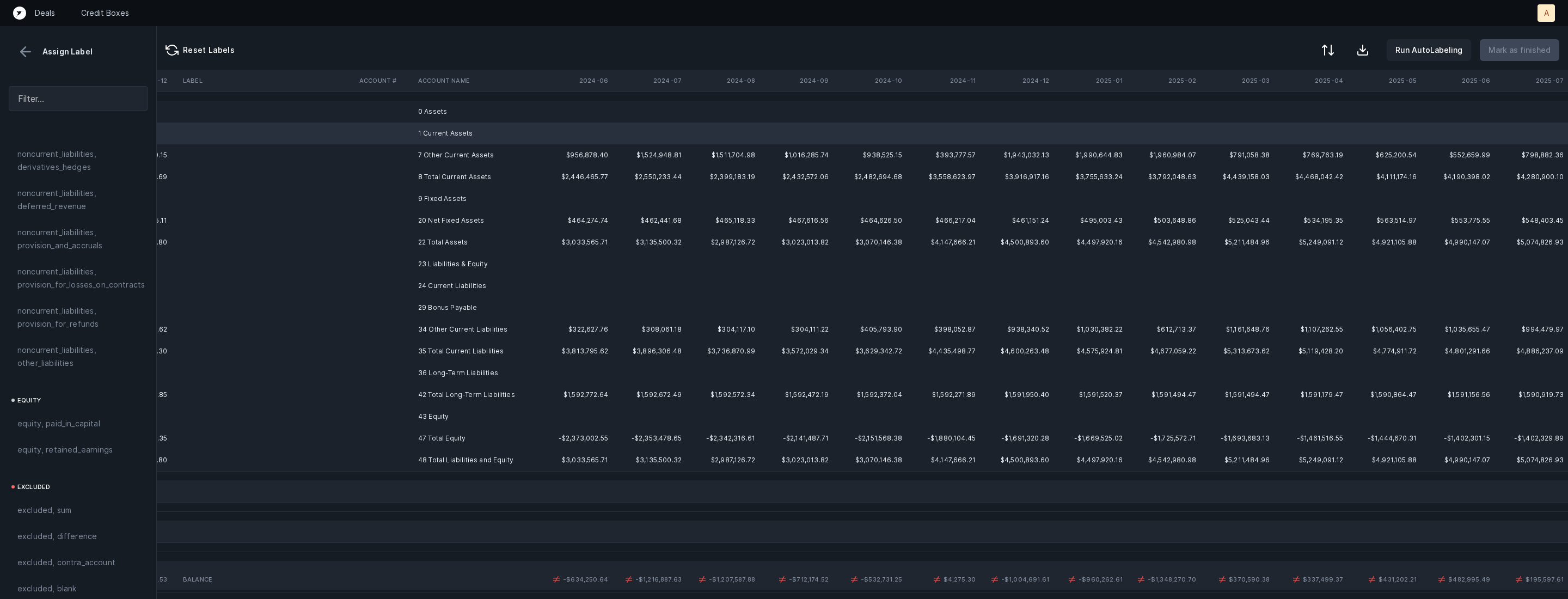
click at [440, 118] on td "0 Assets" at bounding box center [480, 112] width 133 height 22
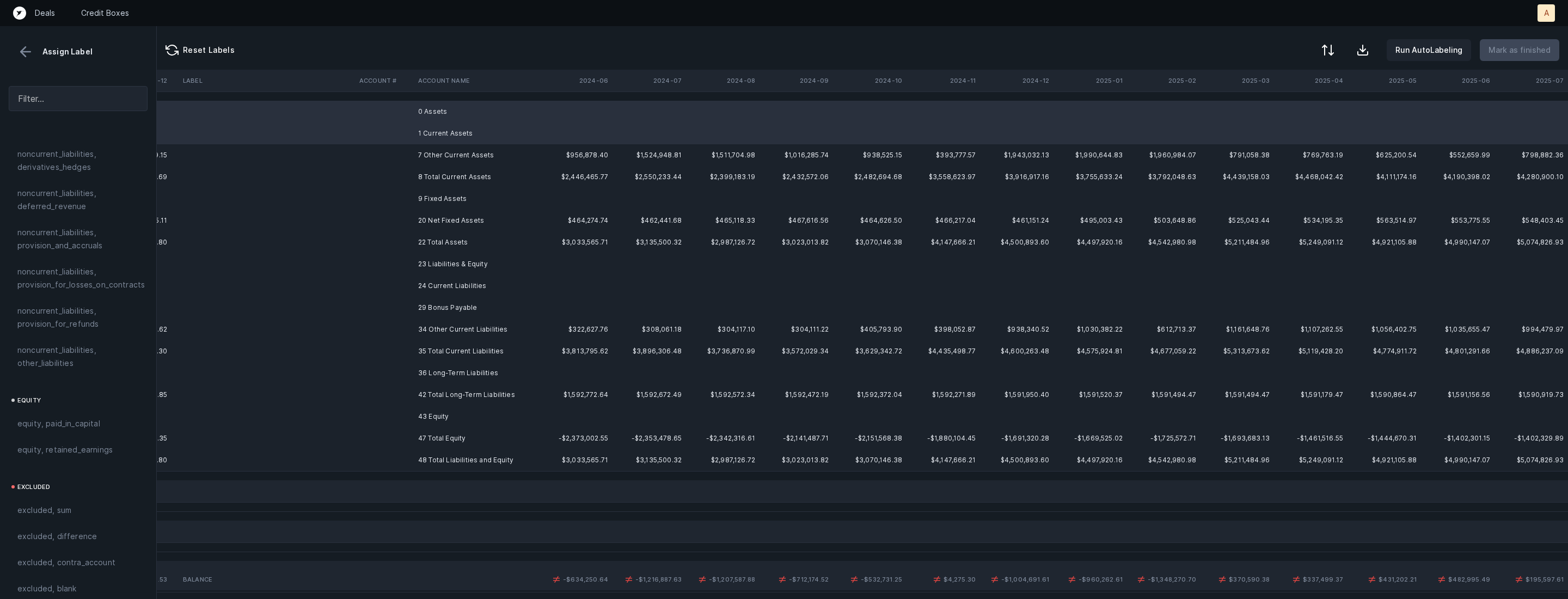
click at [452, 199] on td "9 Fixed Assets" at bounding box center [480, 198] width 133 height 22
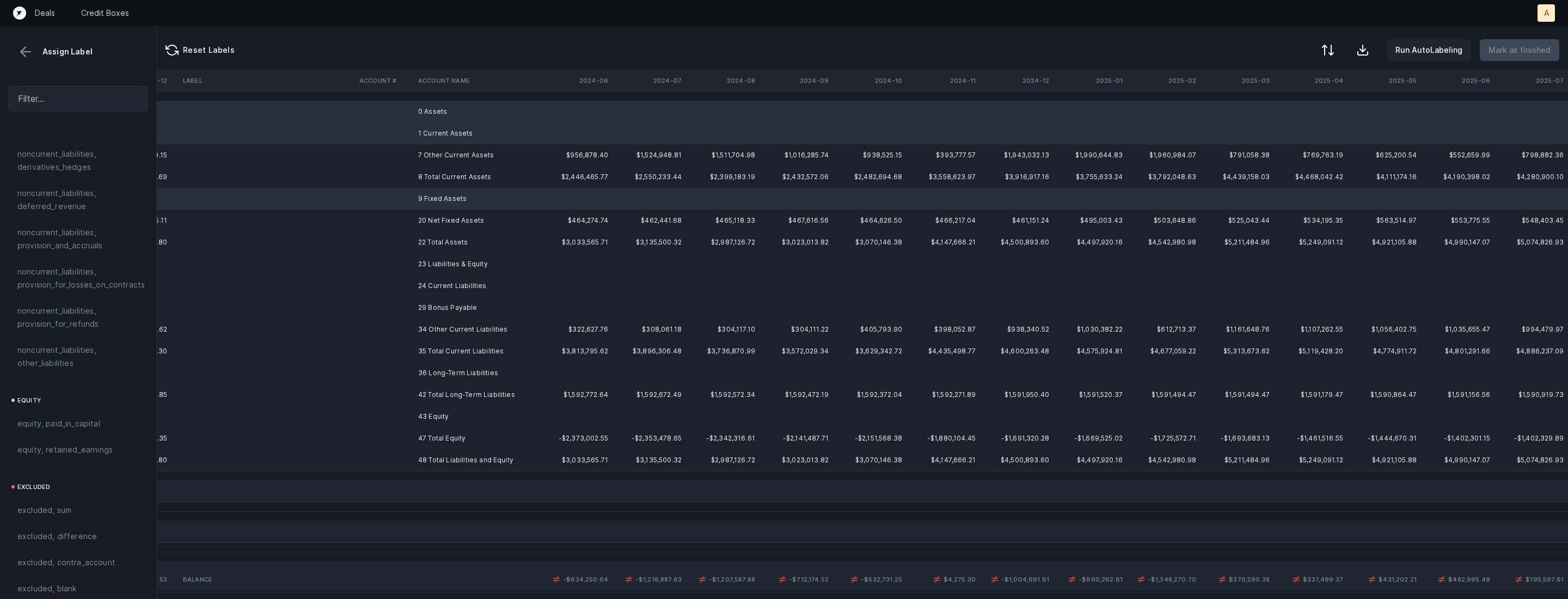
click at [444, 266] on td "23 Liabilities & Equity" at bounding box center [480, 264] width 133 height 22
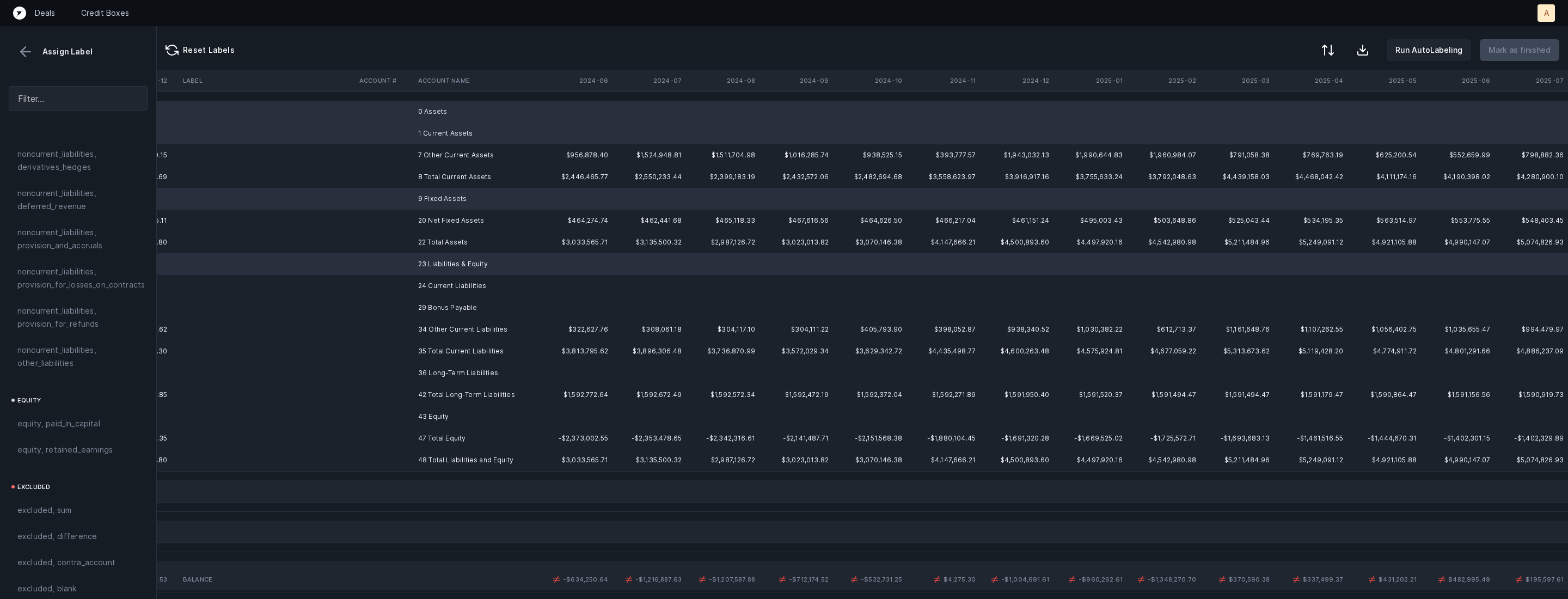
click at [442, 288] on td "24 Current Liabilities" at bounding box center [480, 285] width 133 height 22
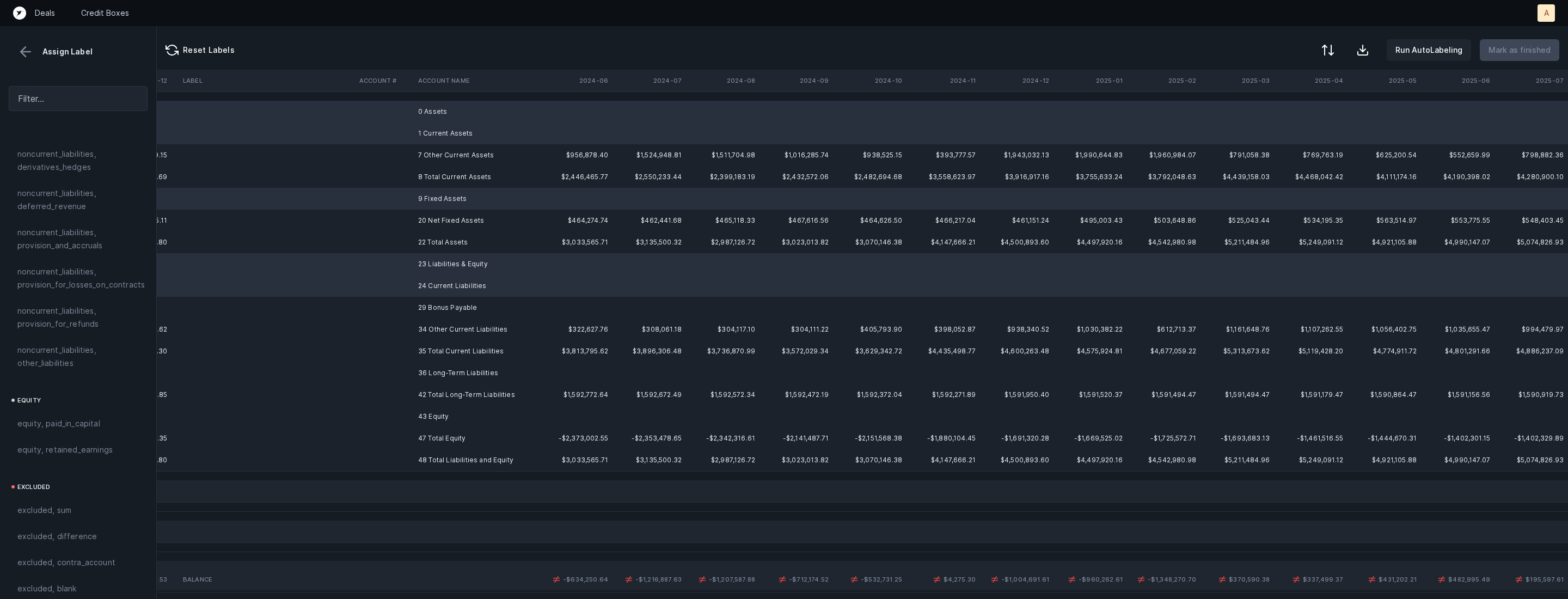
click at [440, 304] on td "29 Bonus Payable" at bounding box center [480, 307] width 133 height 22
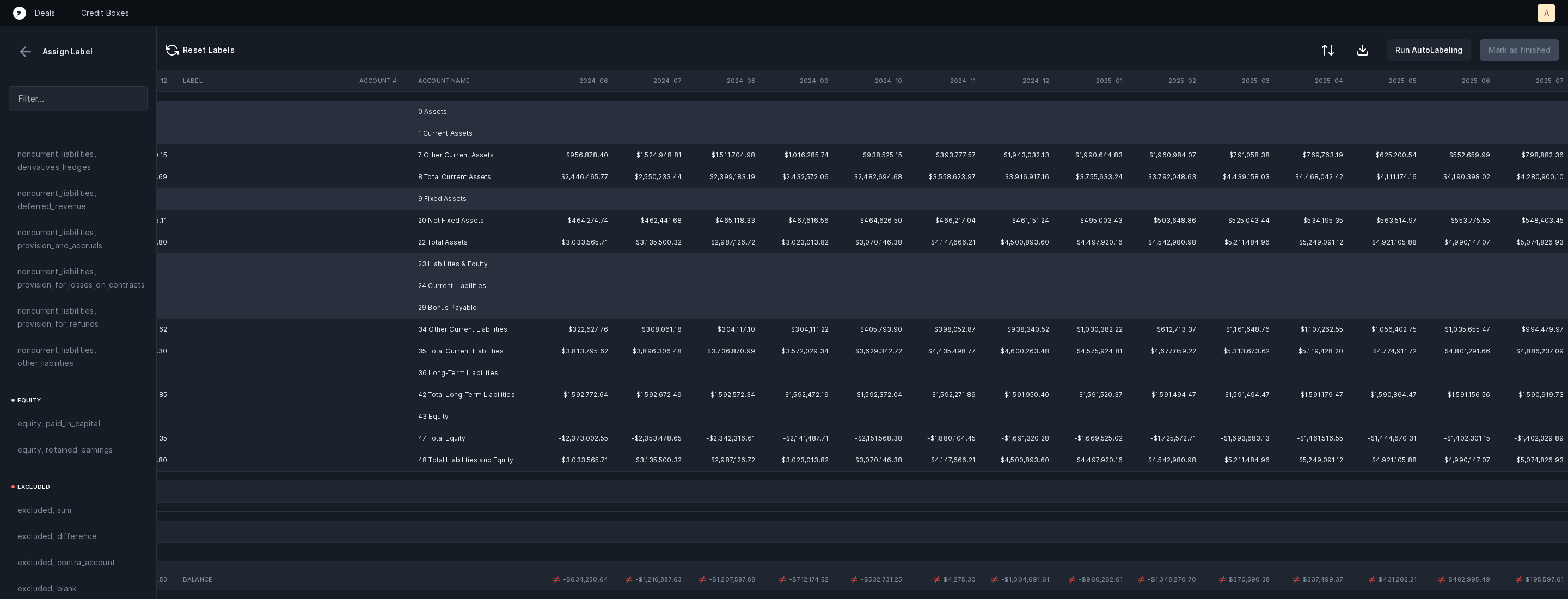
click at [466, 365] on td "36 Long-Term Liabilities" at bounding box center [480, 372] width 133 height 22
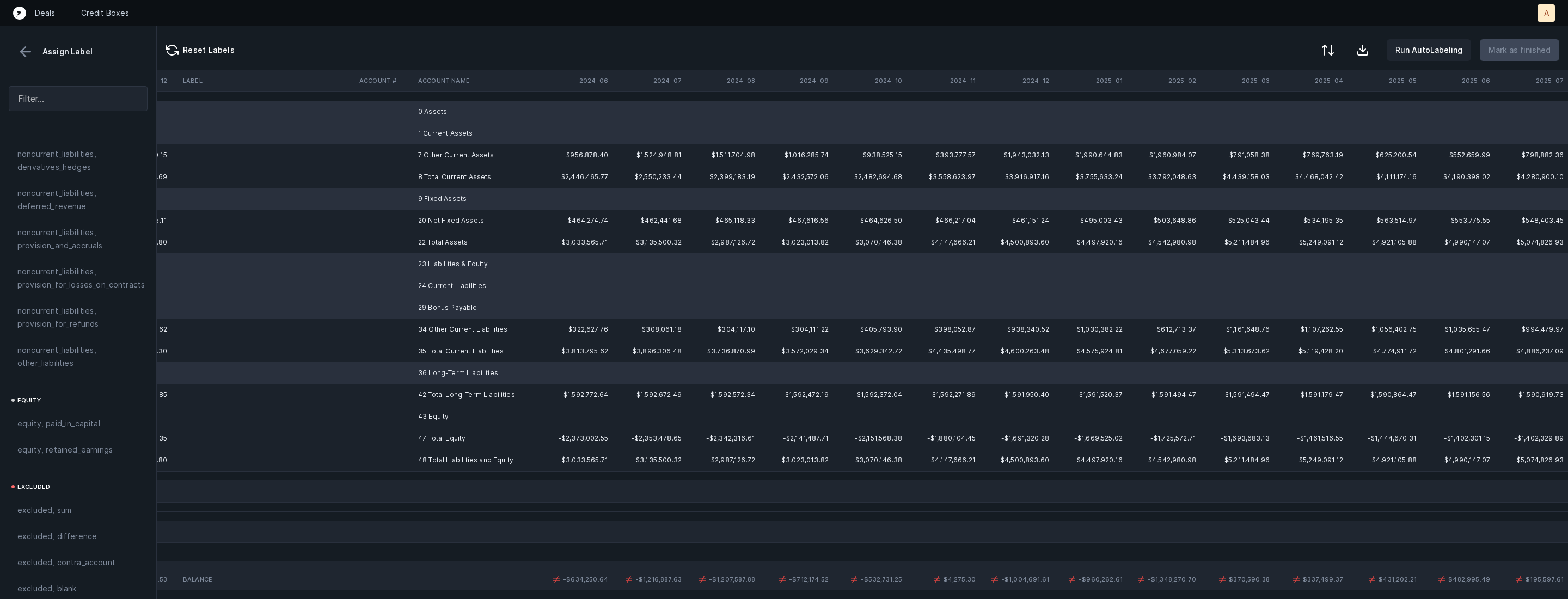
click at [447, 410] on td "43 Equity" at bounding box center [480, 416] width 133 height 22
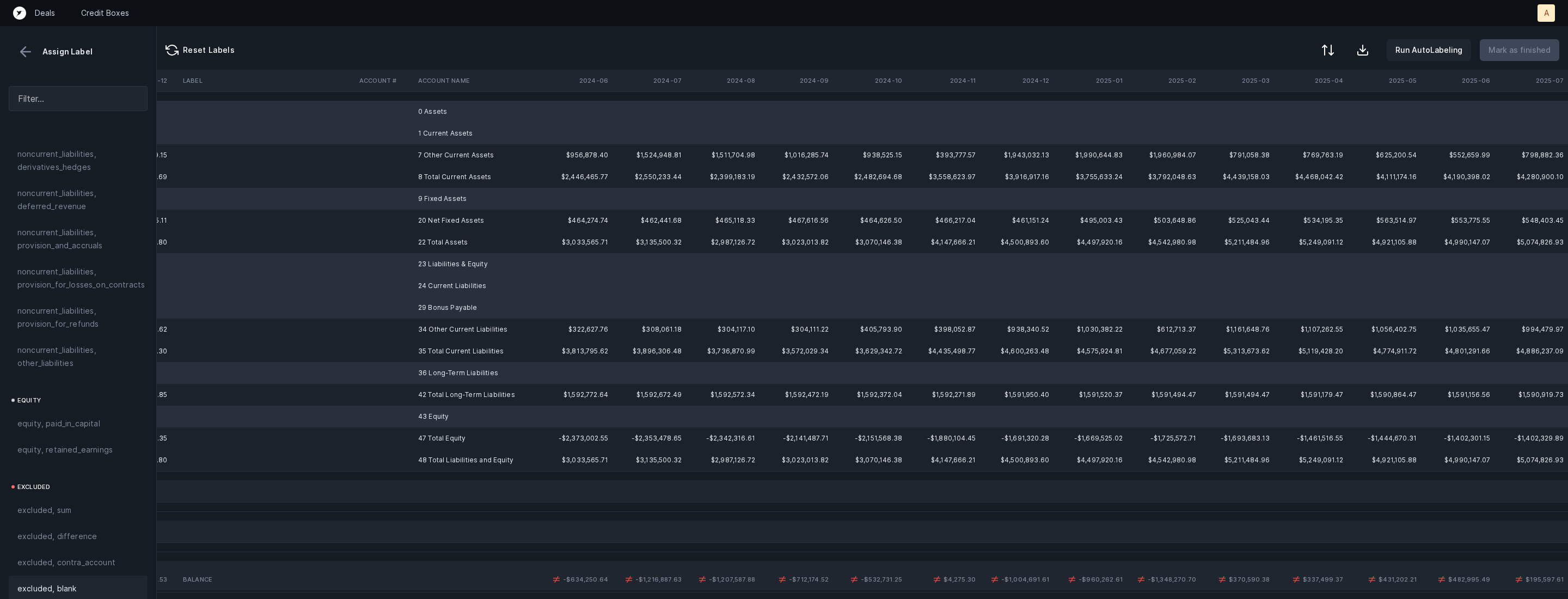
click at [60, 582] on span "excluded, blank" at bounding box center [47, 588] width 59 height 13
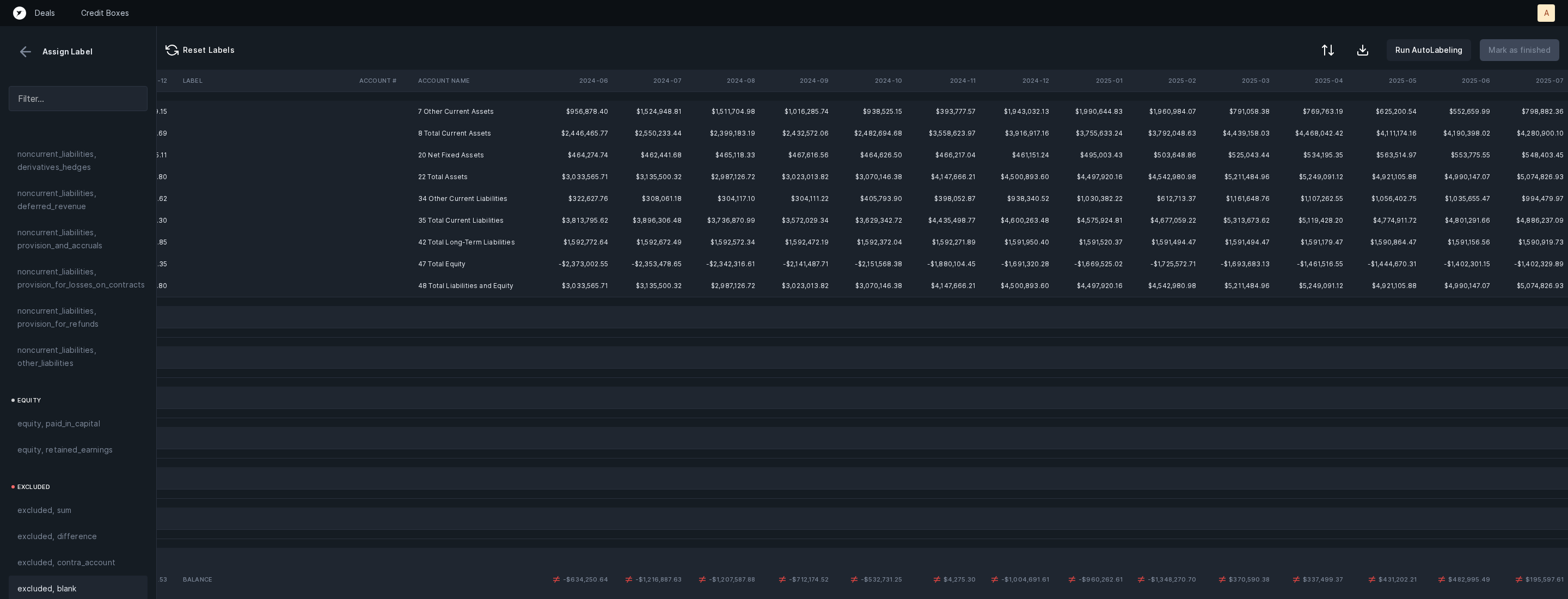
click at [466, 109] on td "7 Other Current Assets" at bounding box center [480, 112] width 133 height 22
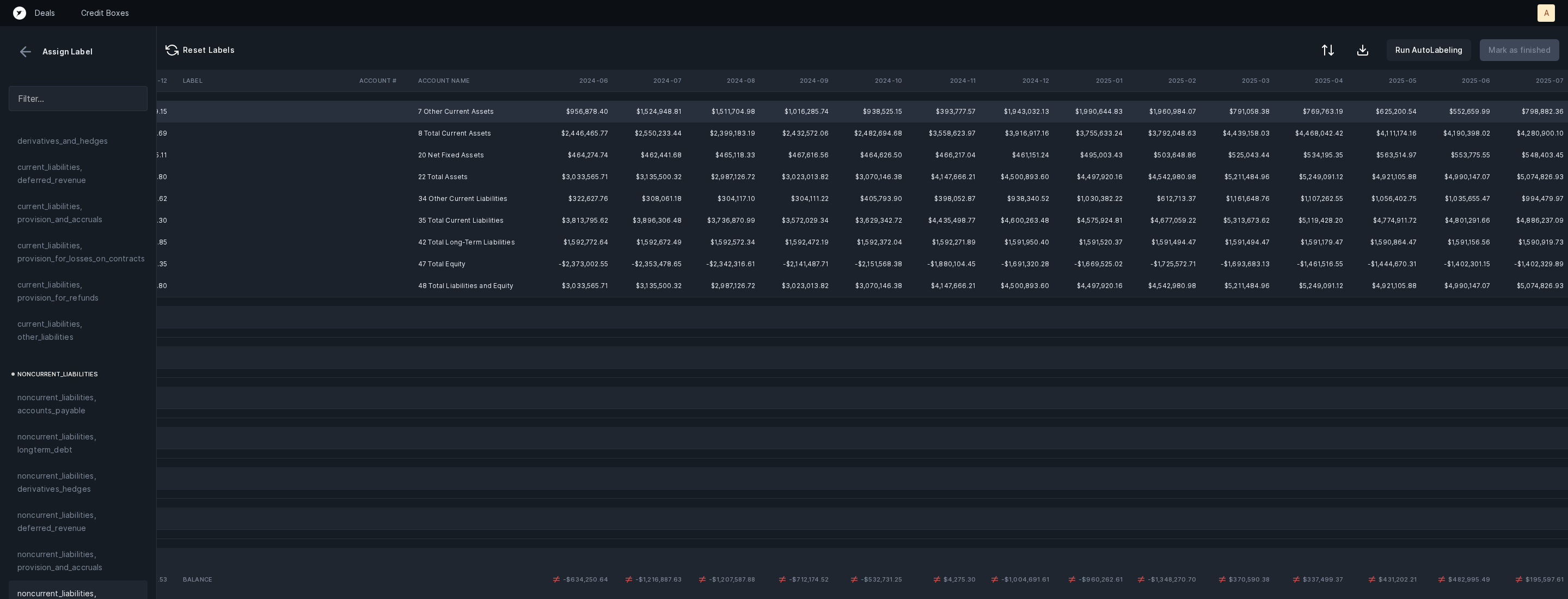
scroll to position [782, 0]
click at [1333, 55] on div at bounding box center [1327, 51] width 13 height 13
click at [1299, 96] on div "By original order" at bounding box center [1279, 93] width 109 height 22
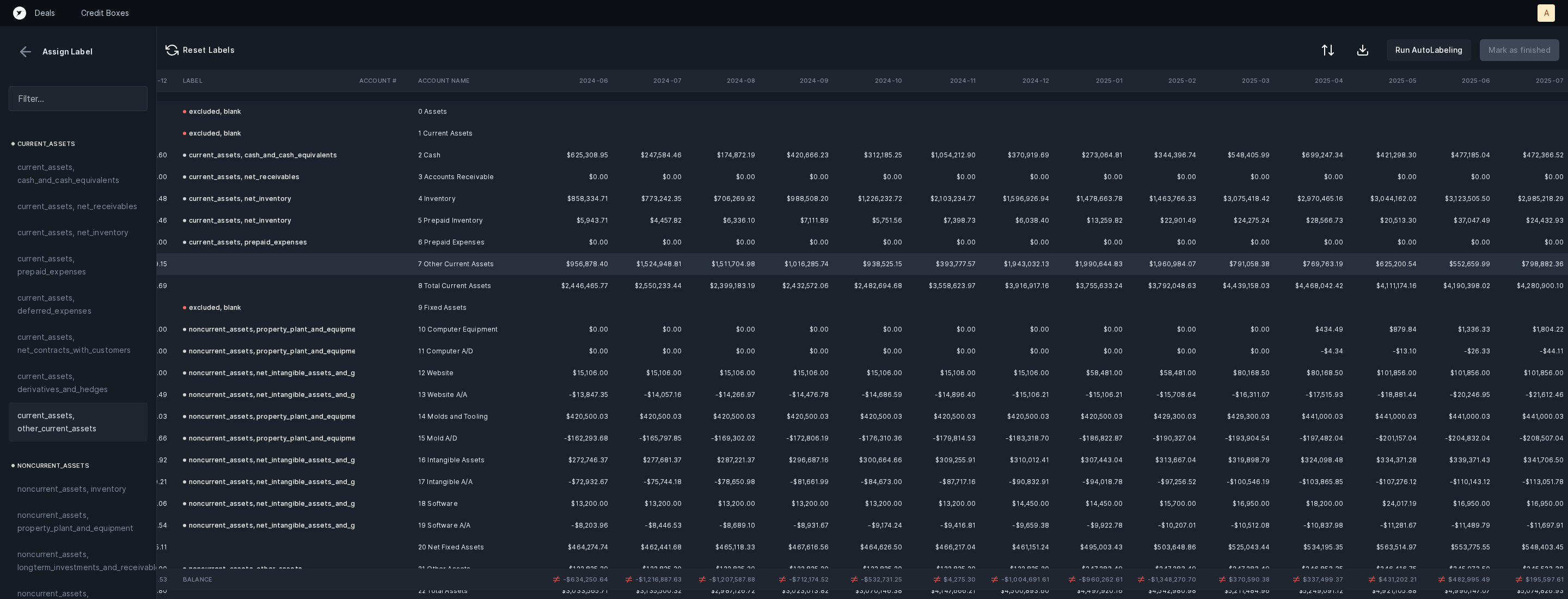
click at [39, 415] on span "current_assets, other_current_assets" at bounding box center [78, 422] width 121 height 26
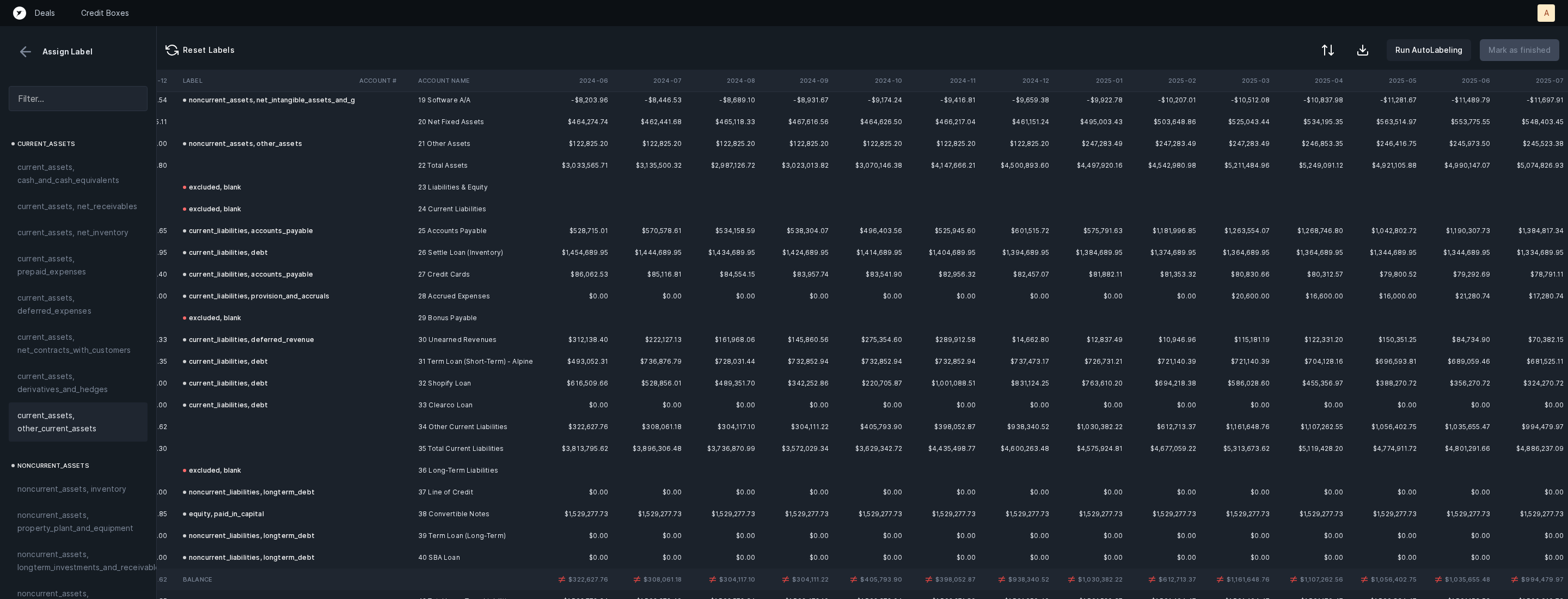
scroll to position [489, 5671]
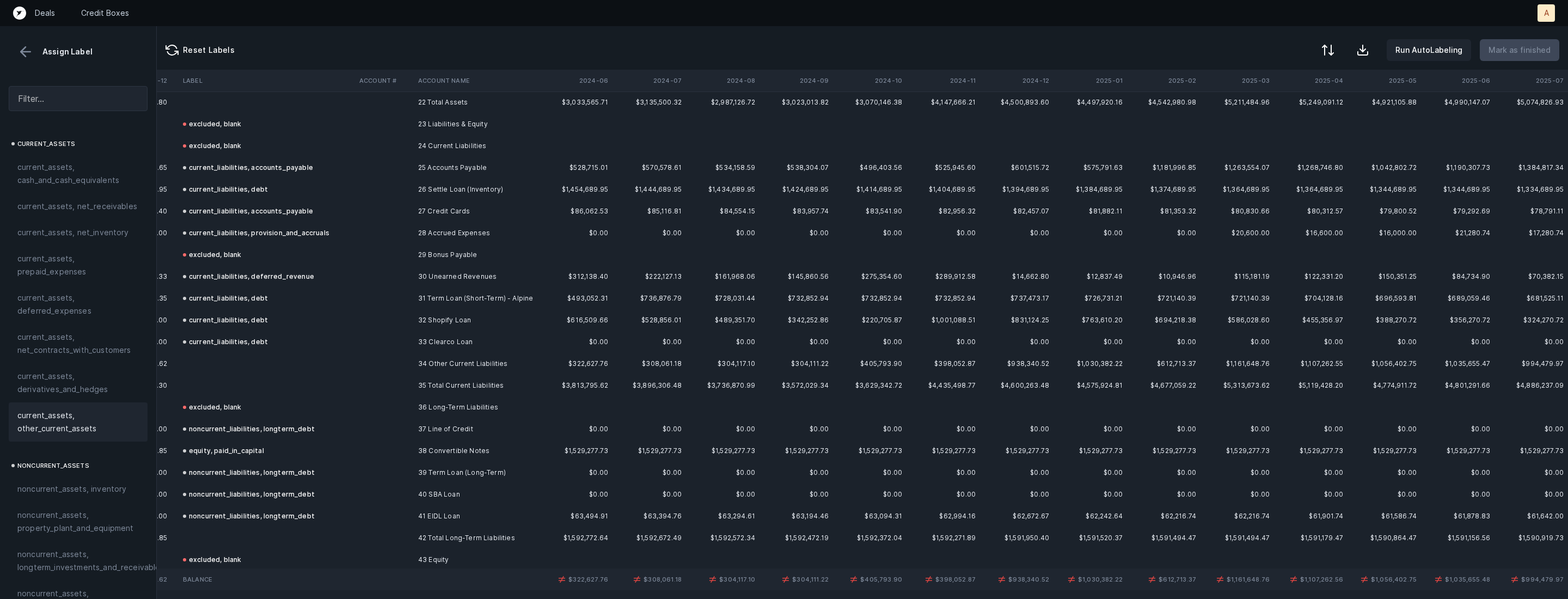
click at [398, 358] on td at bounding box center [384, 363] width 59 height 22
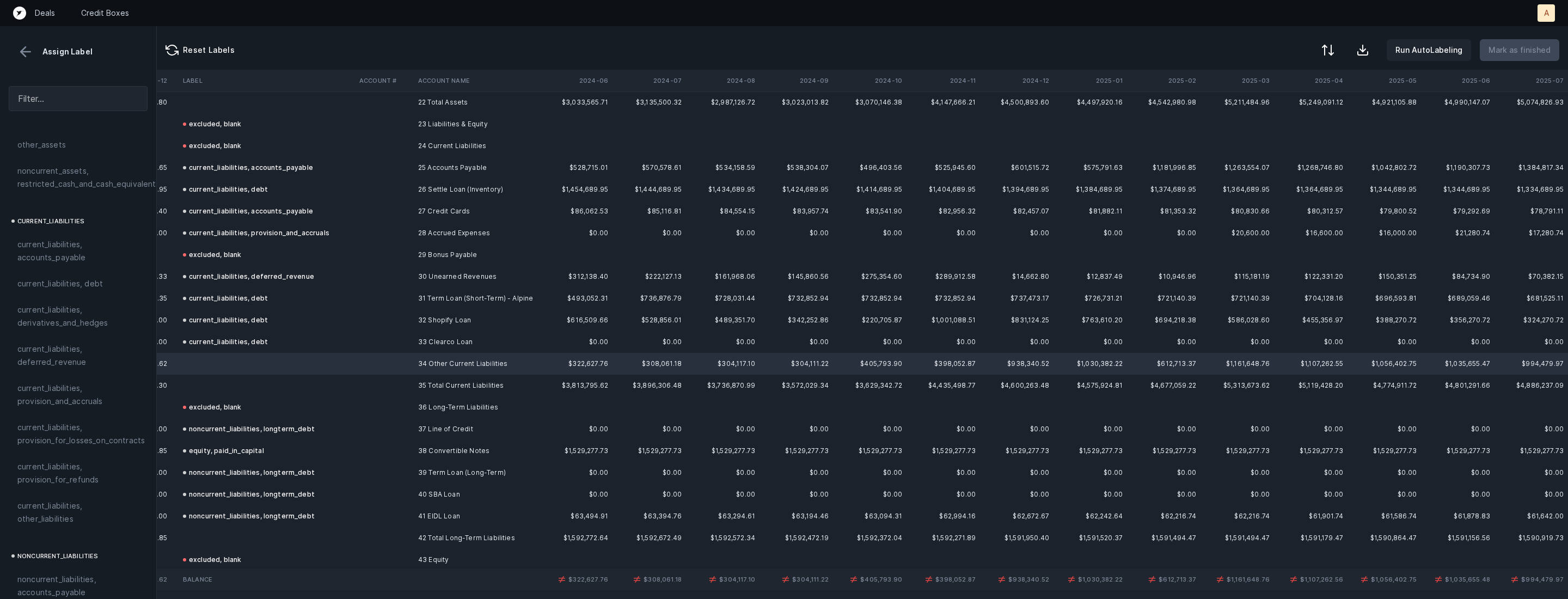
scroll to position [694, 0]
click at [81, 463] on span "current_liabilities, other_liabilities" at bounding box center [78, 476] width 121 height 26
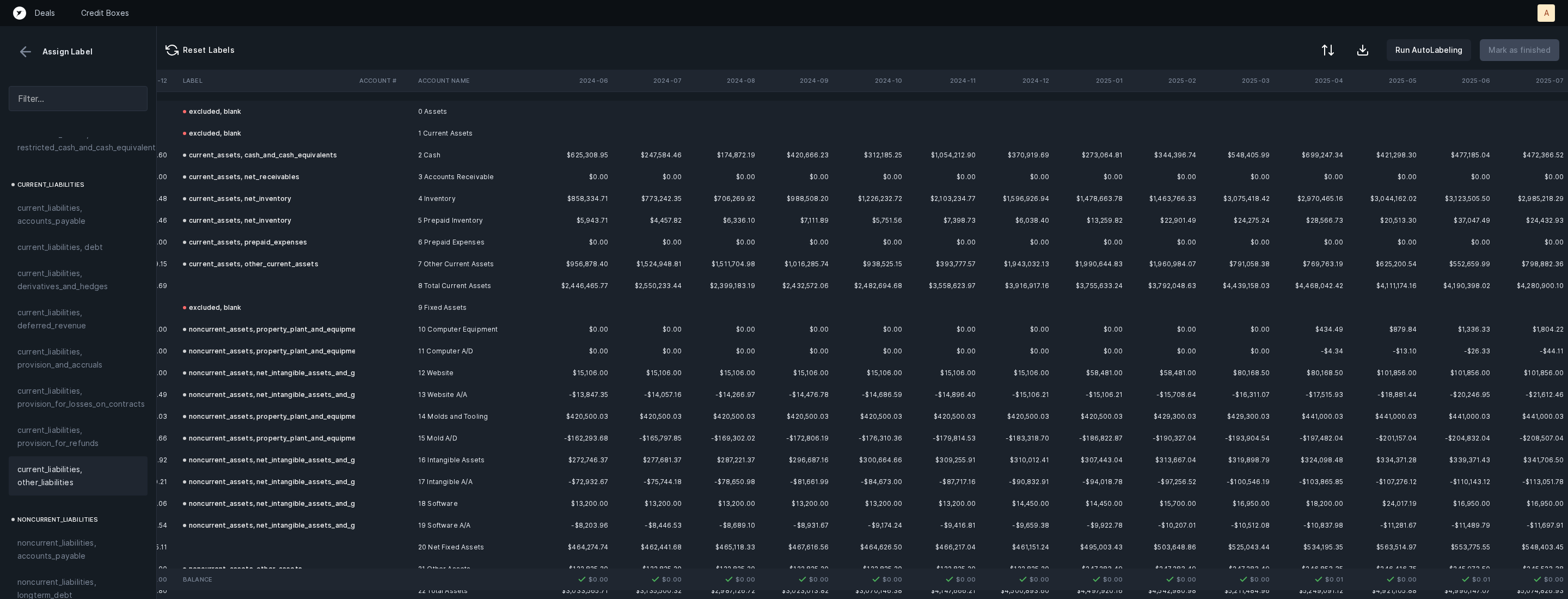
click at [1344, 55] on div "Run AutoLabeling Mark as finished" at bounding box center [1438, 50] width 243 height 22
click at [1334, 55] on div at bounding box center [1327, 51] width 13 height 13
click at [1284, 112] on div "By Hum label" at bounding box center [1279, 115] width 109 height 22
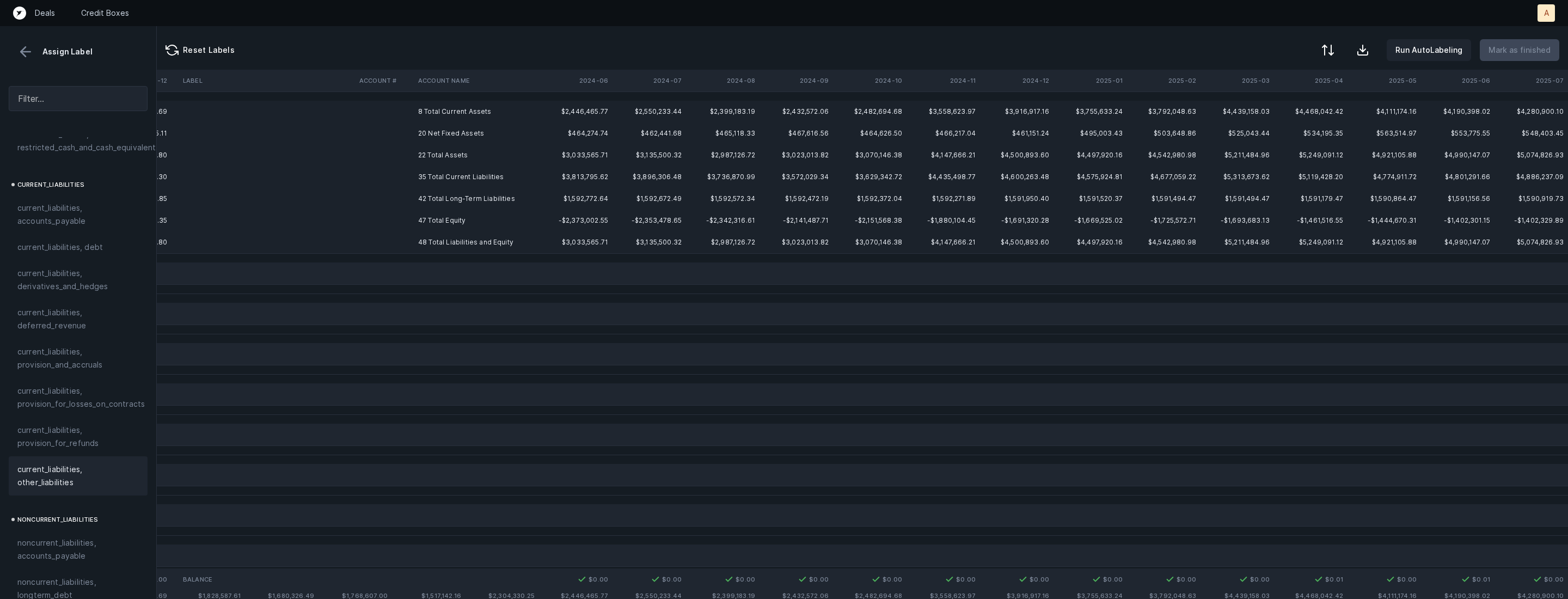
click at [447, 137] on td "20 Net Fixed Assets" at bounding box center [480, 133] width 133 height 22
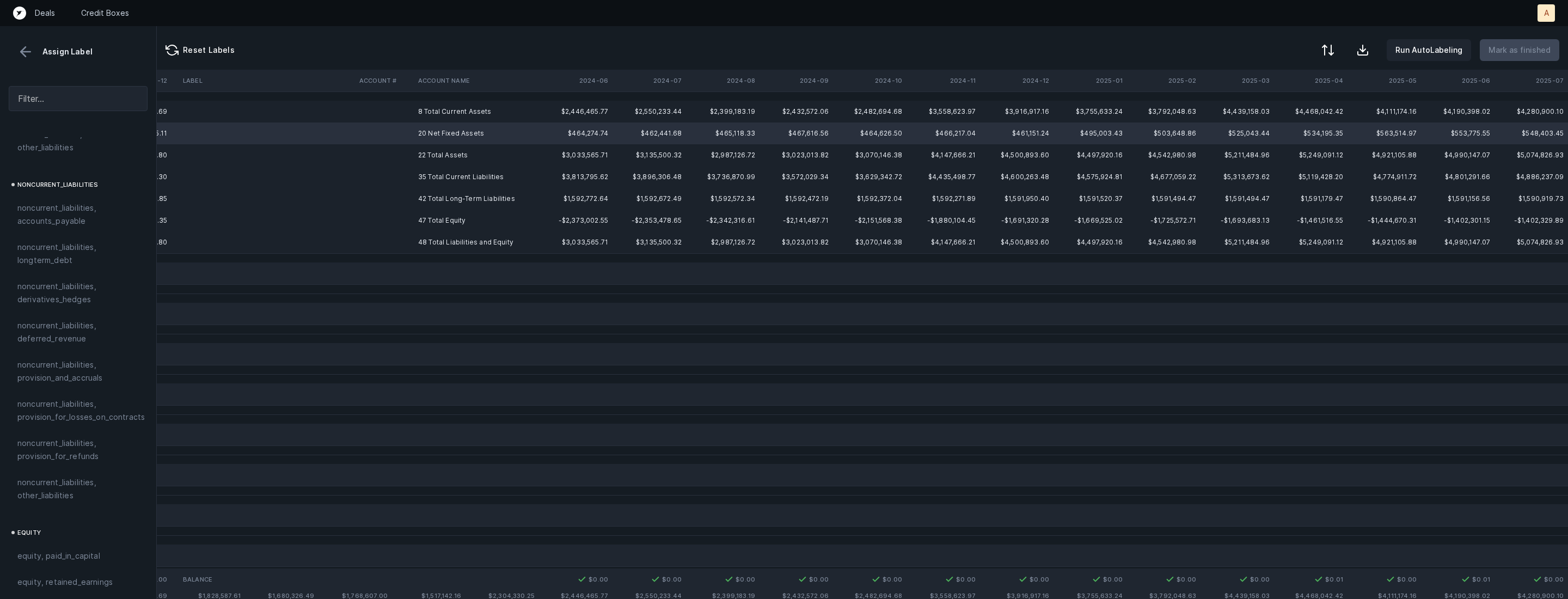
scroll to position [1162, 0]
click at [78, 523] on div "excluded, difference" at bounding box center [78, 536] width 139 height 26
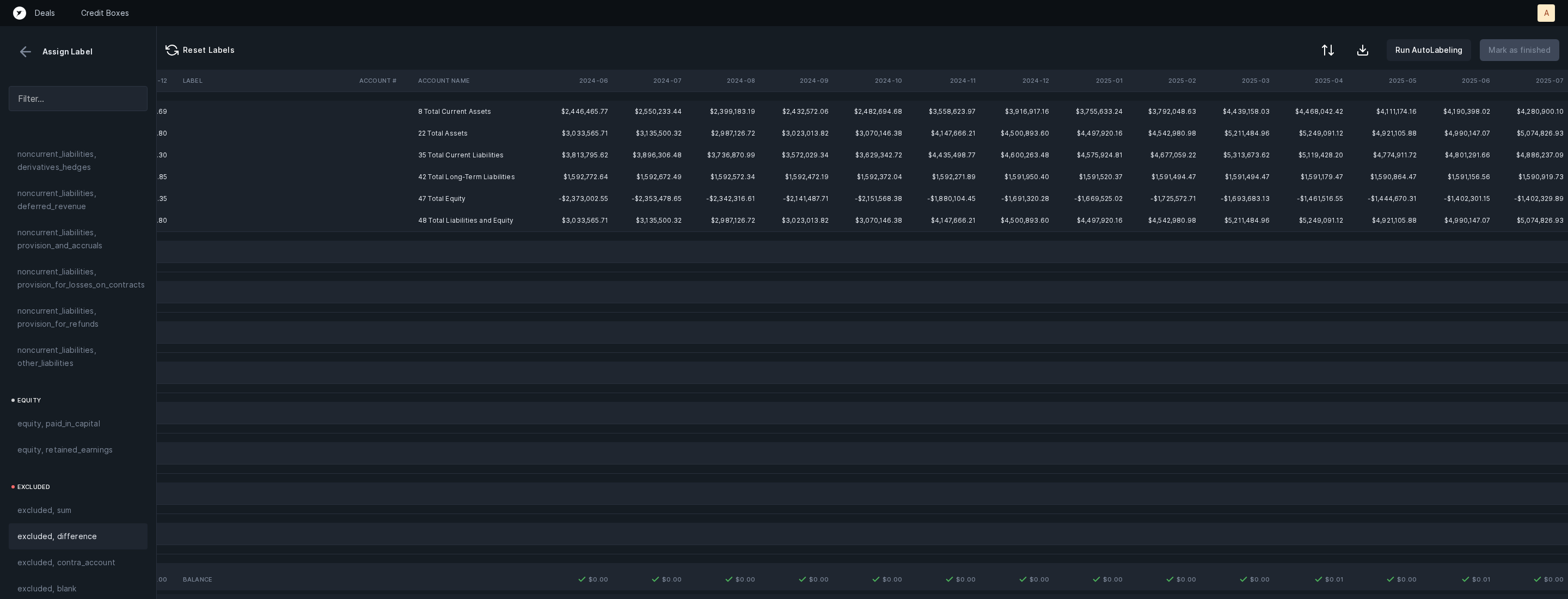
click at [456, 114] on td "8 Total Current Assets" at bounding box center [480, 112] width 133 height 22
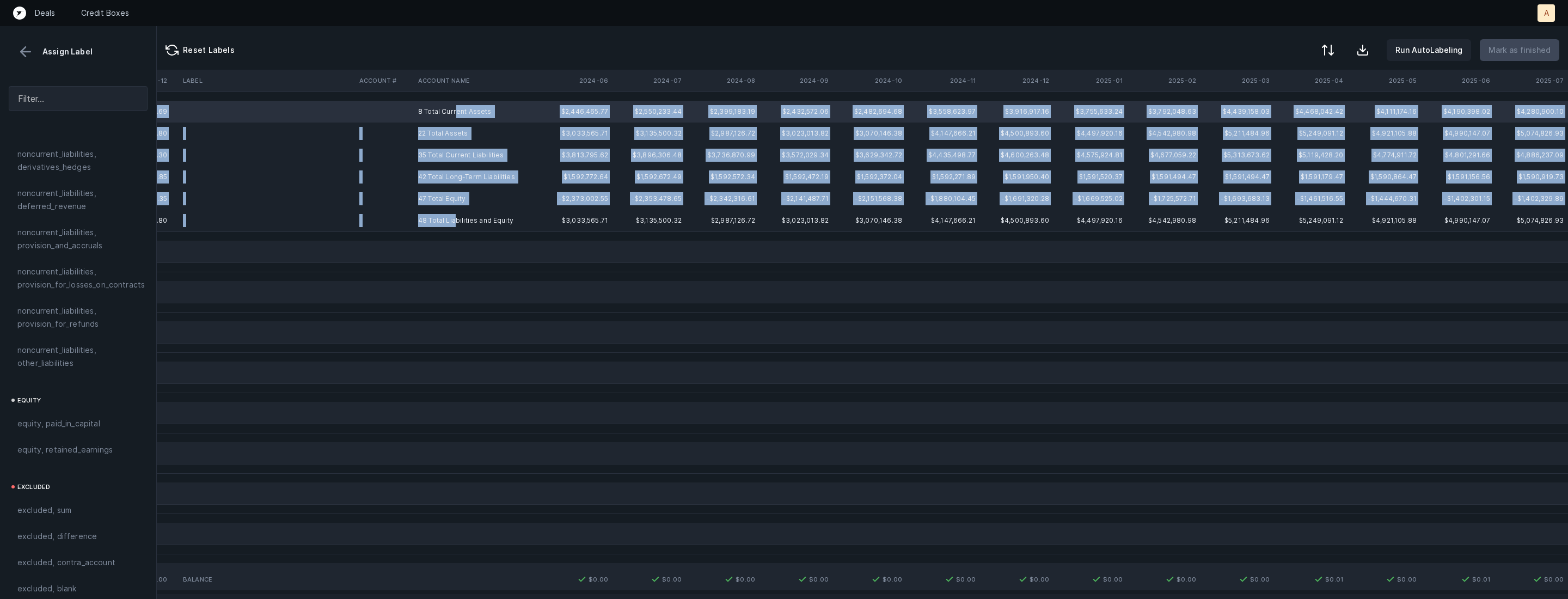
click at [454, 223] on td "48 Total Liabilities and Equity" at bounding box center [480, 220] width 133 height 22
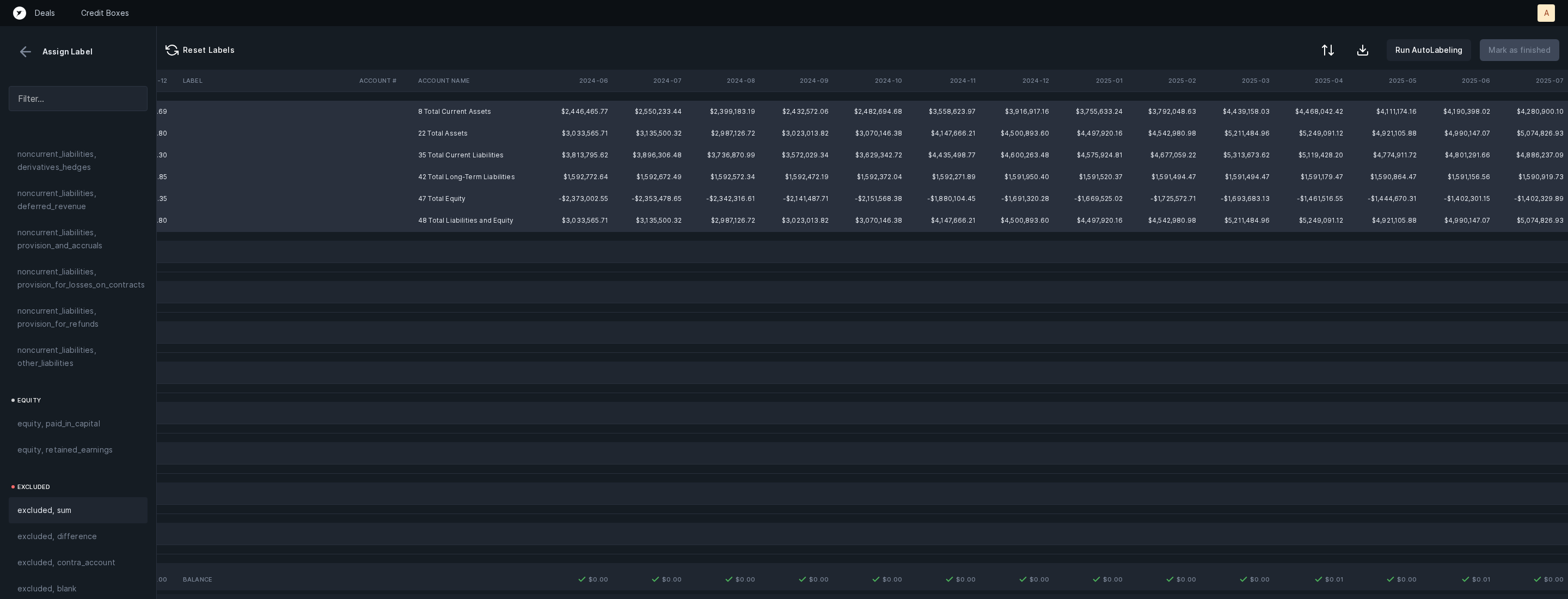
click at [71, 504] on div "excluded, sum" at bounding box center [78, 510] width 121 height 13
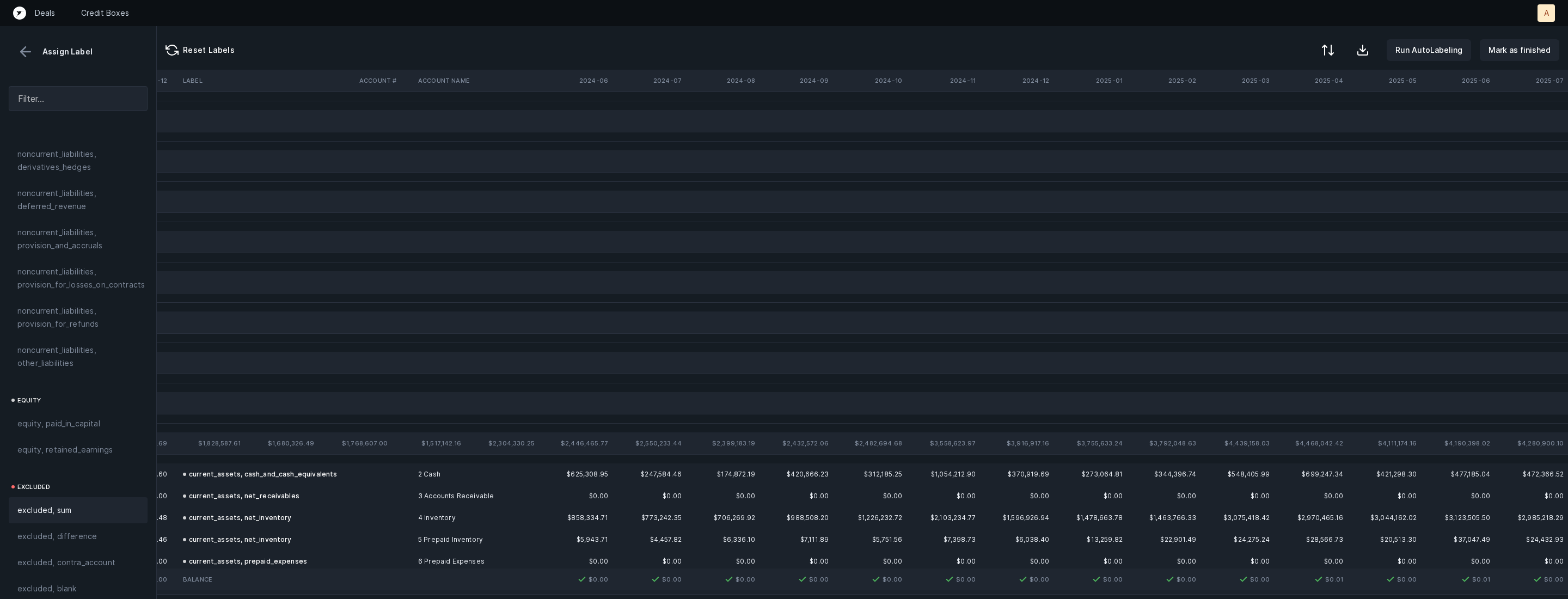
click at [25, 51] on button at bounding box center [25, 51] width 16 height 16
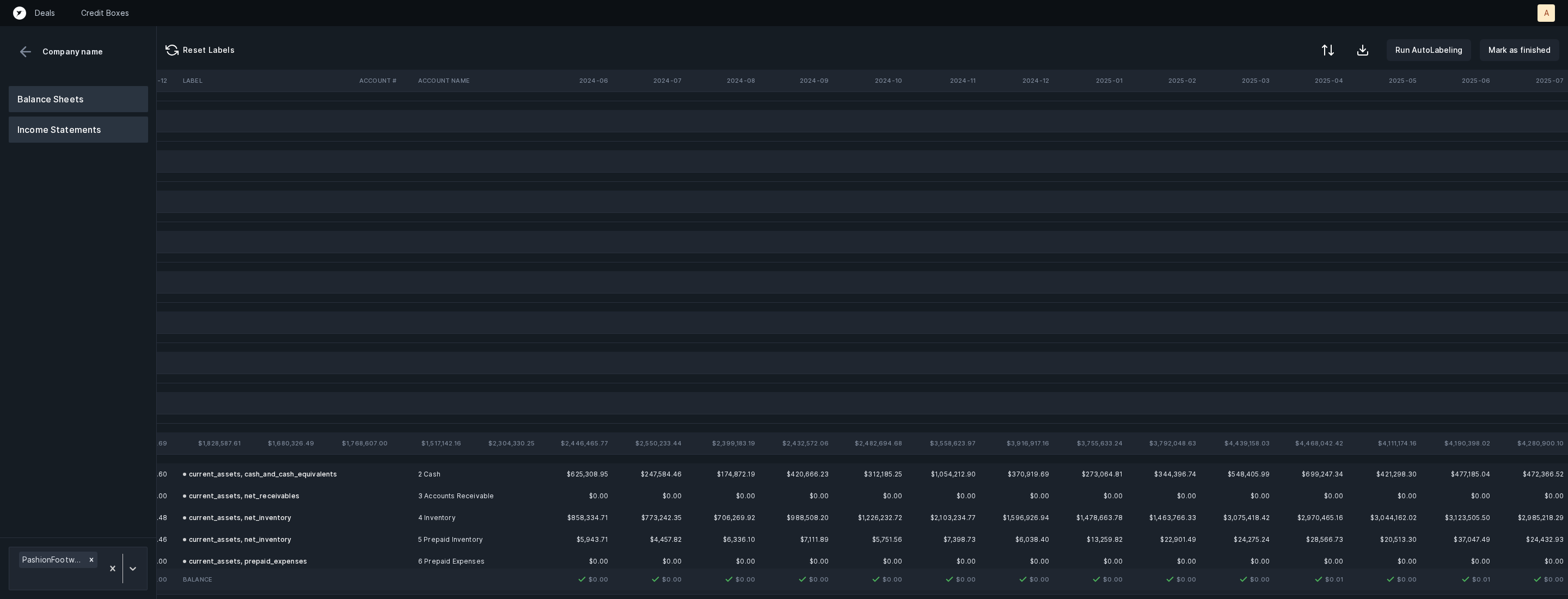
click at [53, 128] on button "Income Statements" at bounding box center [78, 129] width 140 height 26
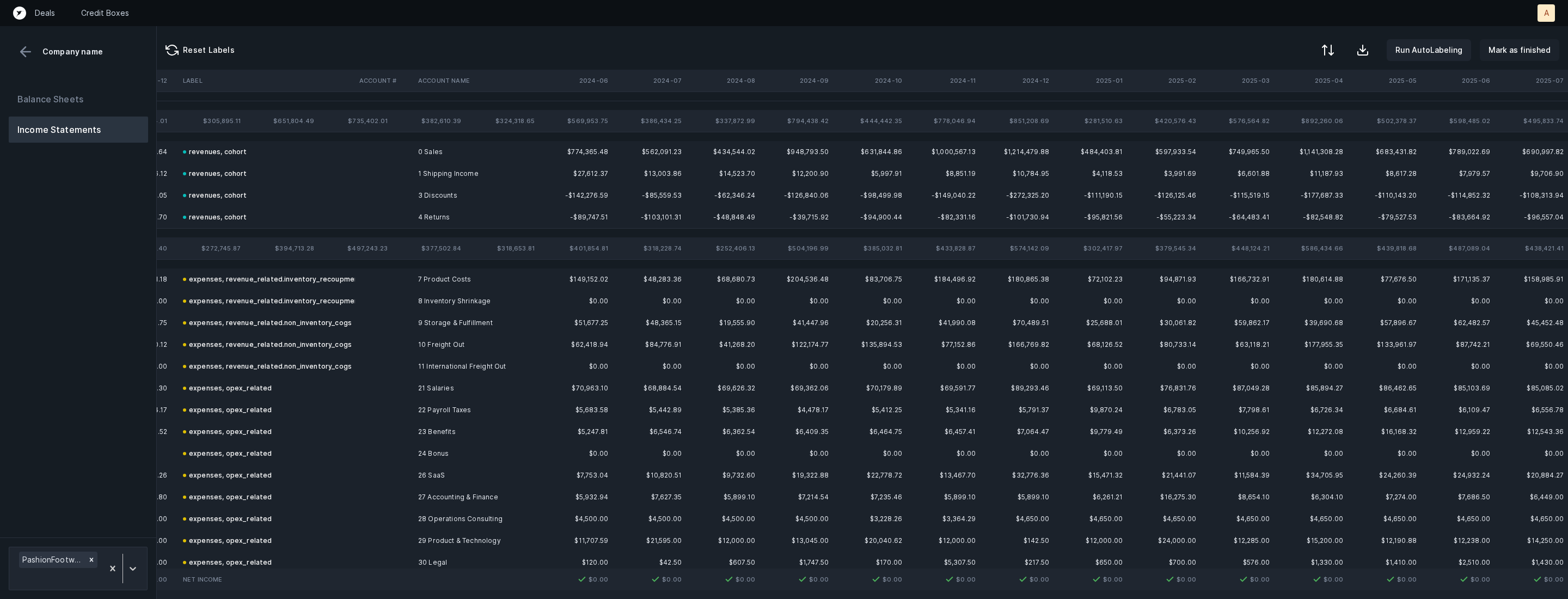
click at [1510, 48] on p "Mark as finished" at bounding box center [1520, 50] width 62 height 13
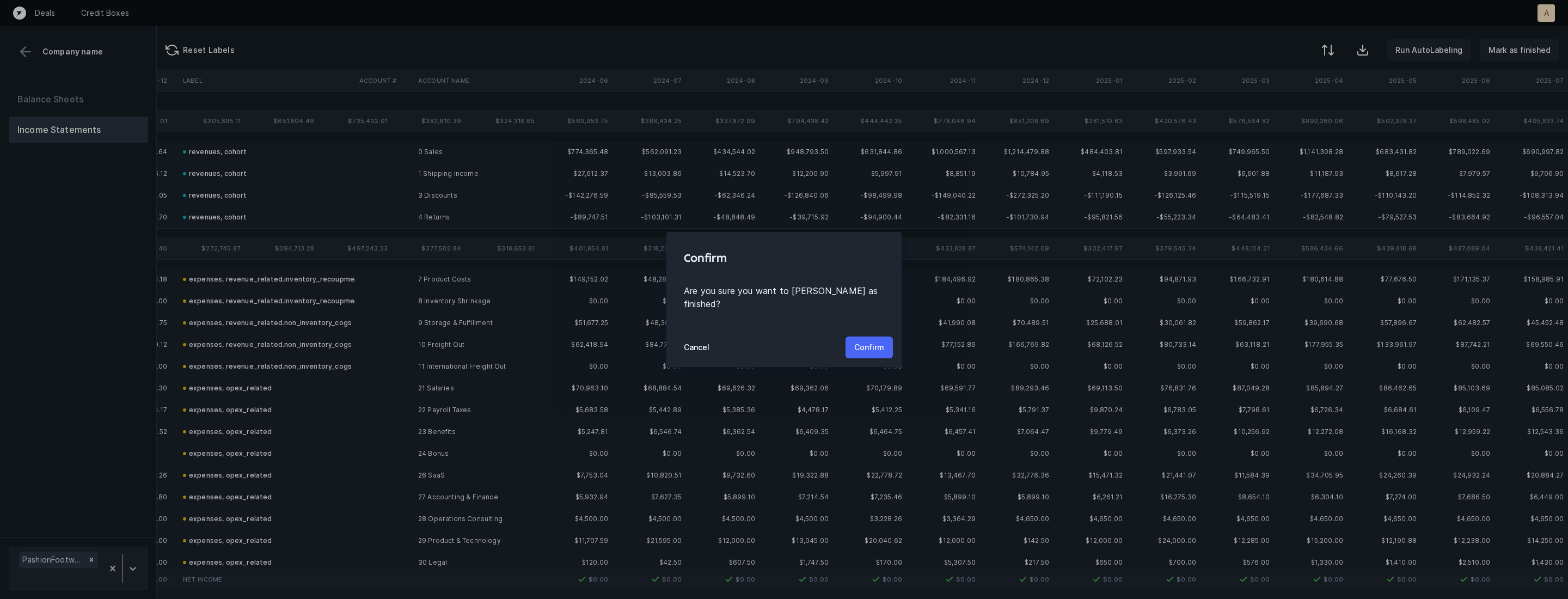
click at [873, 341] on p "Confirm" at bounding box center [869, 347] width 30 height 13
